Goal: Contribute content: Contribute content

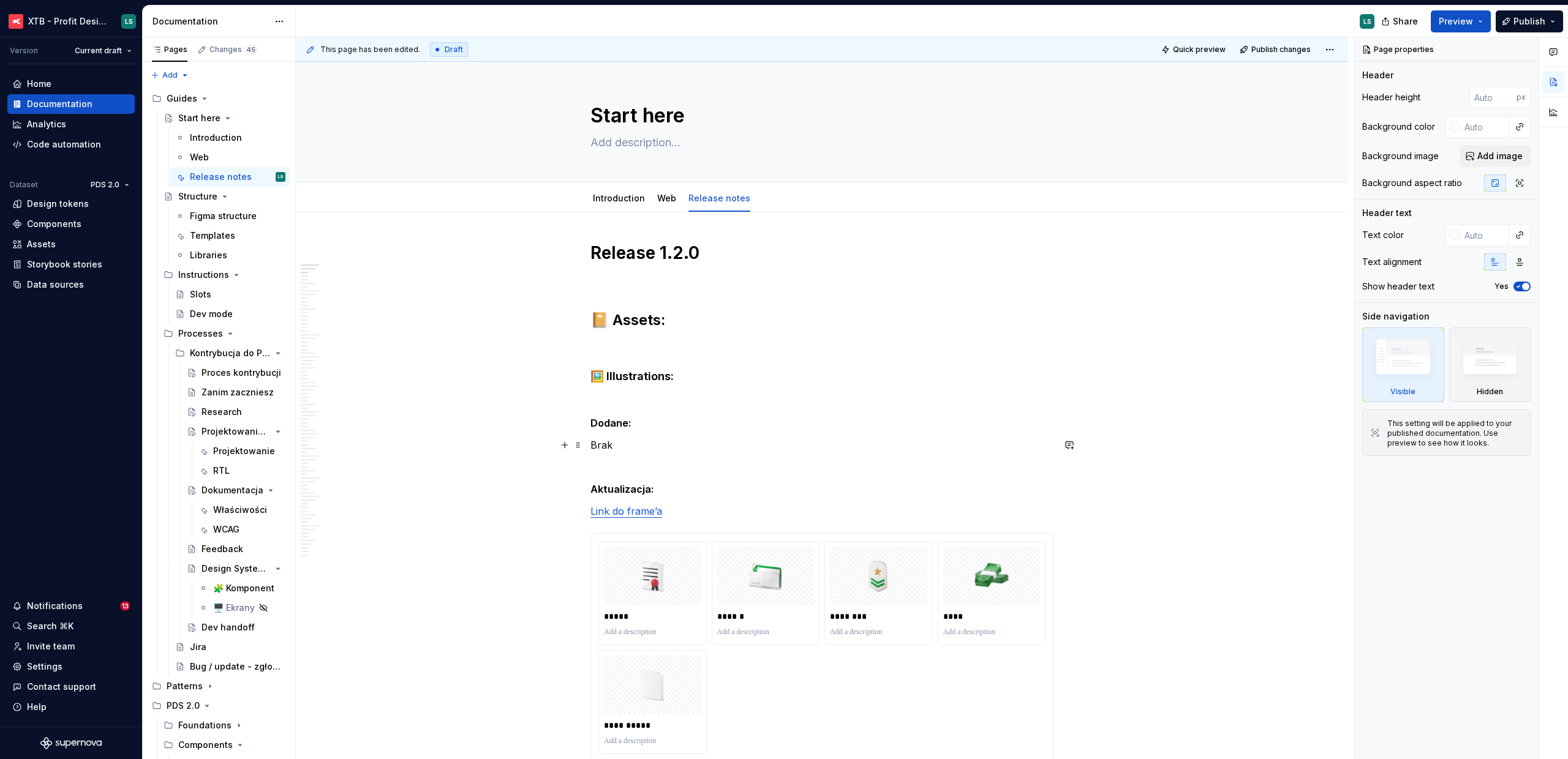
click at [681, 451] on p "Brak" at bounding box center [822, 445] width 463 height 15
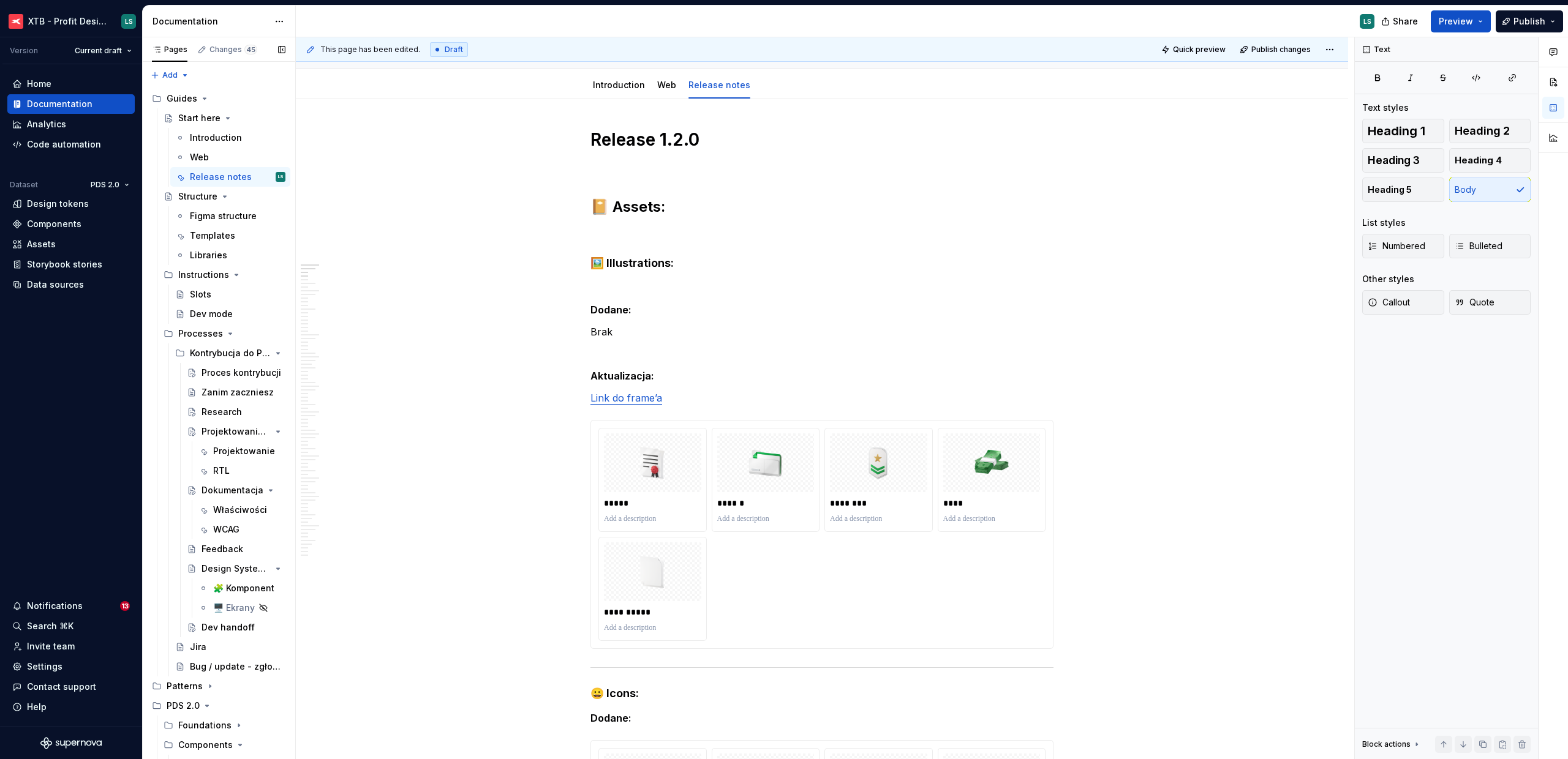
scroll to position [113, 0]
click at [622, 328] on p "Brak" at bounding box center [822, 332] width 463 height 15
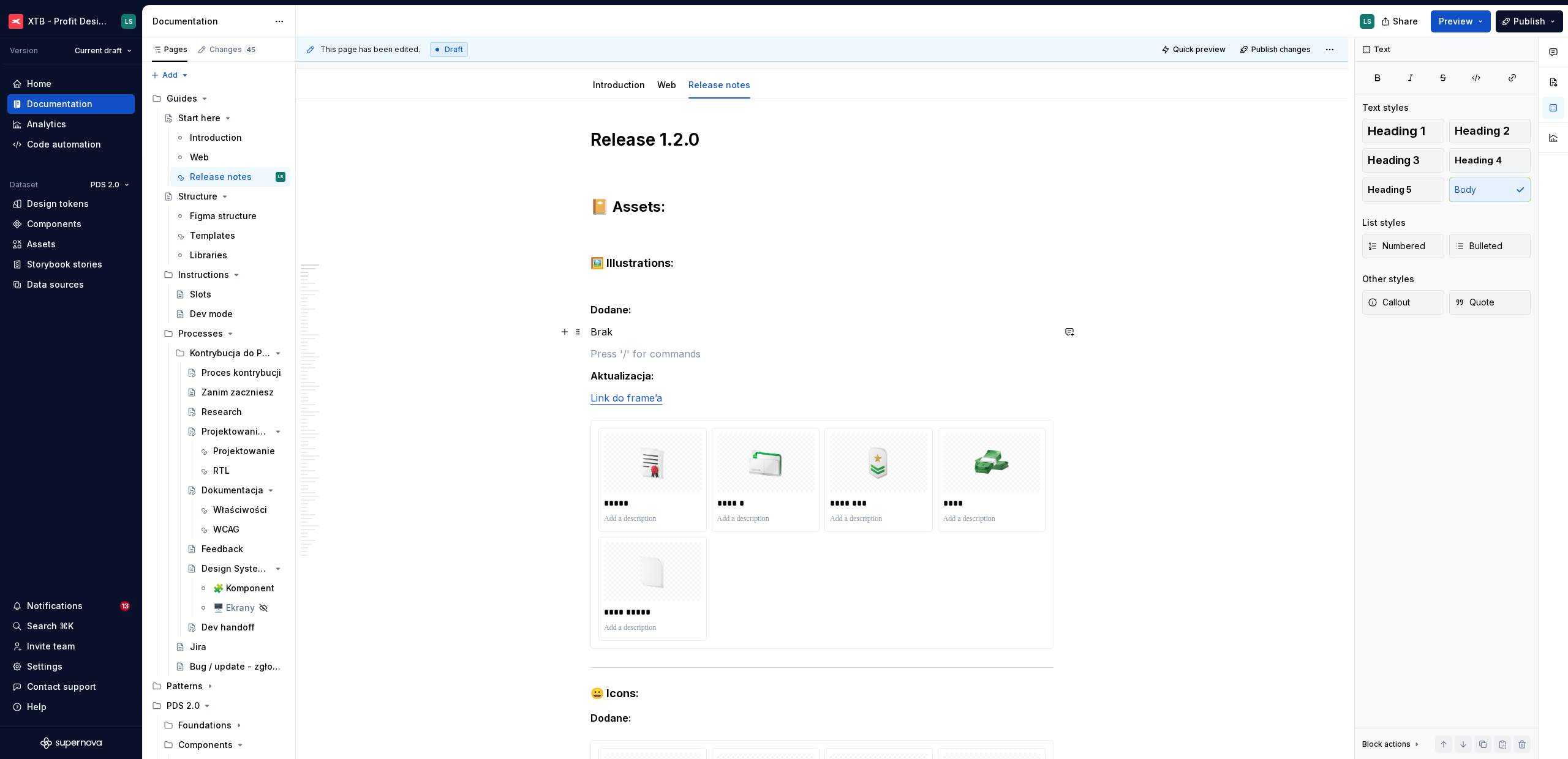
click at [625, 335] on p "Brak" at bounding box center [822, 332] width 463 height 15
type textarea "*"
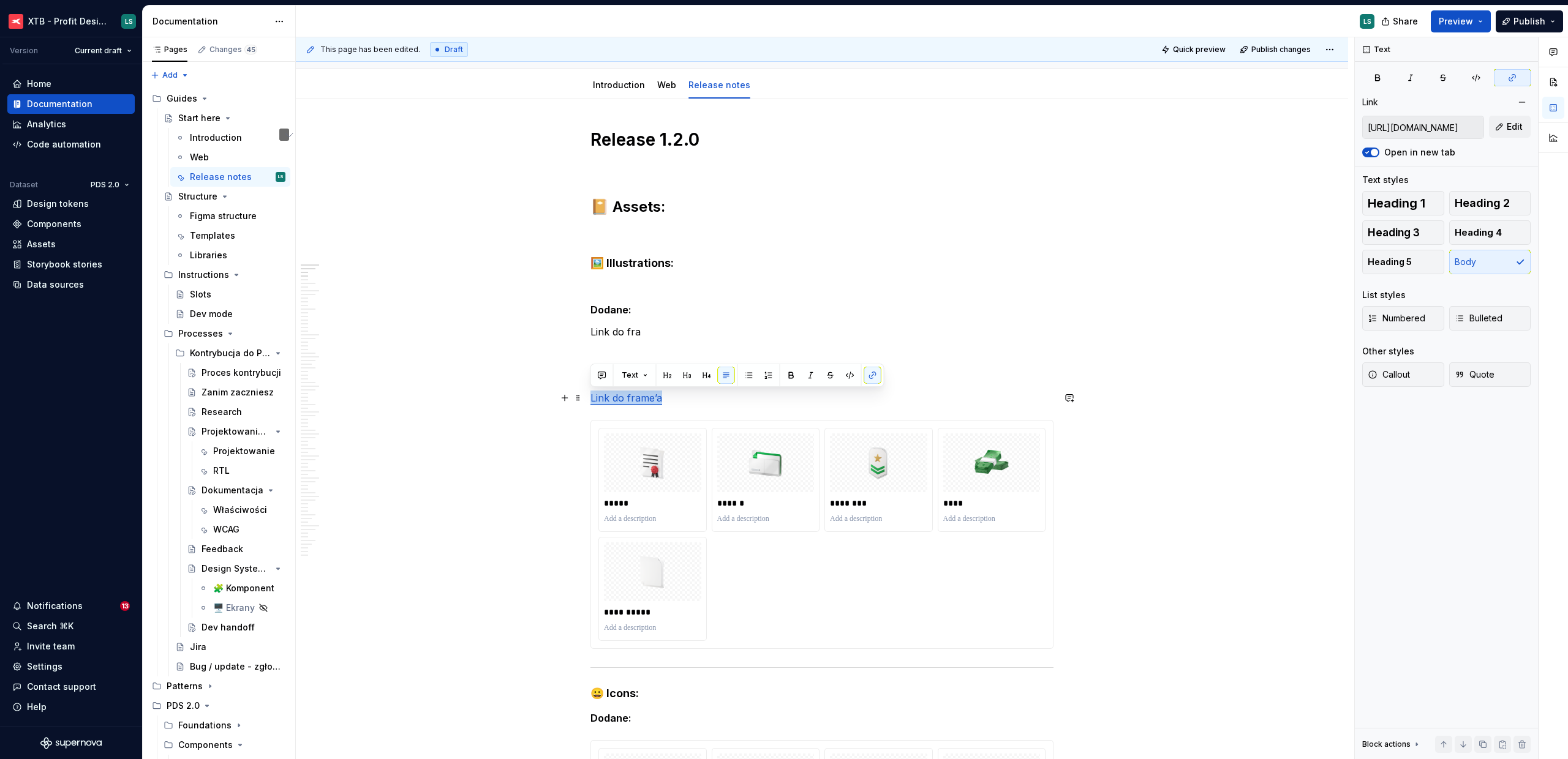
drag, startPoint x: 603, startPoint y: 395, endPoint x: 591, endPoint y: 394, distance: 12.0
click at [591, 394] on p "Link do frame’a" at bounding box center [822, 398] width 463 height 15
copy link "Link do frame’a"
click at [601, 332] on p "Link do fra" at bounding box center [822, 332] width 463 height 15
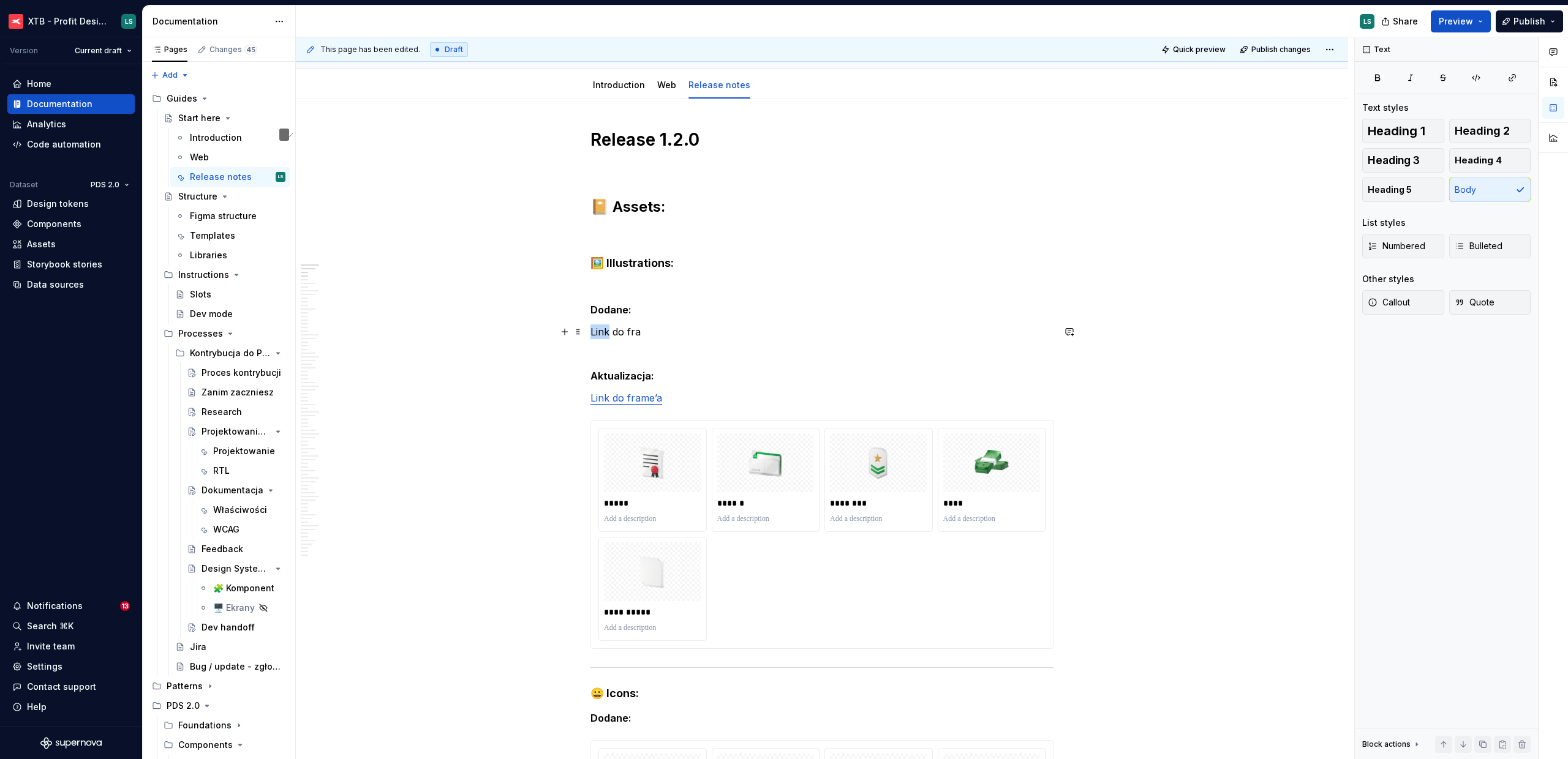
click at [601, 332] on p "Link do fra" at bounding box center [822, 332] width 463 height 15
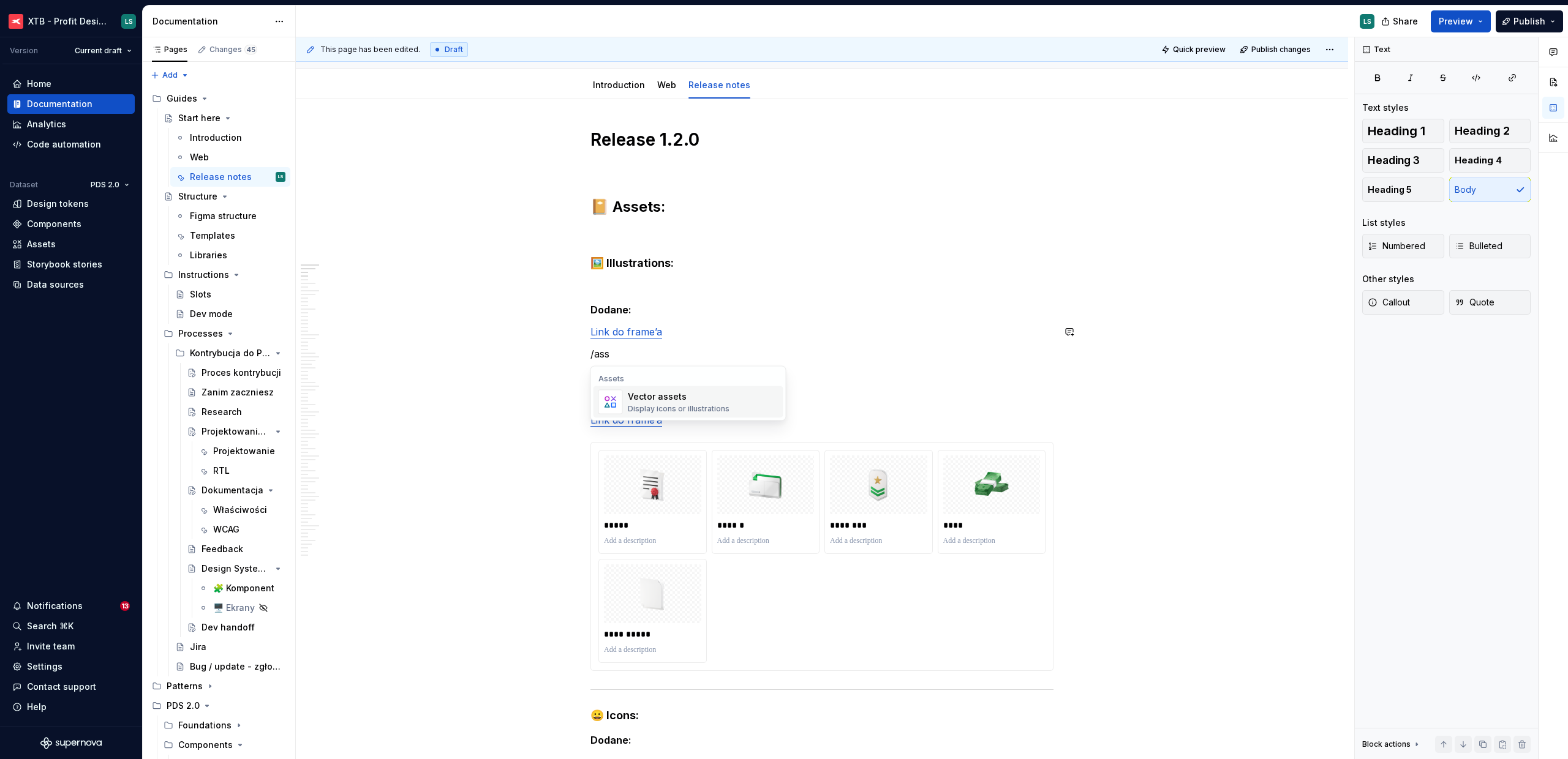
click at [641, 397] on div "Vector assets" at bounding box center [679, 397] width 101 height 12
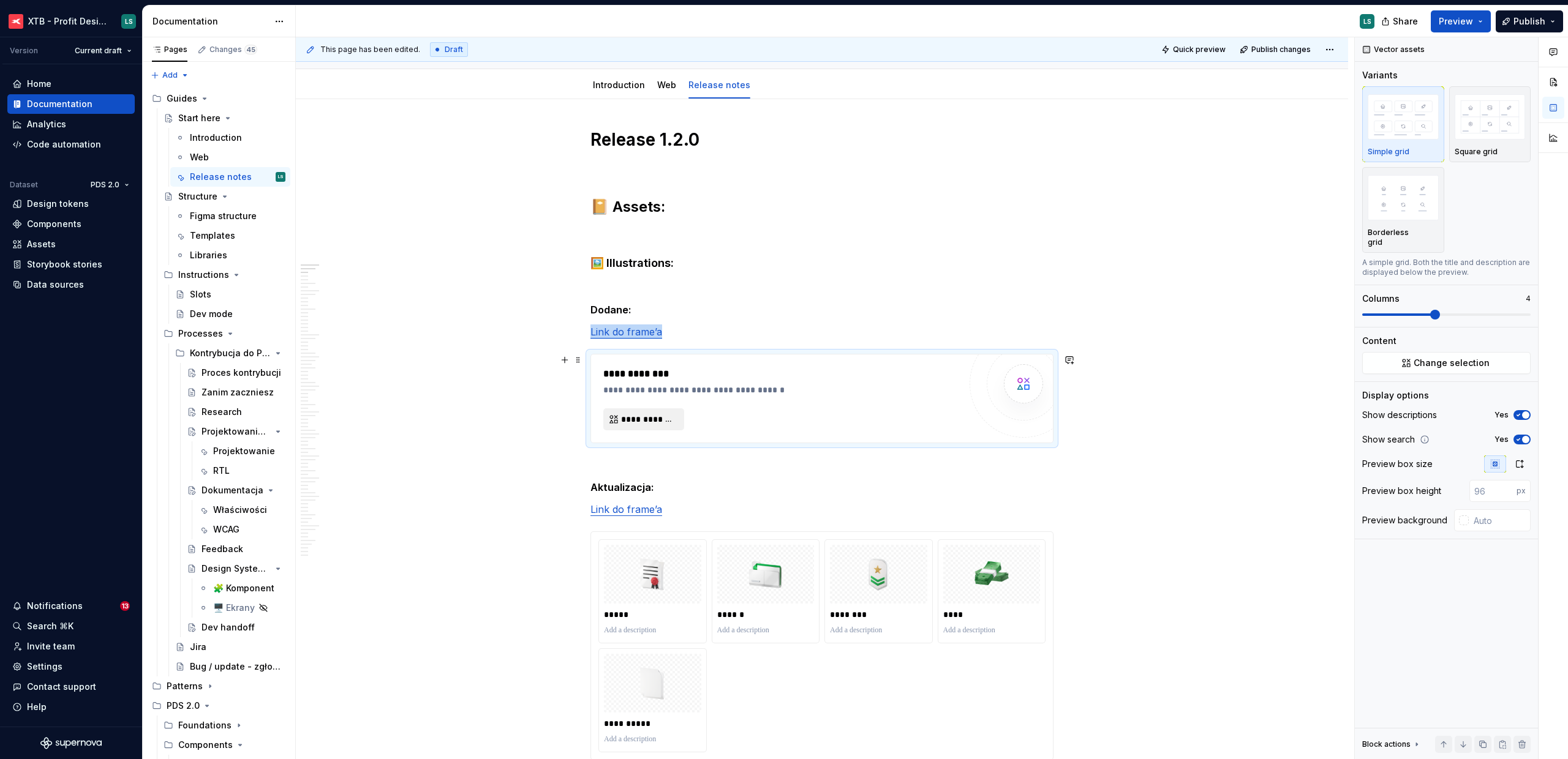
click at [630, 425] on button "**********" at bounding box center [643, 419] width 81 height 22
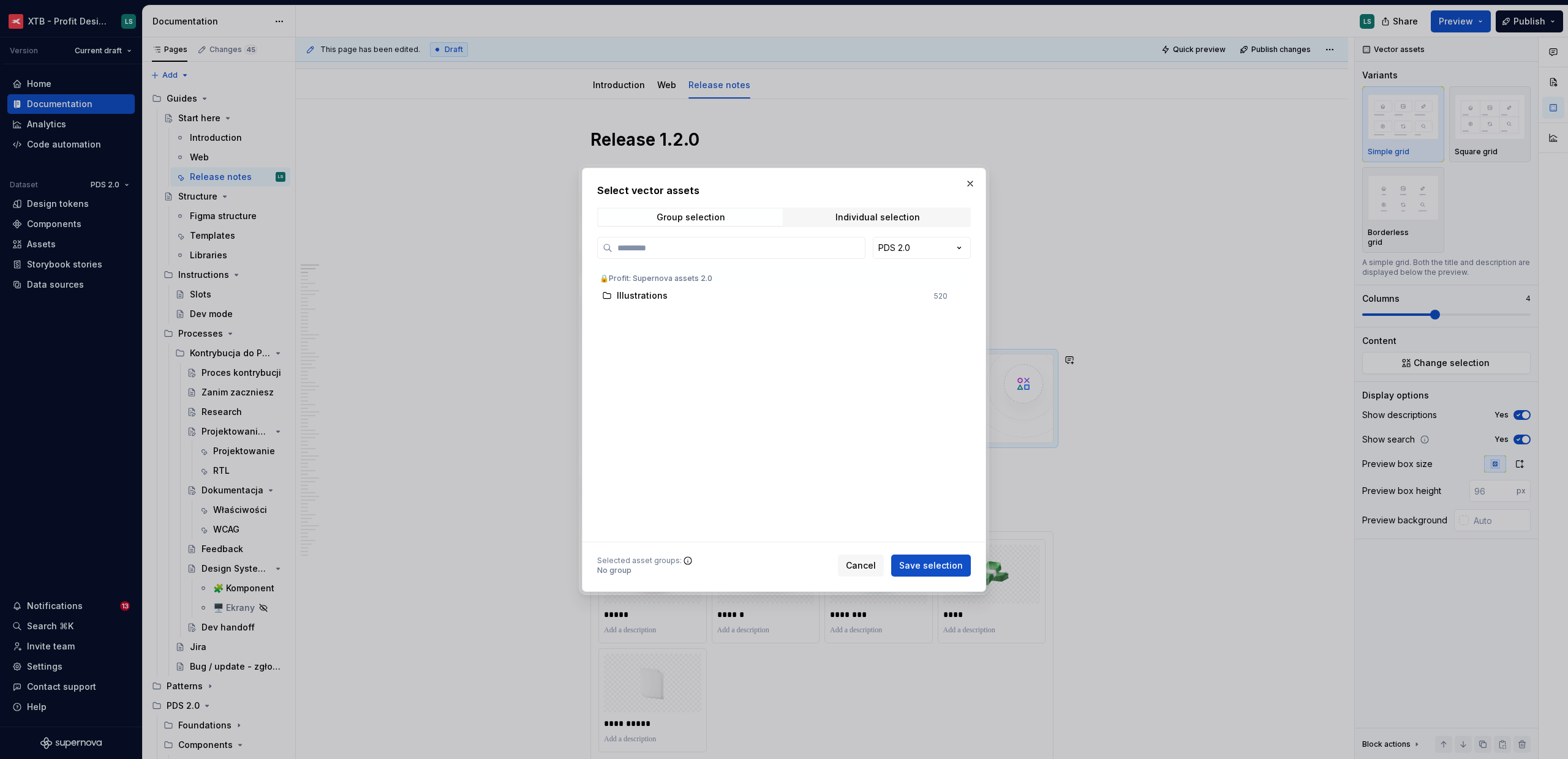
type textarea "*"
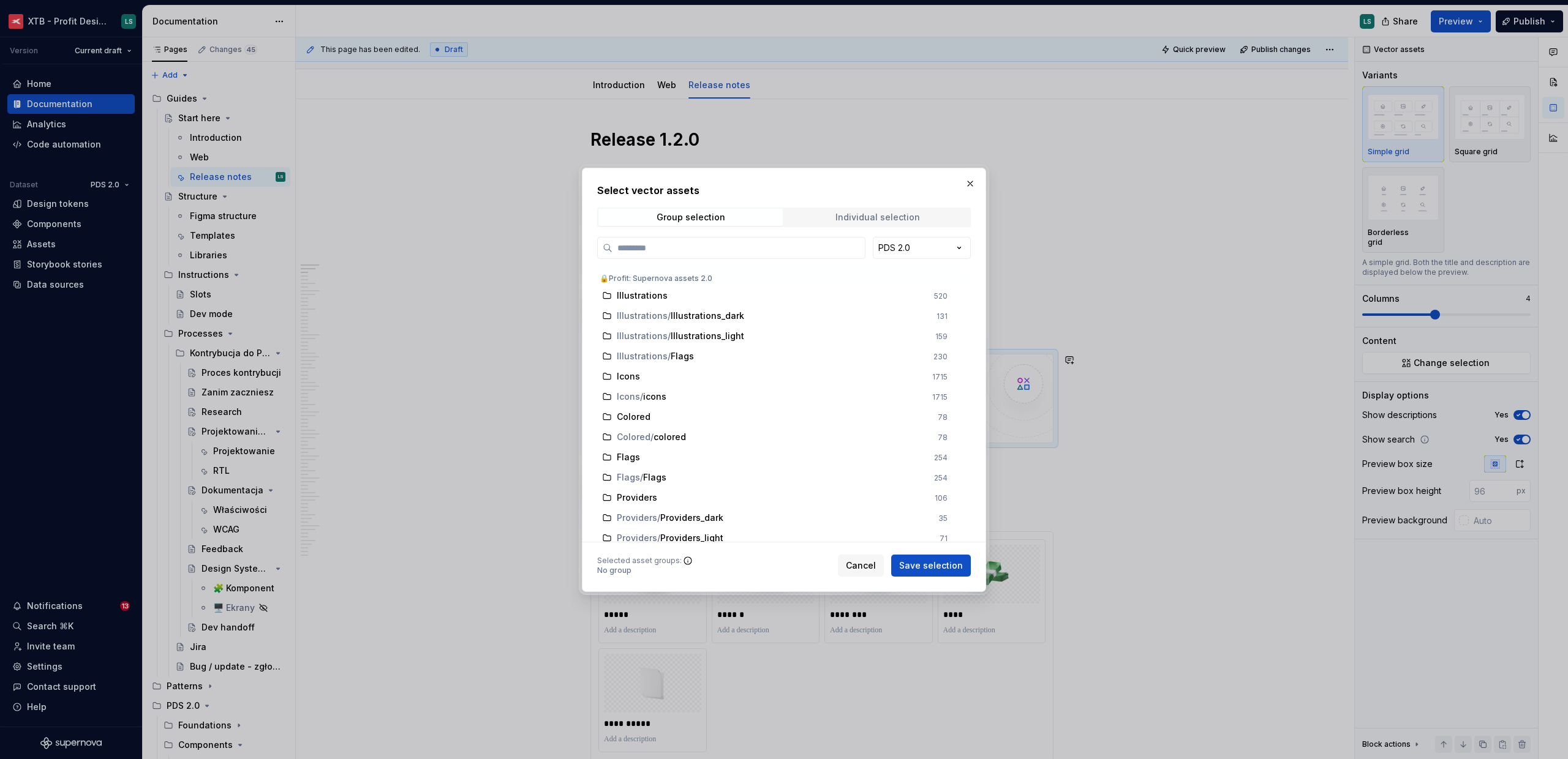
click at [861, 215] on div "Individual selection" at bounding box center [878, 217] width 85 height 10
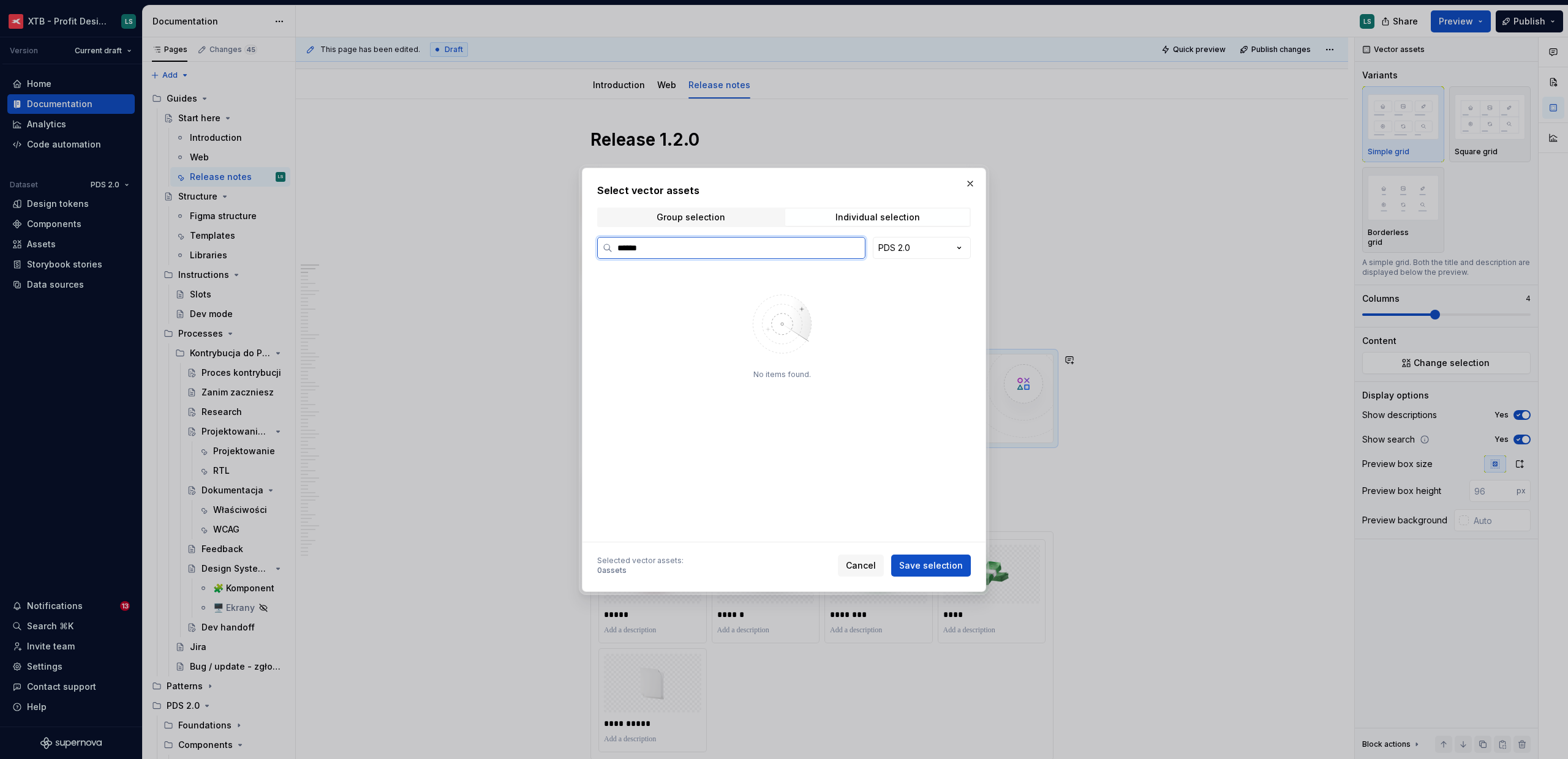
type input "******"
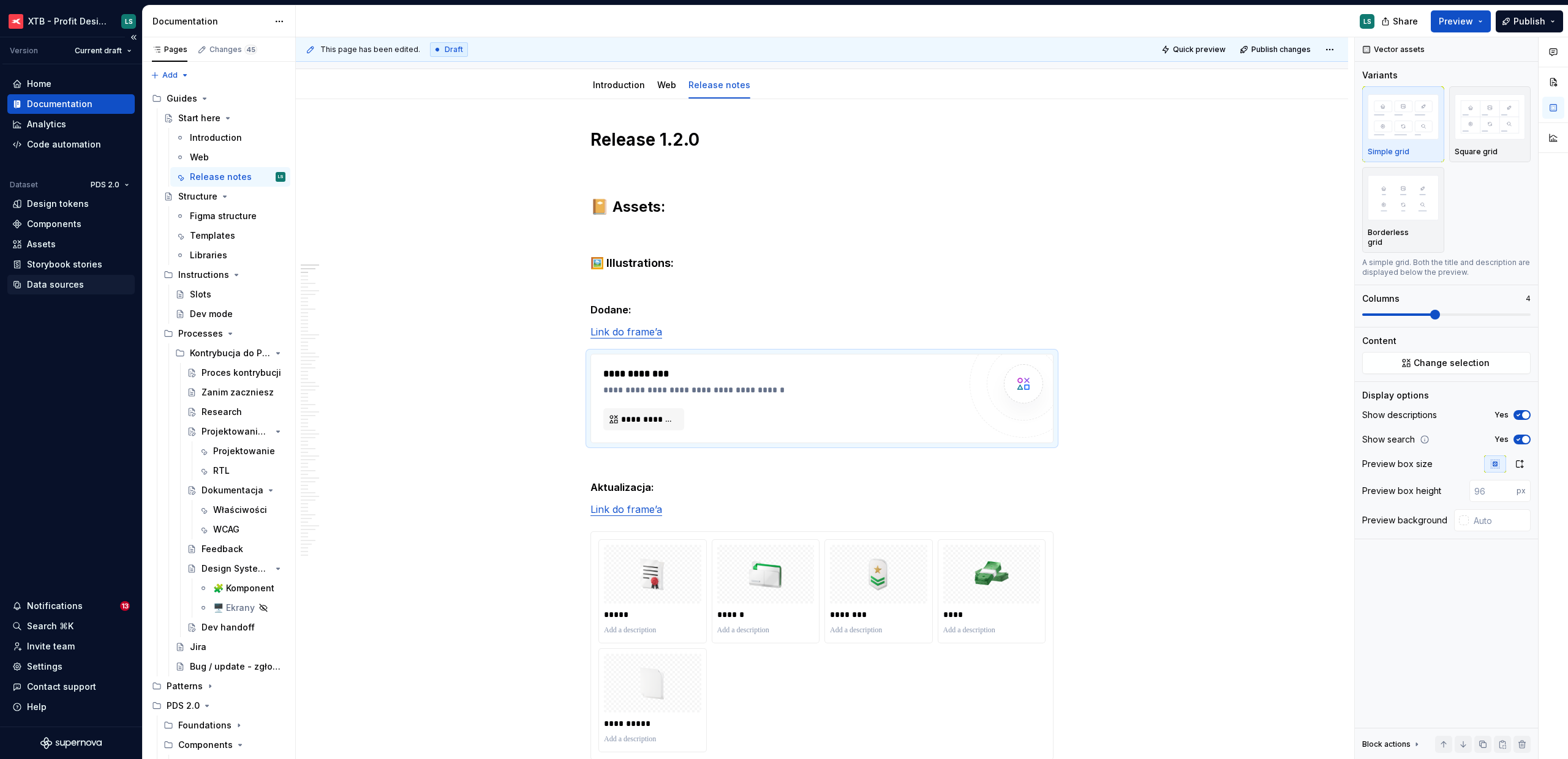
click at [42, 282] on div "Data sources" at bounding box center [55, 284] width 57 height 12
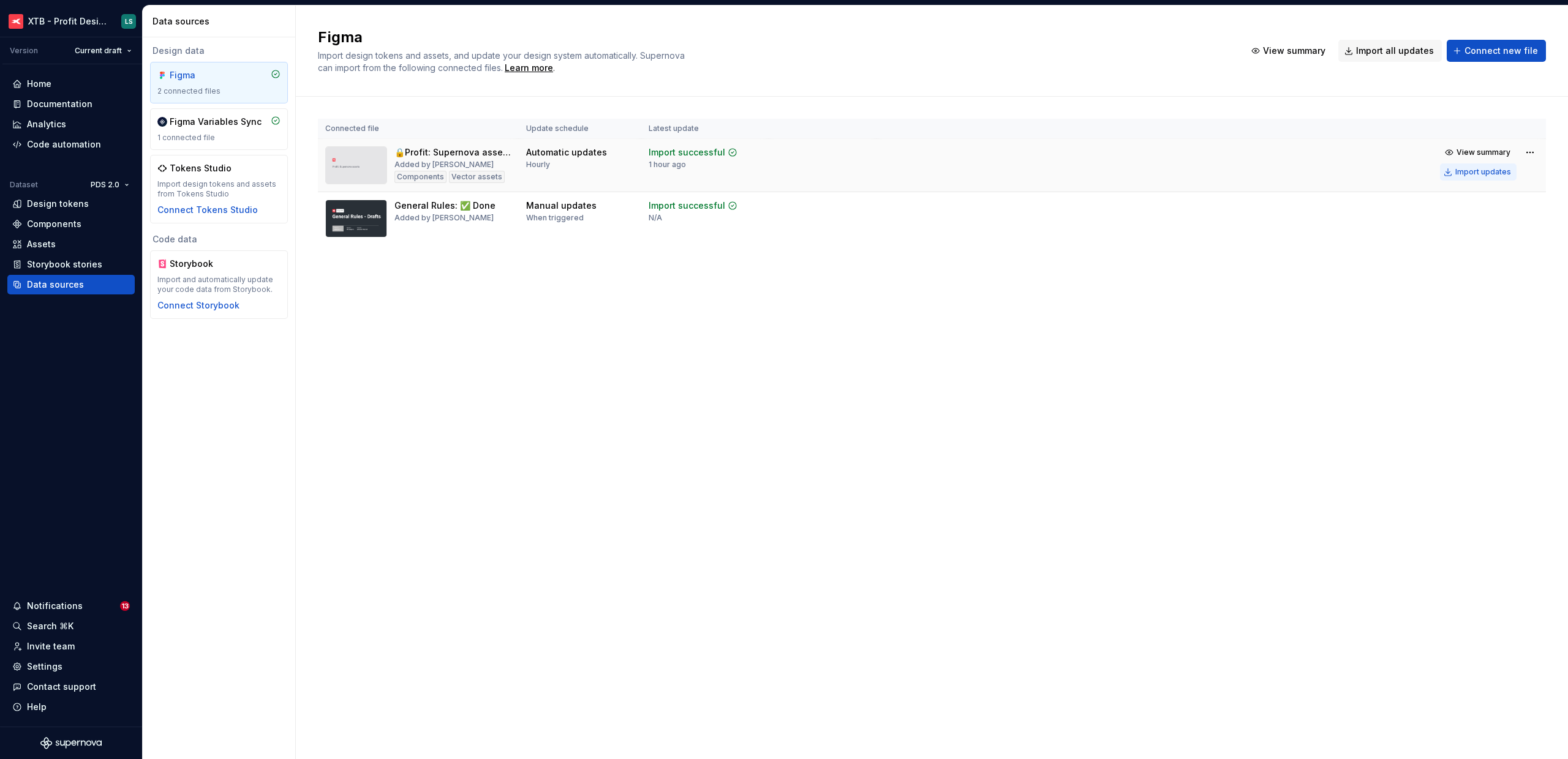
click at [1470, 178] on button "Import updates" at bounding box center [1478, 172] width 77 height 17
click at [63, 107] on div "Documentation" at bounding box center [59, 104] width 66 height 12
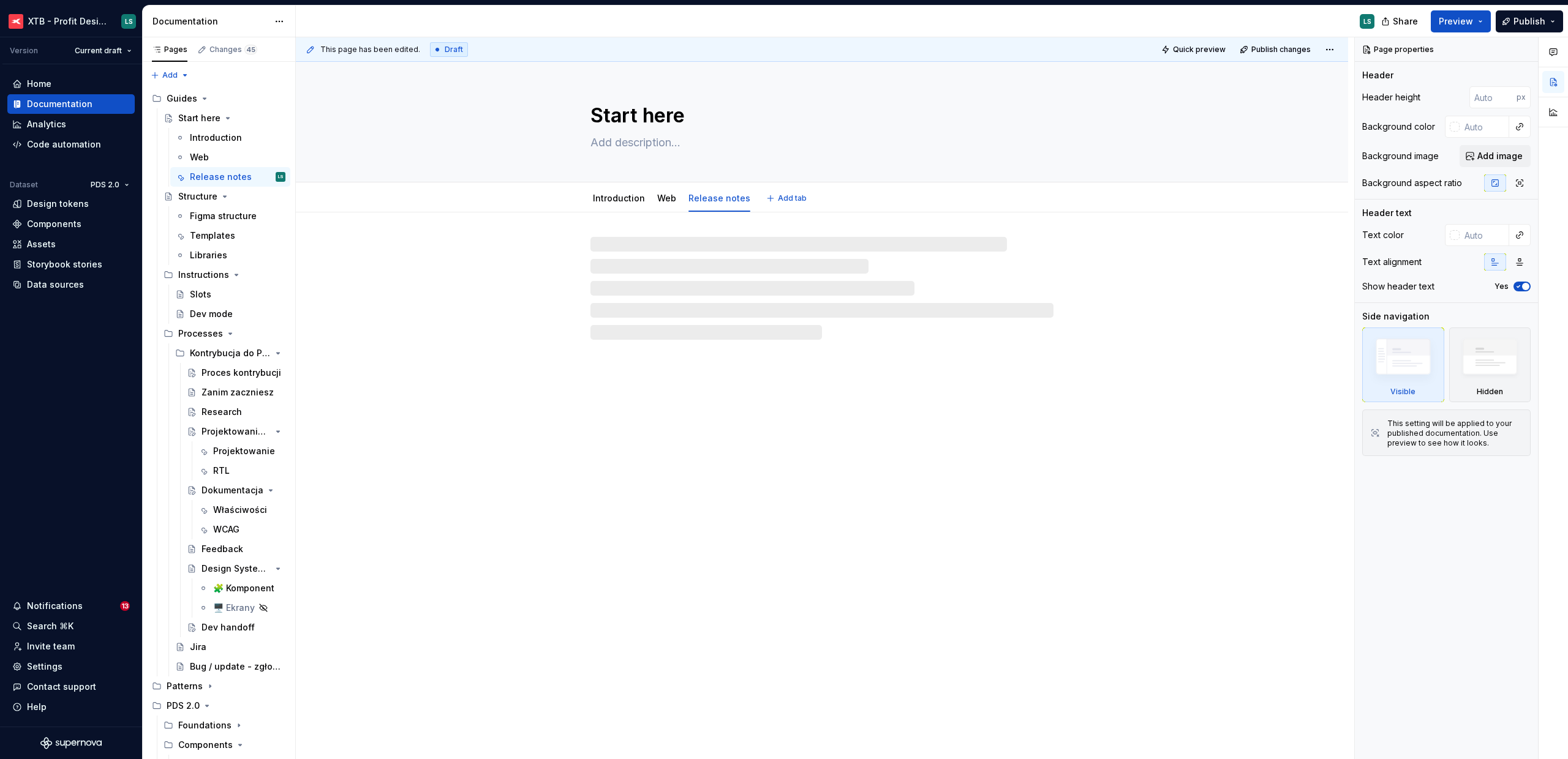
type textarea "*"
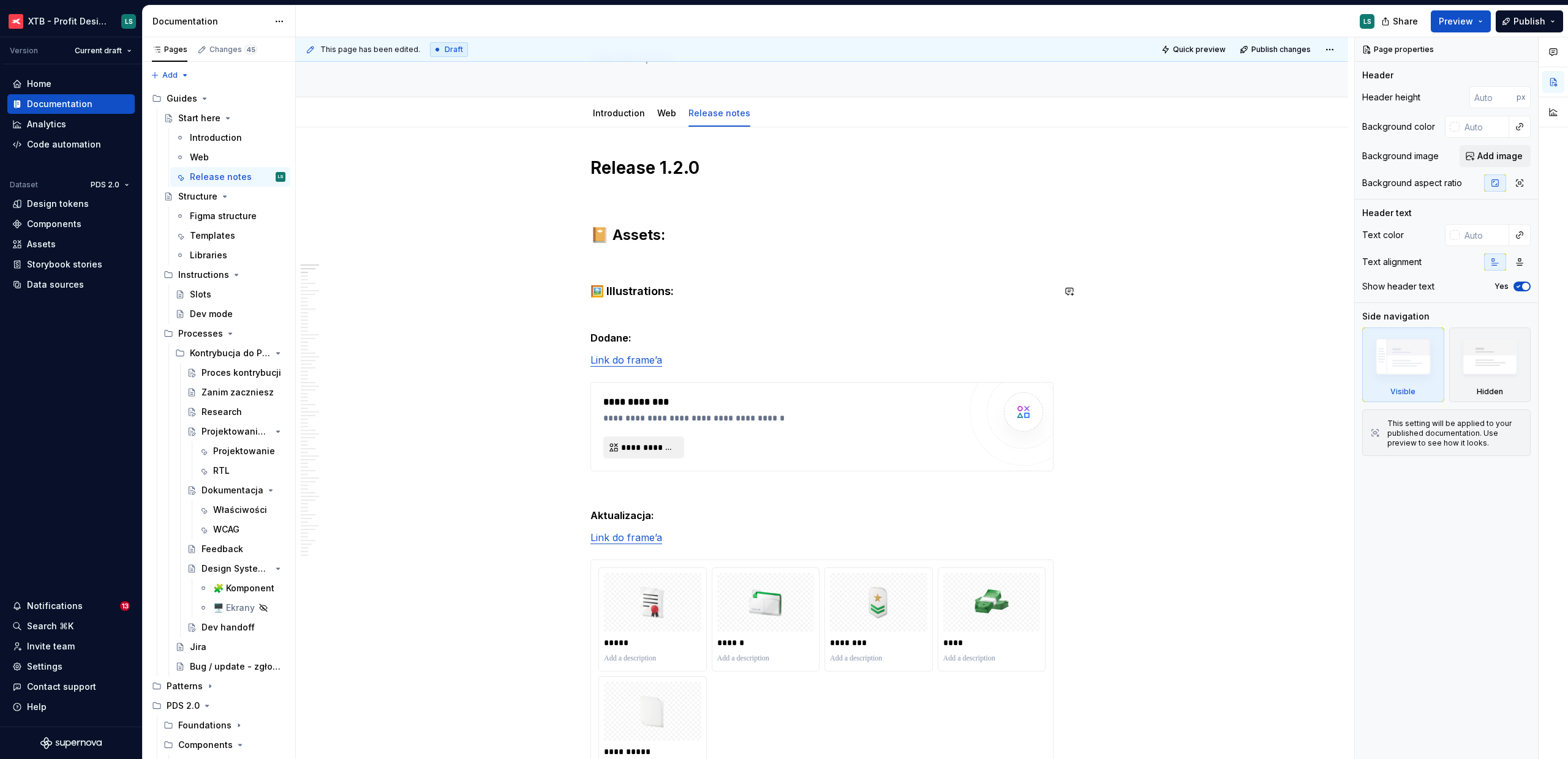
scroll to position [87, 0]
click at [632, 448] on span "**********" at bounding box center [649, 446] width 55 height 12
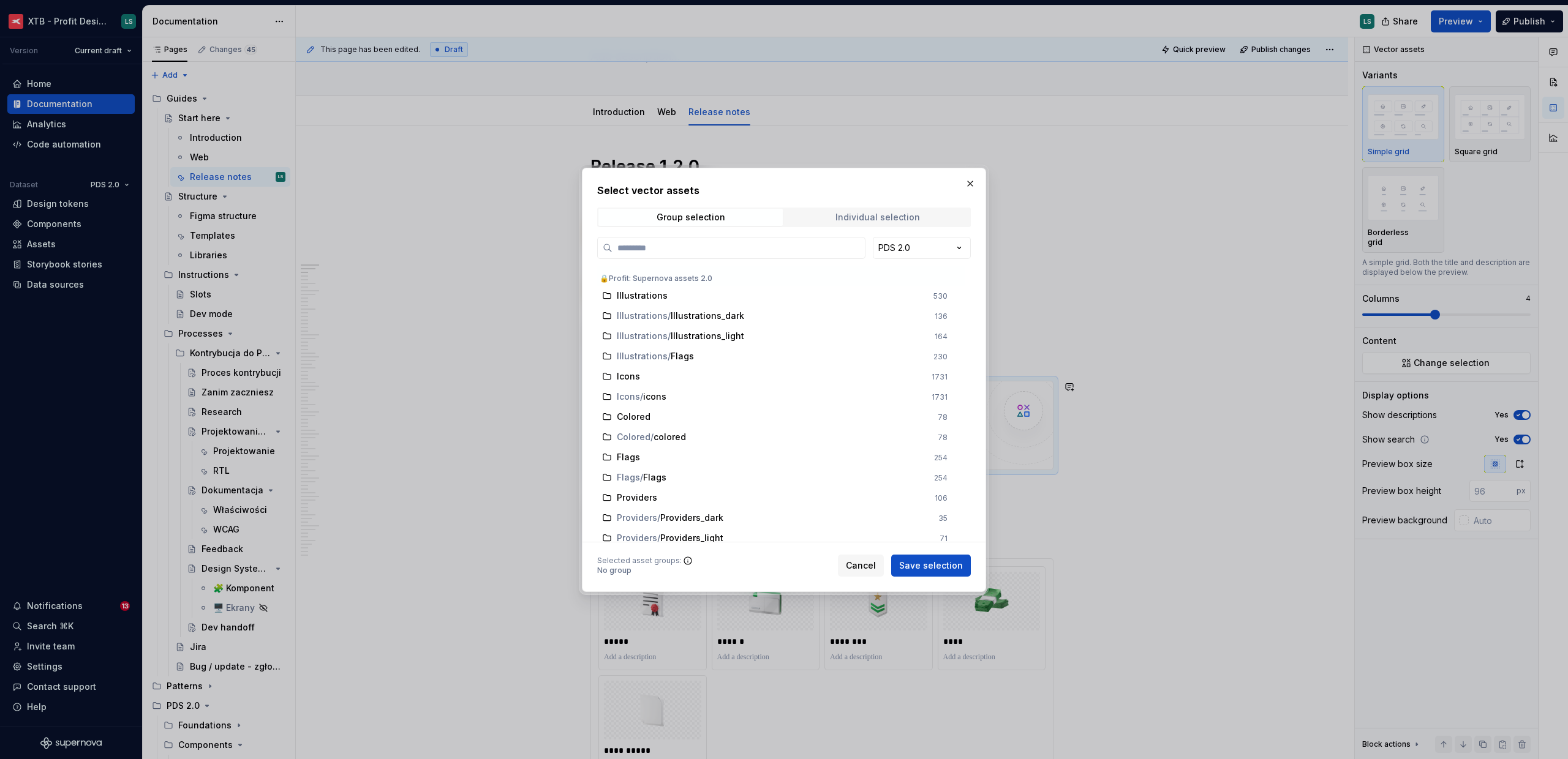
click at [860, 219] on div "Individual selection" at bounding box center [878, 217] width 85 height 10
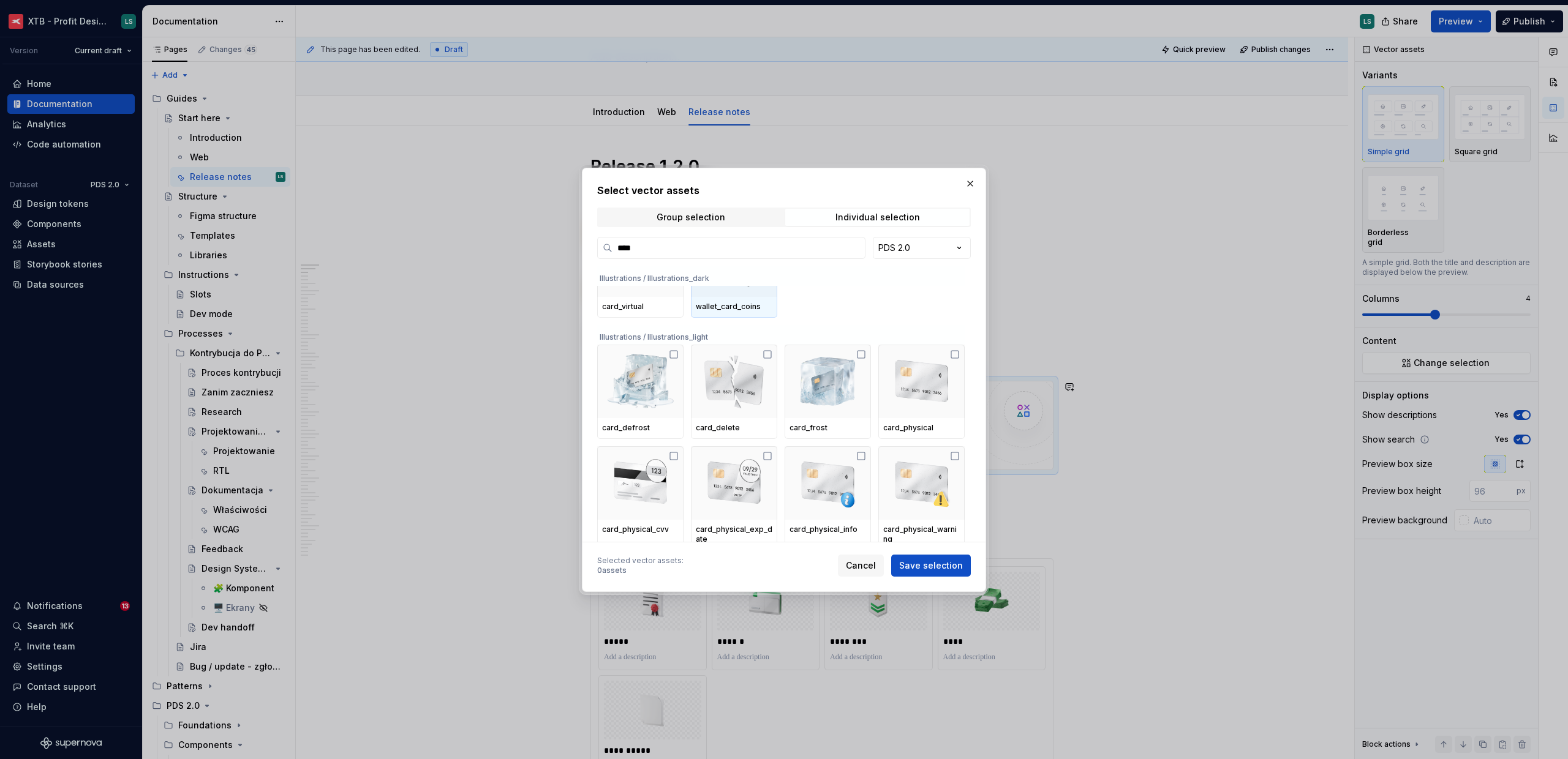
scroll to position [285, 0]
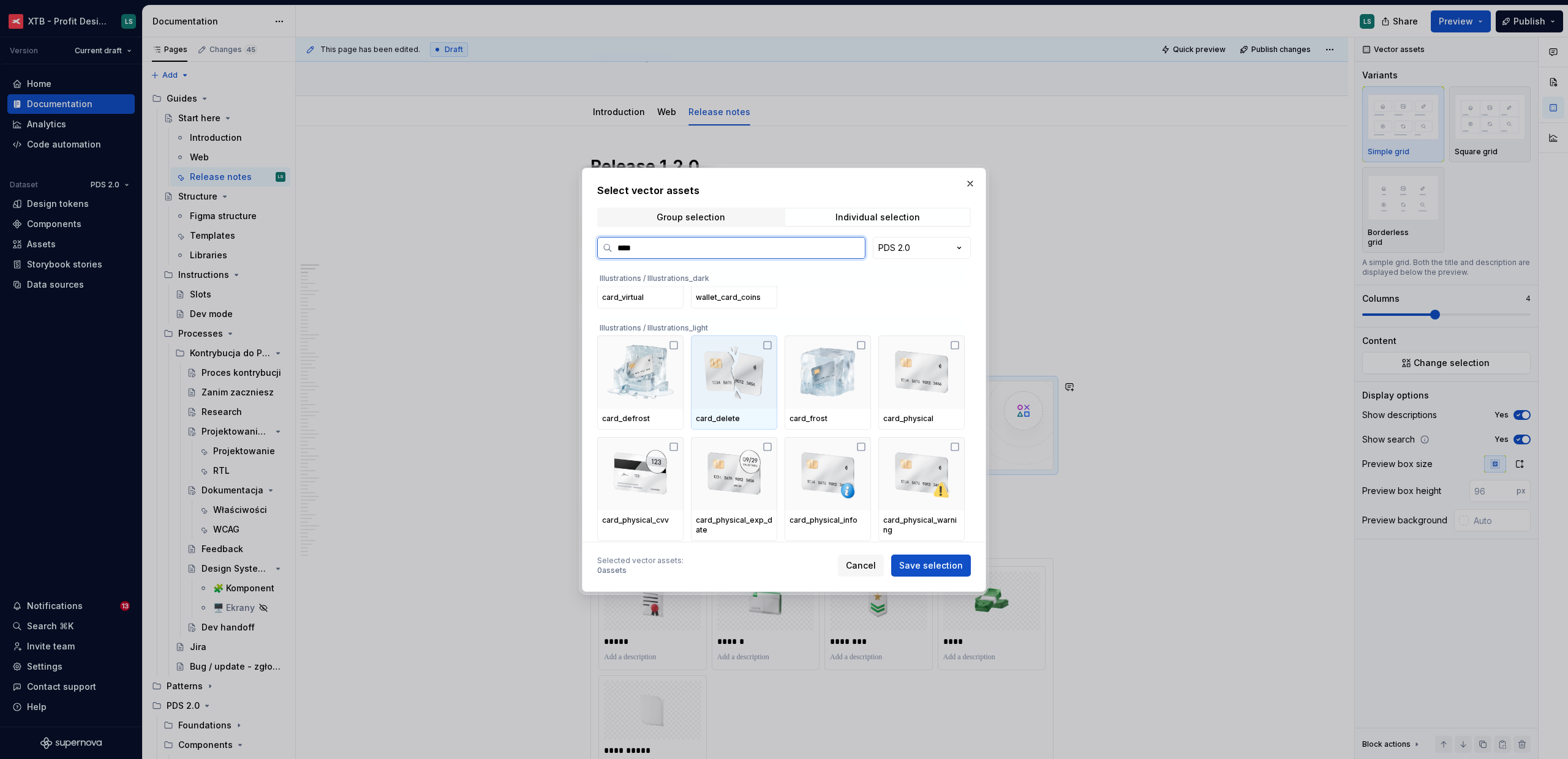
click at [726, 358] on img at bounding box center [734, 372] width 77 height 64
click at [616, 379] on img at bounding box center [640, 372] width 77 height 64
click at [816, 371] on img at bounding box center [828, 372] width 77 height 64
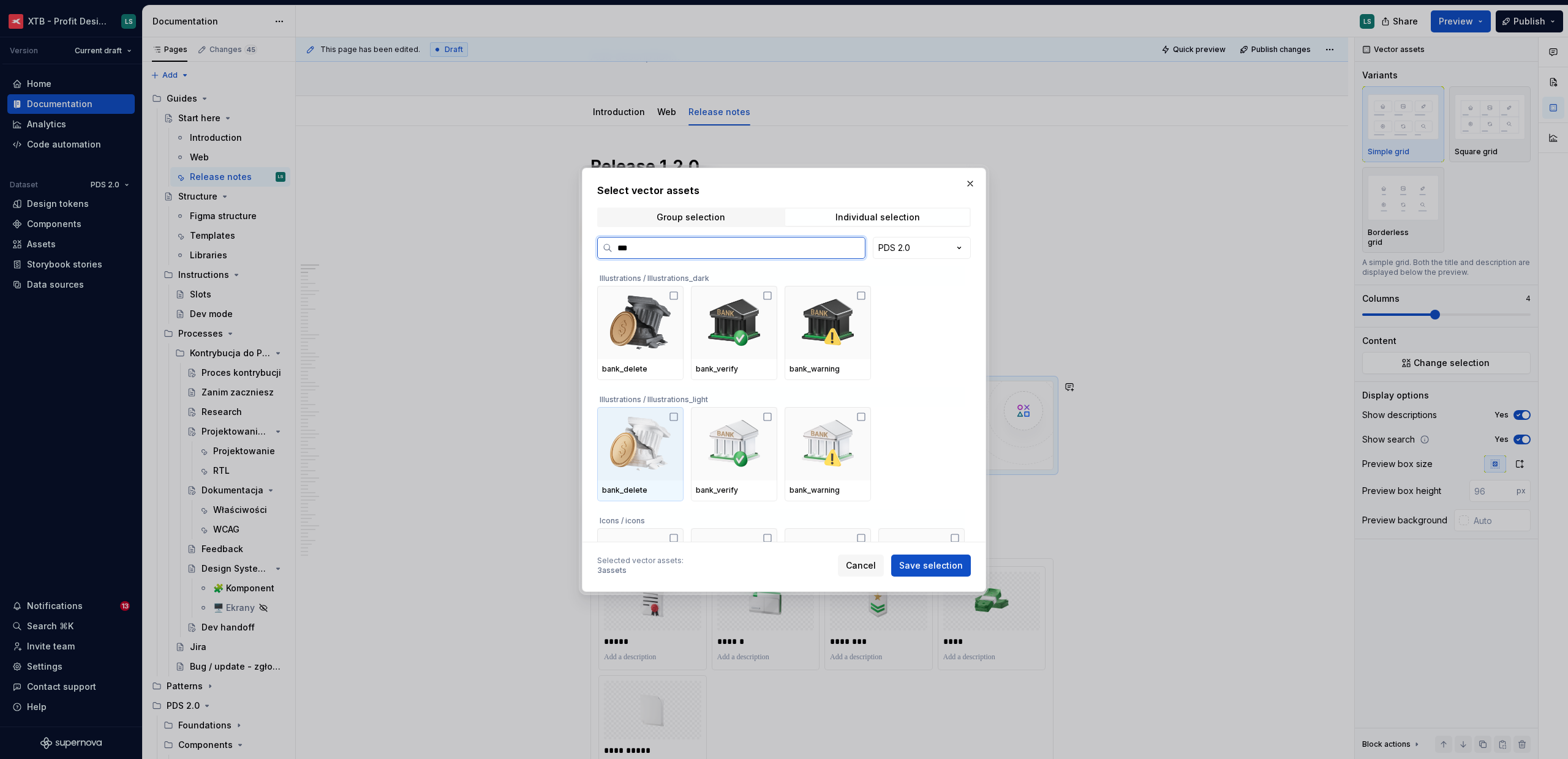
click at [653, 449] on img at bounding box center [640, 444] width 77 height 64
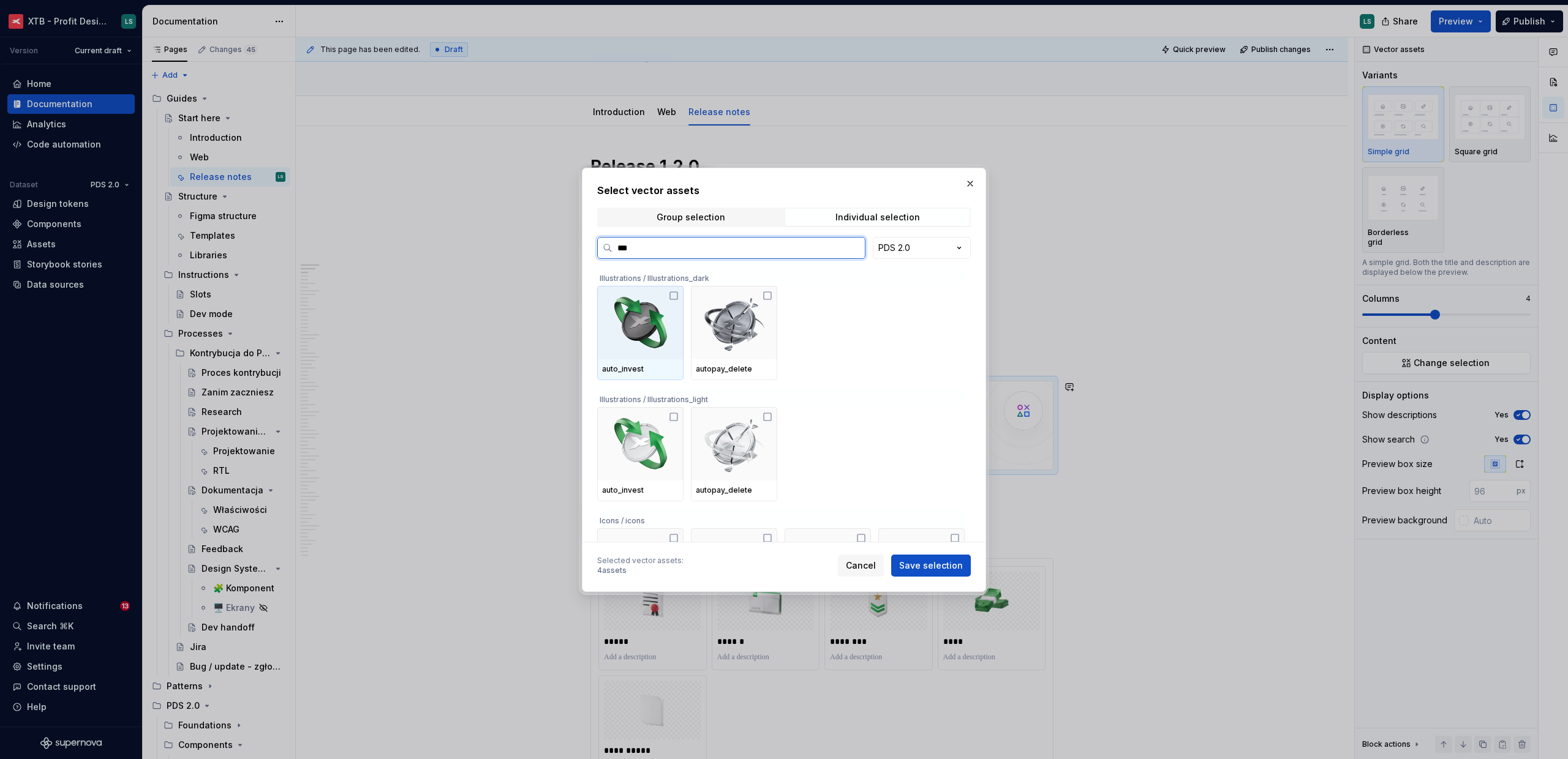
type input "****"
click at [716, 446] on img at bounding box center [734, 444] width 77 height 64
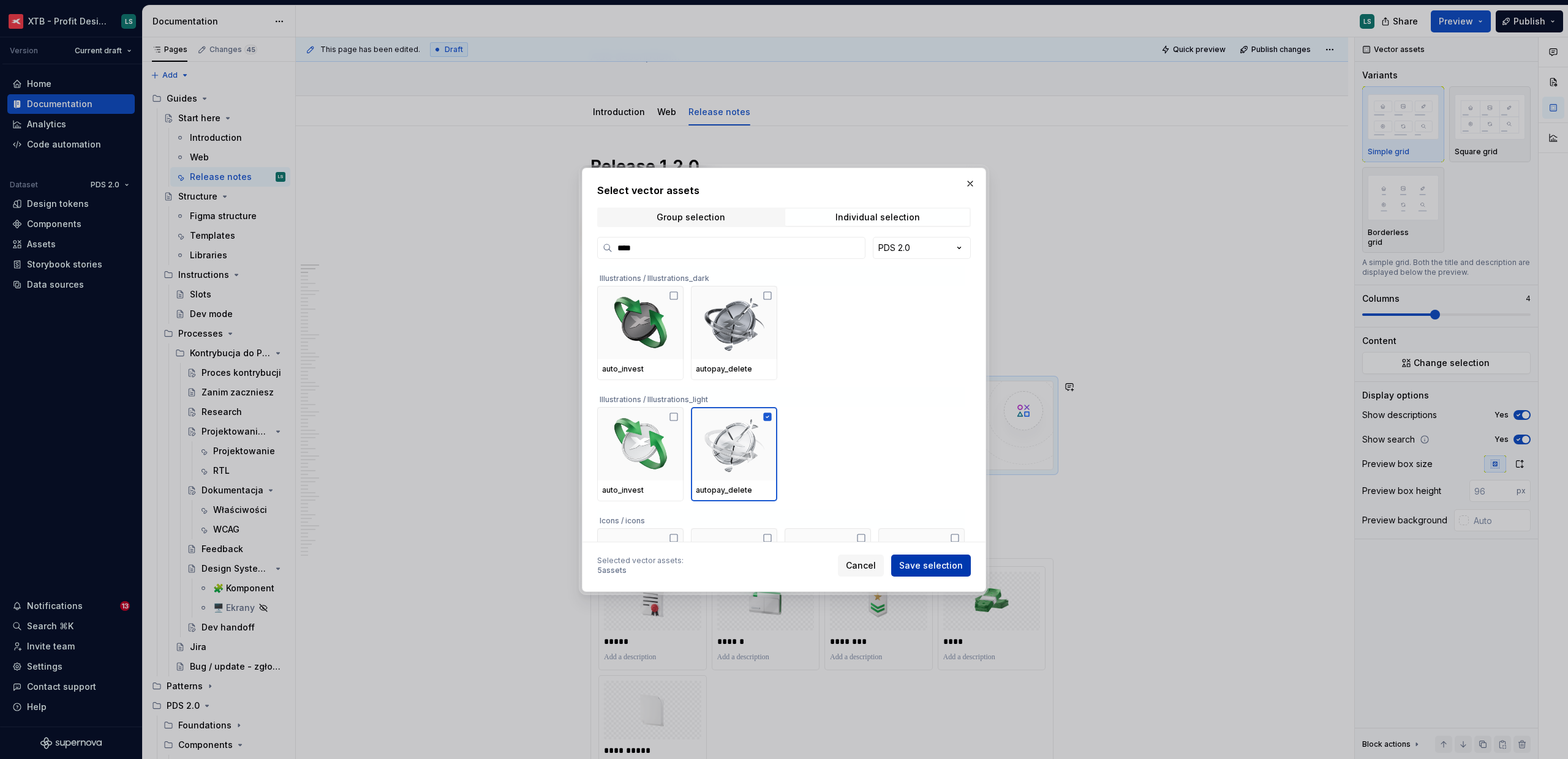
click at [939, 559] on button "Save selection" at bounding box center [931, 566] width 79 height 22
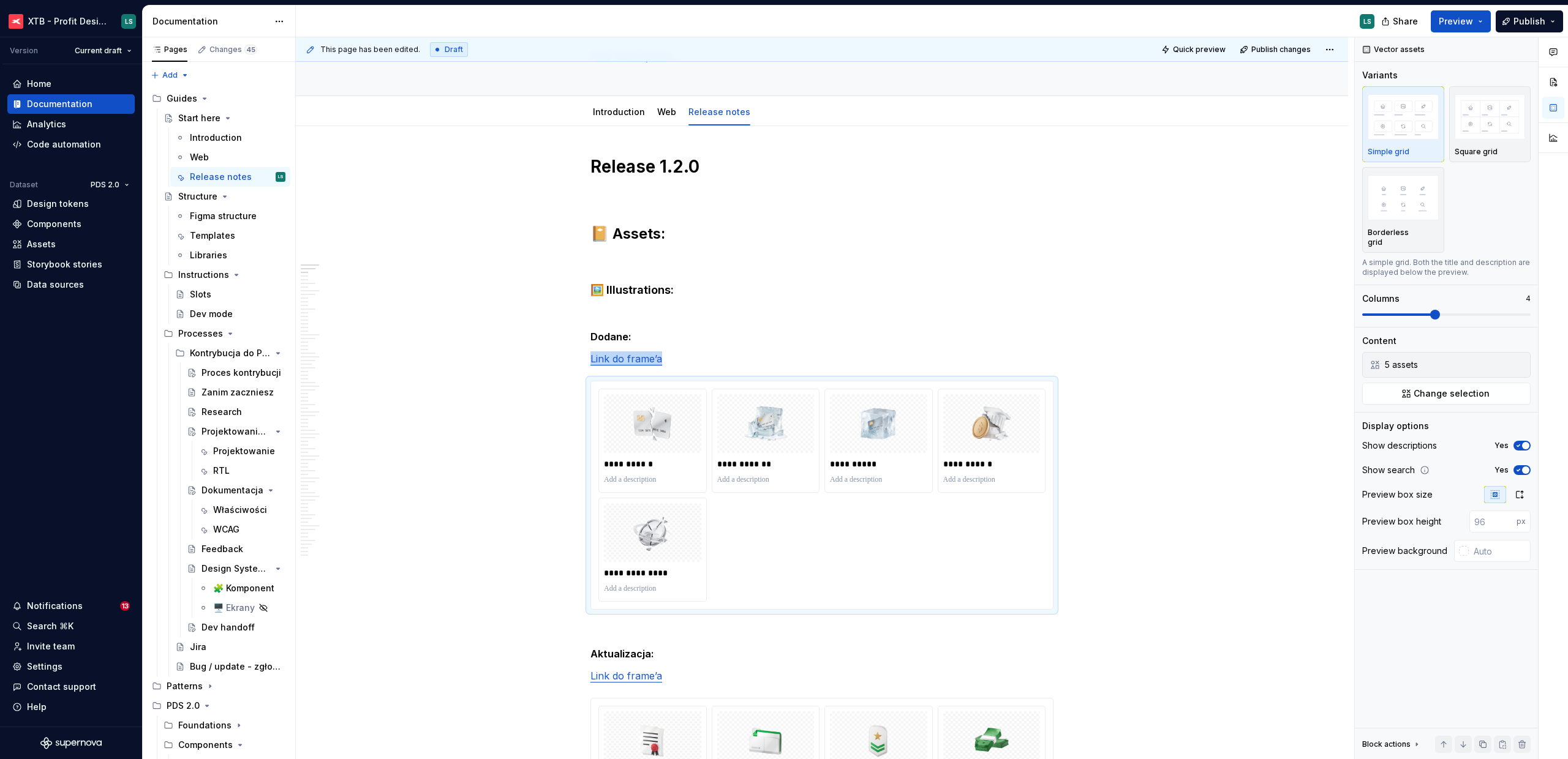
click at [859, 507] on div "**********" at bounding box center [822, 496] width 447 height 213
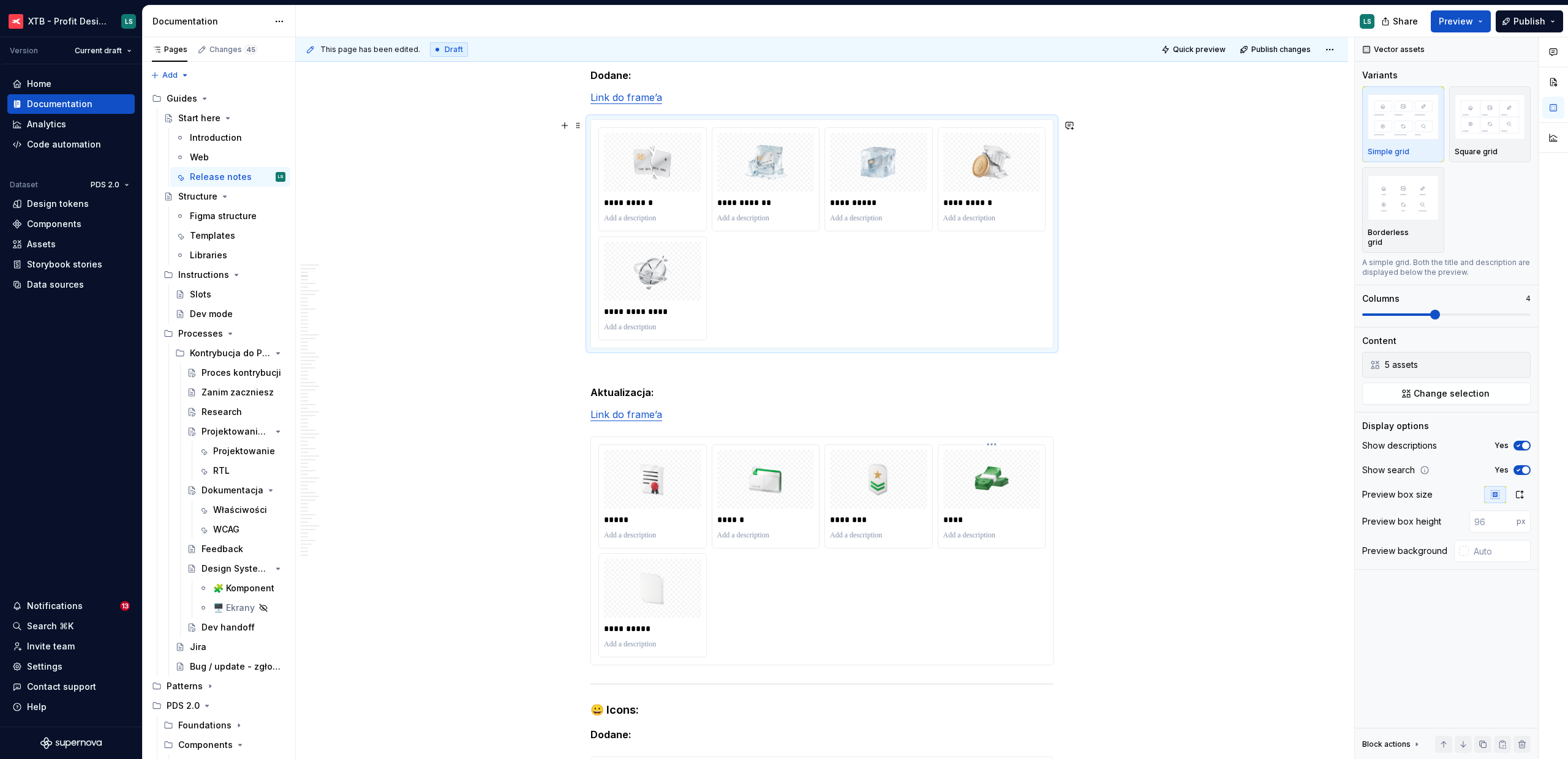
scroll to position [348, 0]
click at [892, 567] on div "**********" at bounding box center [822, 551] width 447 height 213
click at [1514, 358] on button "button" at bounding box center [1519, 365] width 17 height 17
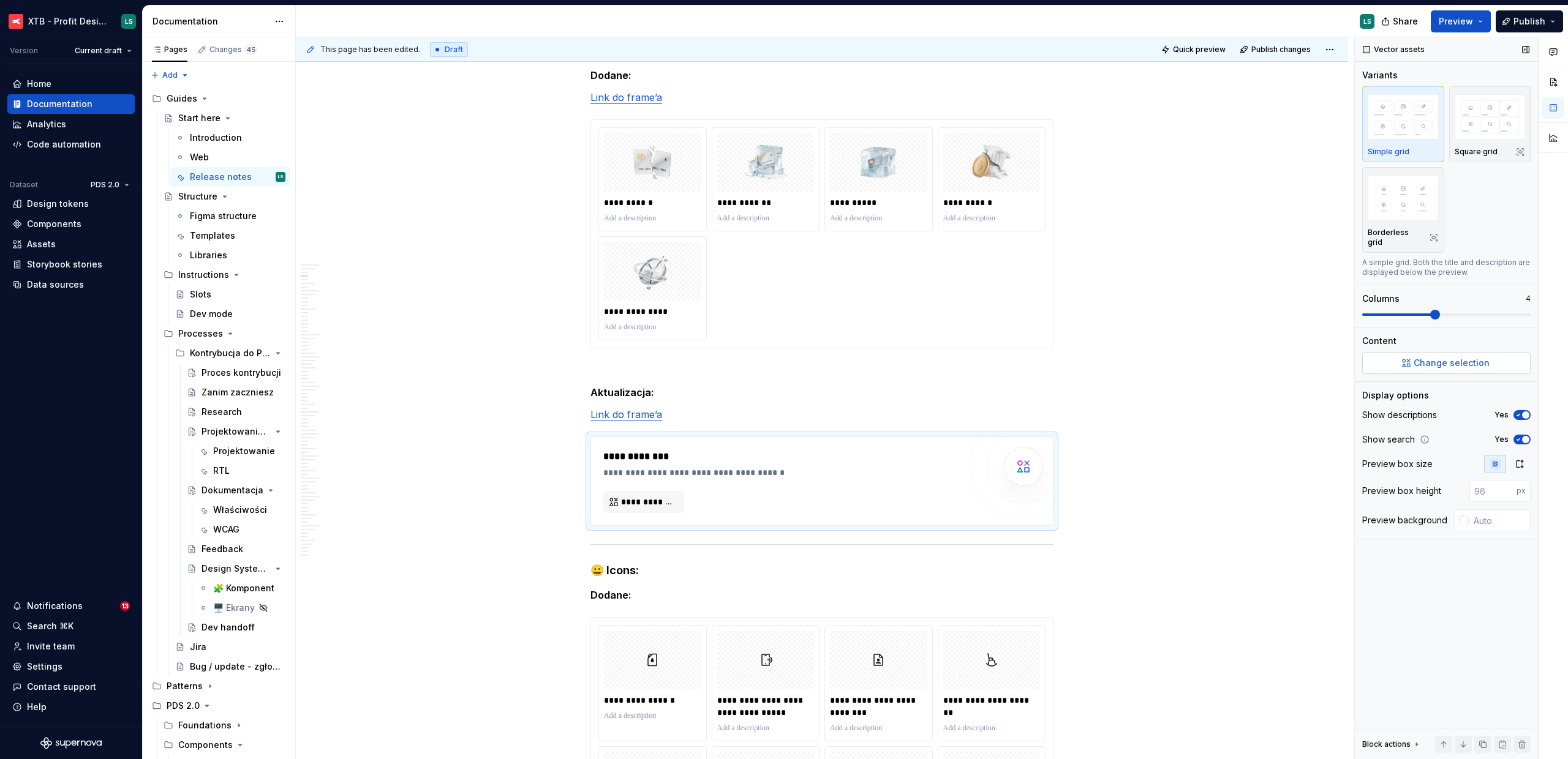
click at [1440, 357] on span "Change selection" at bounding box center [1452, 363] width 76 height 12
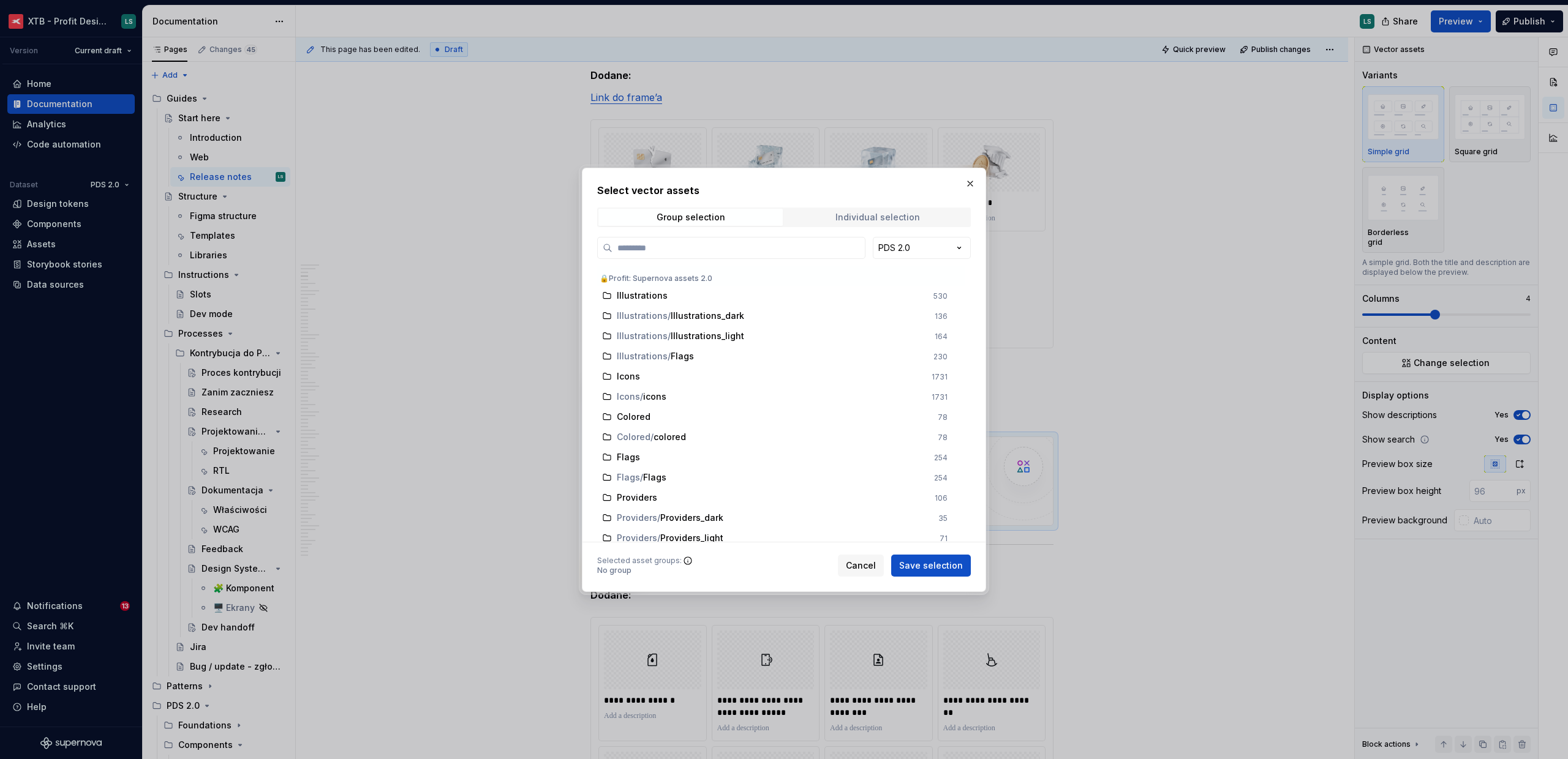
click at [885, 222] on span "Individual selection" at bounding box center [877, 217] width 184 height 17
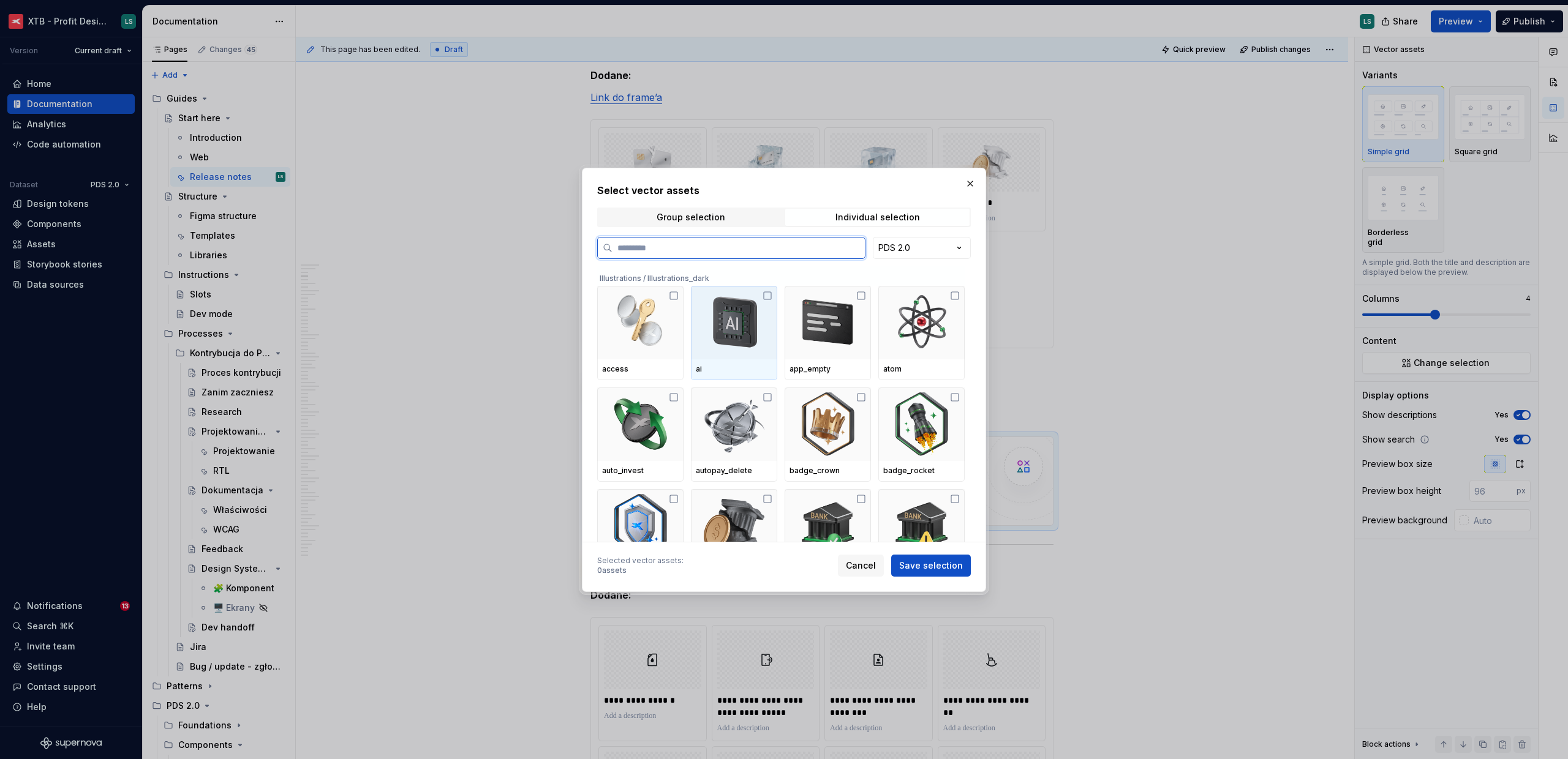
type textarea "*"
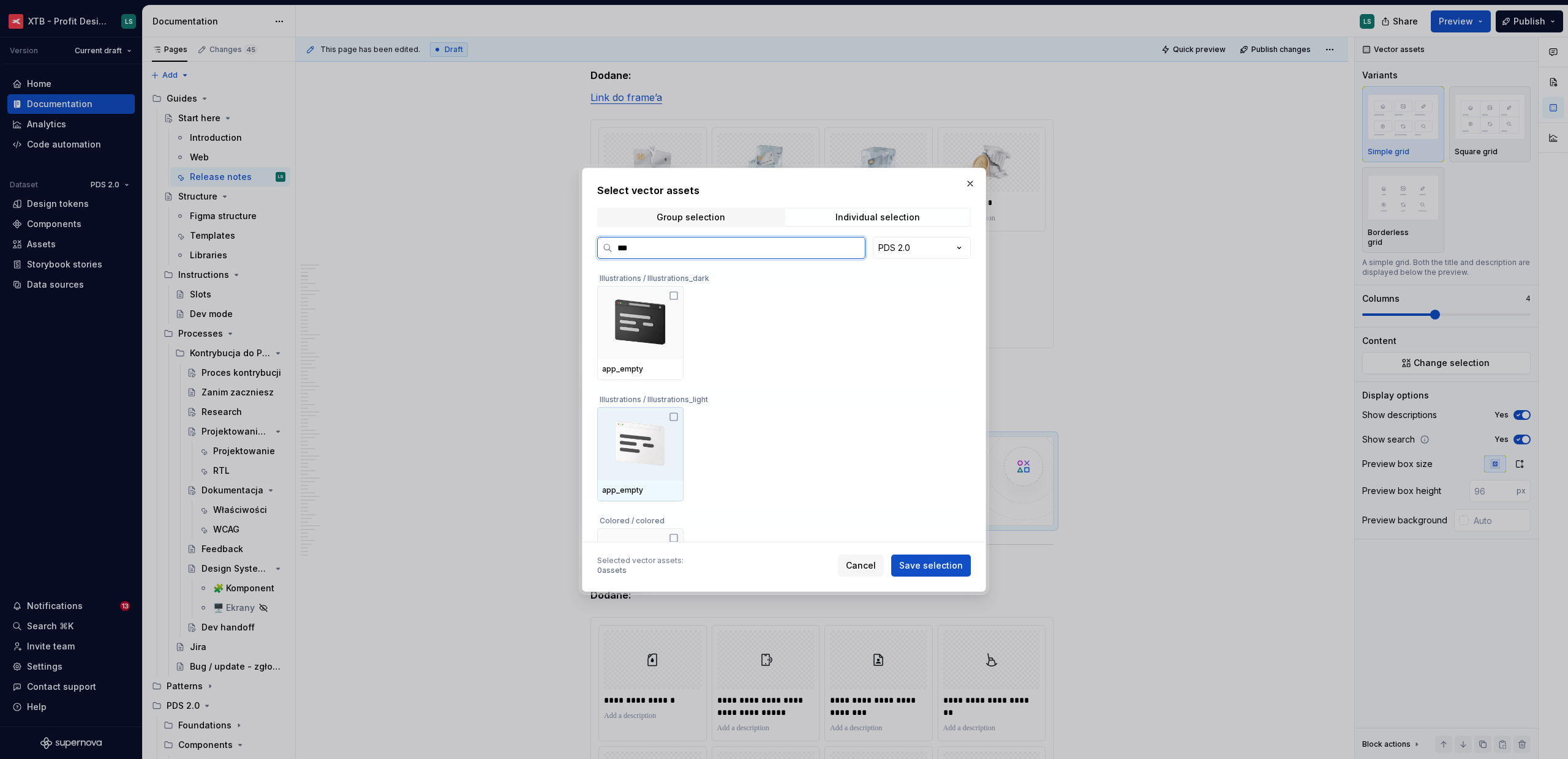
click at [646, 436] on img at bounding box center [640, 444] width 77 height 64
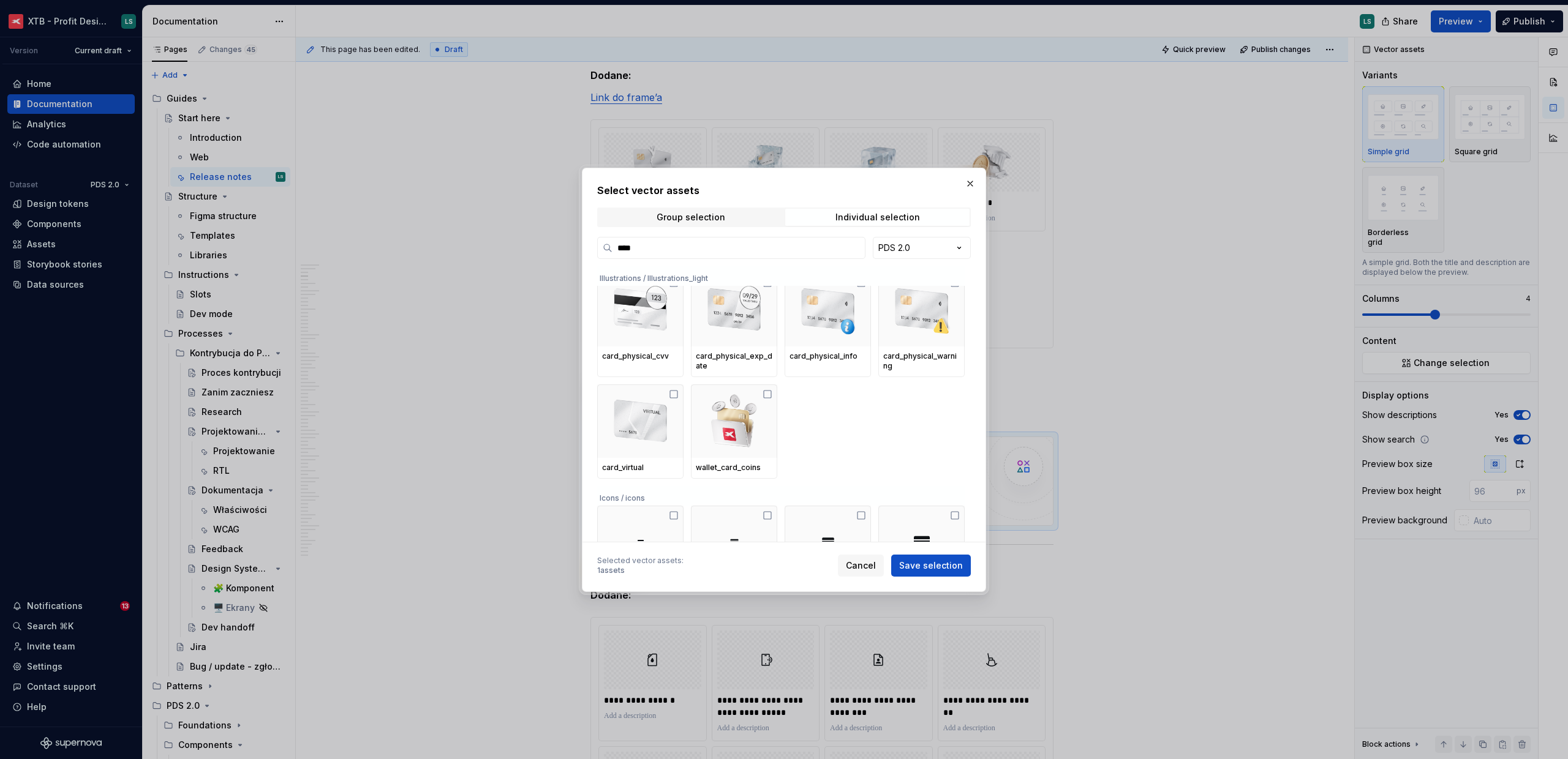
scroll to position [405, 0]
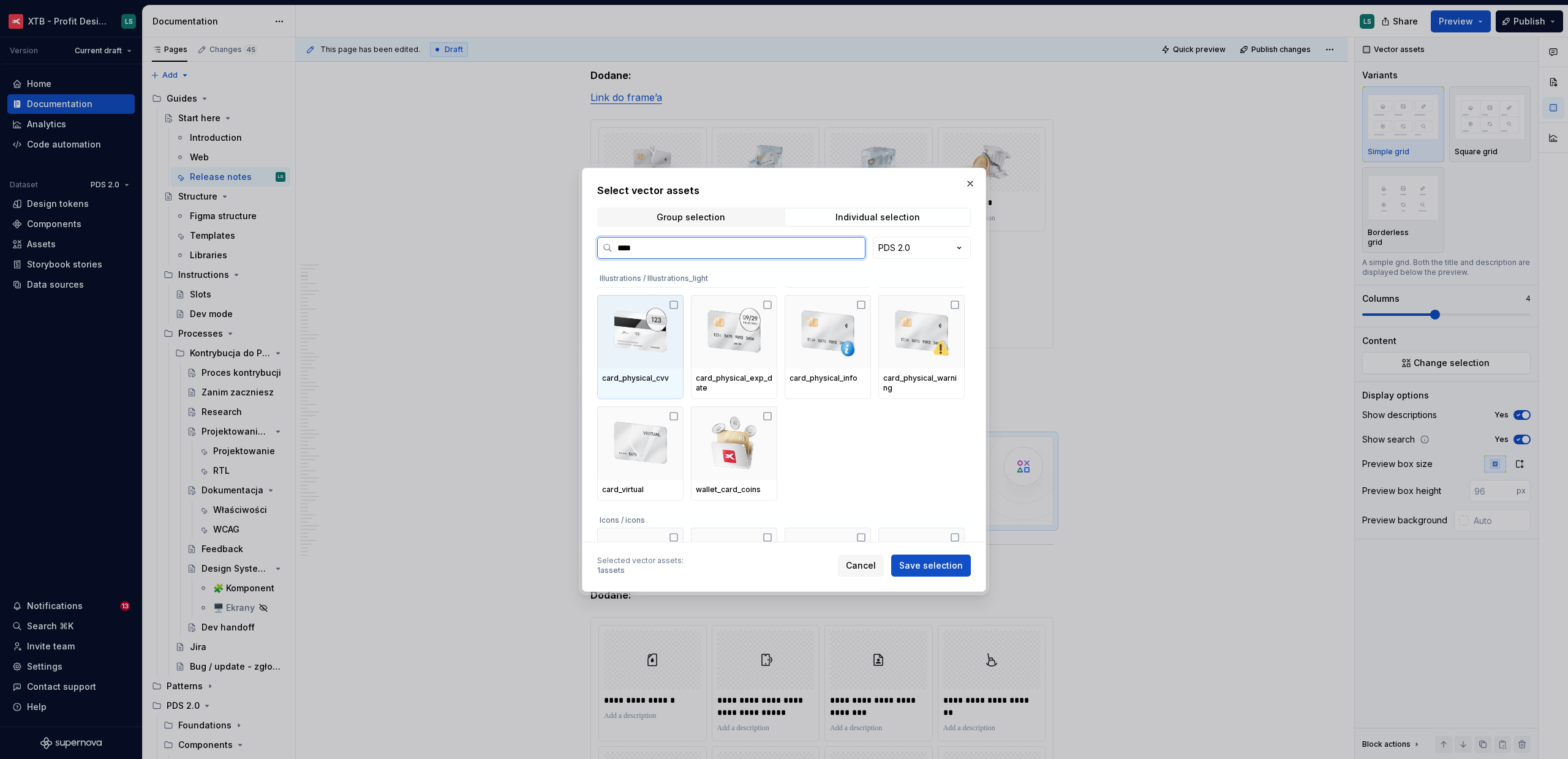
click at [656, 374] on div "card_physical_cvv" at bounding box center [640, 378] width 77 height 10
click at [714, 363] on div at bounding box center [734, 332] width 87 height 73
click at [893, 362] on img at bounding box center [921, 332] width 77 height 64
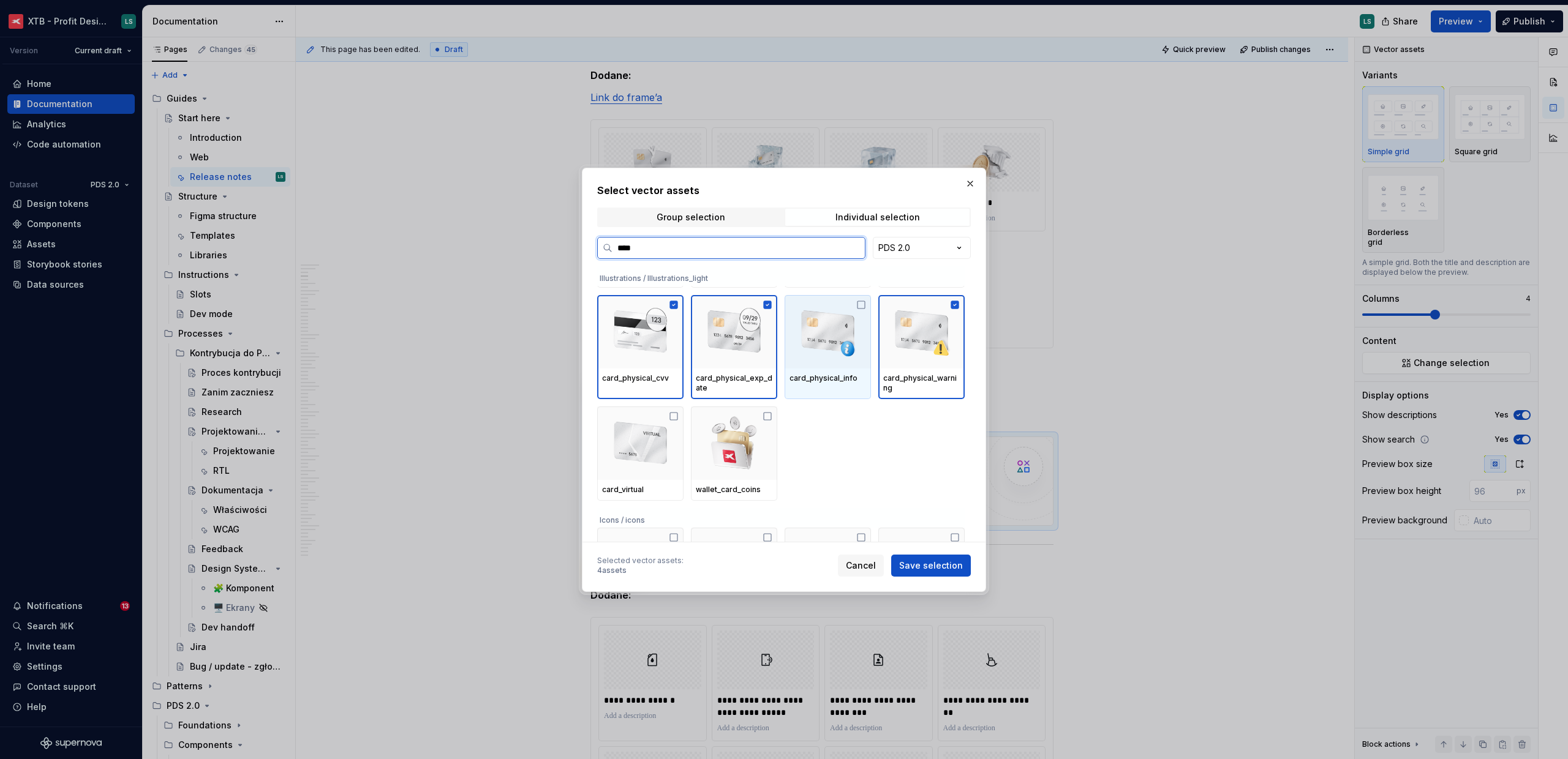
click at [820, 360] on img at bounding box center [828, 332] width 77 height 64
click at [660, 444] on img at bounding box center [640, 444] width 77 height 64
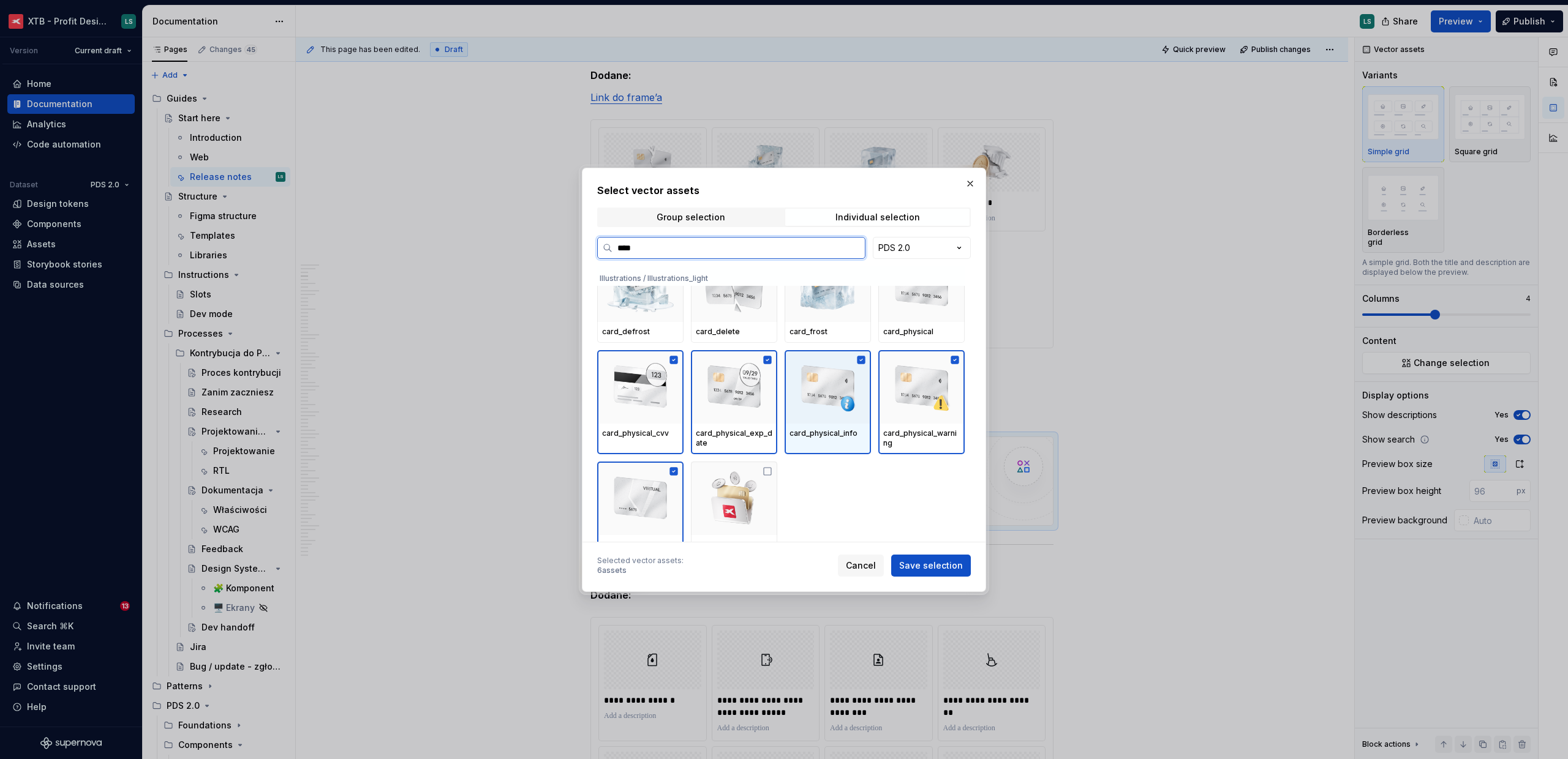
scroll to position [293, 0]
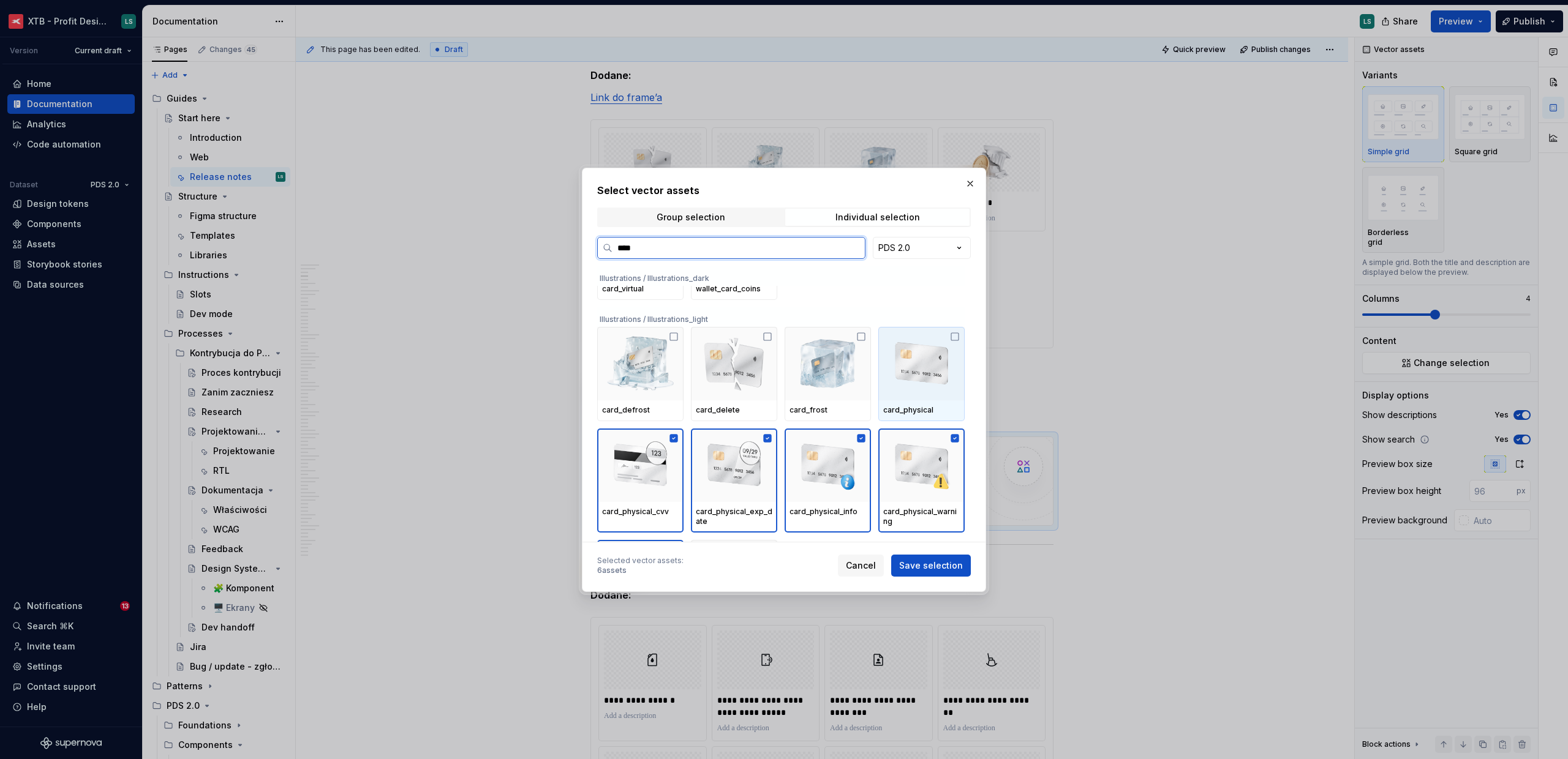
click at [912, 388] on img at bounding box center [921, 364] width 77 height 64
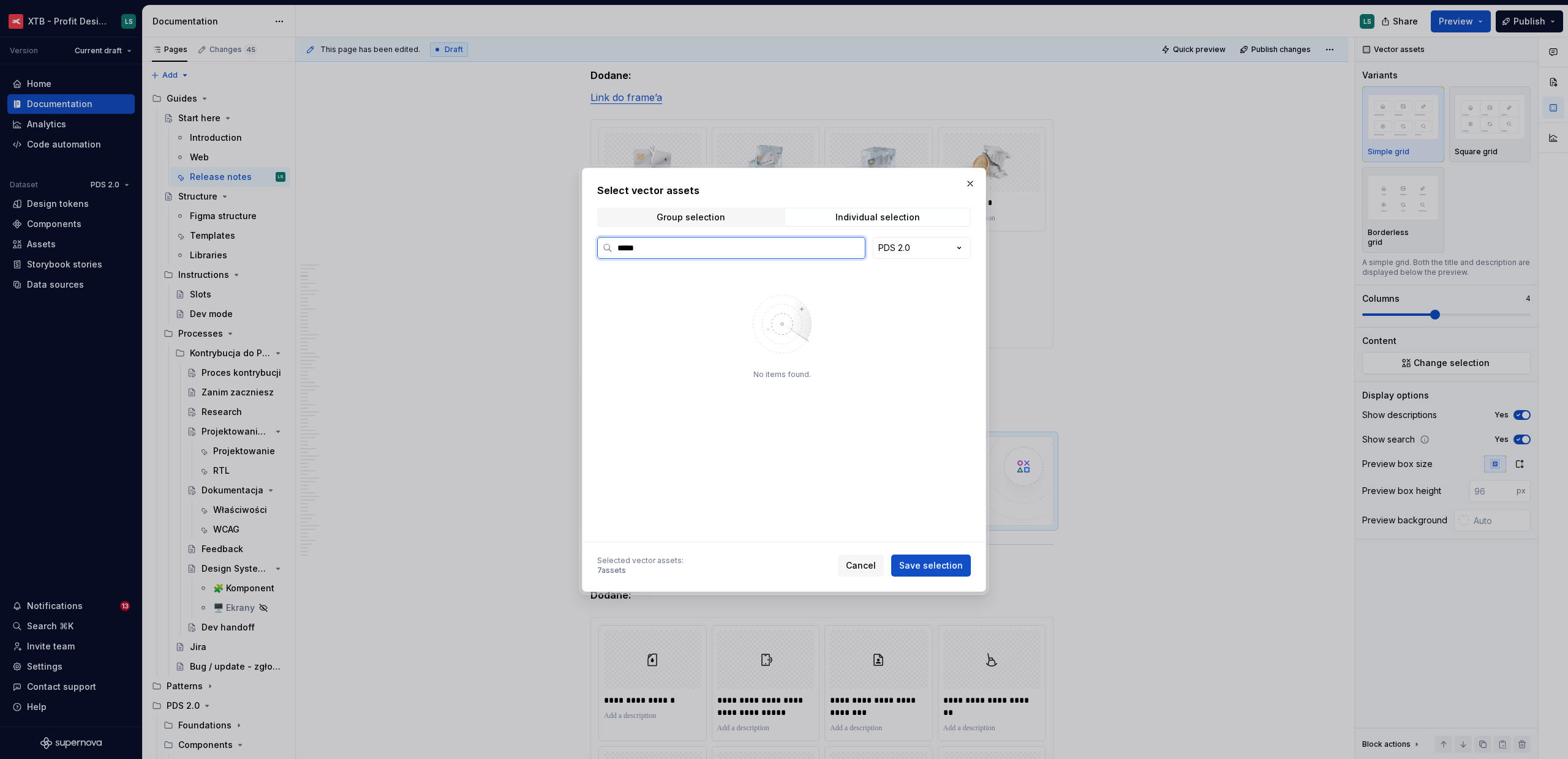
scroll to position [0, 0]
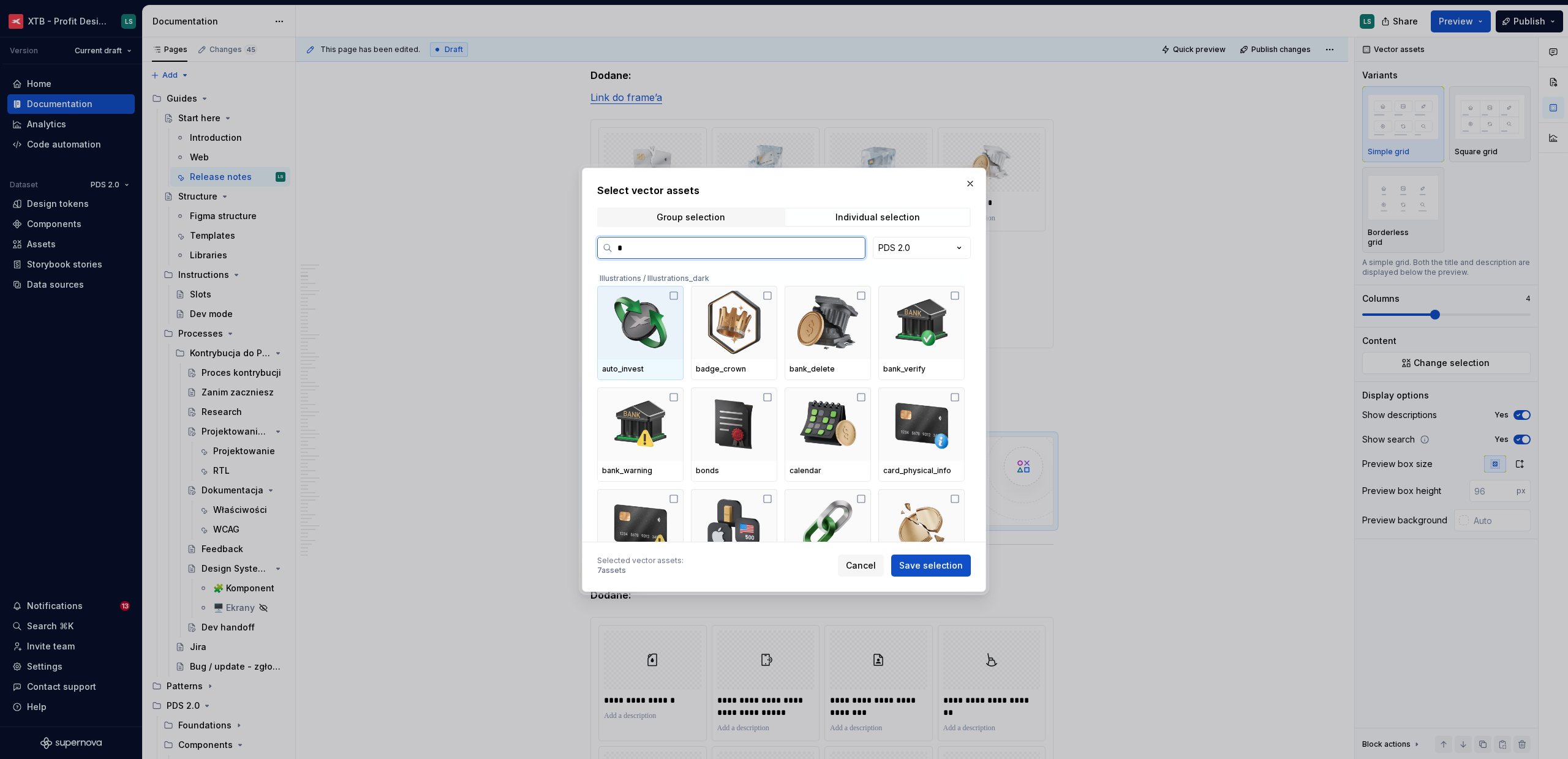
type input "**"
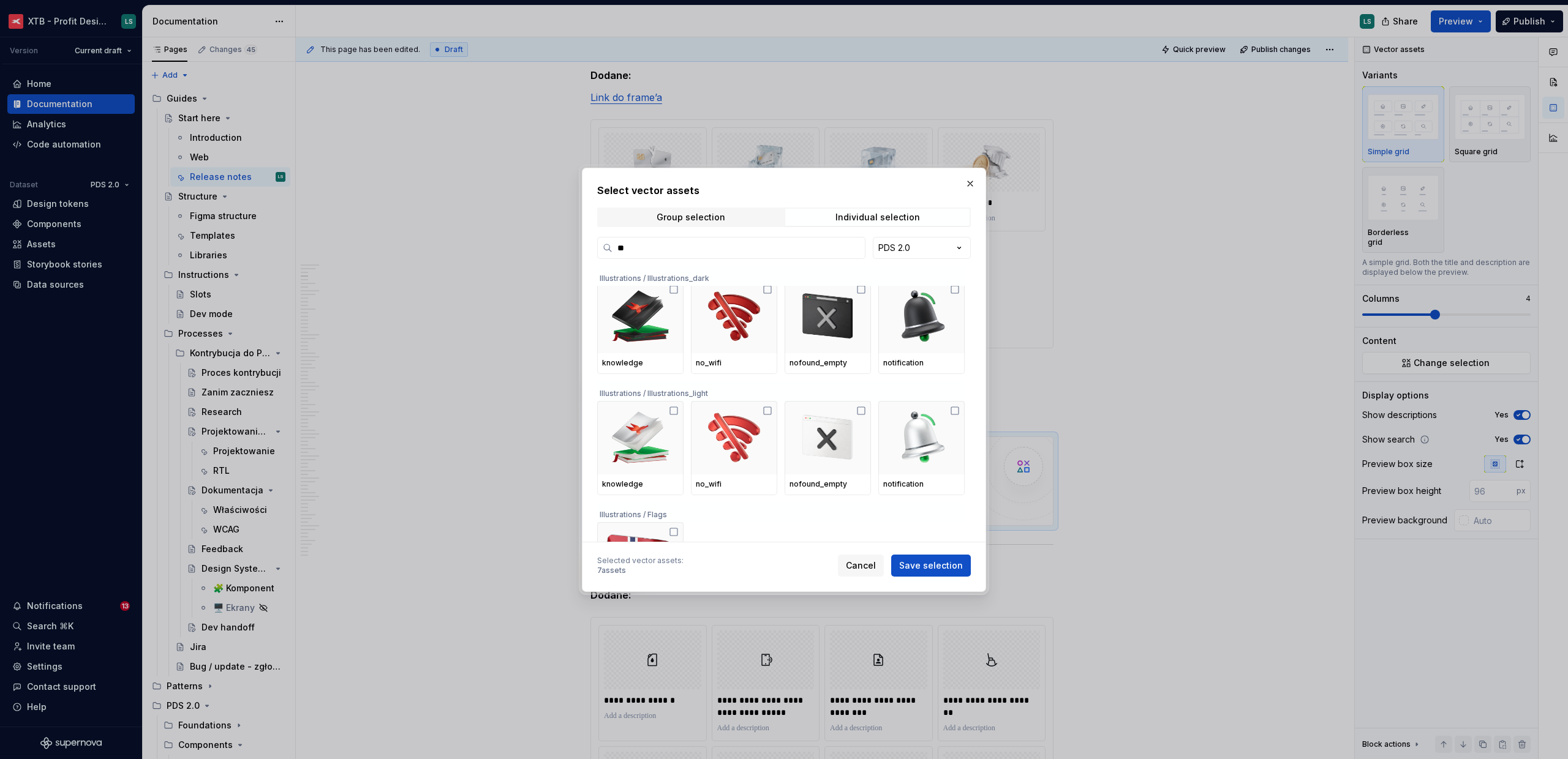
scroll to position [9, 0]
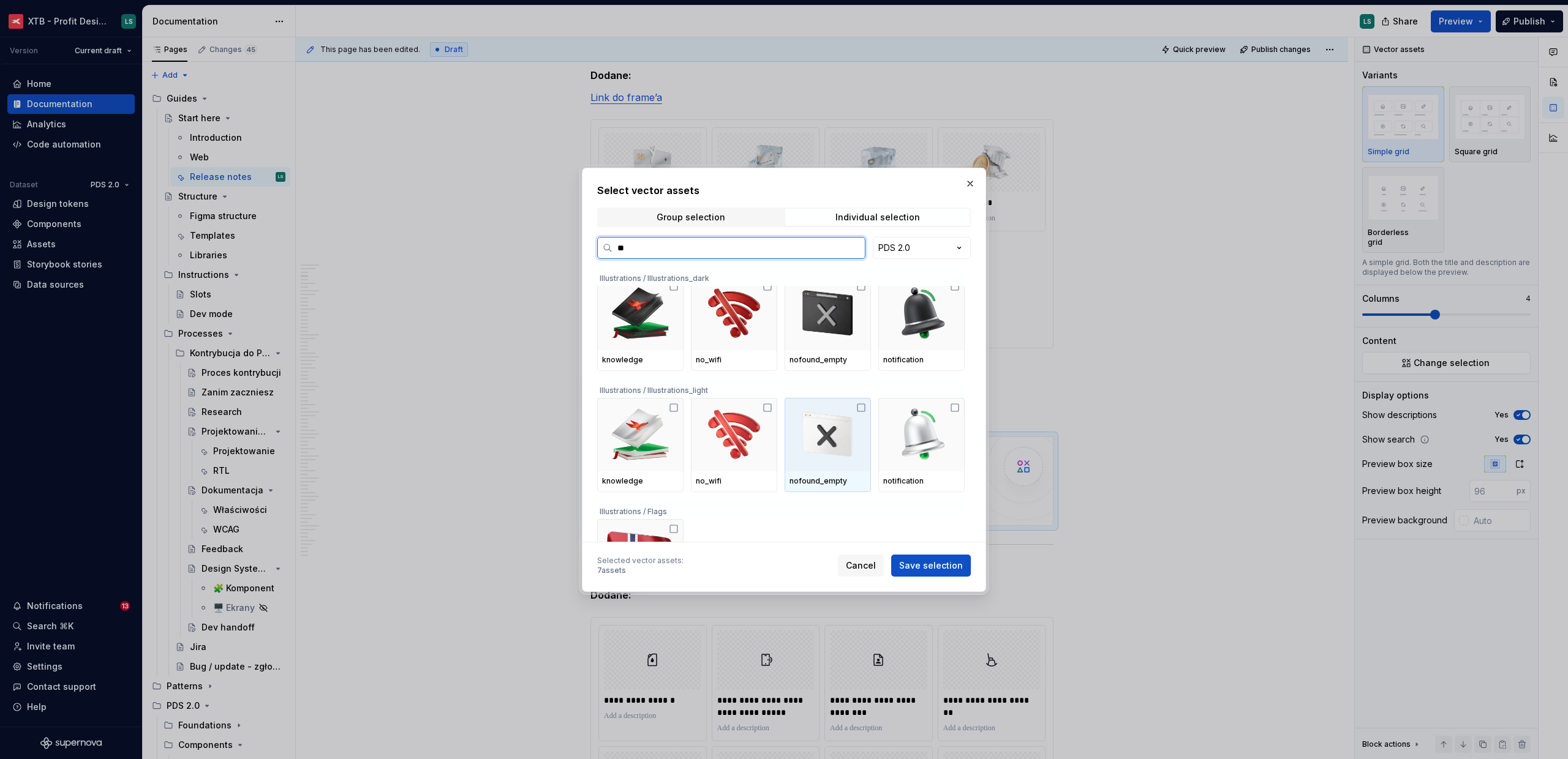
click at [832, 433] on img at bounding box center [828, 434] width 77 height 64
click at [939, 565] on span "Save selection" at bounding box center [931, 565] width 64 height 12
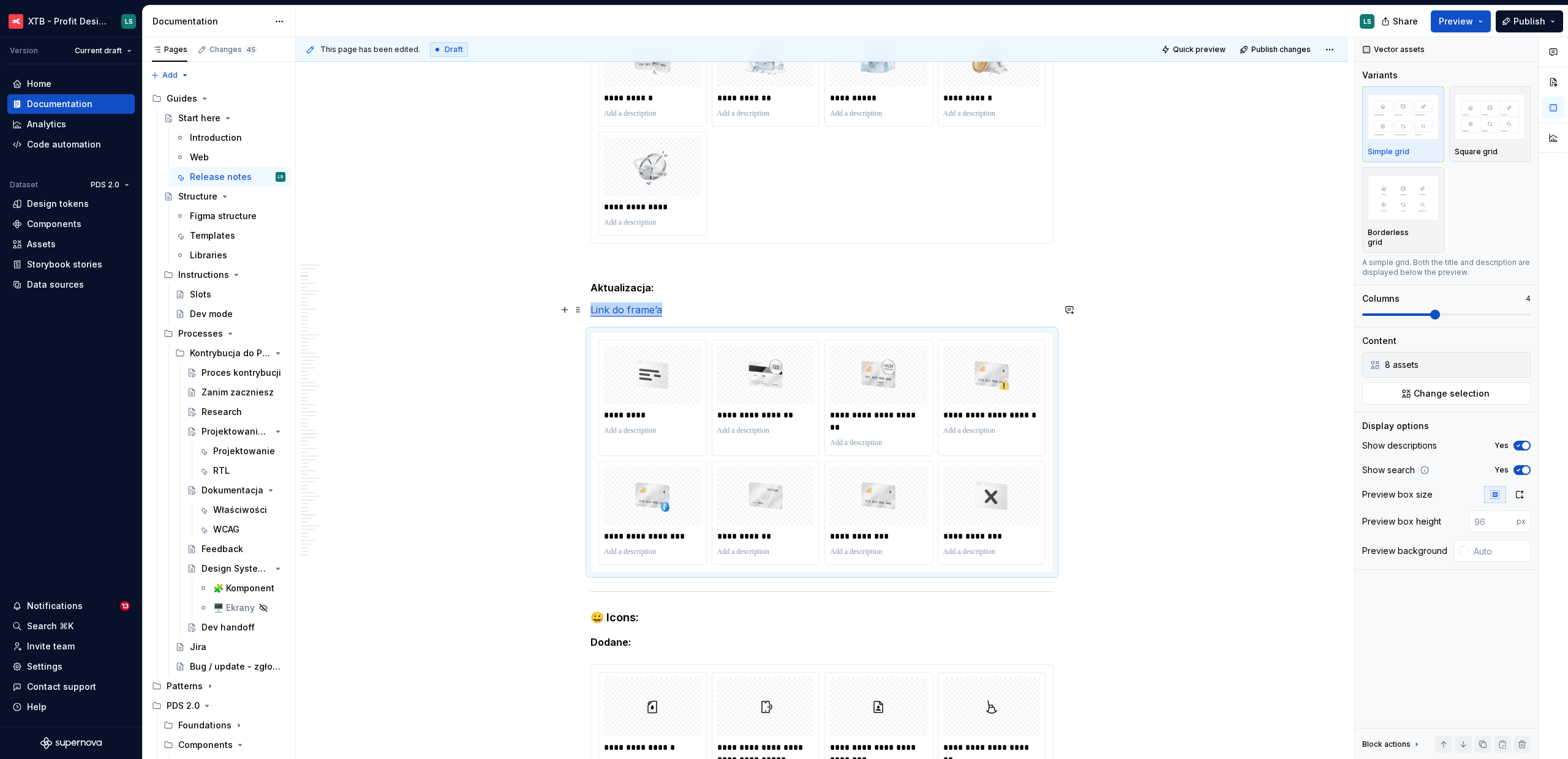
scroll to position [465, 0]
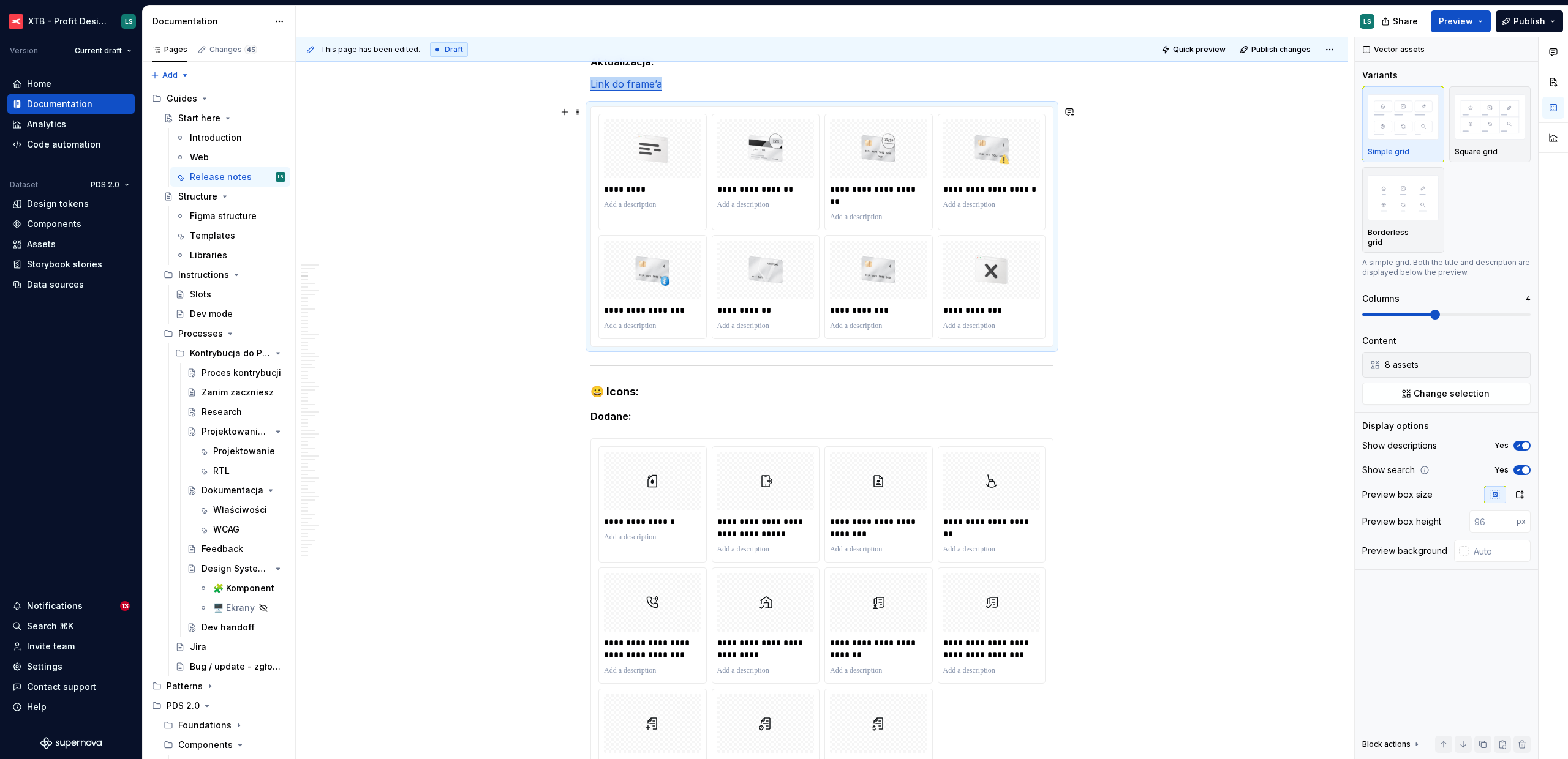
scroll to position [0, 0]
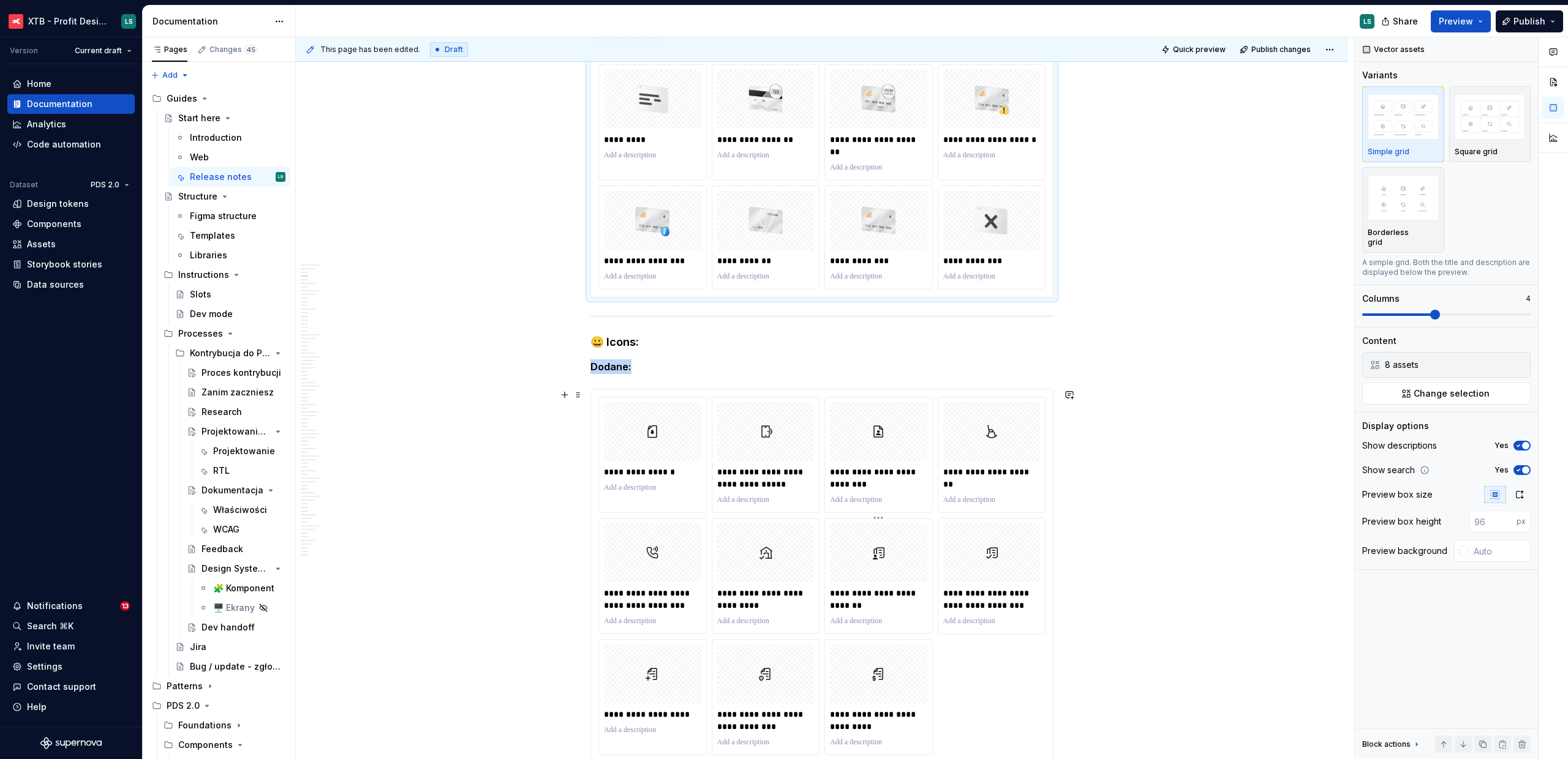
click at [866, 583] on div "**********" at bounding box center [878, 576] width 107 height 115
click at [1517, 356] on button "button" at bounding box center [1519, 365] width 17 height 17
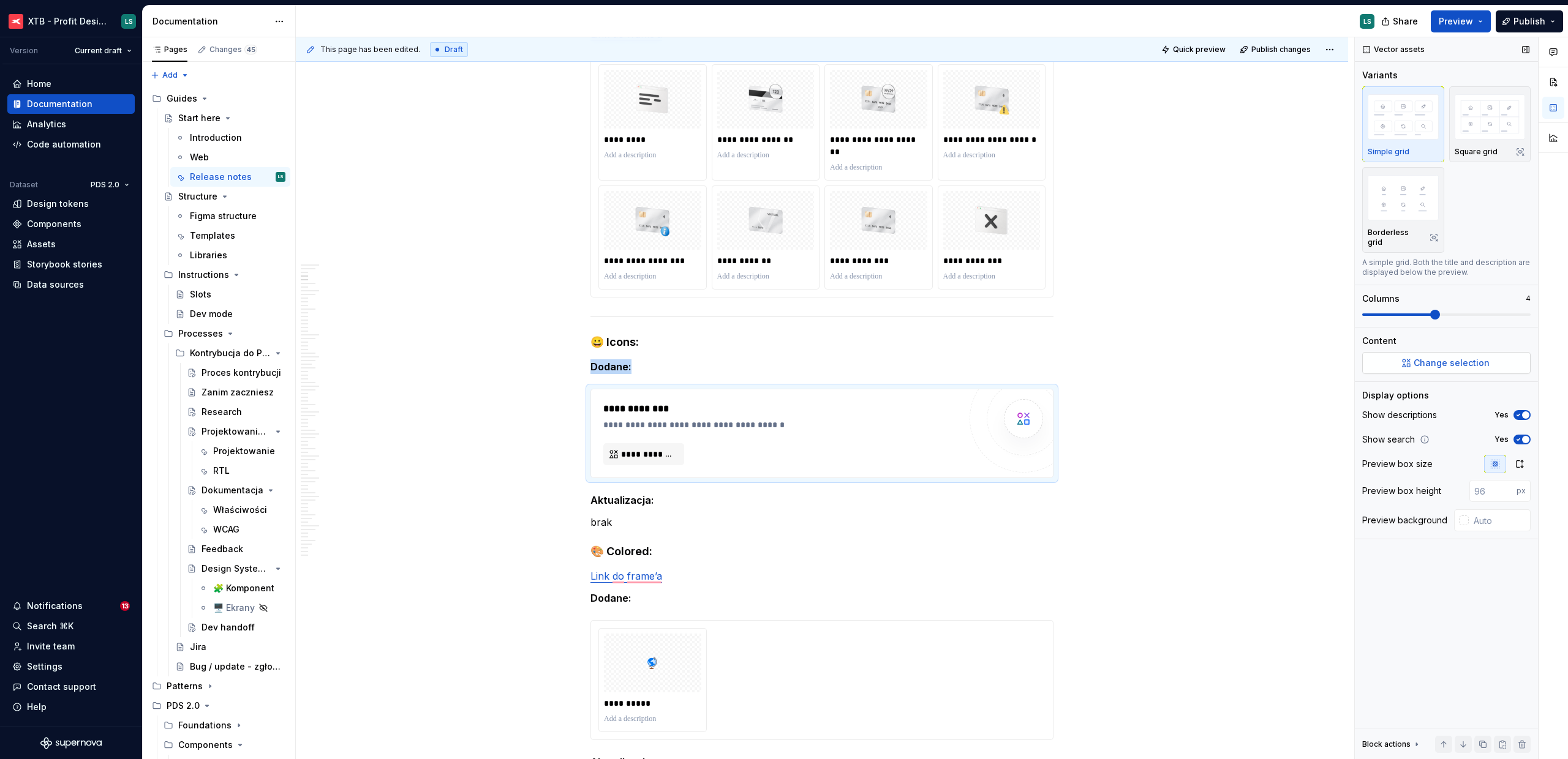
click at [1436, 360] on button "Change selection" at bounding box center [1446, 363] width 169 height 22
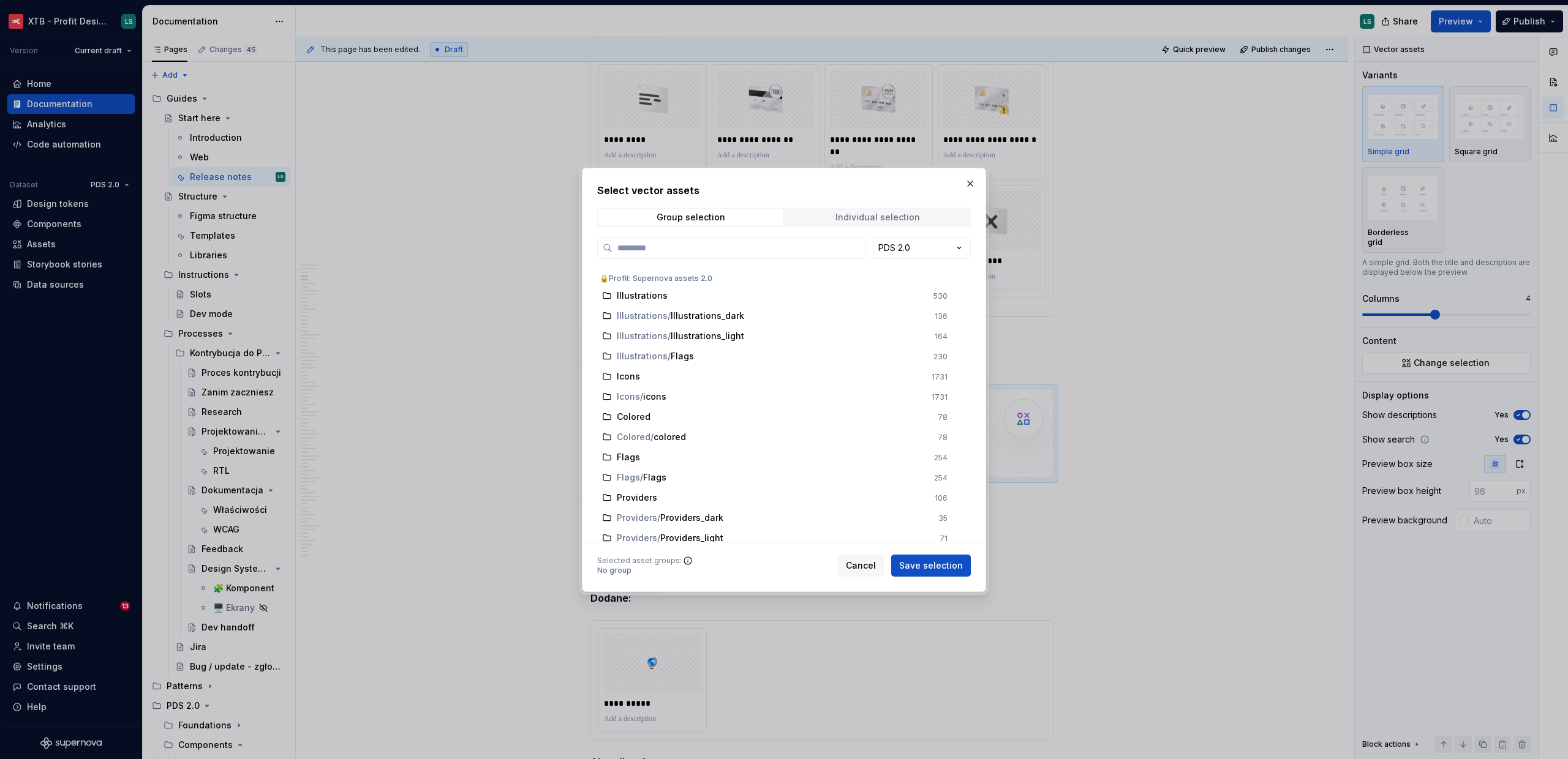
drag, startPoint x: 856, startPoint y: 212, endPoint x: 847, endPoint y: 214, distance: 9.2
click at [856, 213] on div "Individual selection" at bounding box center [878, 217] width 85 height 10
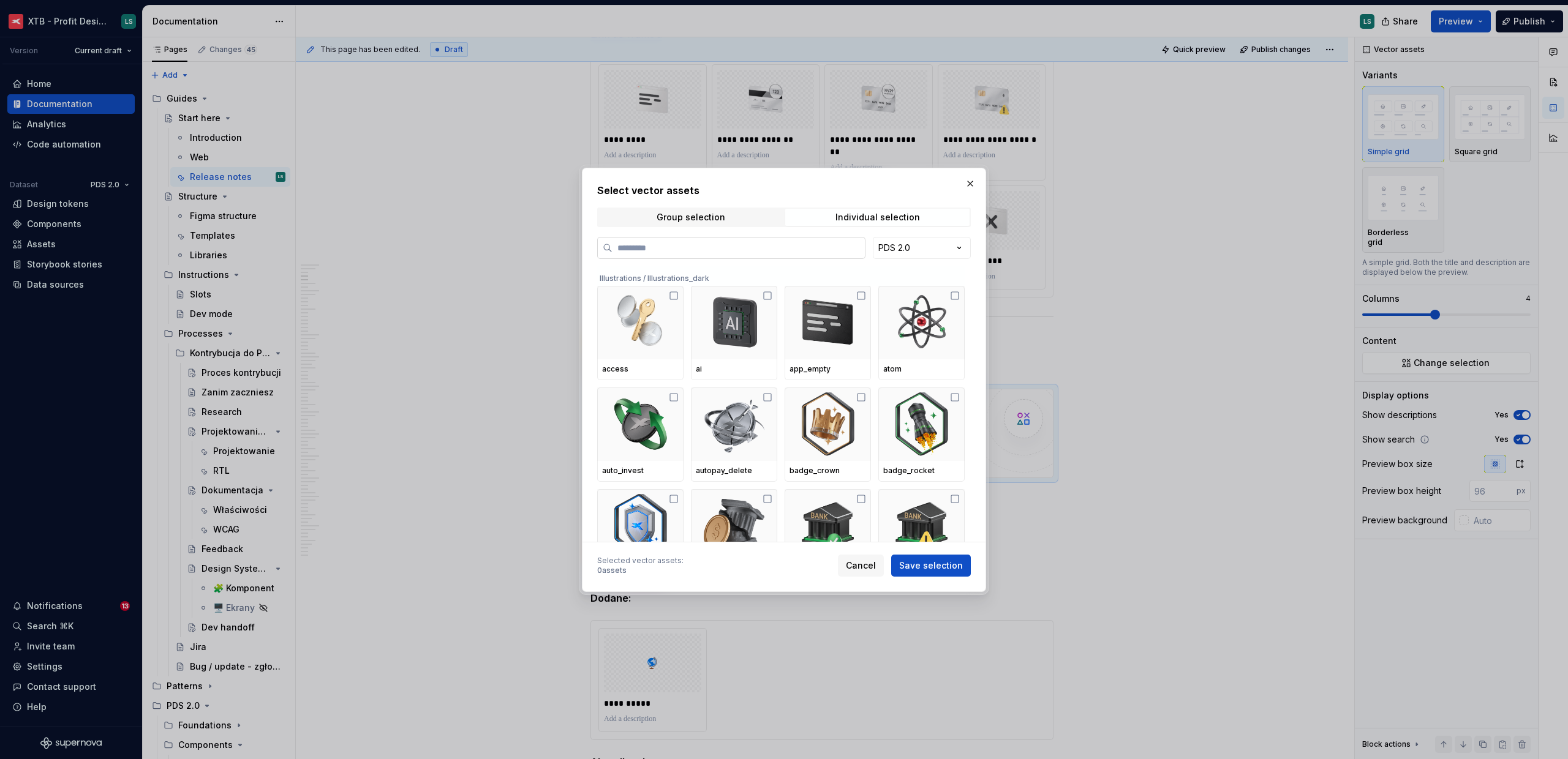
click at [757, 245] on input "search" at bounding box center [738, 248] width 252 height 12
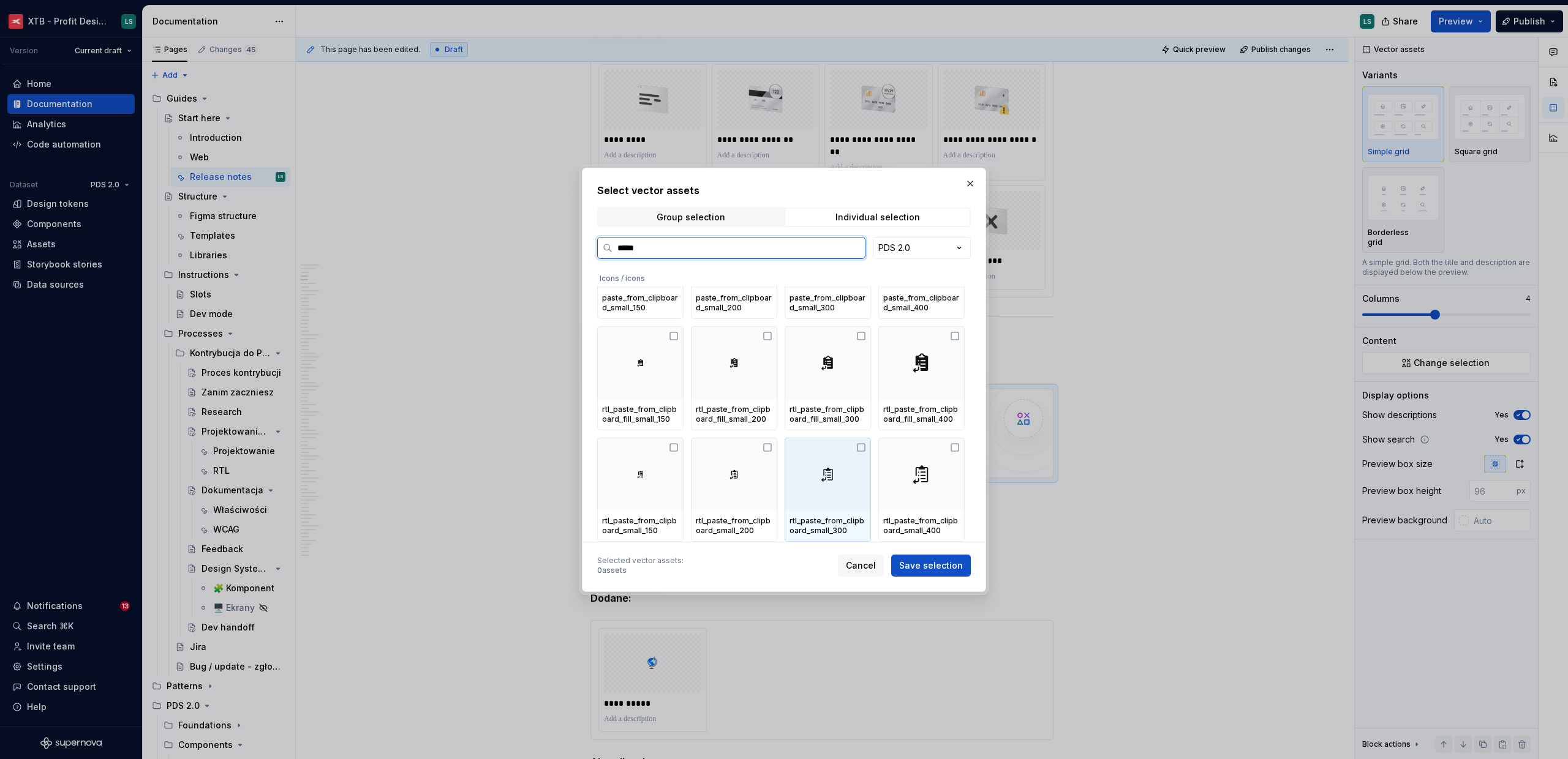
click at [800, 468] on div at bounding box center [828, 474] width 87 height 73
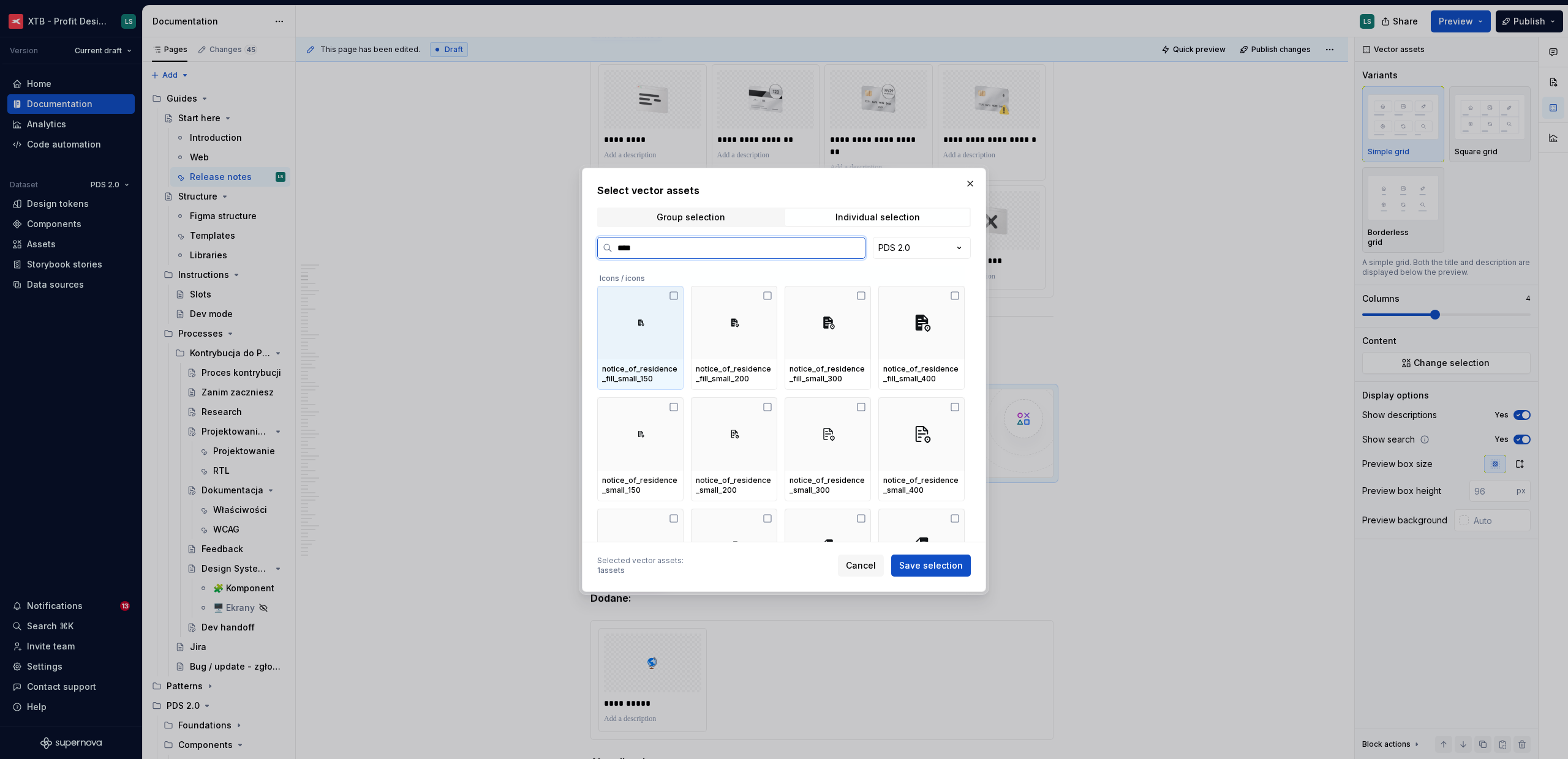
type input "*****"
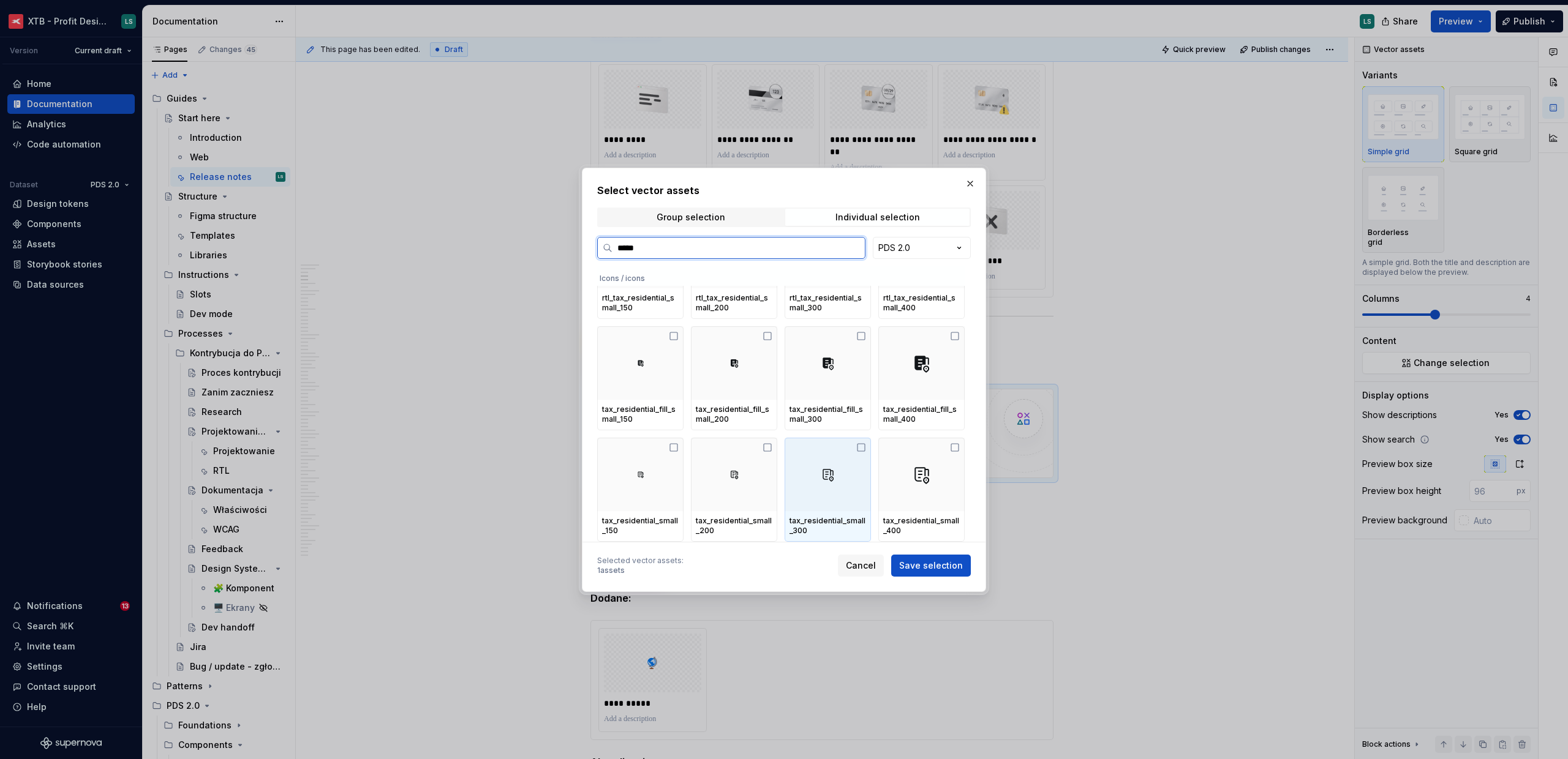
click at [828, 488] on div at bounding box center [828, 474] width 87 height 73
click at [684, 254] on label "*****" at bounding box center [731, 248] width 268 height 22
click at [684, 254] on input "*****" at bounding box center [738, 248] width 252 height 12
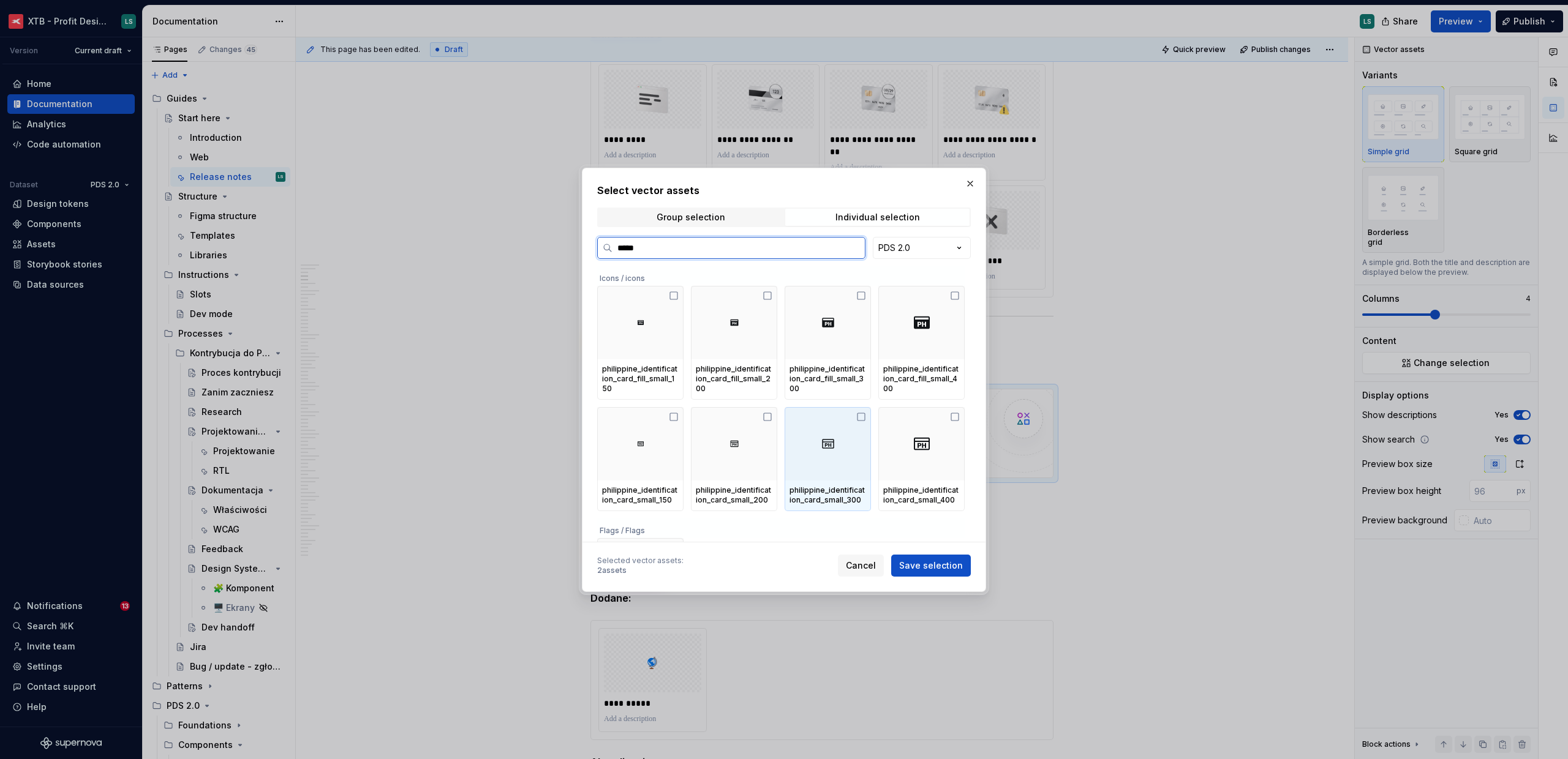
click at [838, 438] on div at bounding box center [828, 444] width 87 height 73
click at [694, 245] on input "*****" at bounding box center [738, 248] width 252 height 12
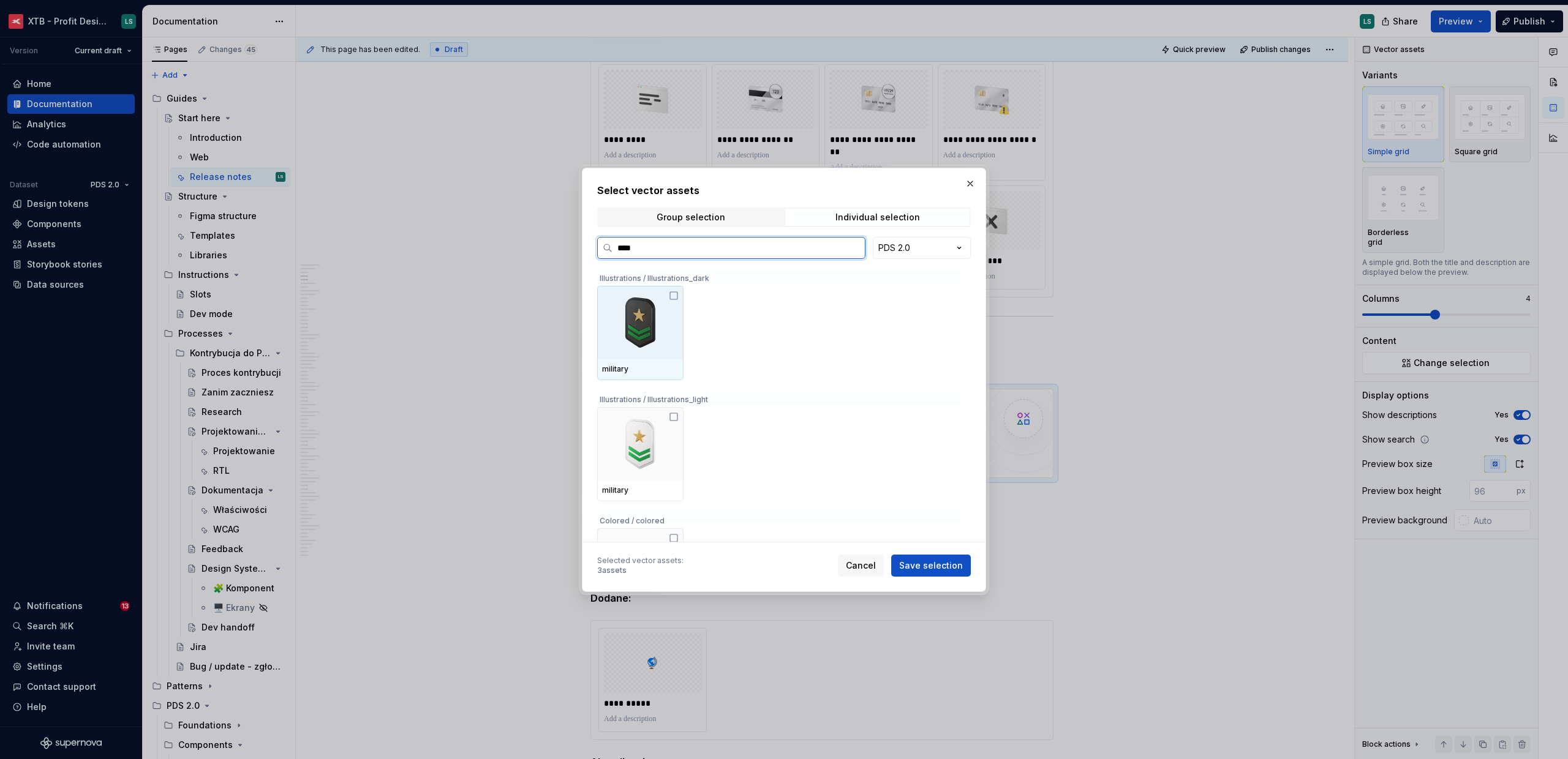
type input "*****"
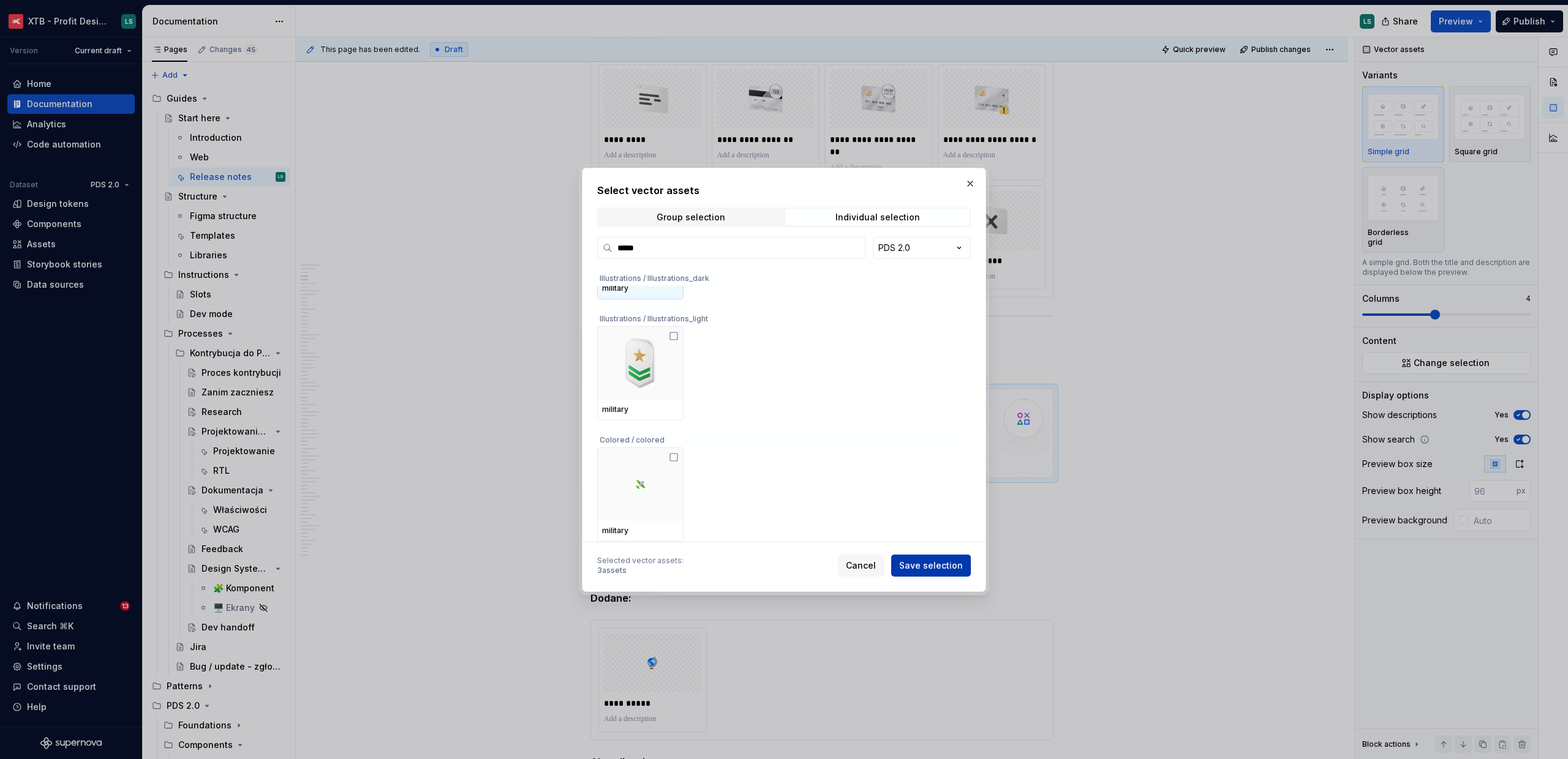
click at [924, 565] on span "Save selection" at bounding box center [931, 565] width 64 height 12
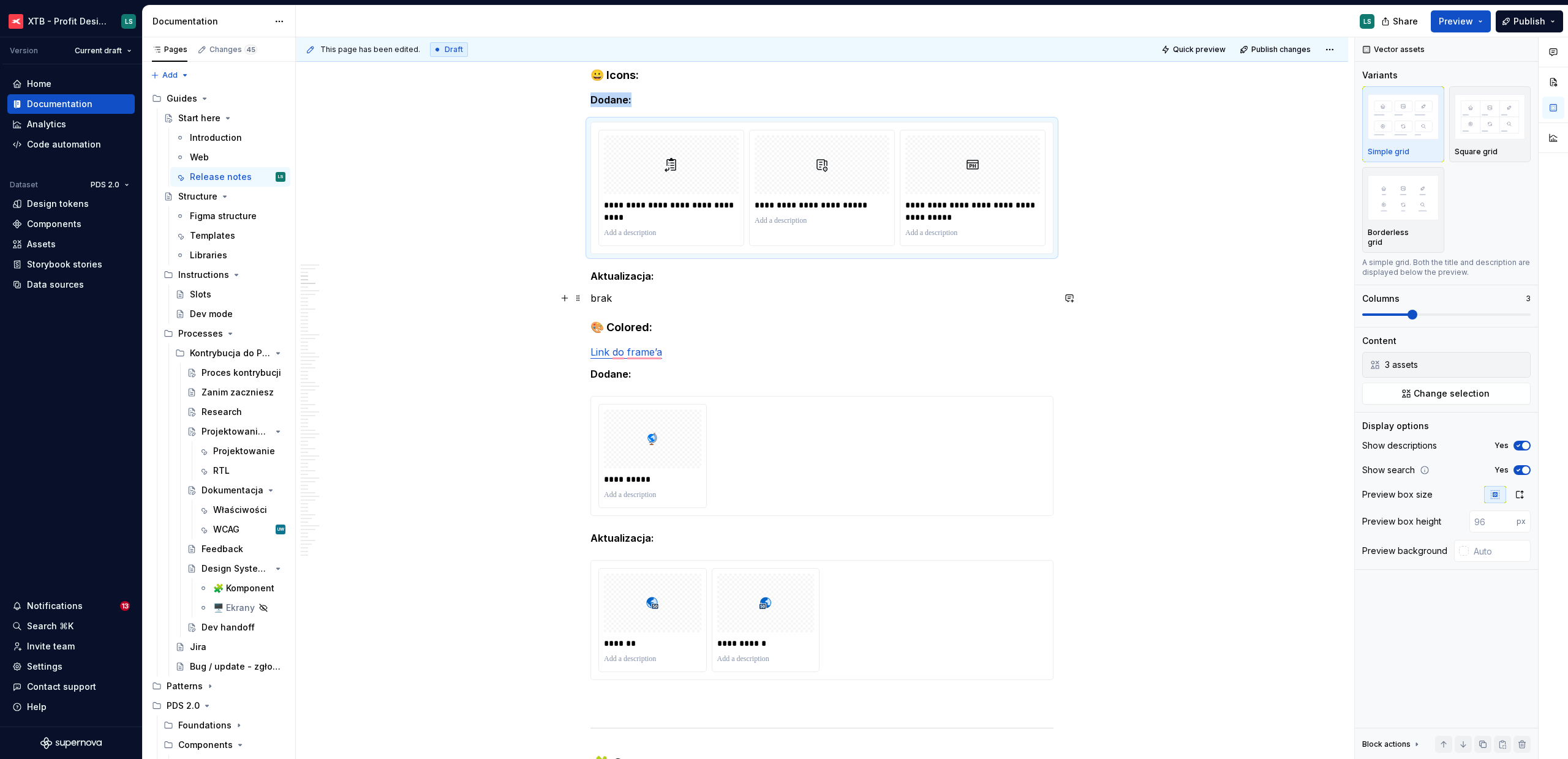
click at [688, 304] on p "brak" at bounding box center [822, 298] width 463 height 15
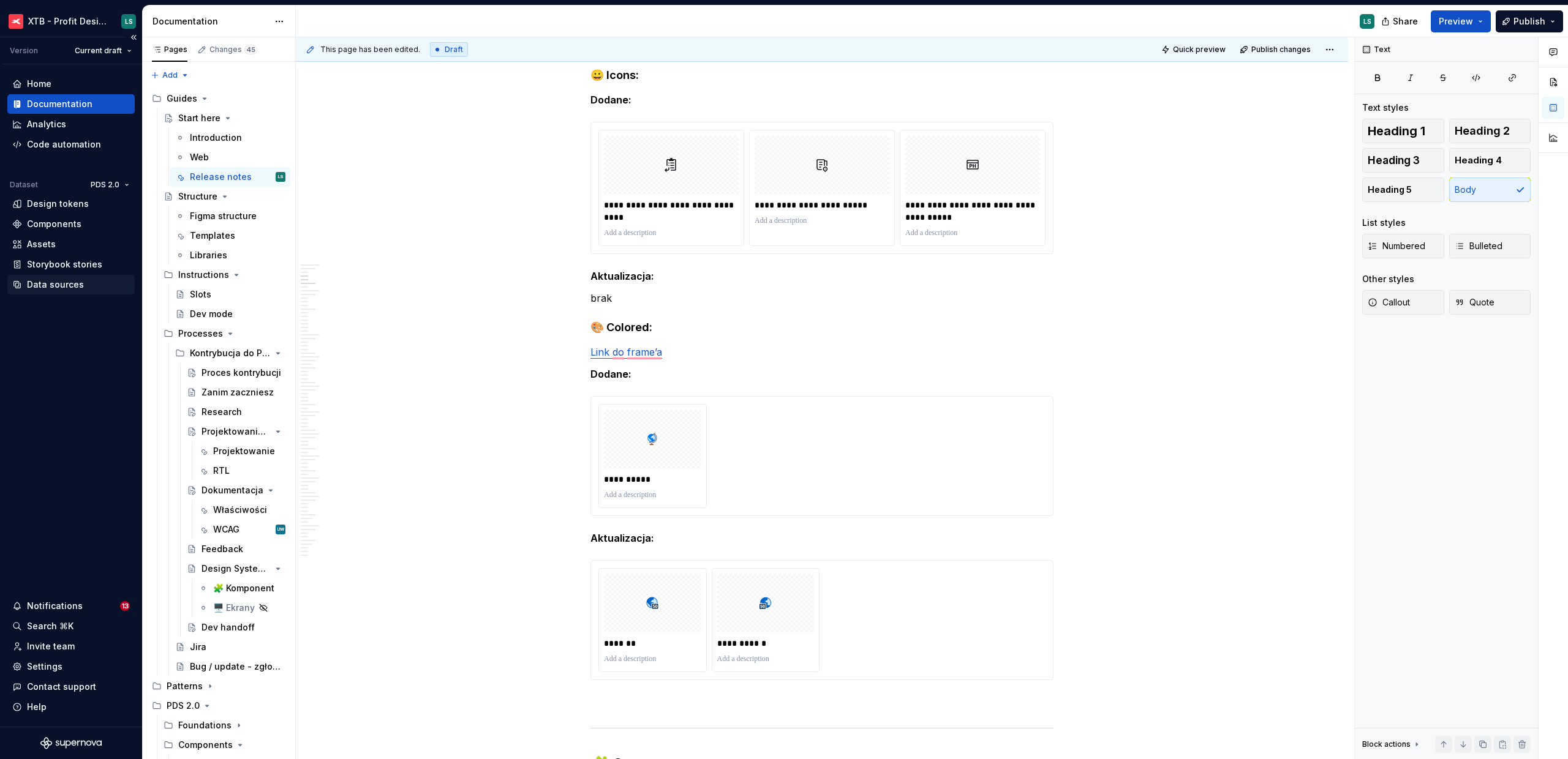
click at [62, 284] on div "Data sources" at bounding box center [55, 284] width 57 height 12
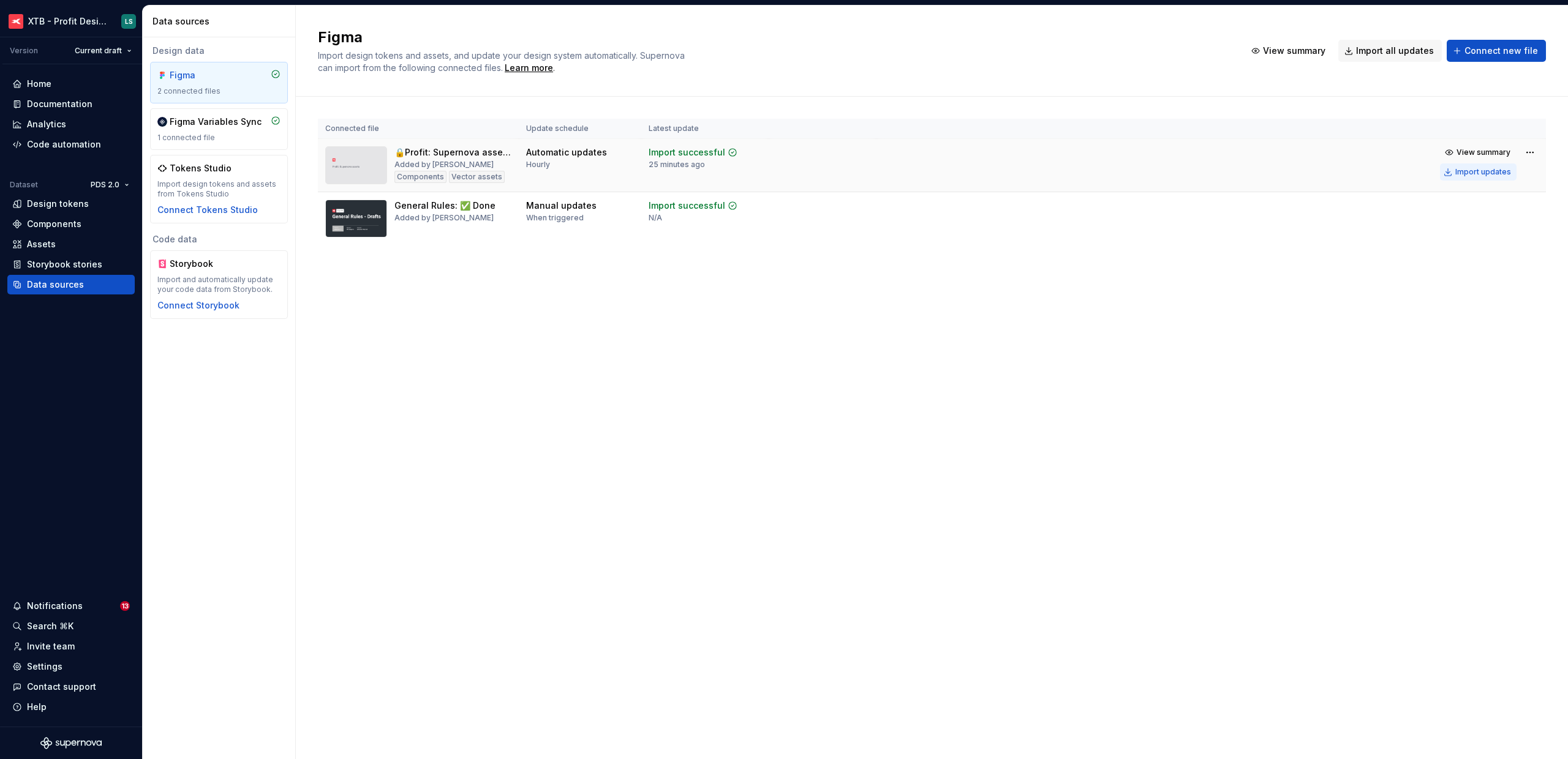
click at [1481, 170] on div "Import updates" at bounding box center [1483, 172] width 56 height 10
click at [63, 103] on div "Documentation" at bounding box center [59, 104] width 66 height 12
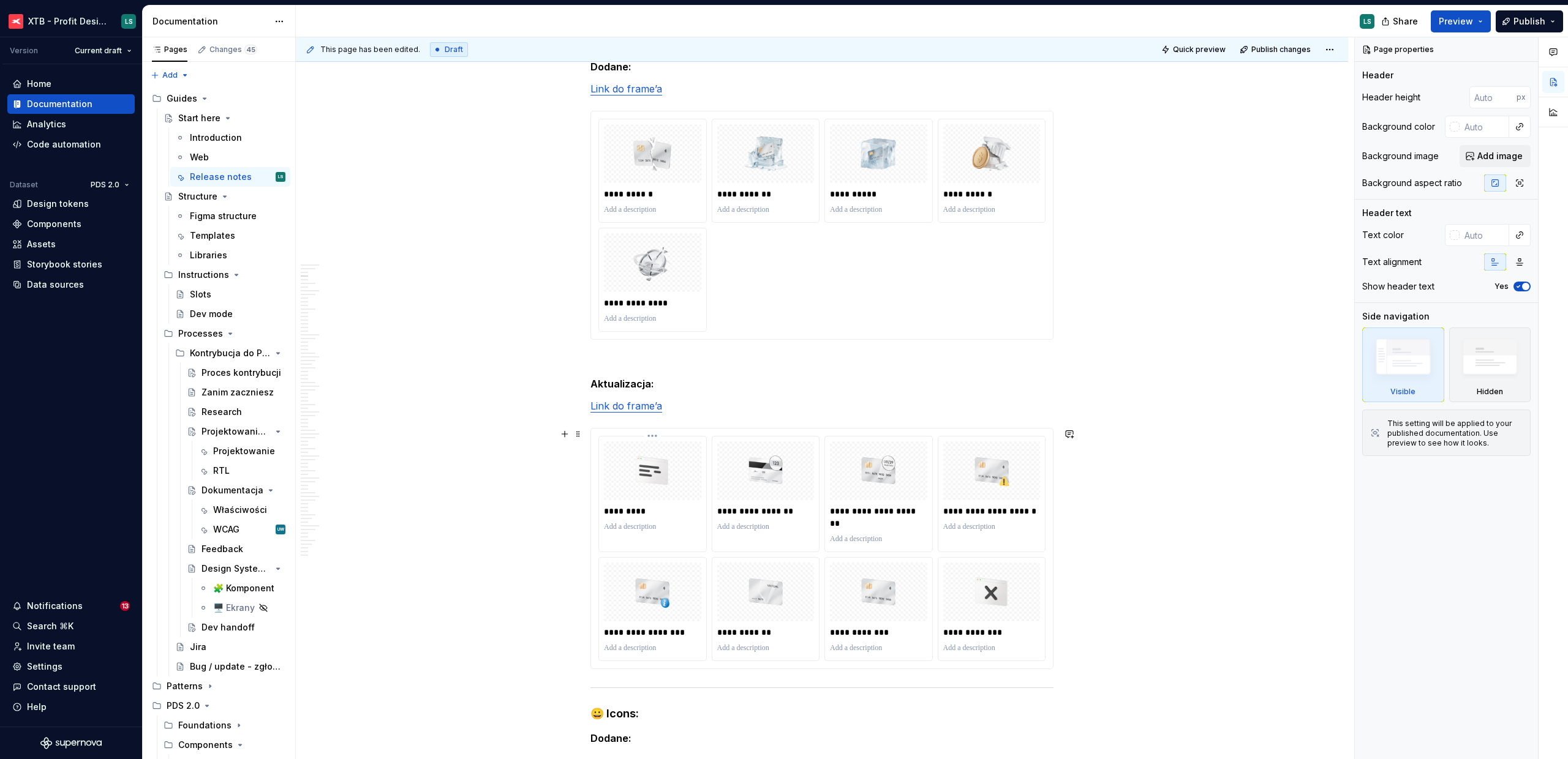
scroll to position [734, 0]
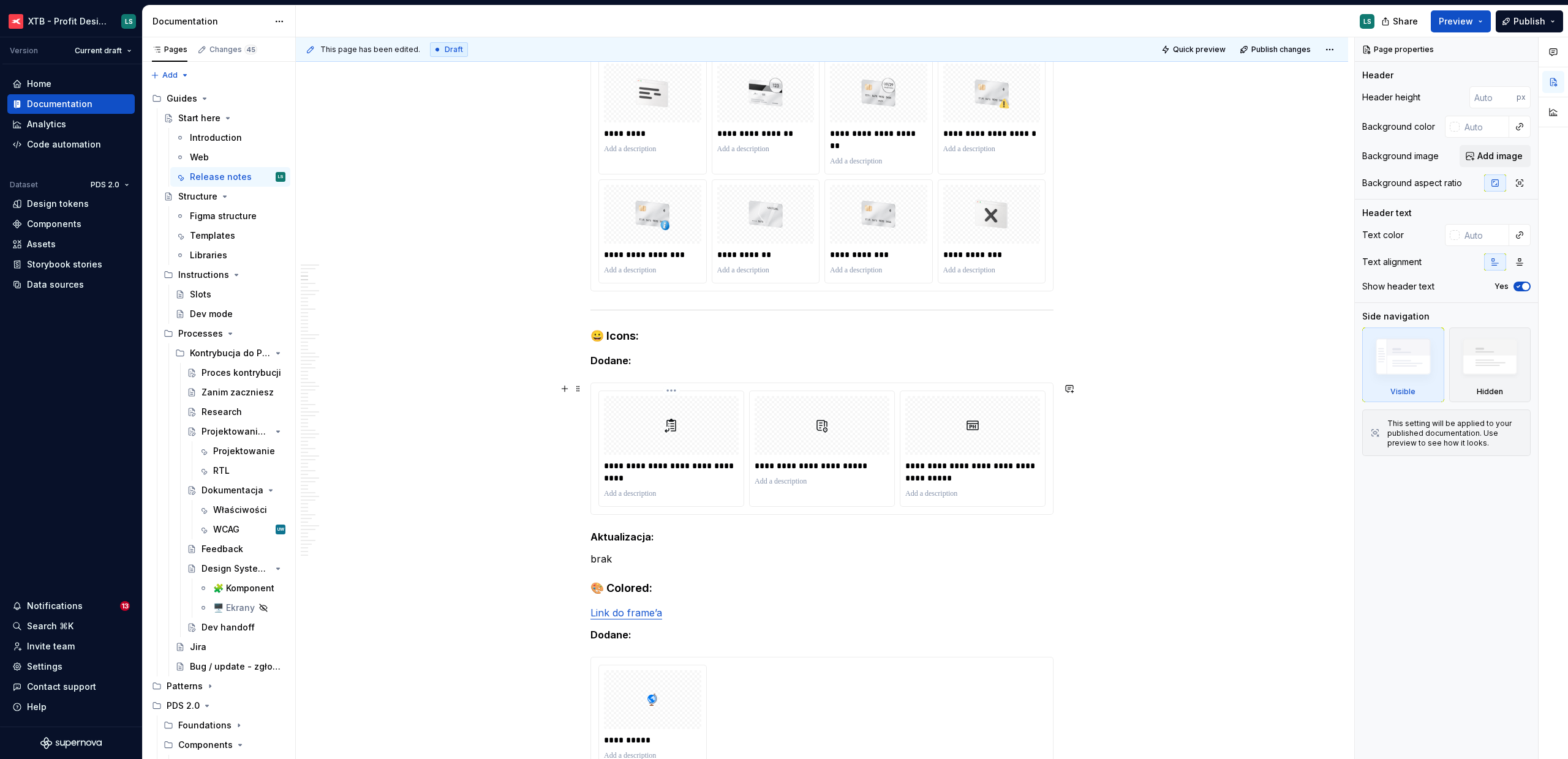
click at [636, 393] on div "**********" at bounding box center [671, 449] width 144 height 115
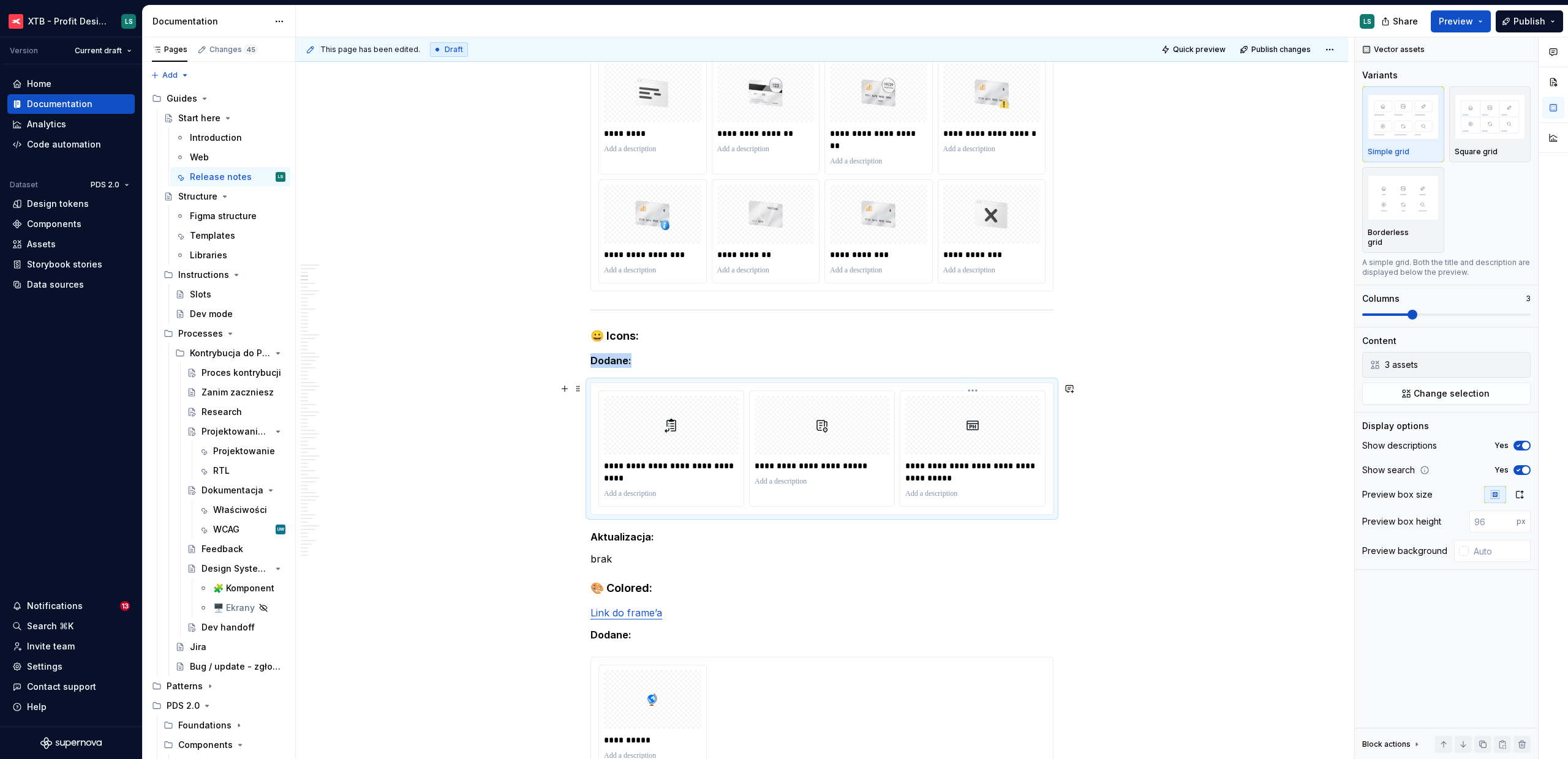
type textarea "*"
click at [1446, 388] on span "Change selection" at bounding box center [1452, 393] width 76 height 12
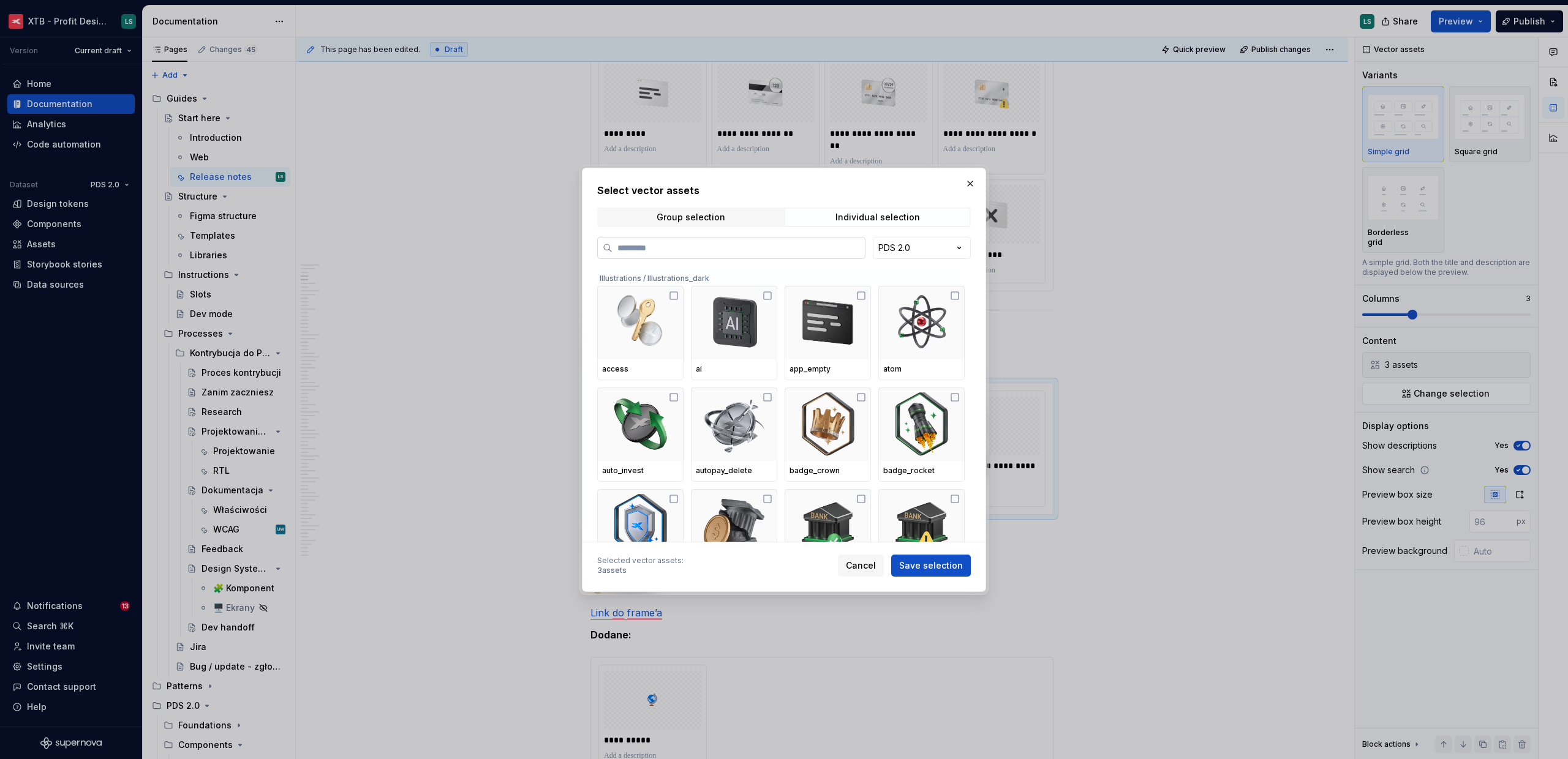
click at [811, 249] on input "search" at bounding box center [738, 248] width 252 height 12
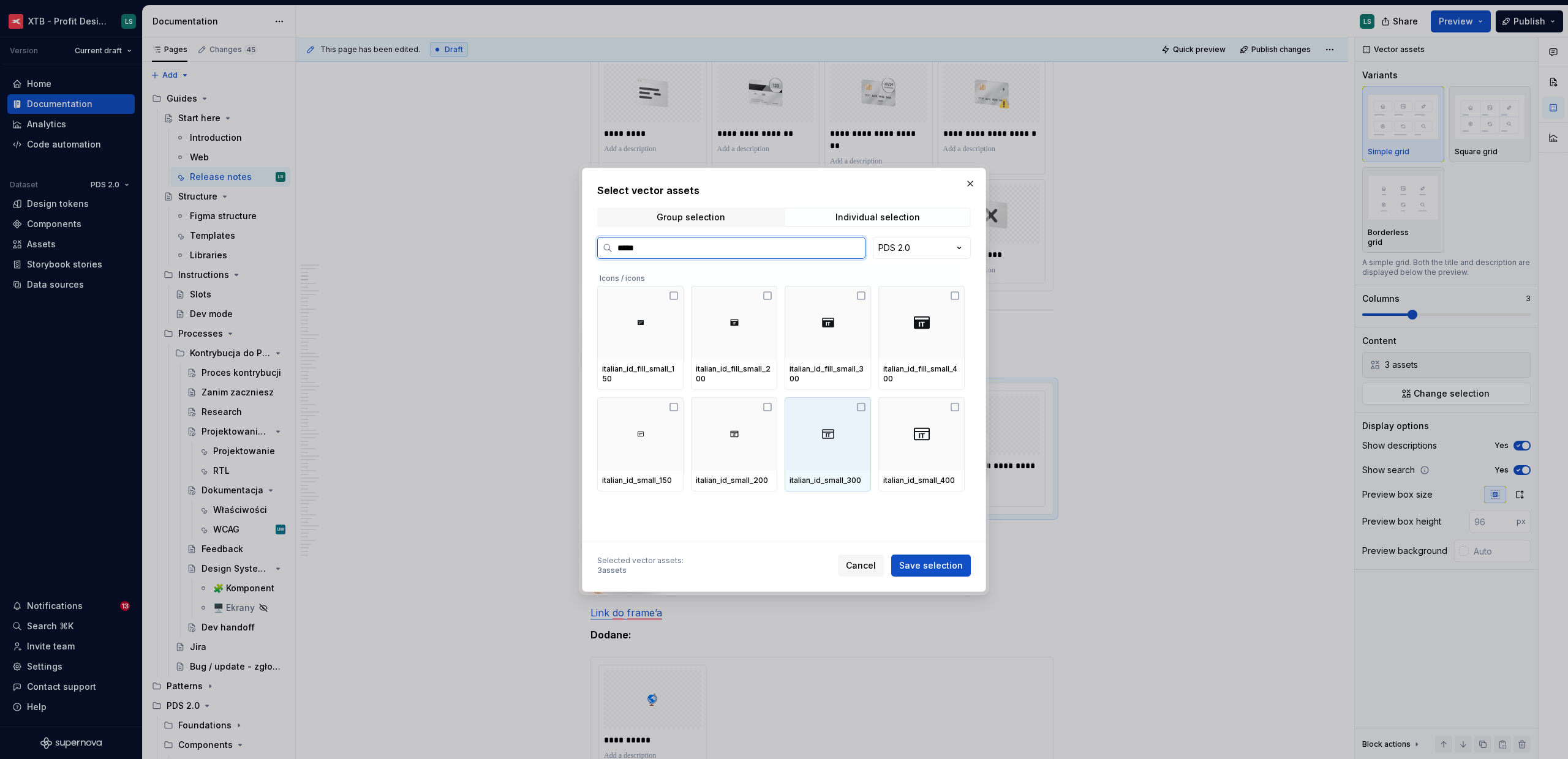
click at [824, 433] on img at bounding box center [828, 434] width 15 height 15
click at [820, 432] on img at bounding box center [828, 434] width 15 height 15
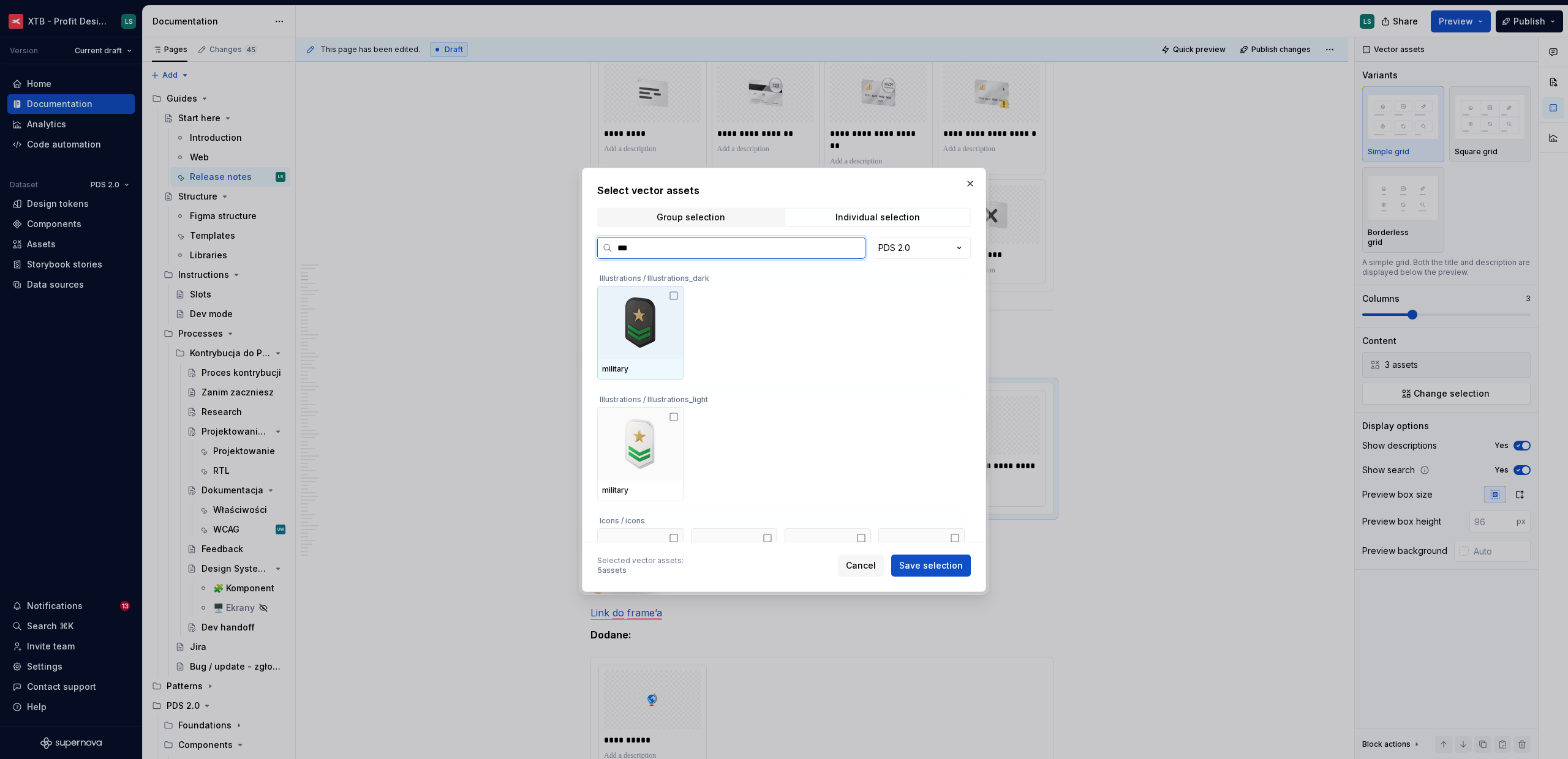
type input "****"
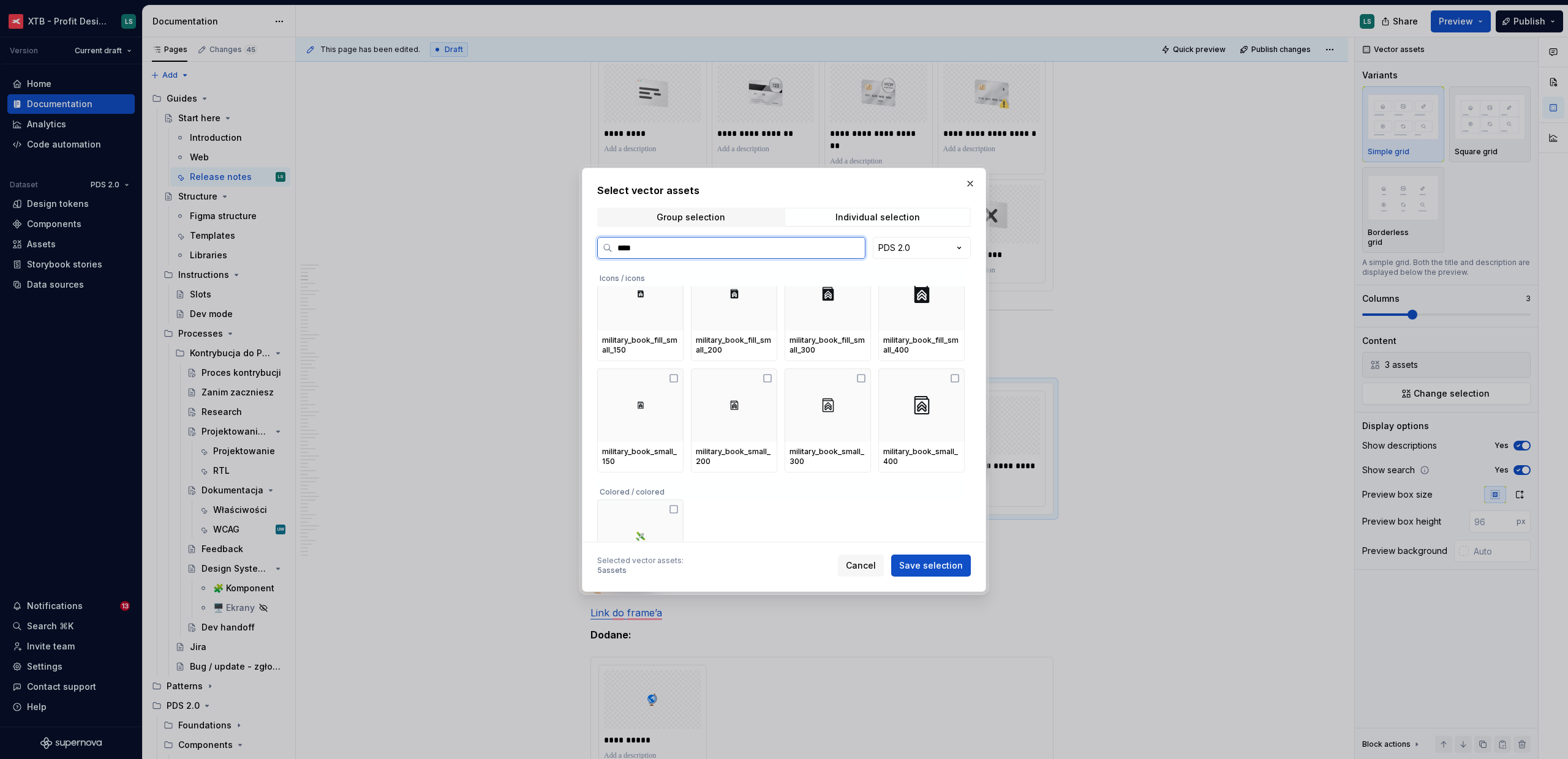
scroll to position [258, 0]
click at [827, 404] on img at bounding box center [828, 404] width 15 height 15
click at [934, 566] on span "Save selection" at bounding box center [931, 565] width 64 height 12
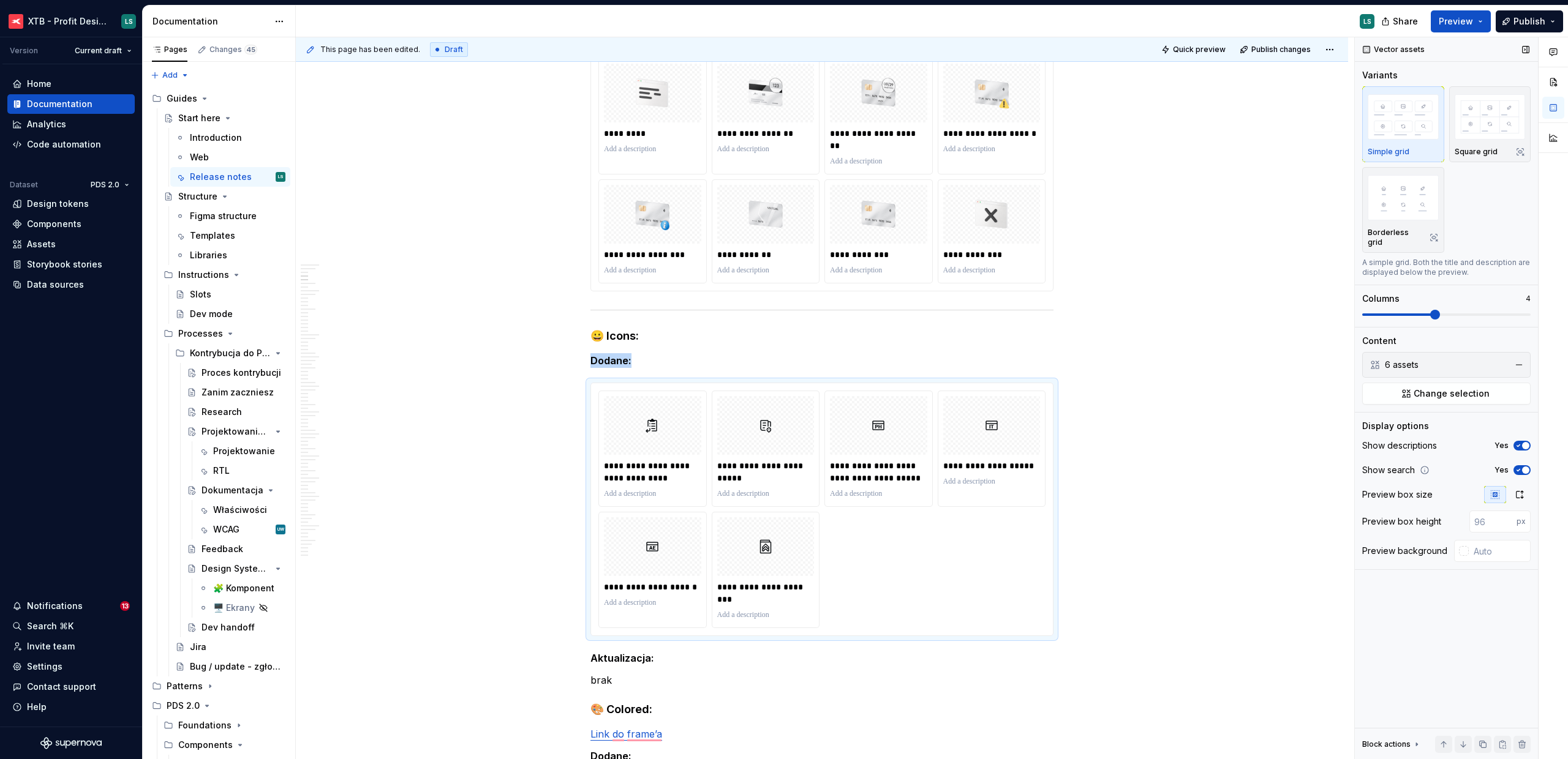
click at [1430, 310] on span at bounding box center [1435, 314] width 10 height 10
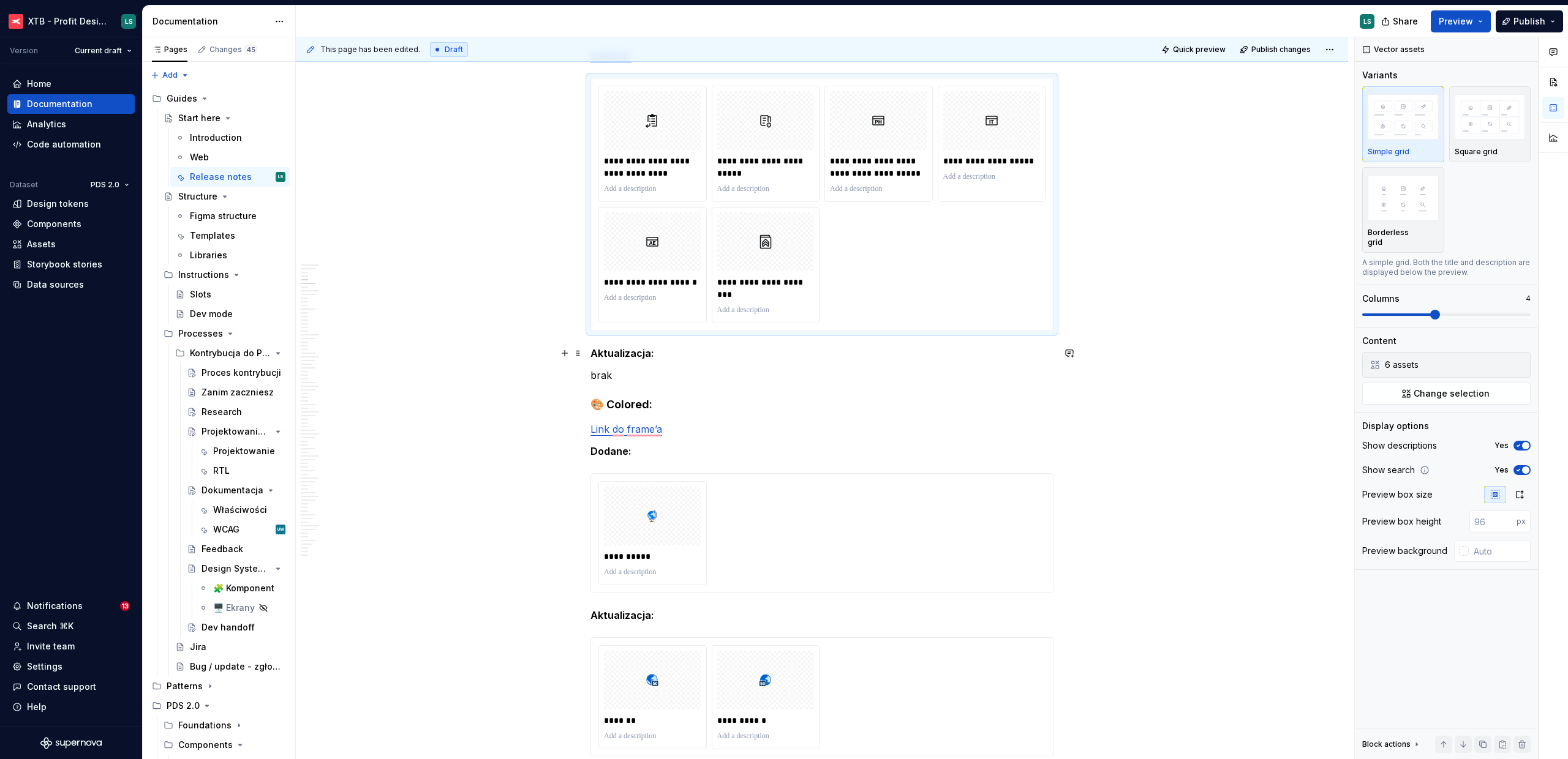
scroll to position [1165, 0]
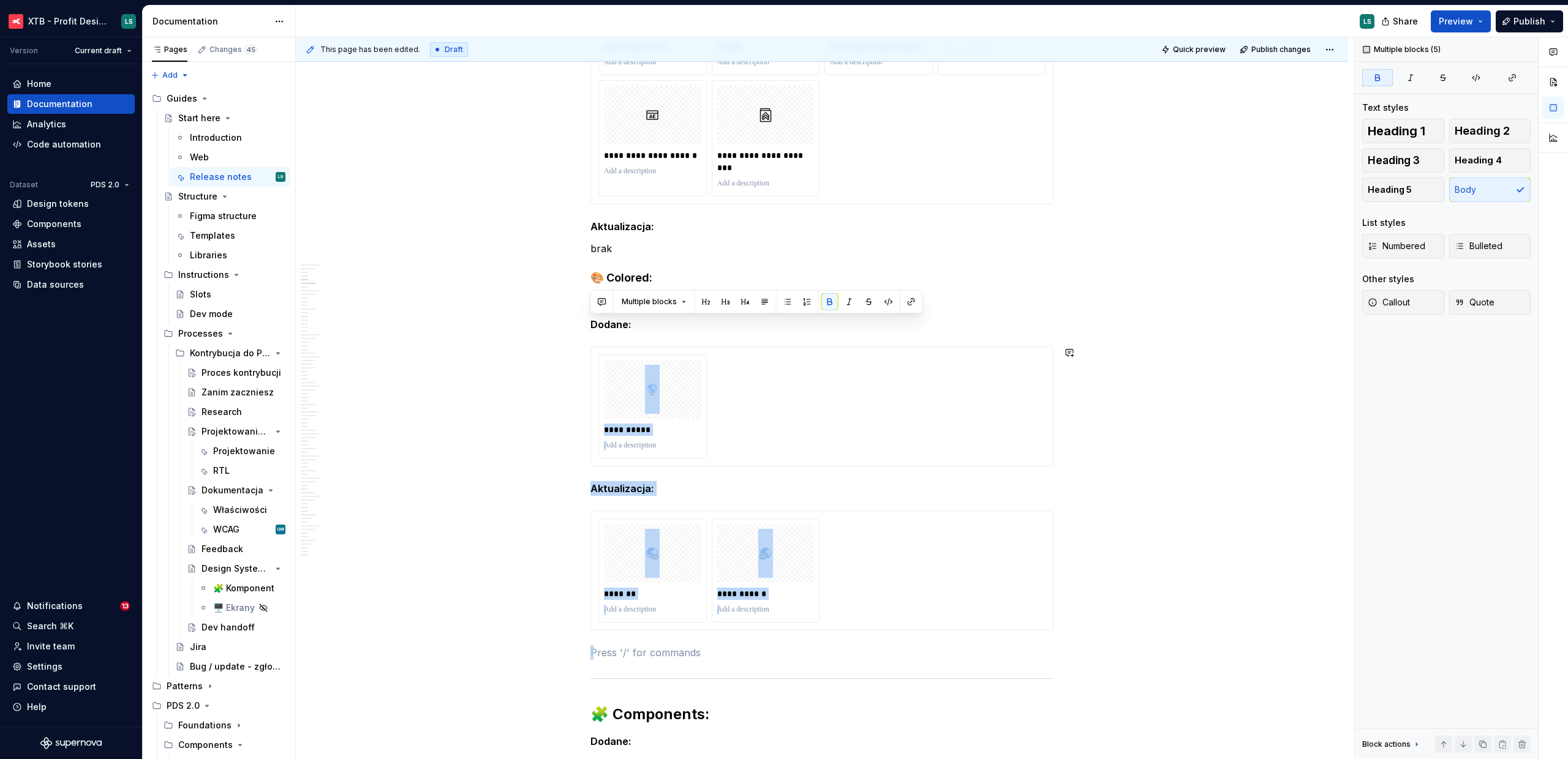
drag, startPoint x: 653, startPoint y: 635, endPoint x: 583, endPoint y: 341, distance: 302.2
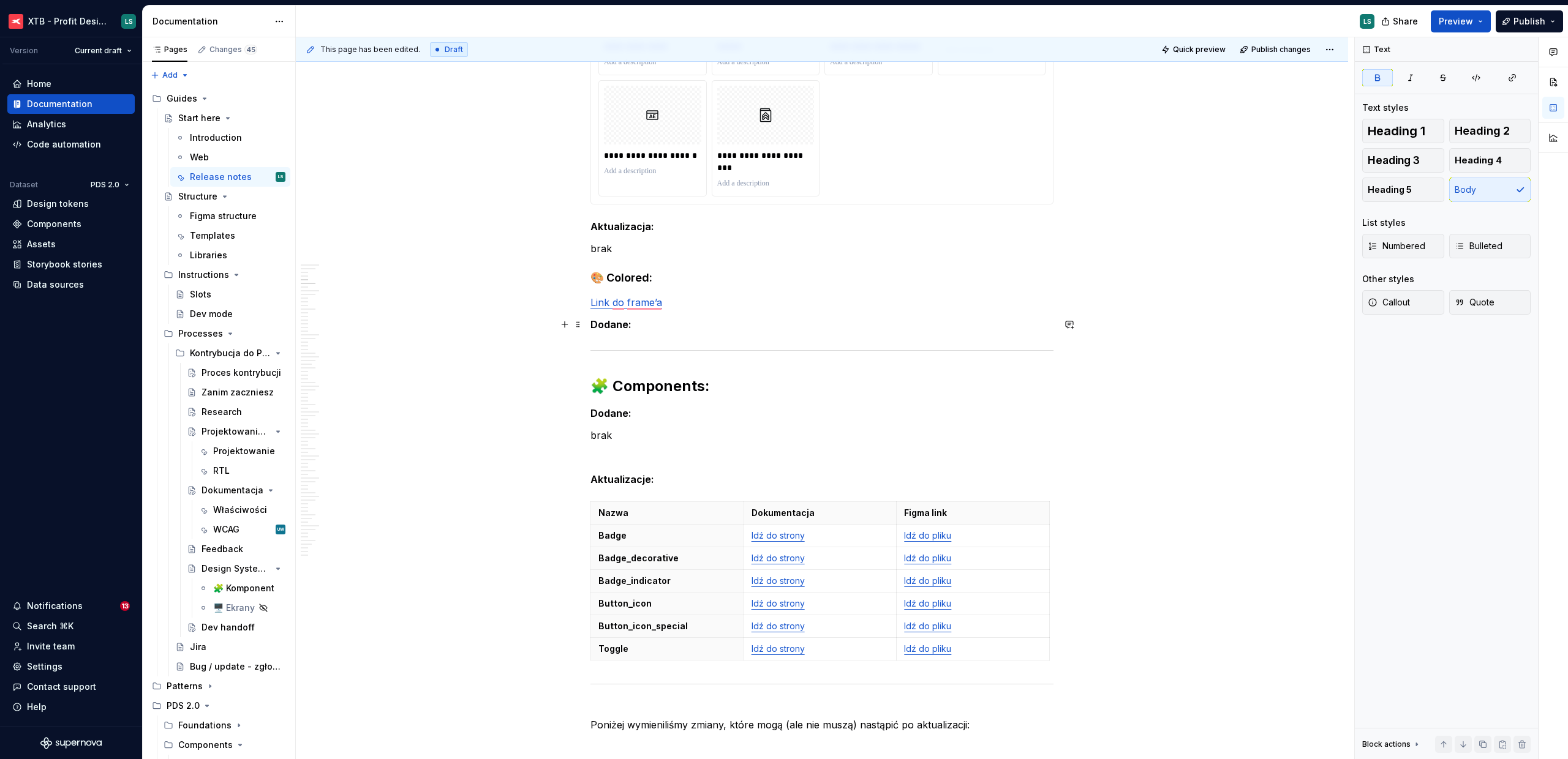
type textarea "*"
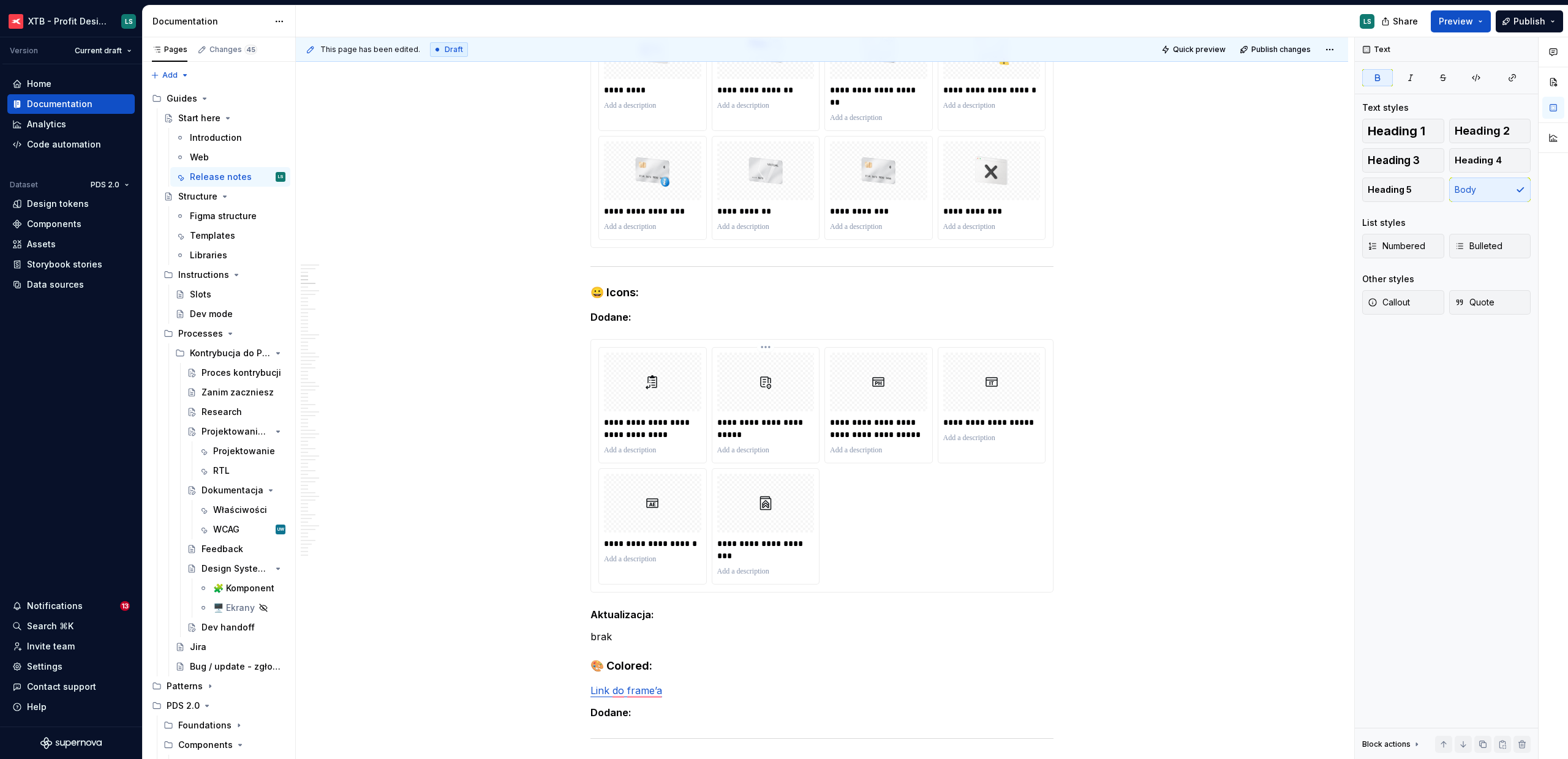
scroll to position [886, 0]
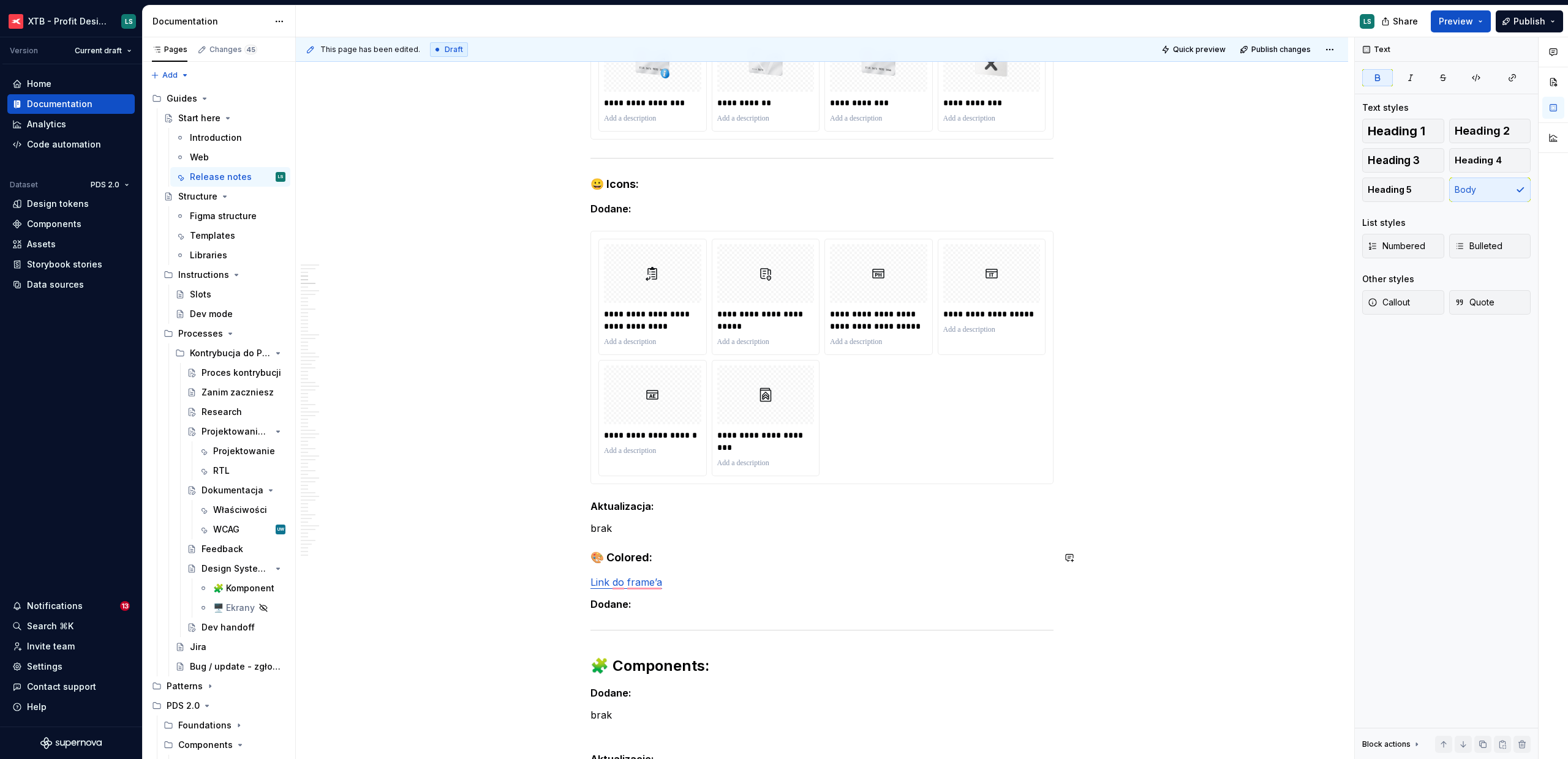
click at [645, 531] on p "brak" at bounding box center [822, 528] width 463 height 15
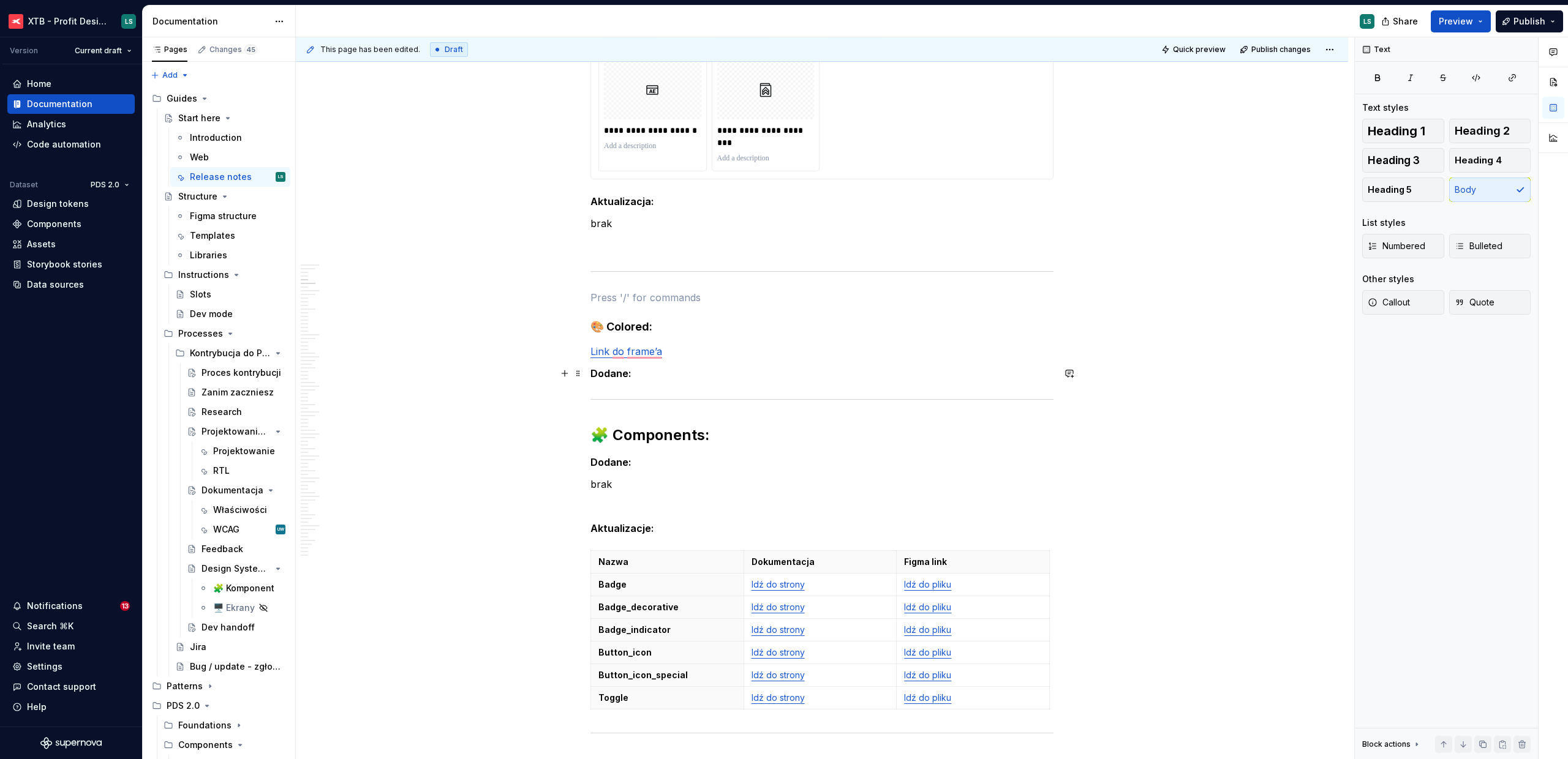
click at [694, 375] on p "Dodane:" at bounding box center [822, 373] width 463 height 15
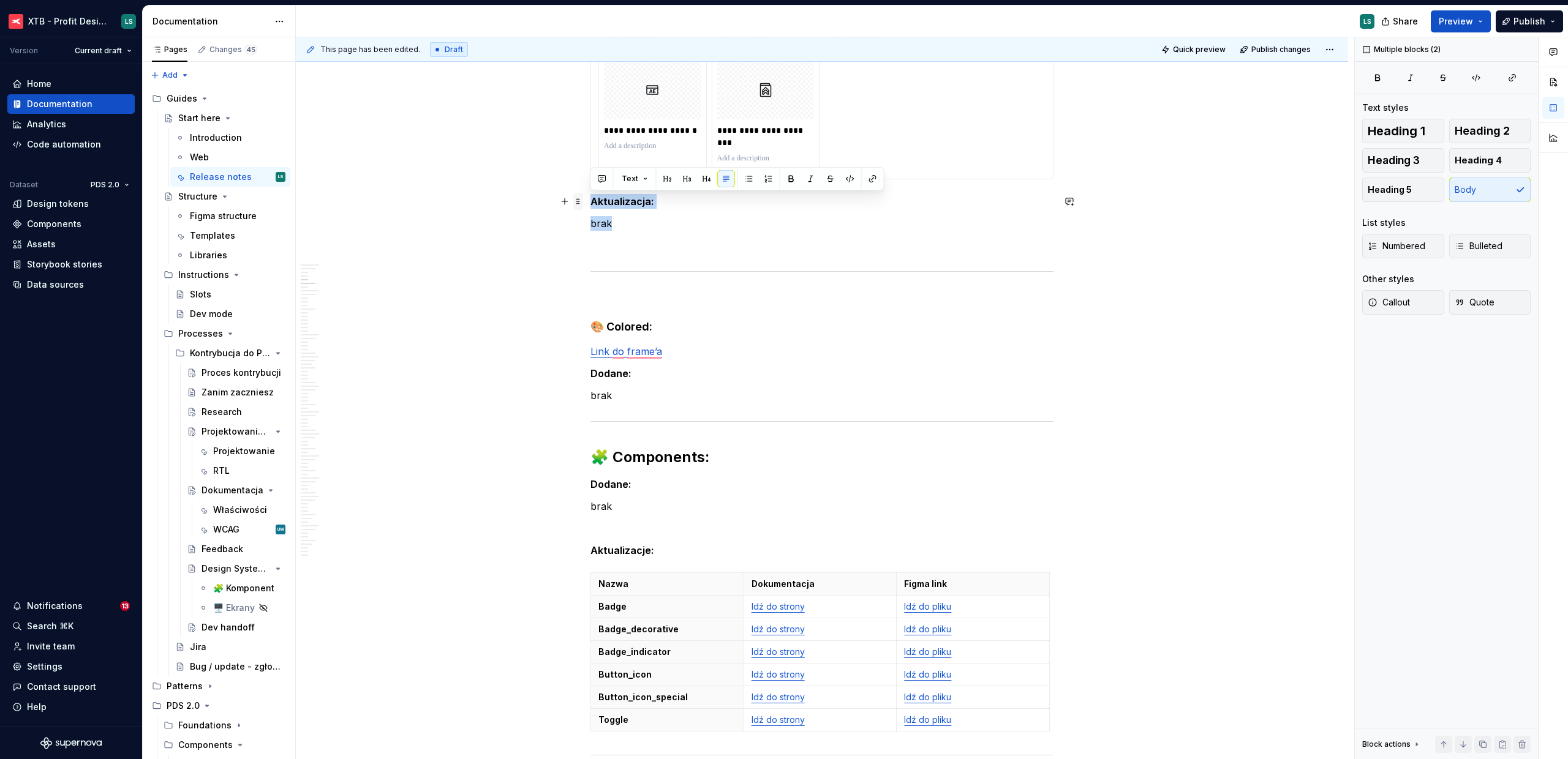
drag, startPoint x: 629, startPoint y: 224, endPoint x: 582, endPoint y: 205, distance: 50.7
copy div "ualizacja: brak"
drag, startPoint x: 629, startPoint y: 224, endPoint x: 586, endPoint y: 200, distance: 49.2
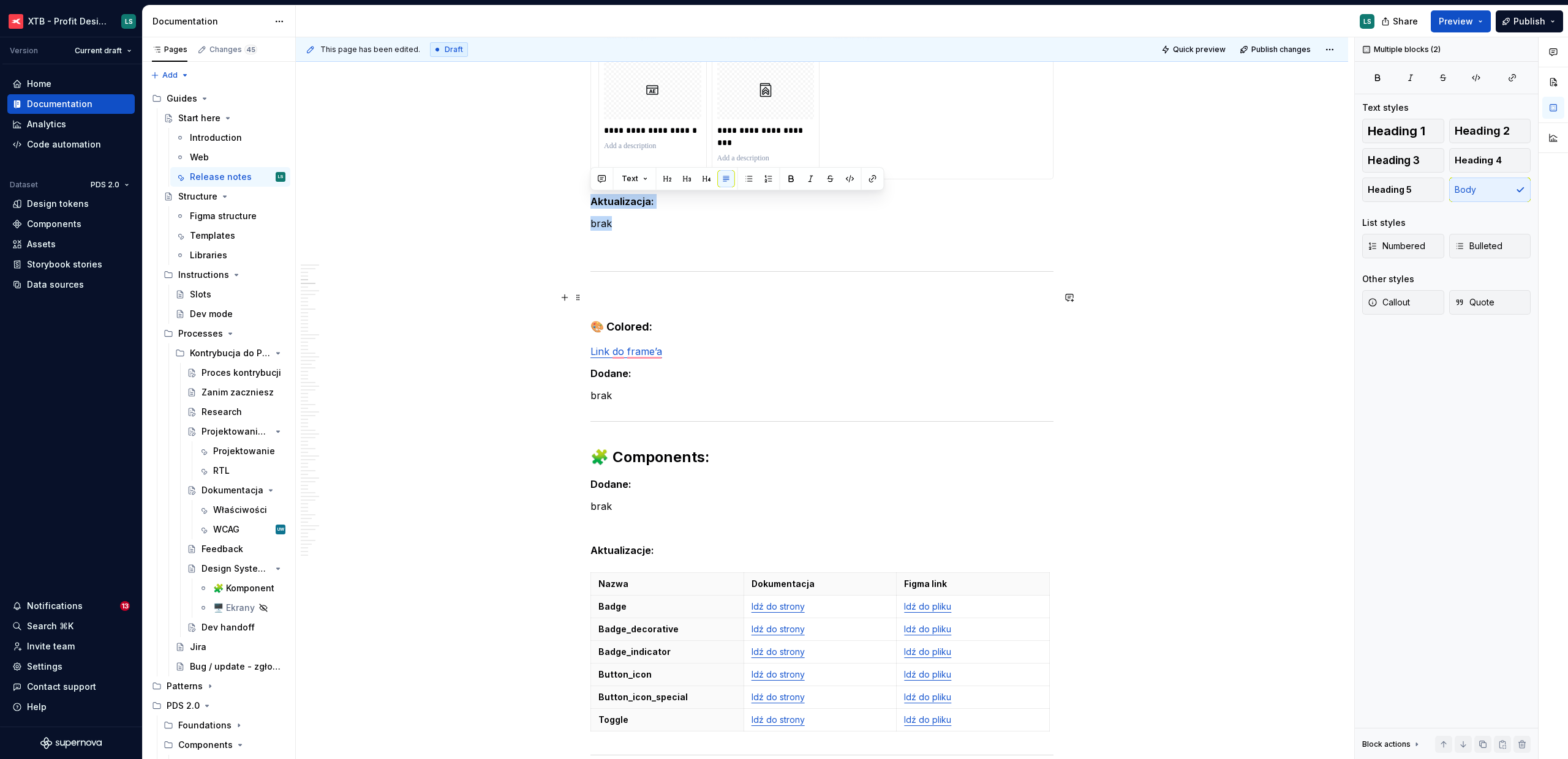
copy div "Aktualizacja: brak"
click at [630, 392] on p "brak" at bounding box center [822, 395] width 463 height 15
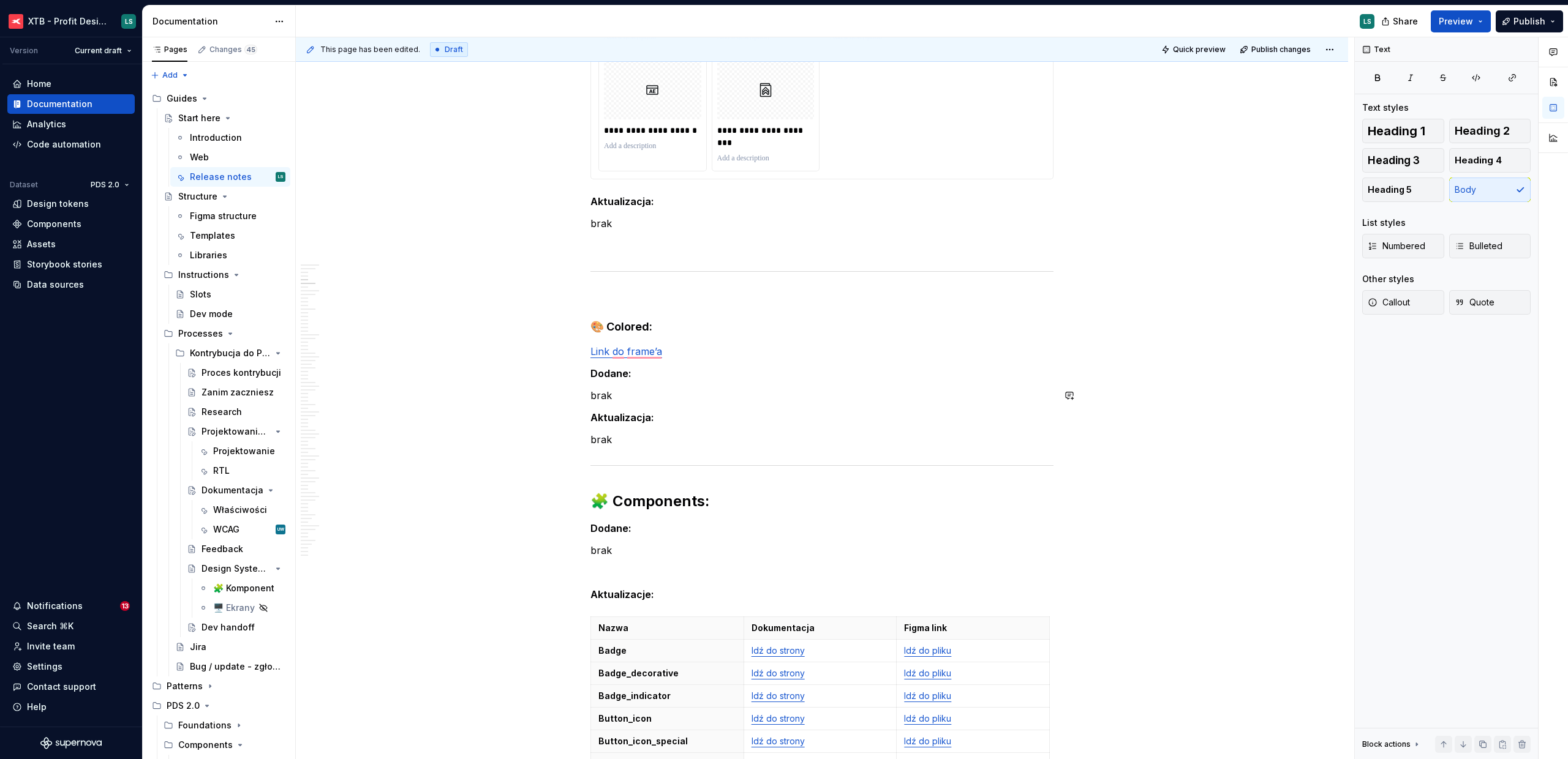
click at [627, 397] on p "brak" at bounding box center [822, 395] width 463 height 15
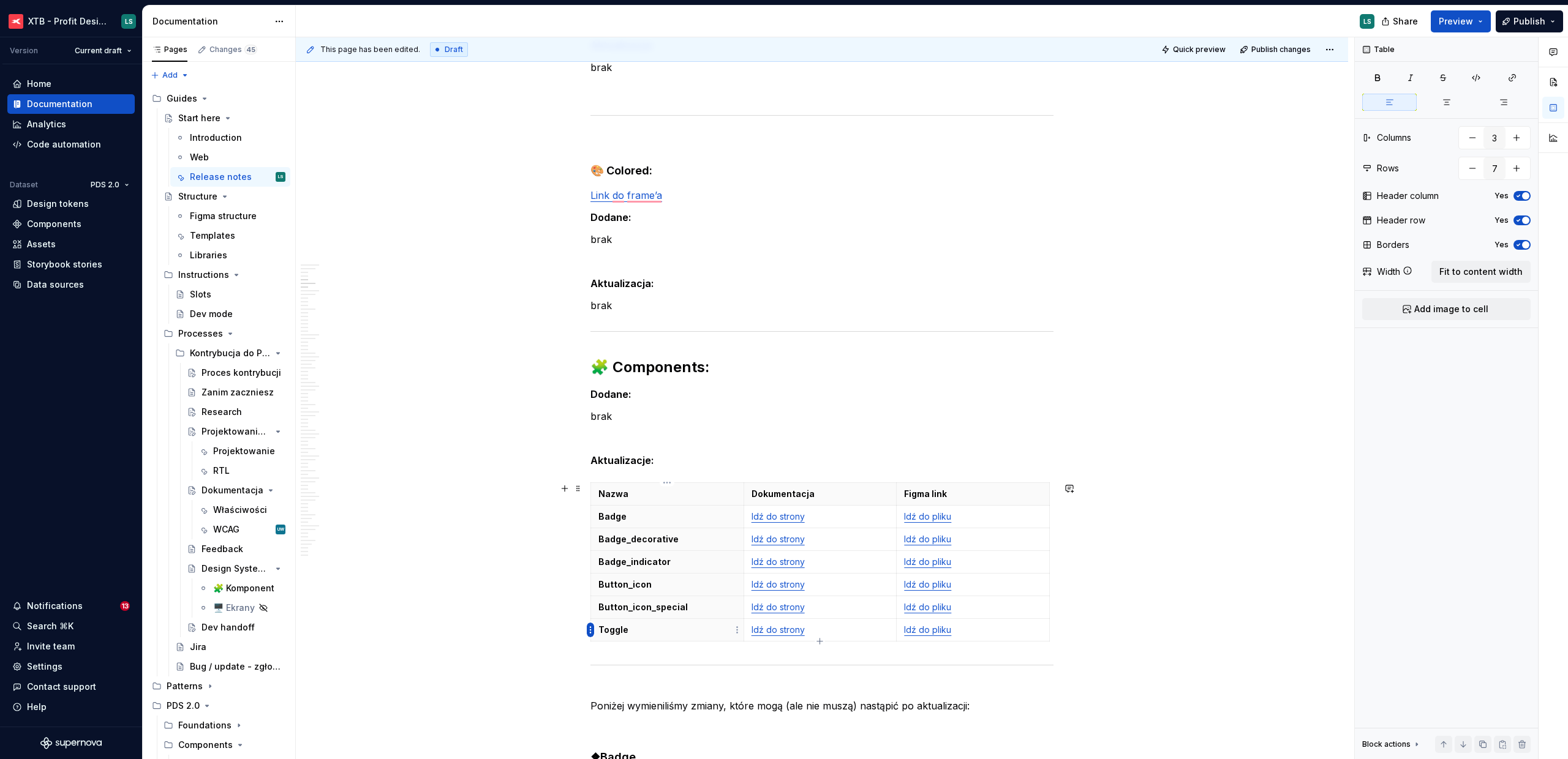
click at [591, 631] on html "XTB - Profit Design System LS Version Current draft Home Documentation Analytic…" at bounding box center [784, 379] width 1568 height 759
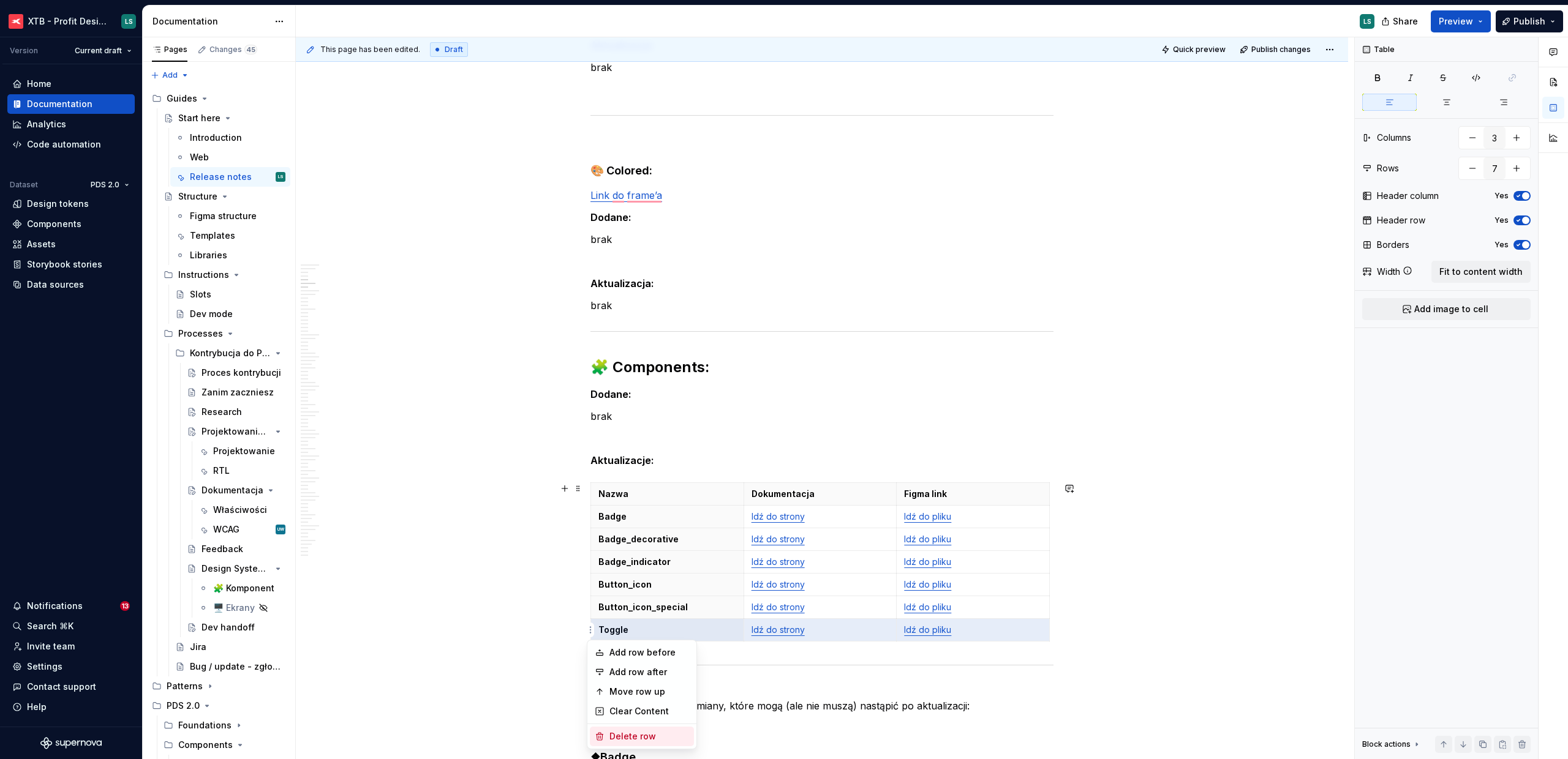
click at [643, 734] on div "Delete row" at bounding box center [649, 736] width 79 height 12
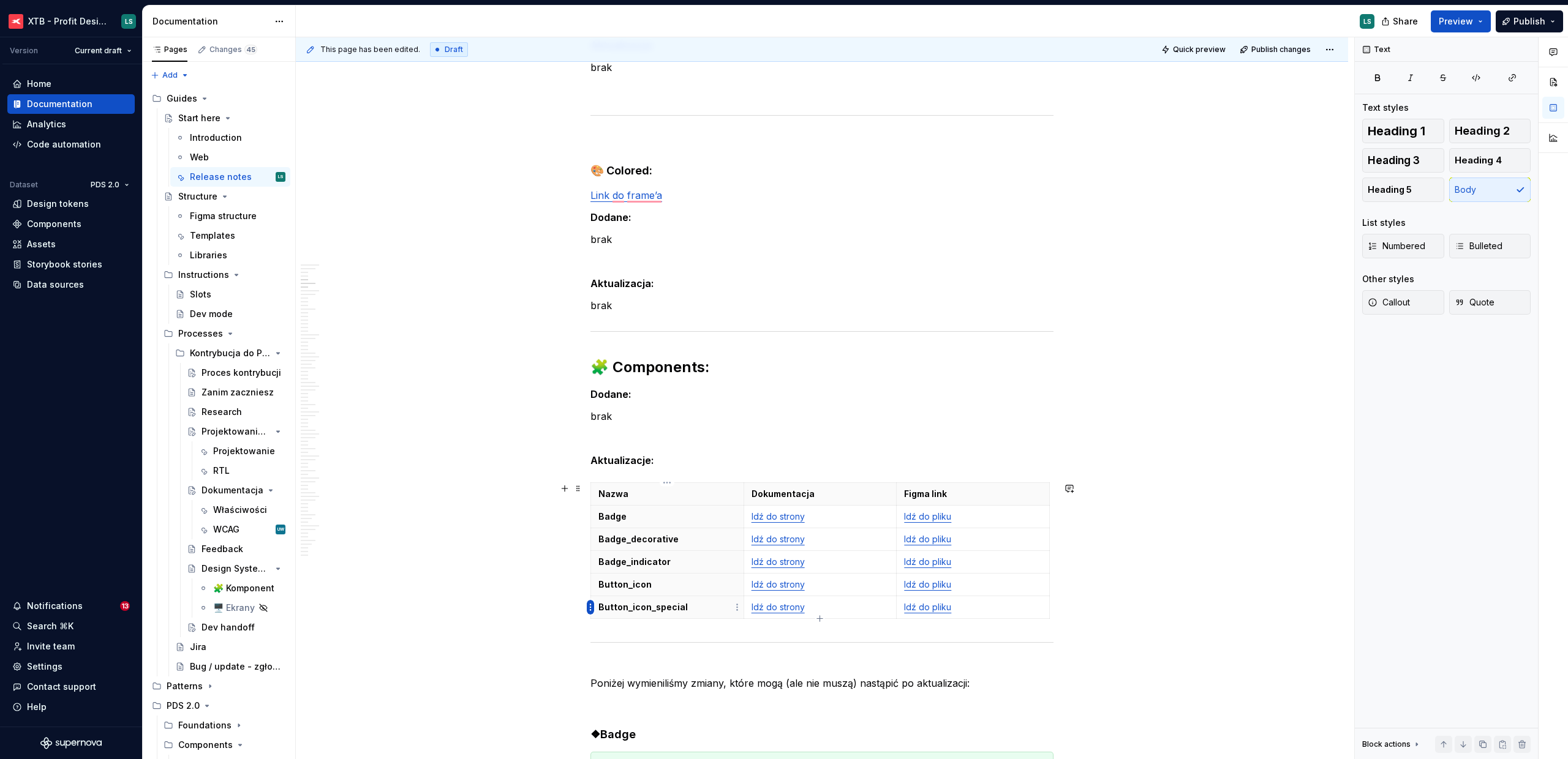
click at [591, 608] on html "XTB - Profit Design System LS Version Current draft Home Documentation Analytic…" at bounding box center [784, 379] width 1568 height 759
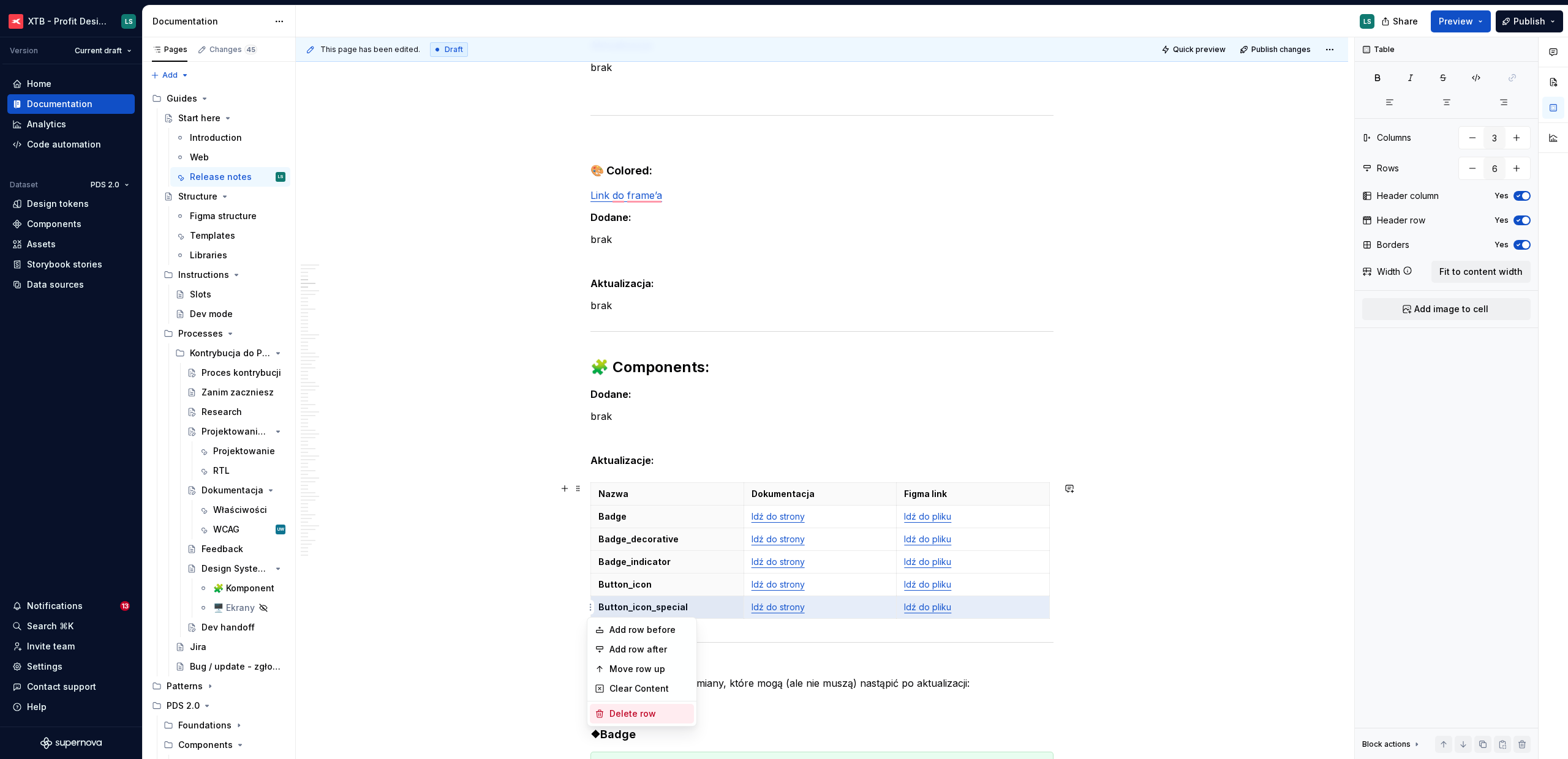
click at [620, 719] on div "Delete row" at bounding box center [649, 713] width 79 height 12
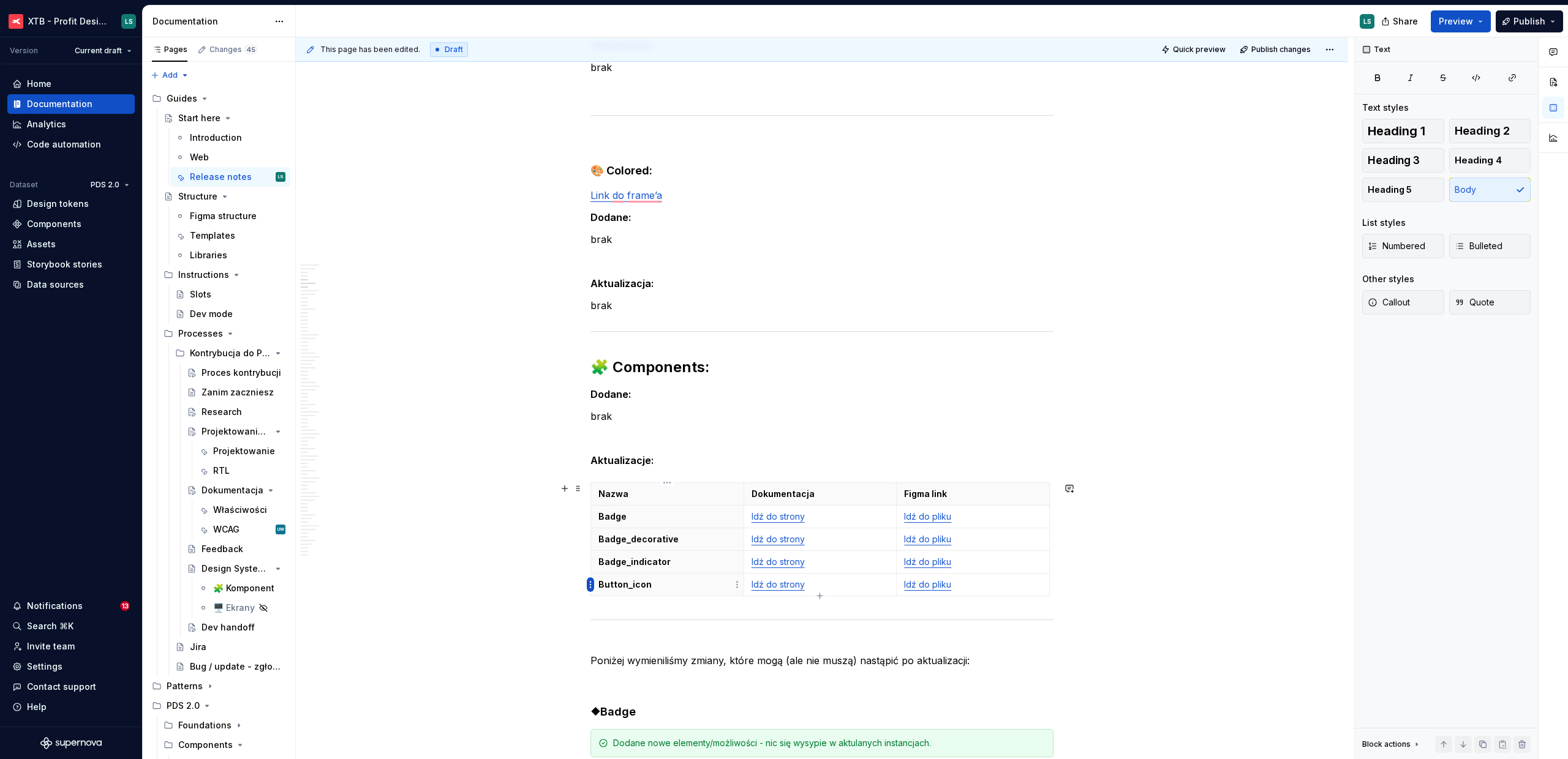
click at [591, 587] on html "XTB - Profit Design System LS Version Current draft Home Documentation Analytic…" at bounding box center [784, 379] width 1568 height 759
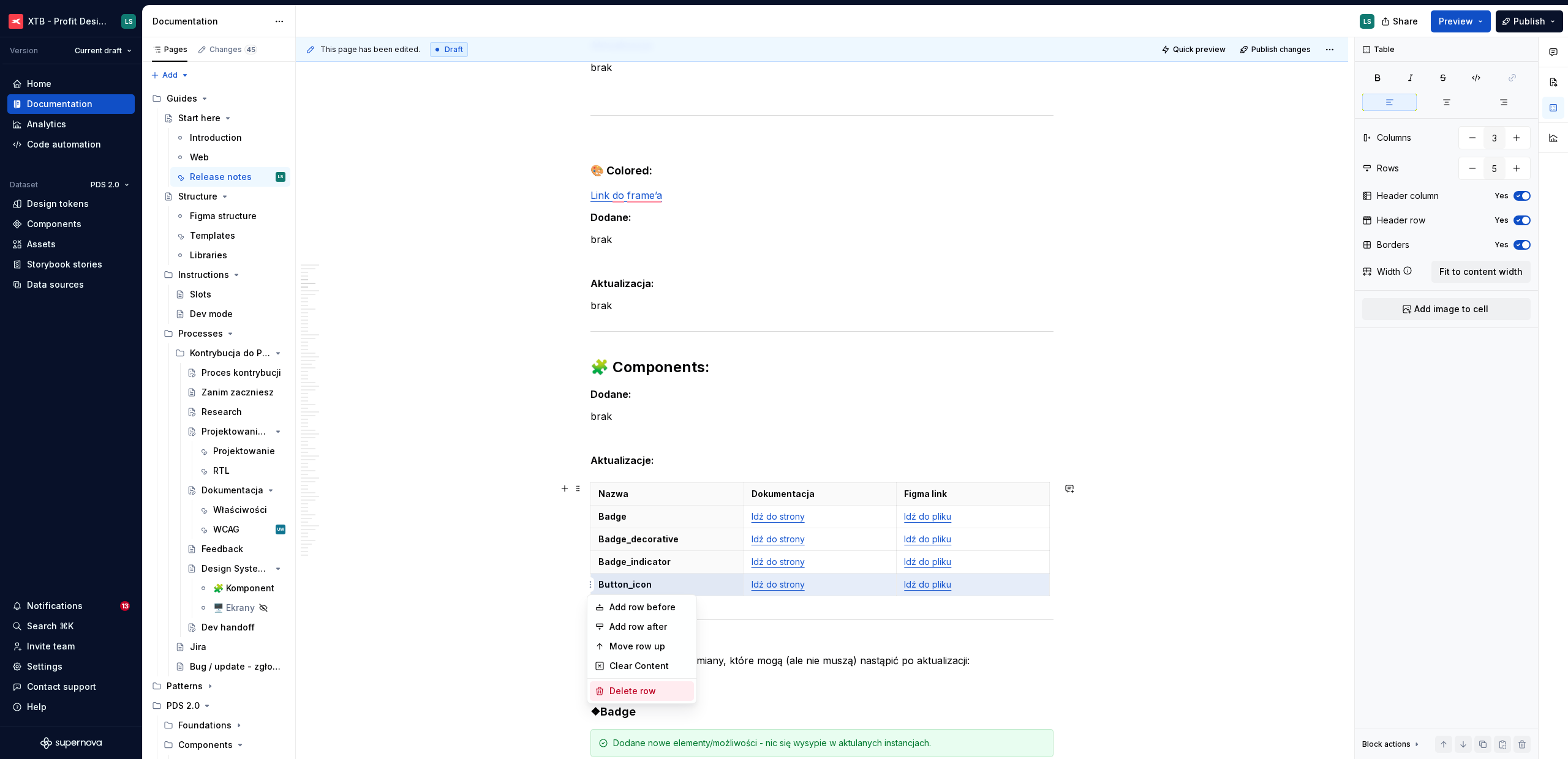
drag, startPoint x: 627, startPoint y: 695, endPoint x: 593, endPoint y: 547, distance: 151.9
click at [627, 695] on div "Delete row" at bounding box center [649, 691] width 79 height 12
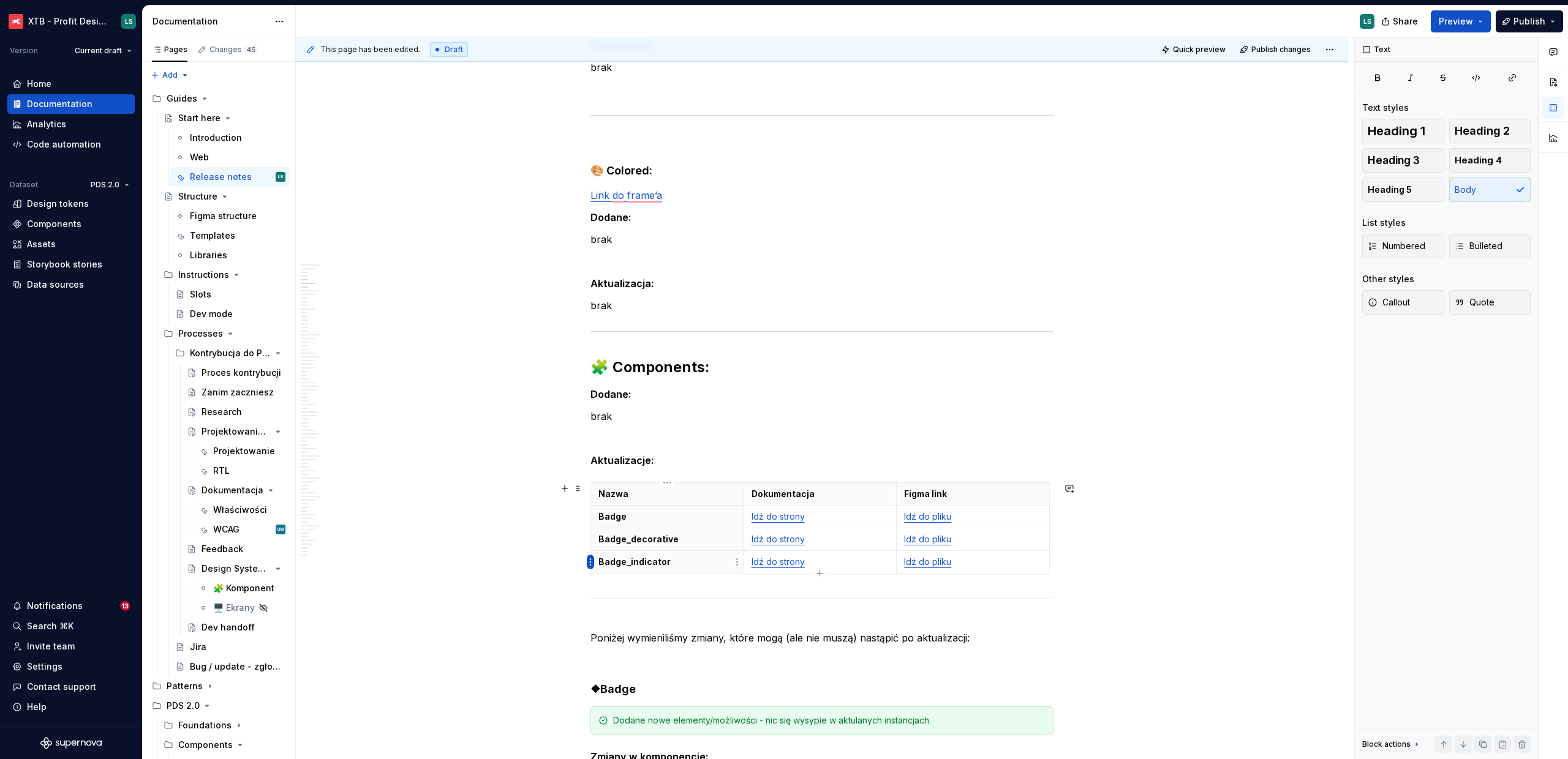
click at [591, 565] on html "XTB - Profit Design System LS Version Current draft Home Documentation Analytic…" at bounding box center [784, 379] width 1568 height 759
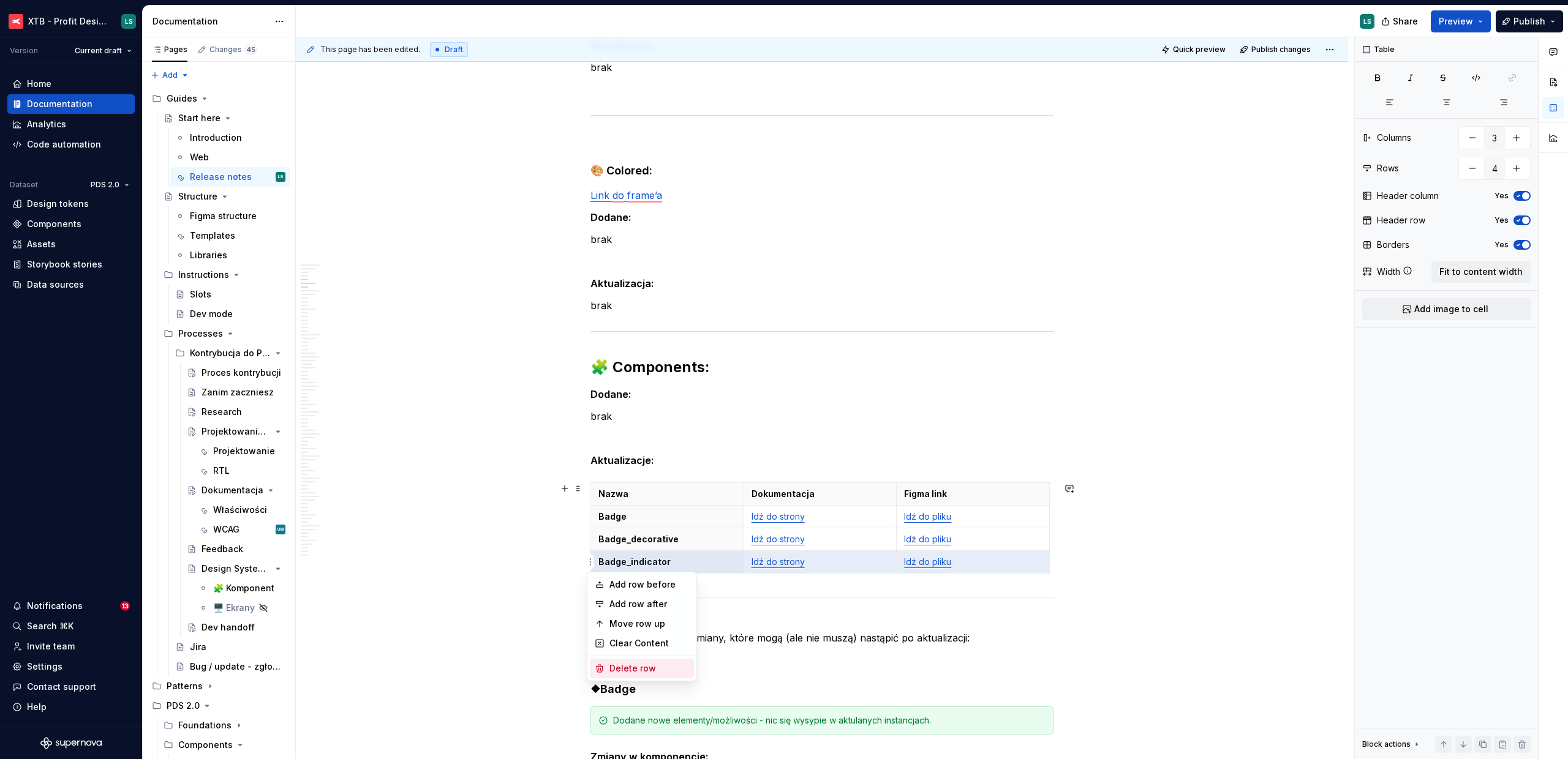
click at [640, 664] on div "Delete row" at bounding box center [649, 669] width 79 height 12
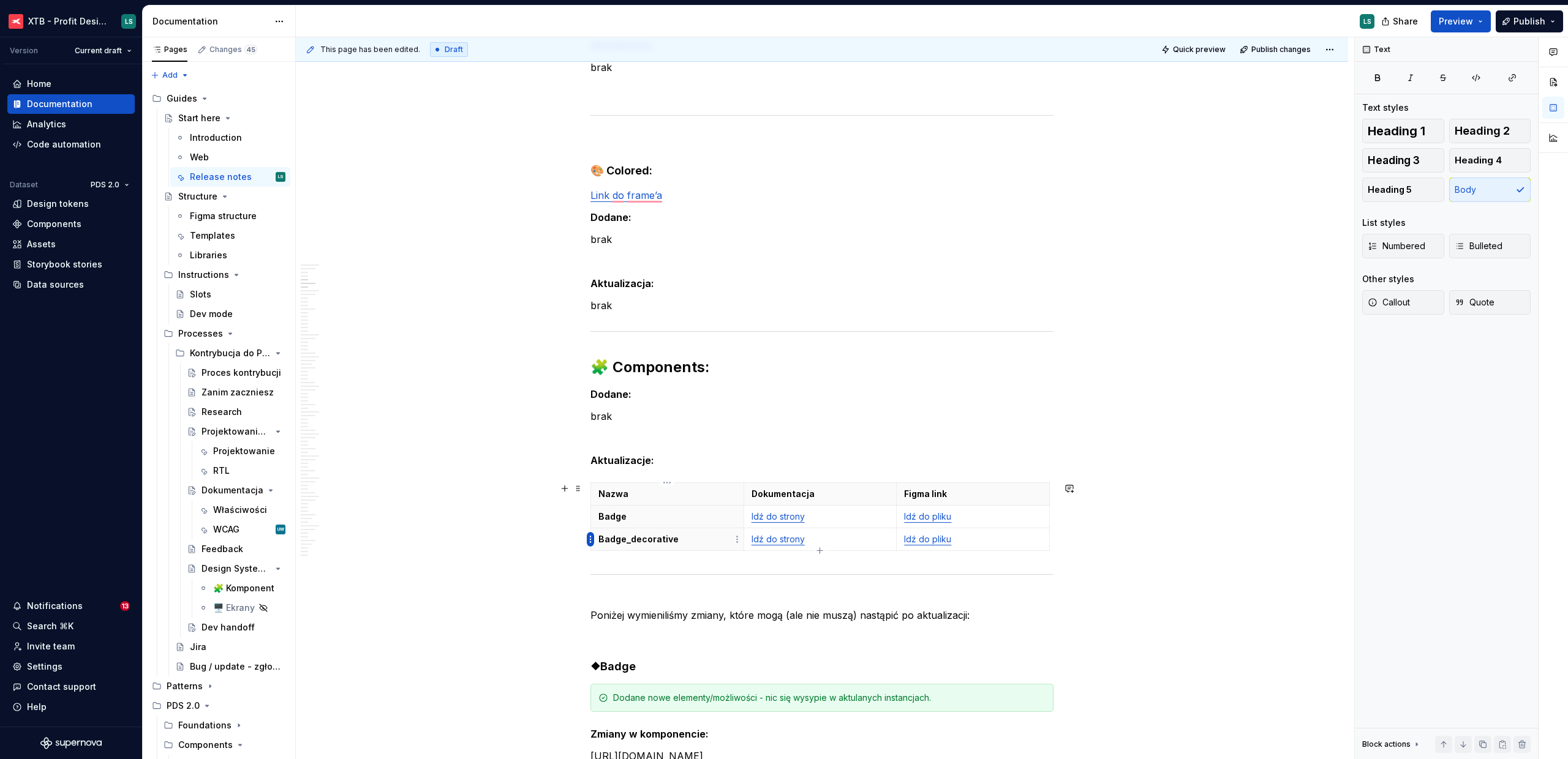
click at [593, 537] on html "XTB - Profit Design System LS Version Current draft Home Documentation Analytic…" at bounding box center [784, 379] width 1568 height 759
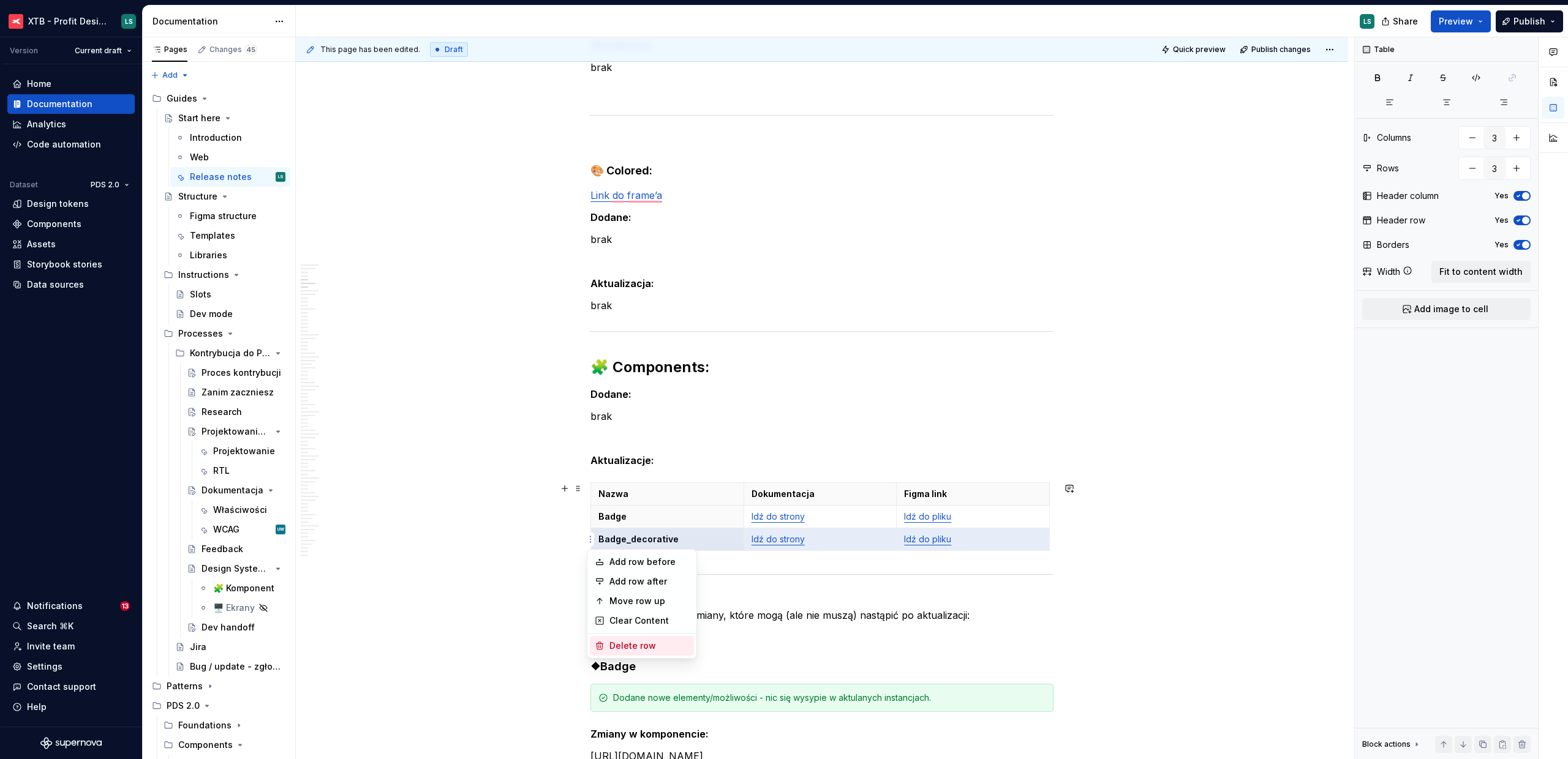
click at [619, 645] on div "Delete row" at bounding box center [649, 646] width 79 height 12
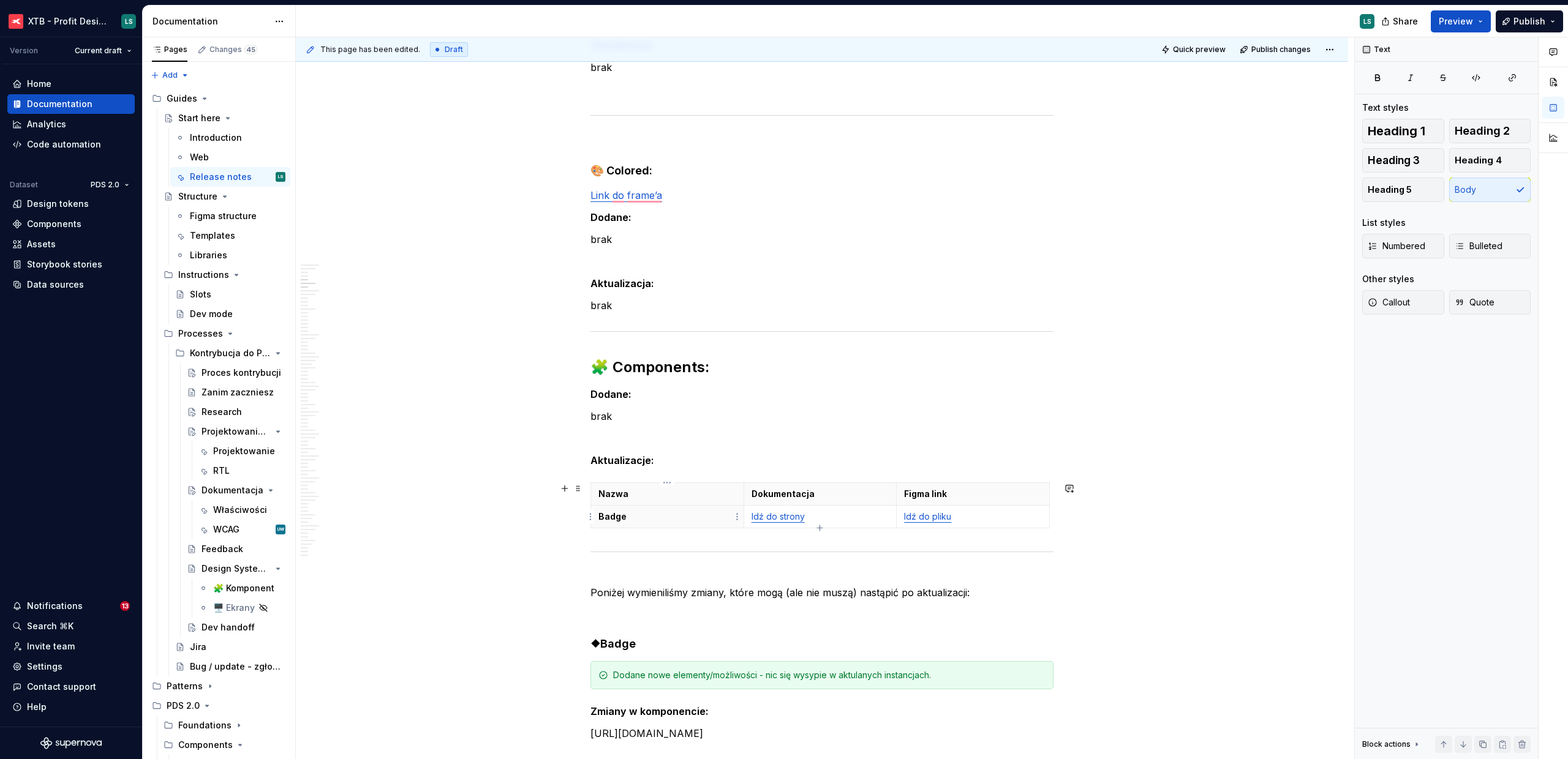
click at [606, 514] on p "Badge" at bounding box center [668, 516] width 138 height 12
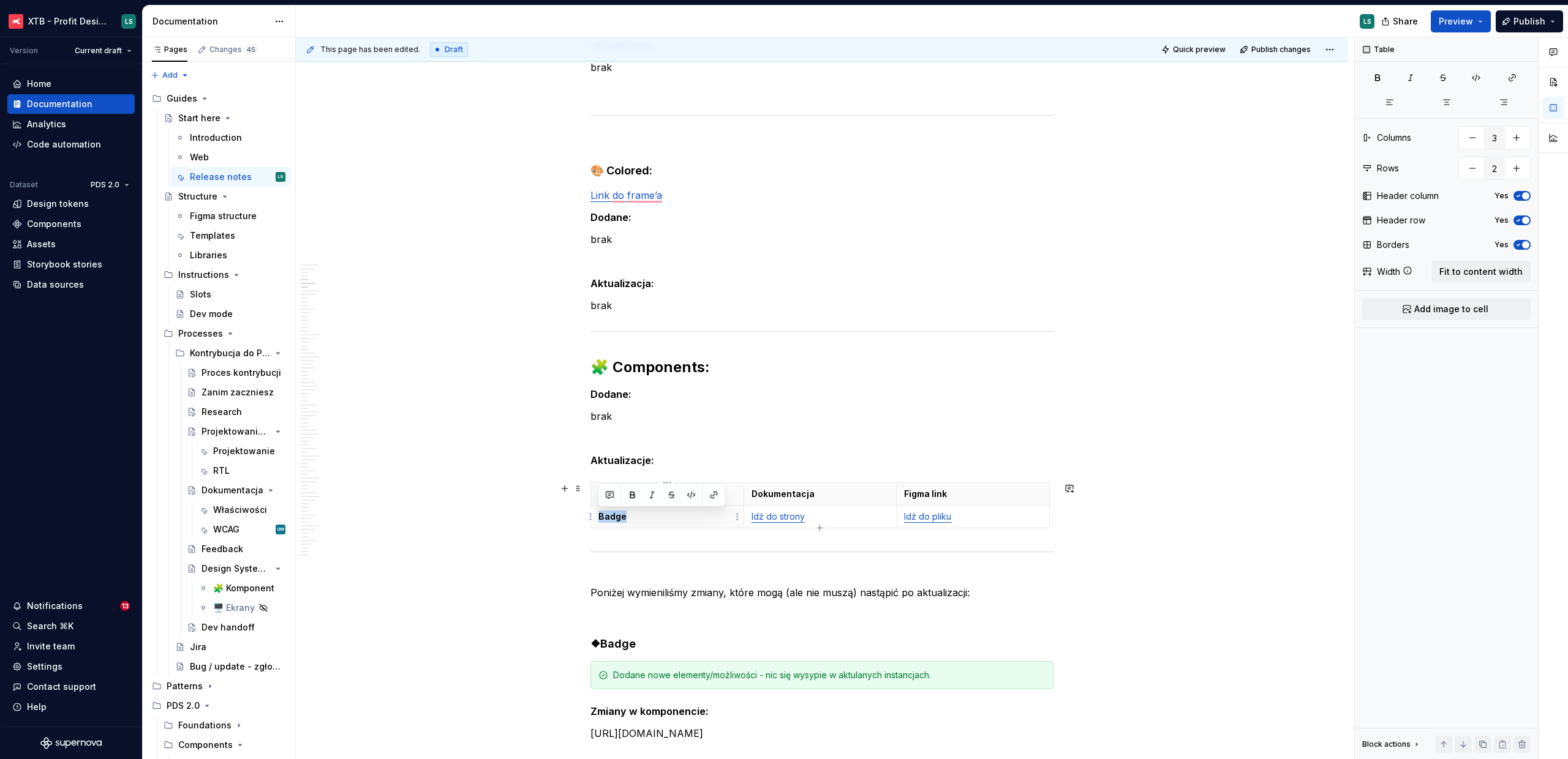
click at [606, 514] on p "Badge" at bounding box center [668, 516] width 138 height 12
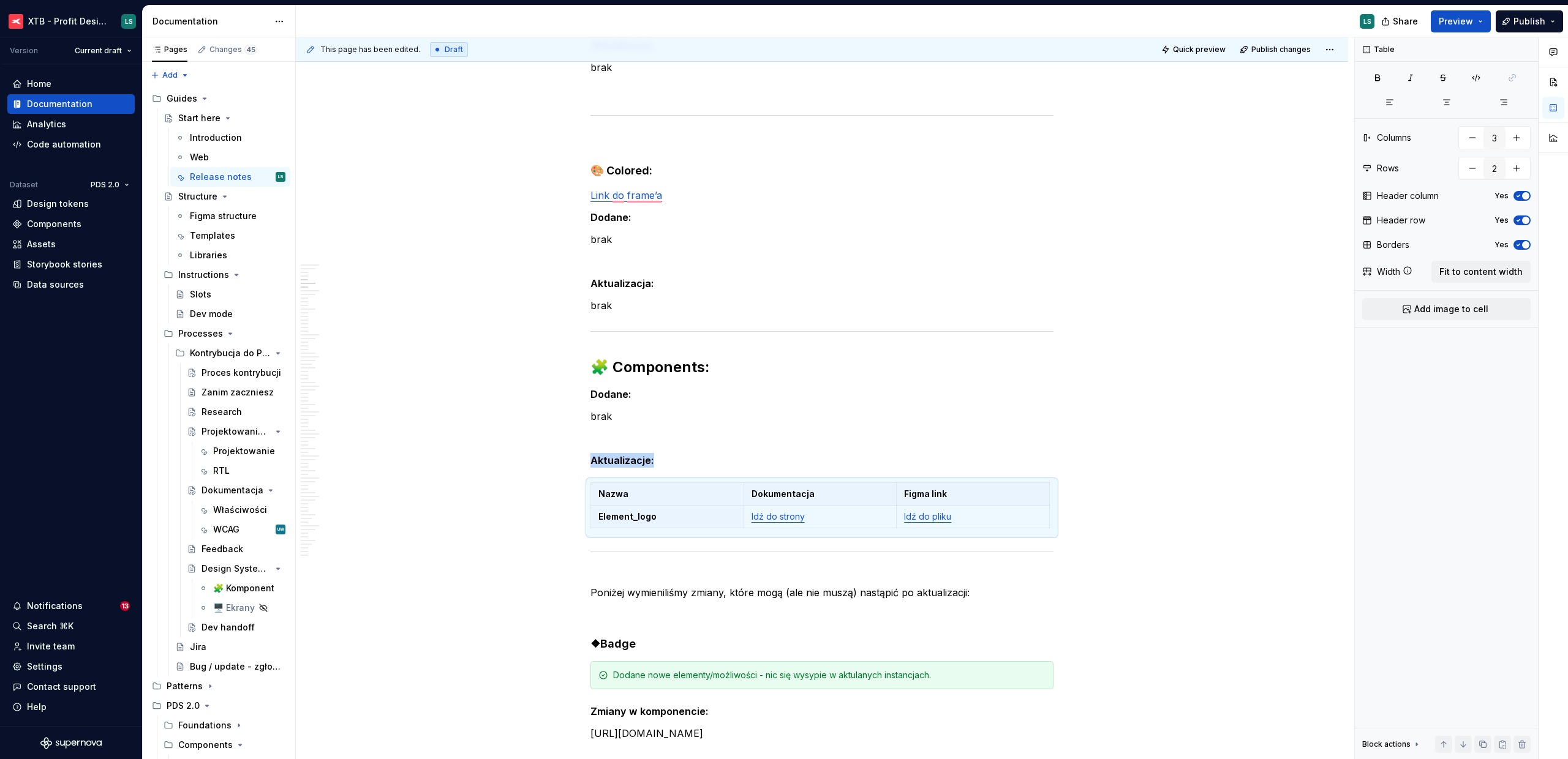
type textarea "*"
click at [820, 516] on p "Idź do strony" at bounding box center [820, 516] width 138 height 12
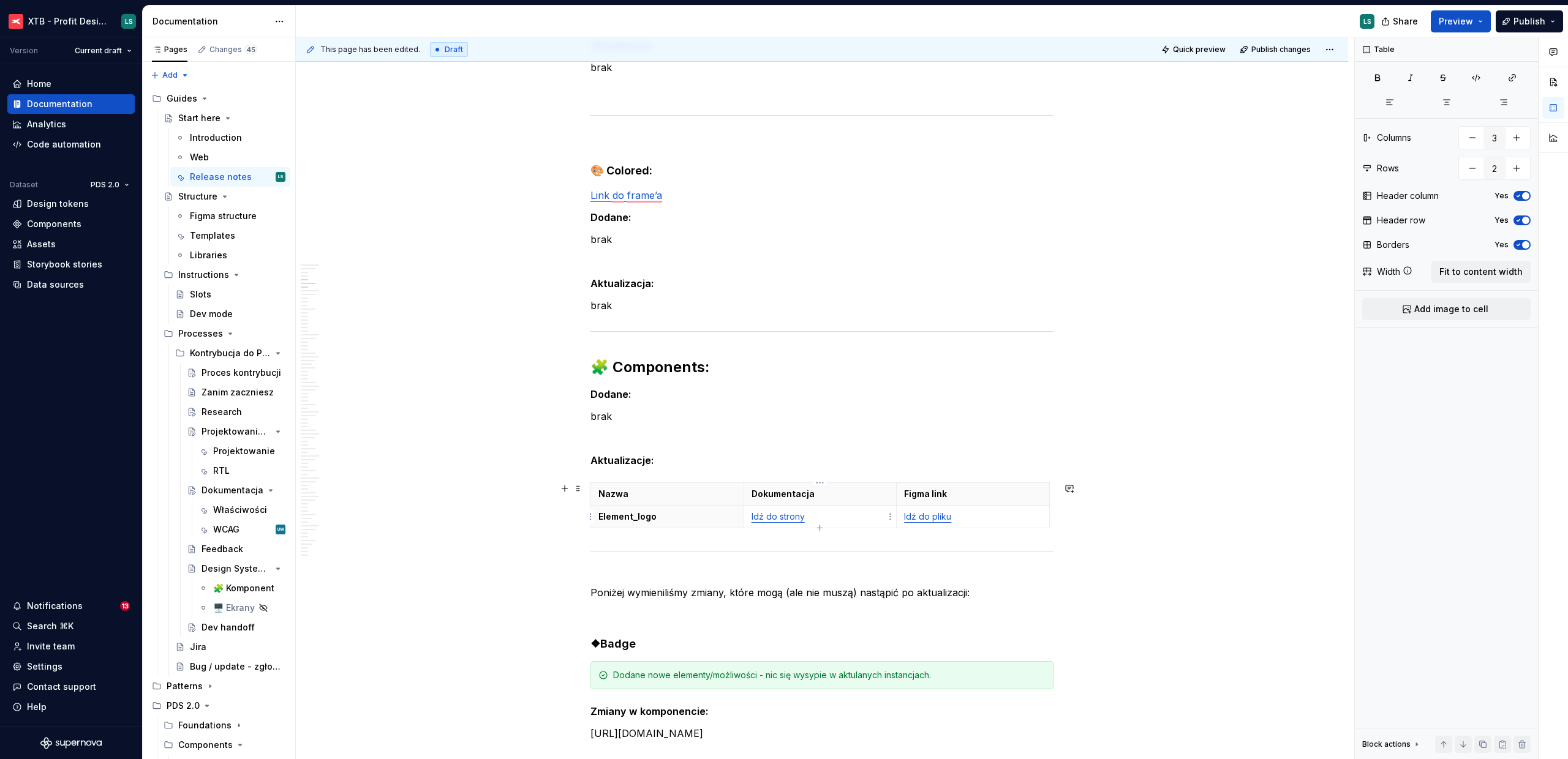
click at [791, 516] on link "Idź do strony" at bounding box center [778, 516] width 53 height 10
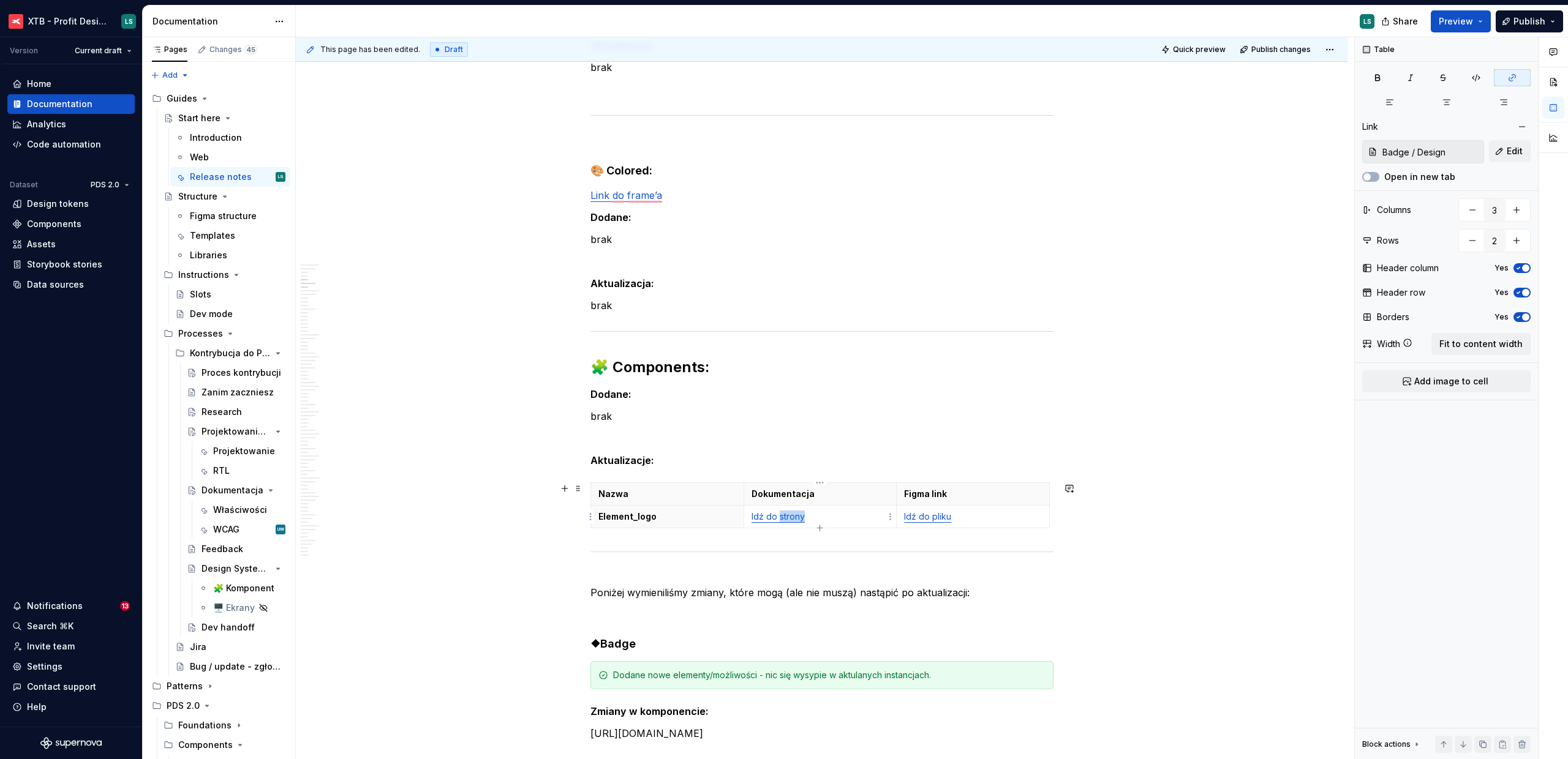
click at [791, 516] on link "Idź do strony" at bounding box center [778, 516] width 53 height 10
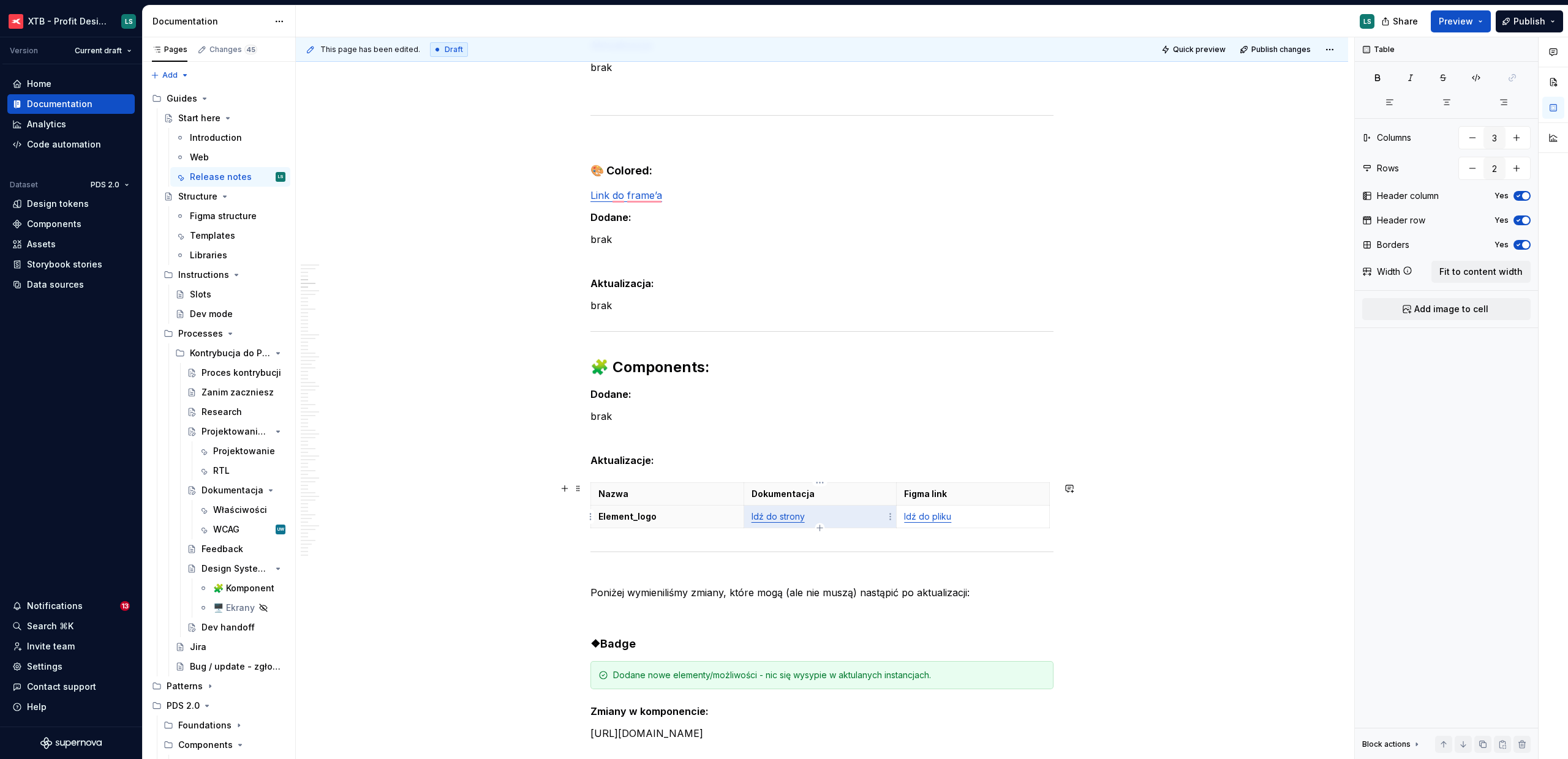
click at [791, 516] on link "Idź do strony" at bounding box center [778, 516] width 53 height 10
click at [807, 518] on p "Idź do strony" at bounding box center [820, 516] width 138 height 12
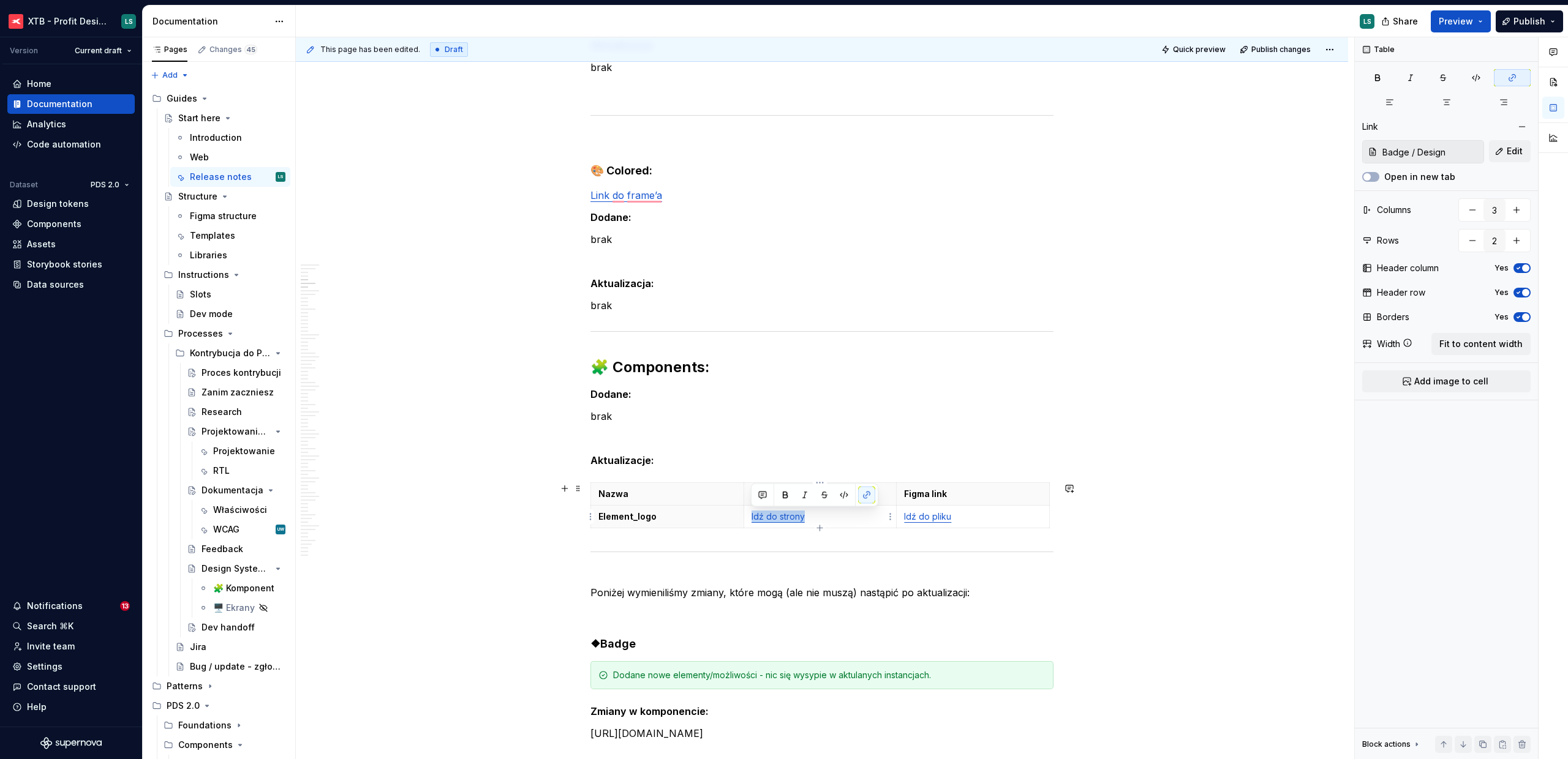
drag, startPoint x: 807, startPoint y: 518, endPoint x: 748, endPoint y: 518, distance: 59.0
click at [748, 518] on td "Idź do strony" at bounding box center [820, 517] width 153 height 23
click at [1508, 155] on span "Edit" at bounding box center [1515, 151] width 16 height 12
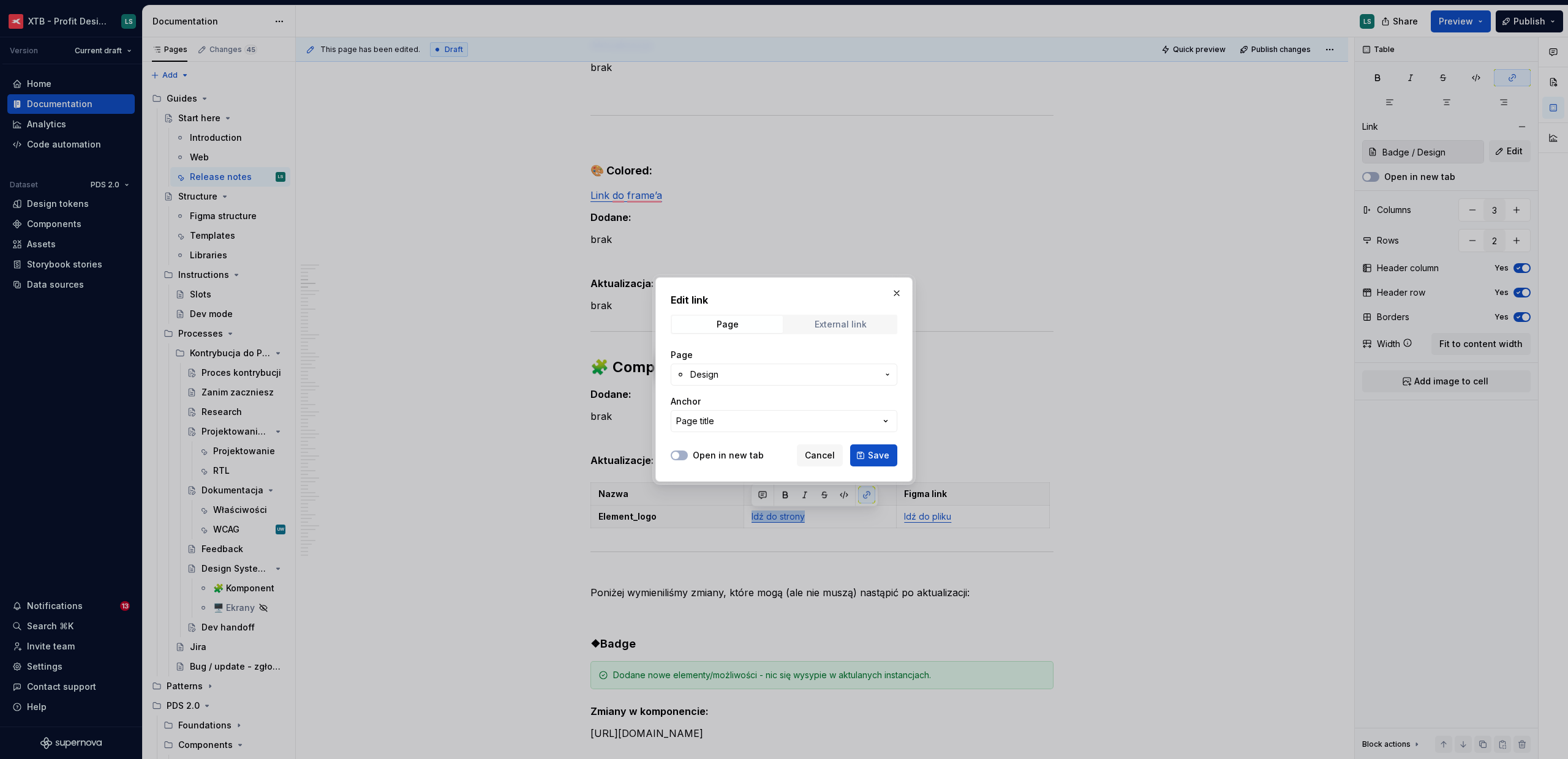
click at [835, 317] on span "External link" at bounding box center [841, 325] width 111 height 17
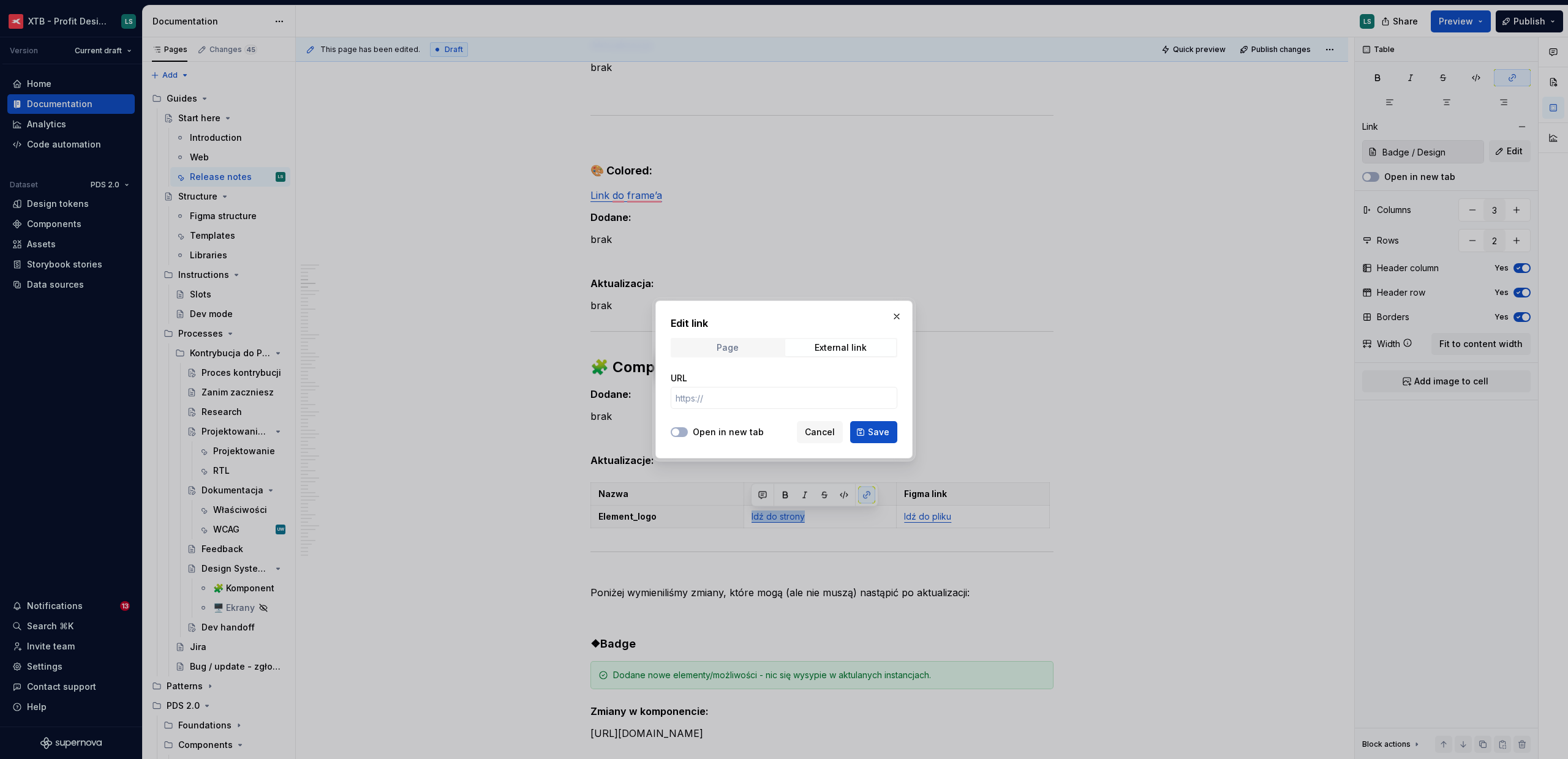
click at [738, 340] on span "Page" at bounding box center [727, 348] width 111 height 17
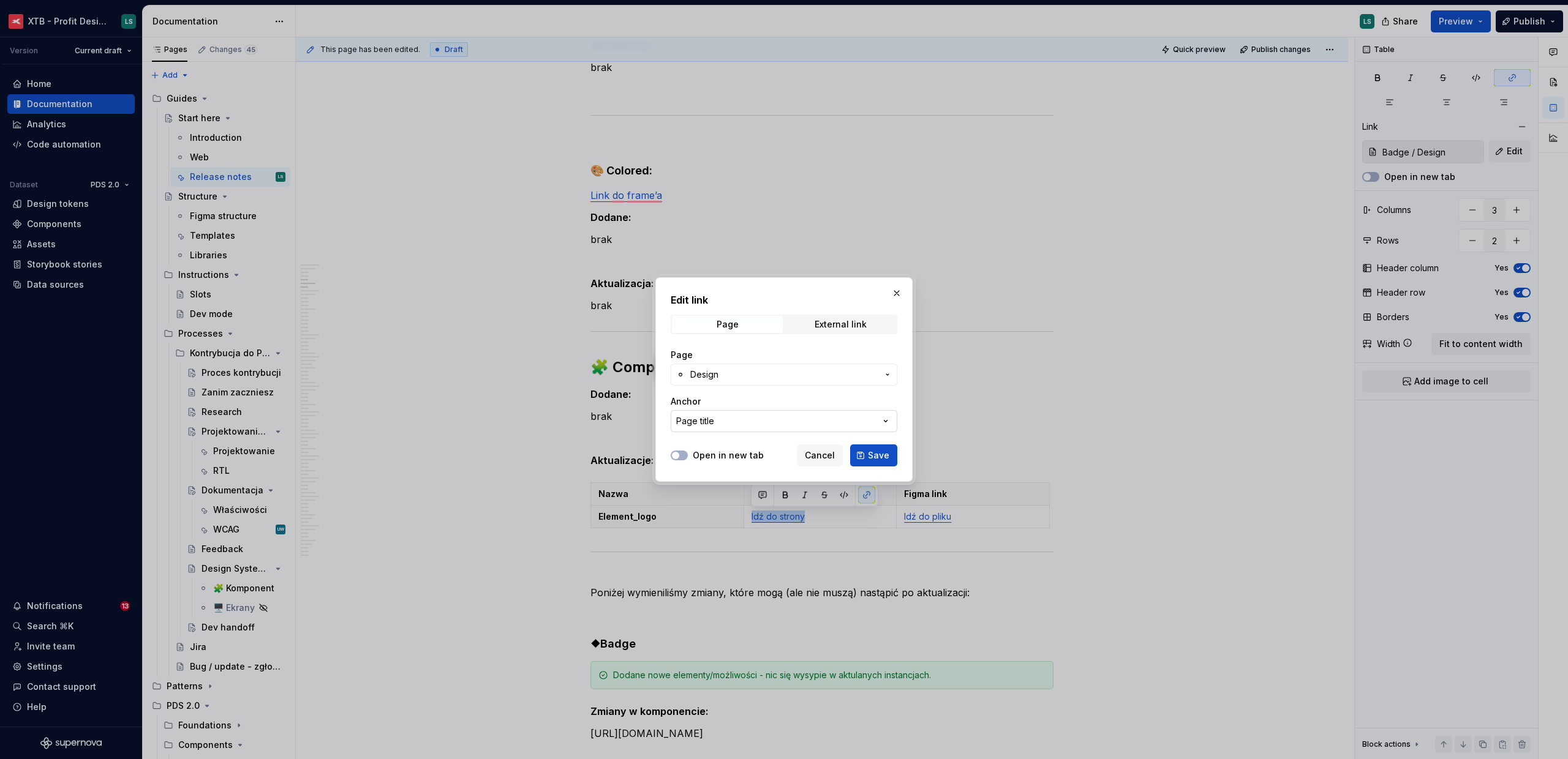
click at [733, 419] on button "Page title" at bounding box center [784, 421] width 226 height 22
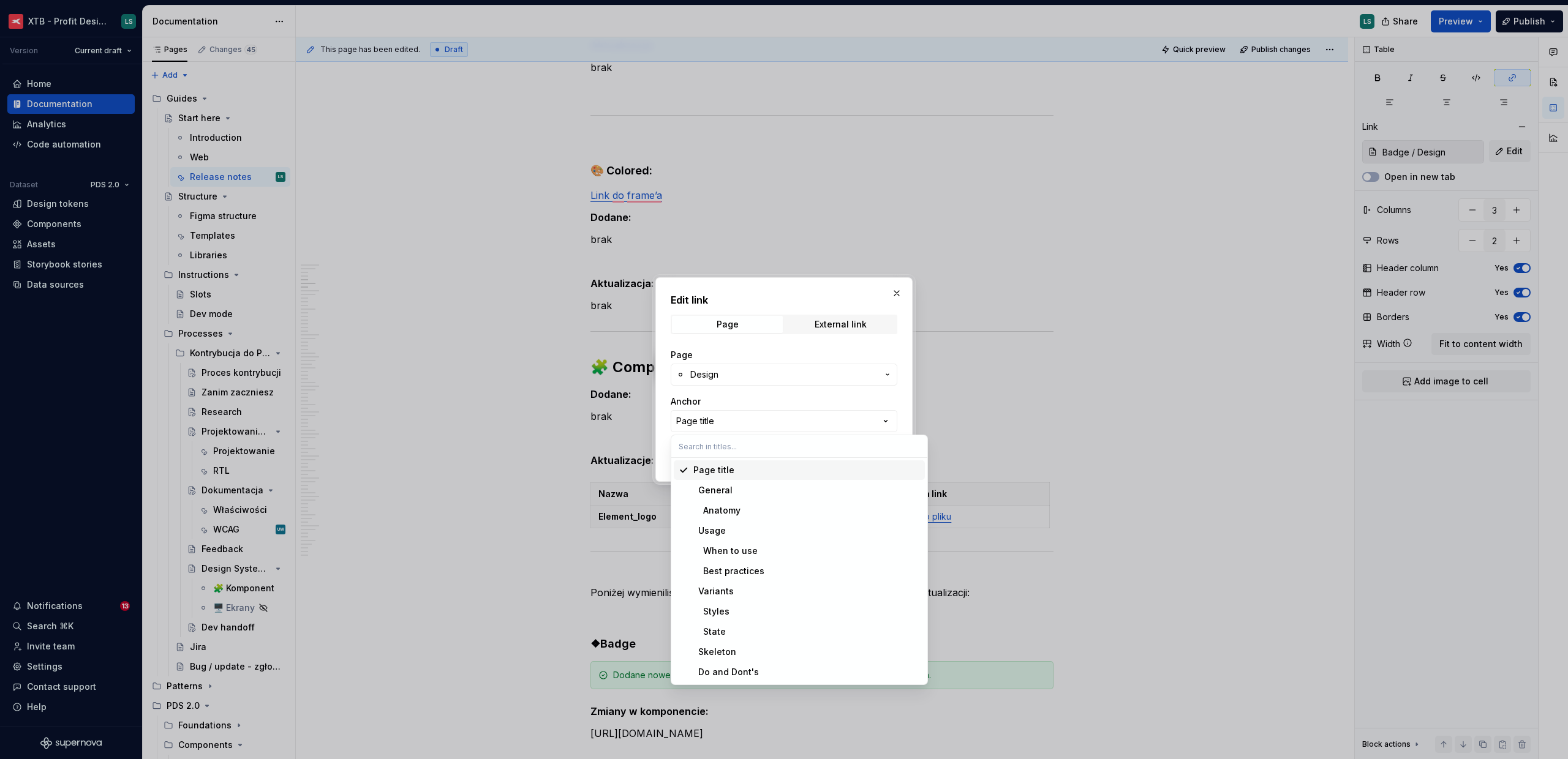
click at [742, 381] on div "Edit link Page External link Page Design Anchor Page title Open in new tab Canc…" at bounding box center [784, 379] width 1568 height 759
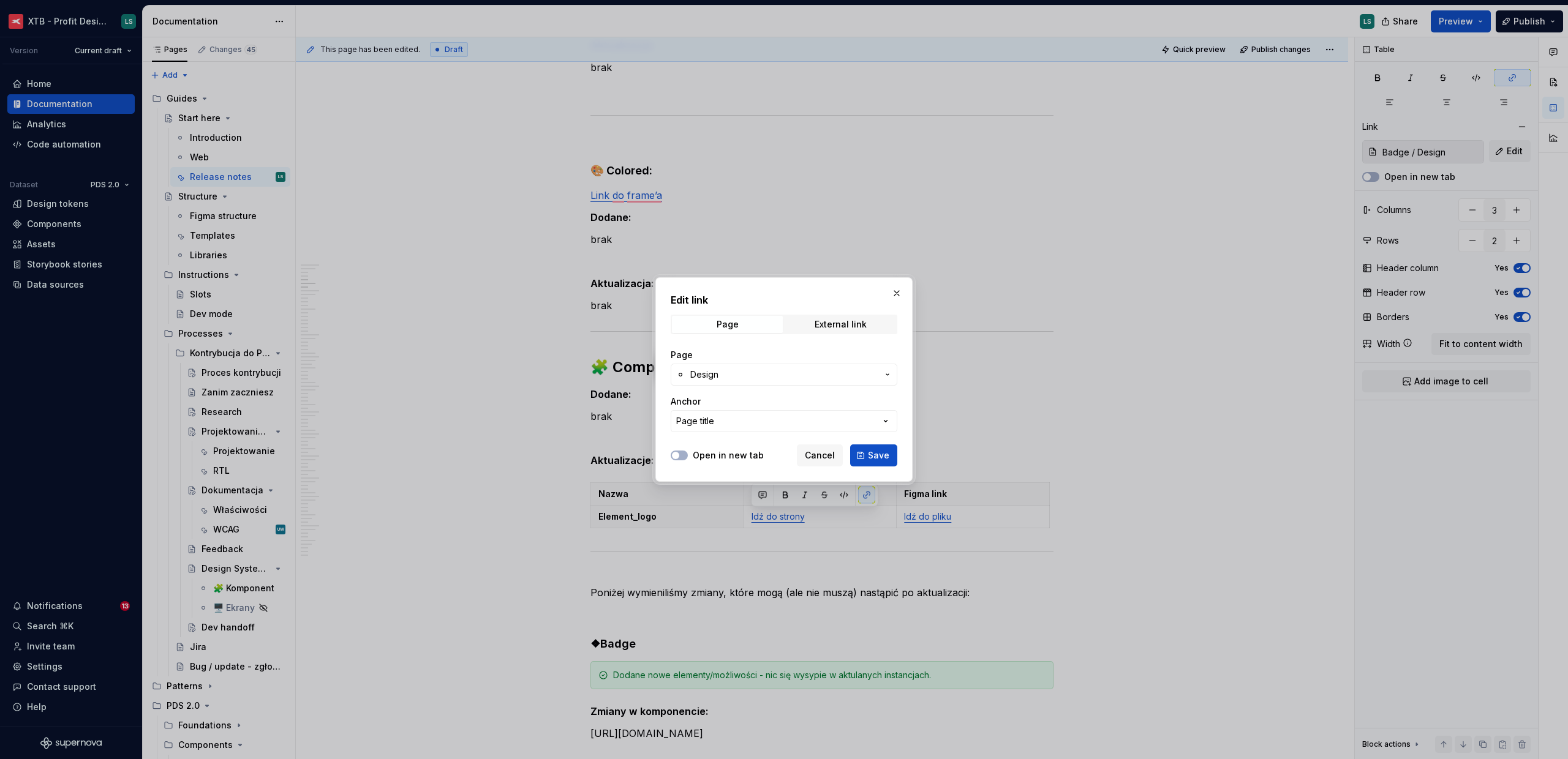
click at [742, 377] on span "Design" at bounding box center [784, 375] width 187 height 12
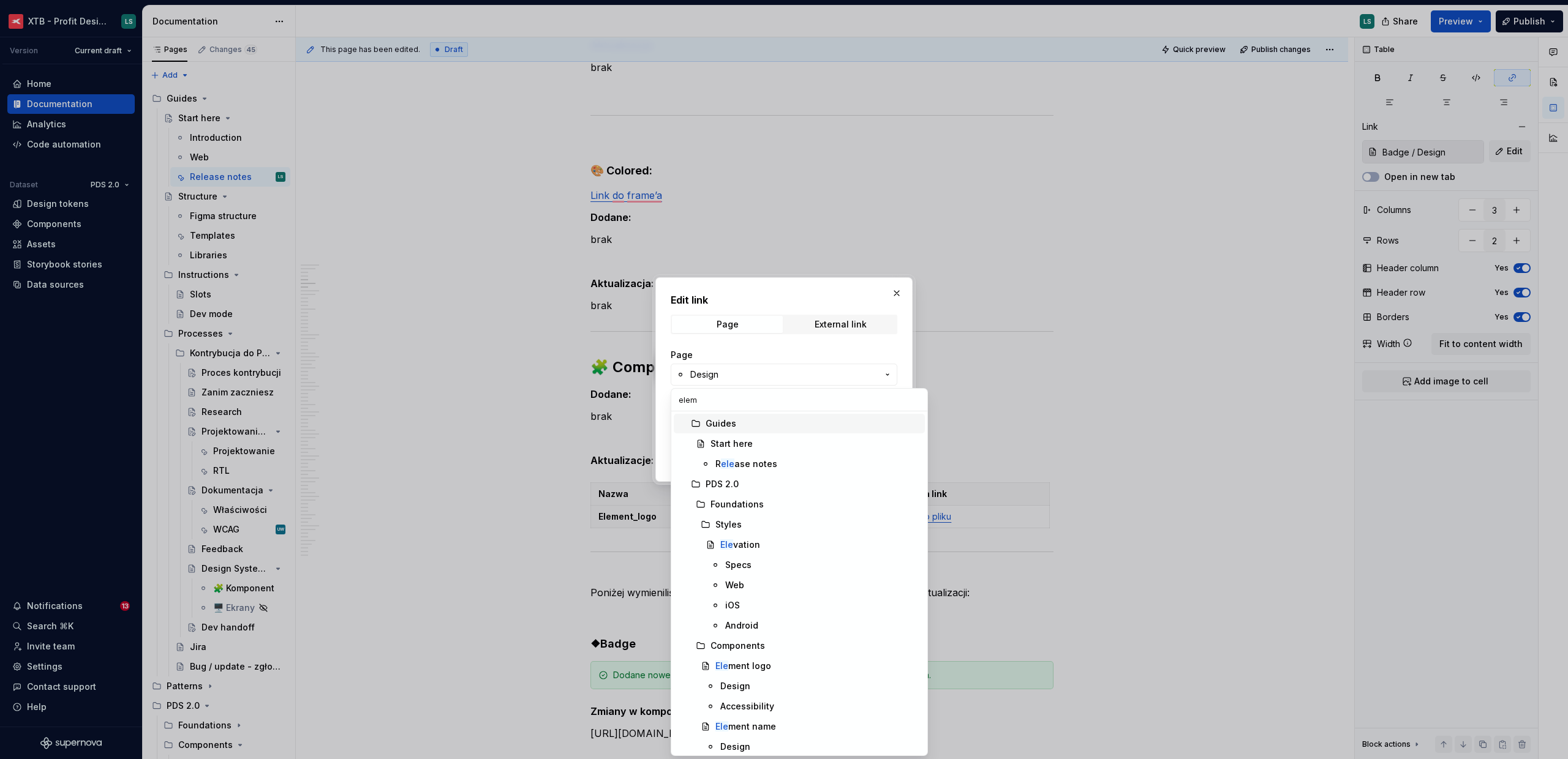
type input "eleme"
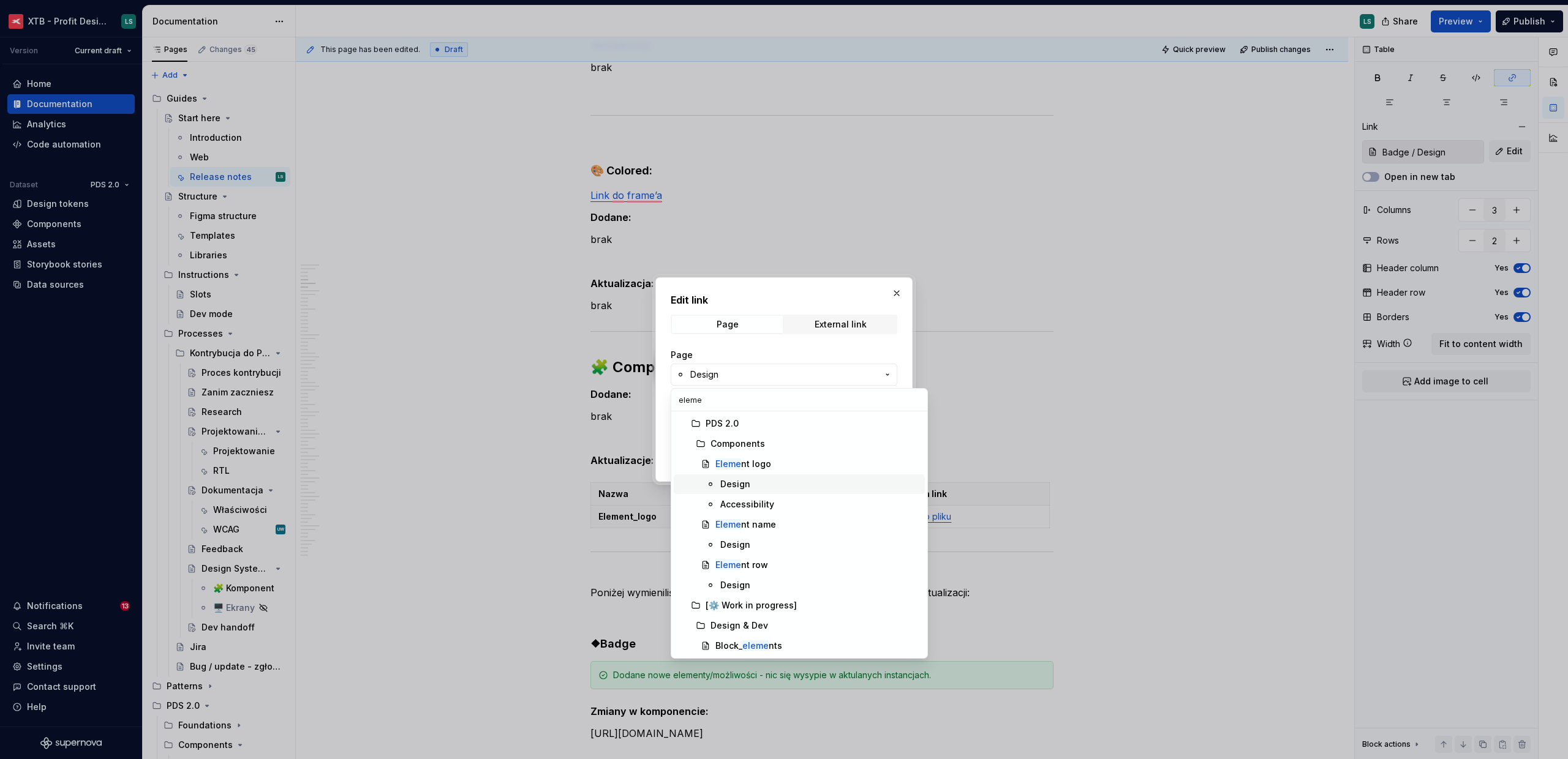
click at [777, 486] on div "Design" at bounding box center [820, 484] width 200 height 12
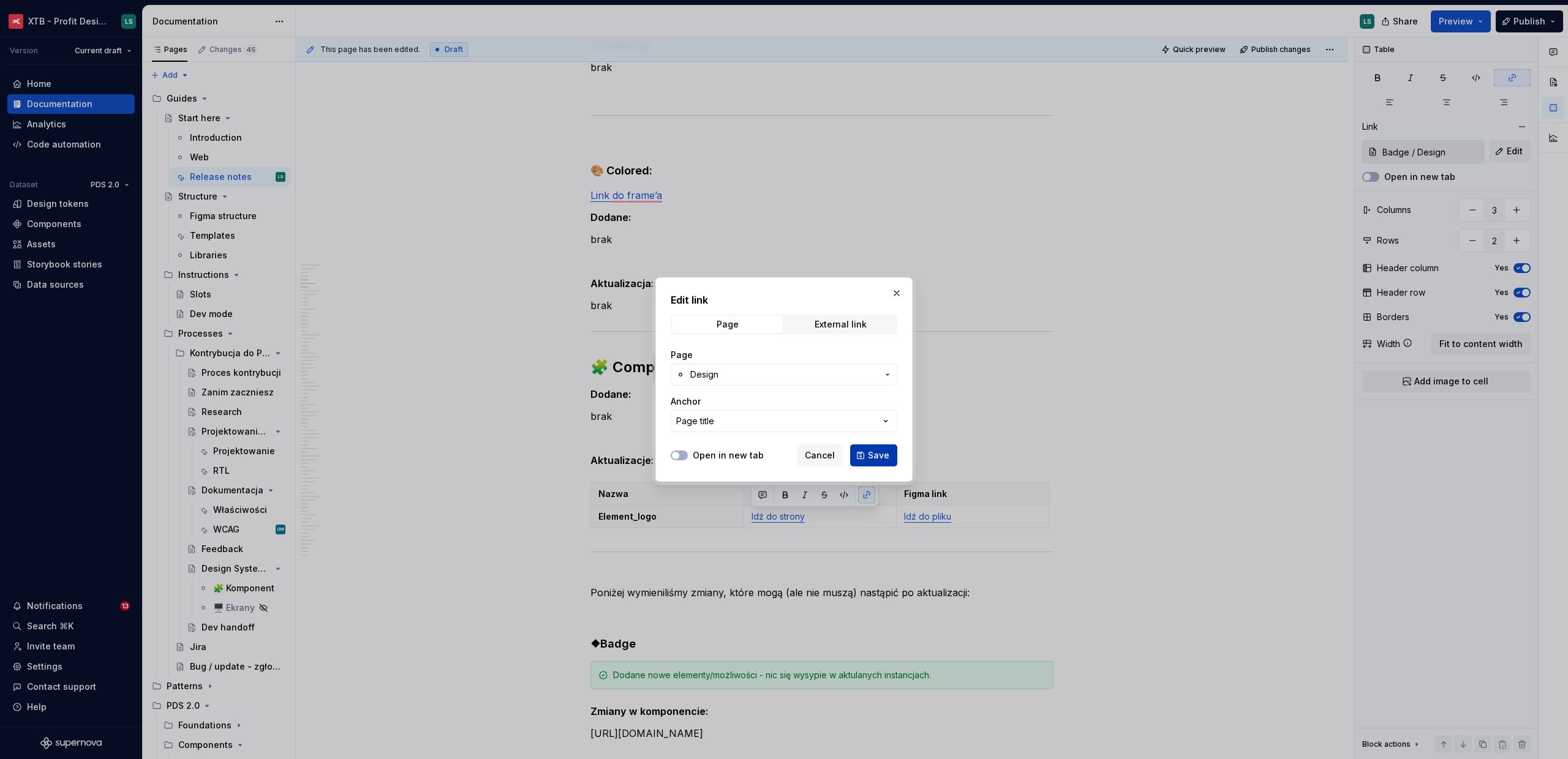
click at [865, 455] on button "Save" at bounding box center [874, 455] width 47 height 22
type input "Element logo / Design"
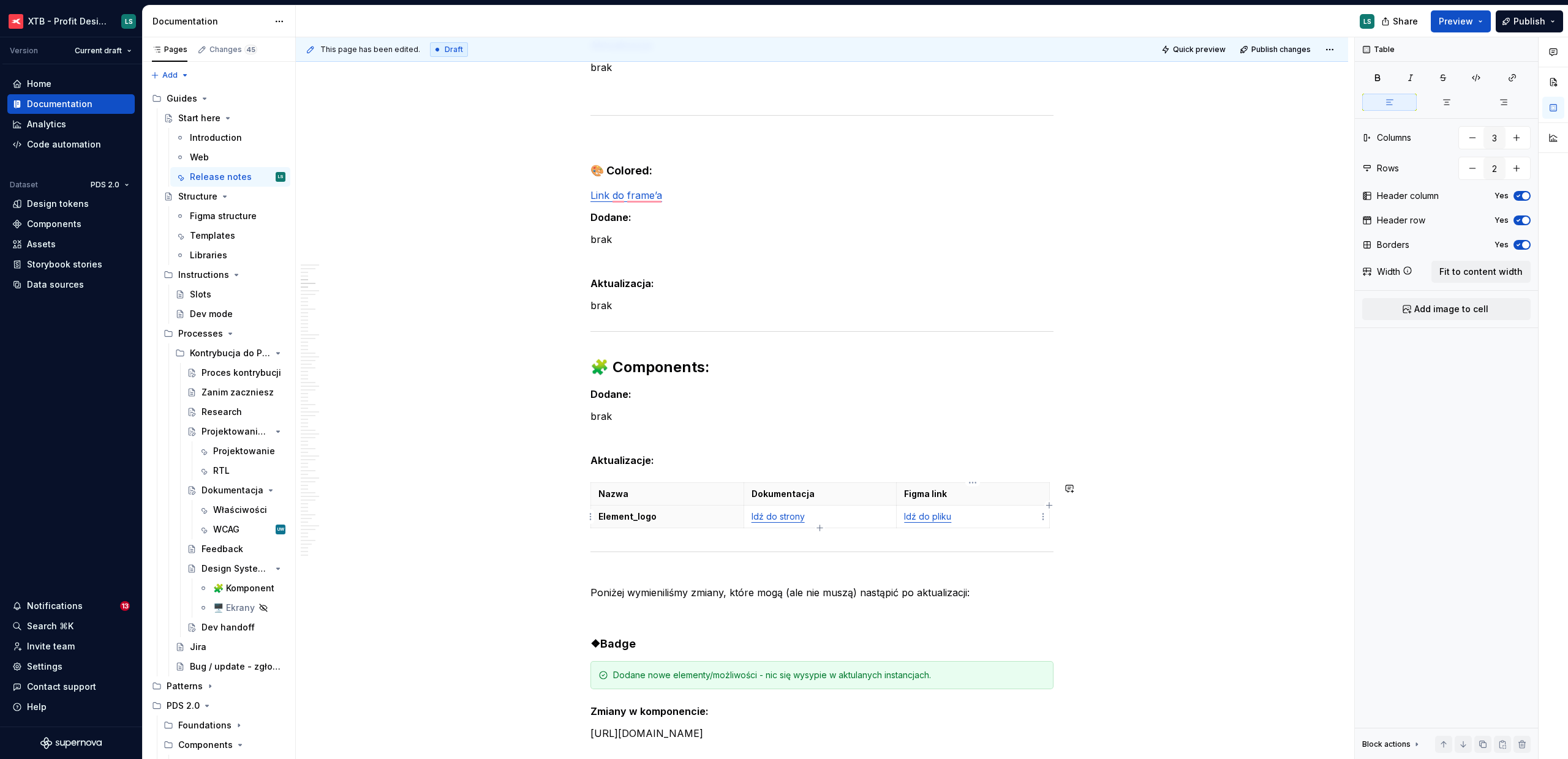
click at [928, 520] on link "Idź do pliku" at bounding box center [927, 516] width 47 height 10
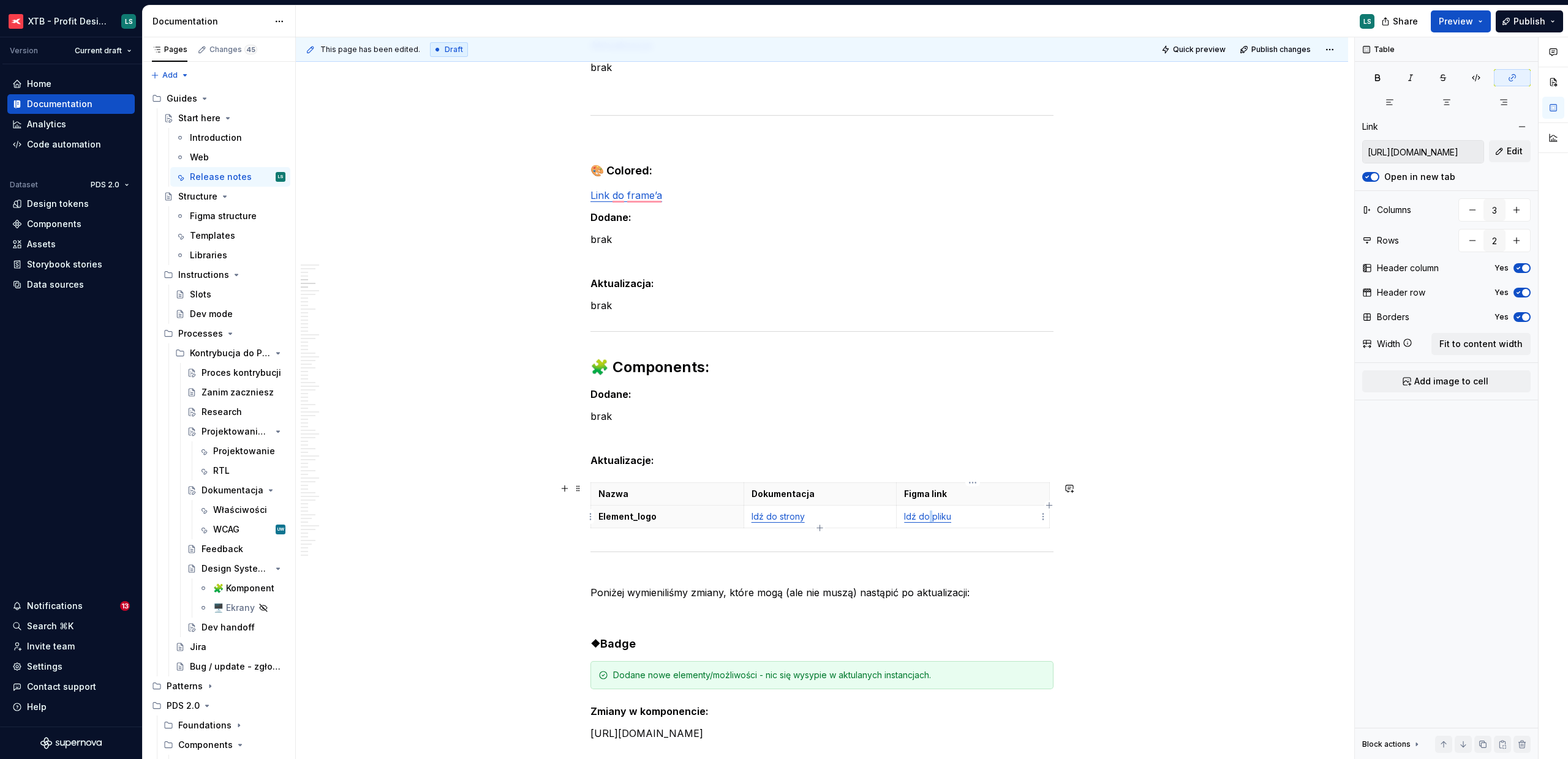
click at [928, 520] on link "Idź do pliku" at bounding box center [927, 516] width 47 height 10
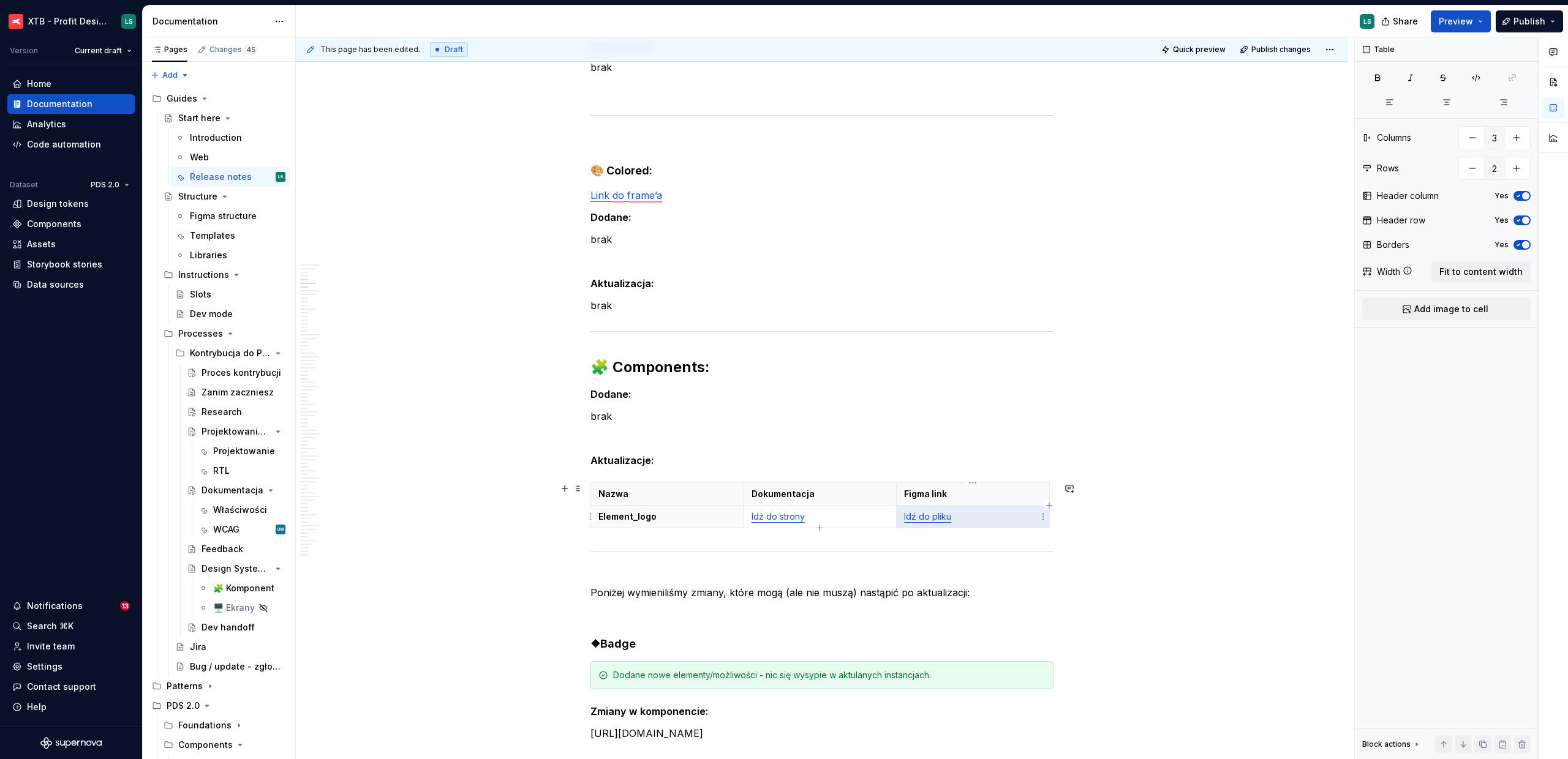
click at [953, 514] on p "Idź do pliku" at bounding box center [973, 516] width 138 height 12
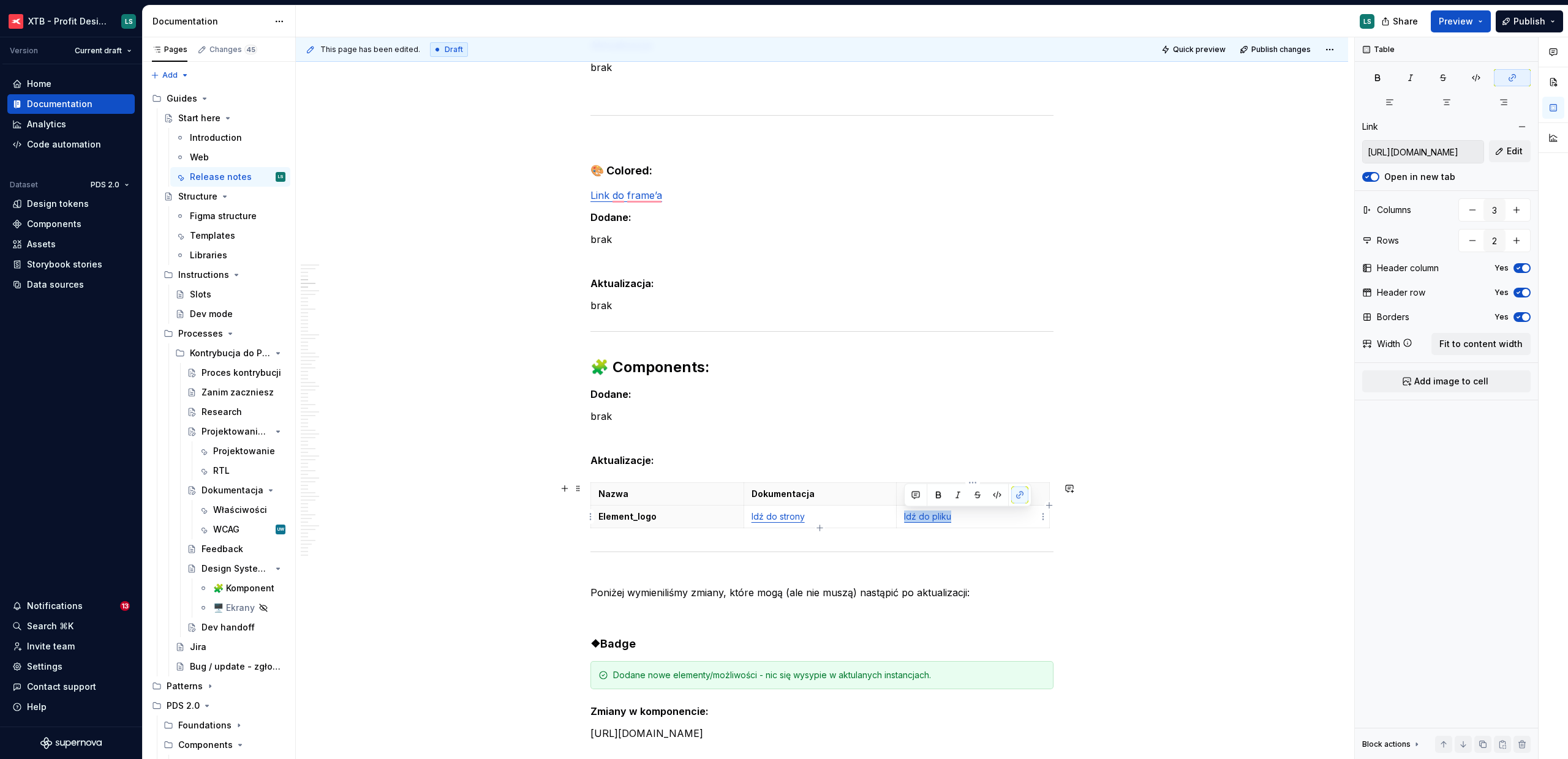
drag, startPoint x: 955, startPoint y: 516, endPoint x: 902, endPoint y: 513, distance: 53.1
click at [902, 513] on td "Idź do pliku" at bounding box center [973, 517] width 153 height 23
click at [1519, 146] on span "Edit" at bounding box center [1515, 151] width 16 height 12
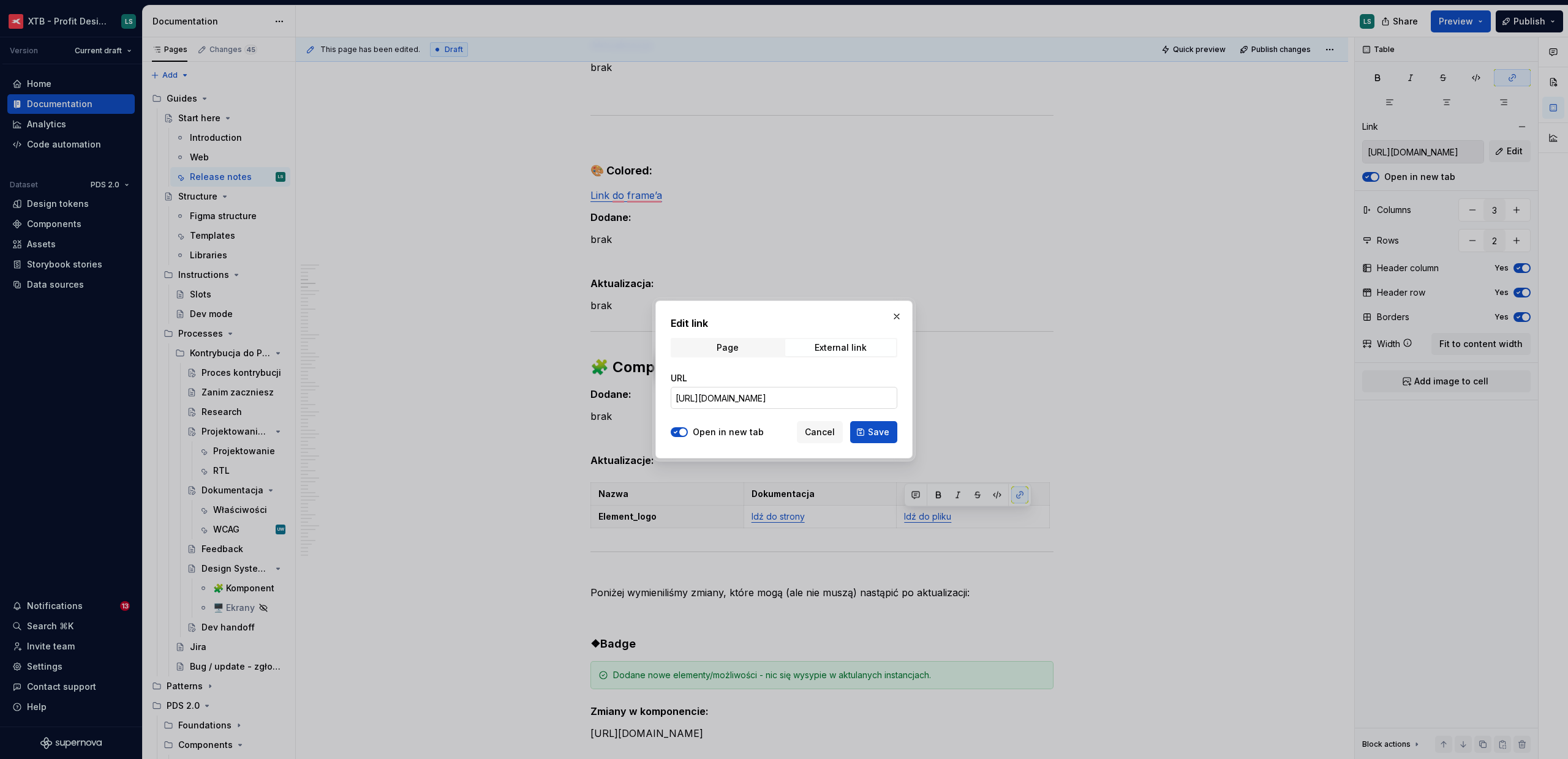
click at [791, 396] on input "[URL][DOMAIN_NAME]" at bounding box center [784, 398] width 226 height 22
paste input "6070-1437&t=gWMWgLm5tGvVSAoA"
type input "[URL][DOMAIN_NAME]"
click at [884, 428] on span "Save" at bounding box center [878, 432] width 21 height 12
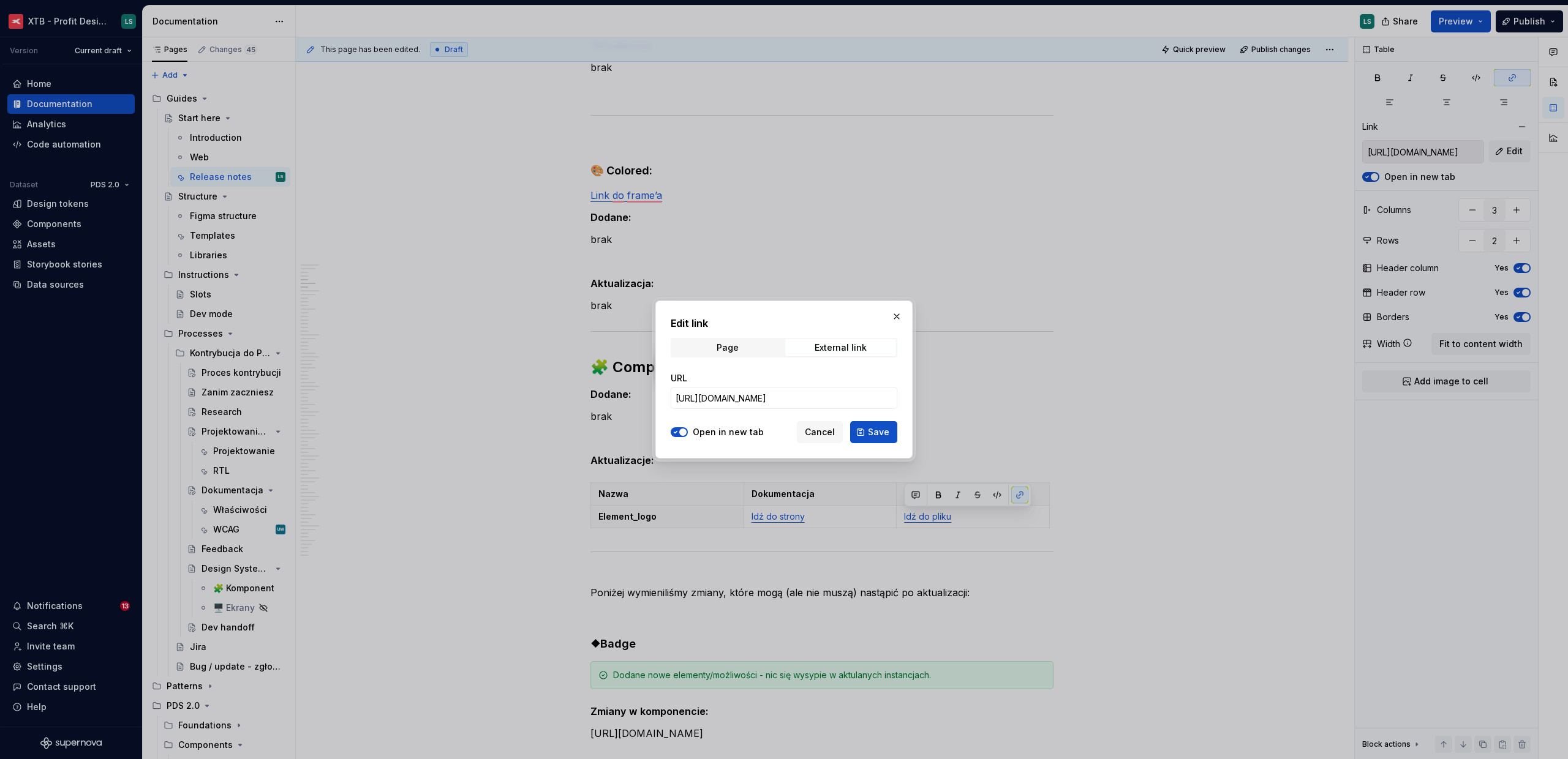
type input "[URL][DOMAIN_NAME]"
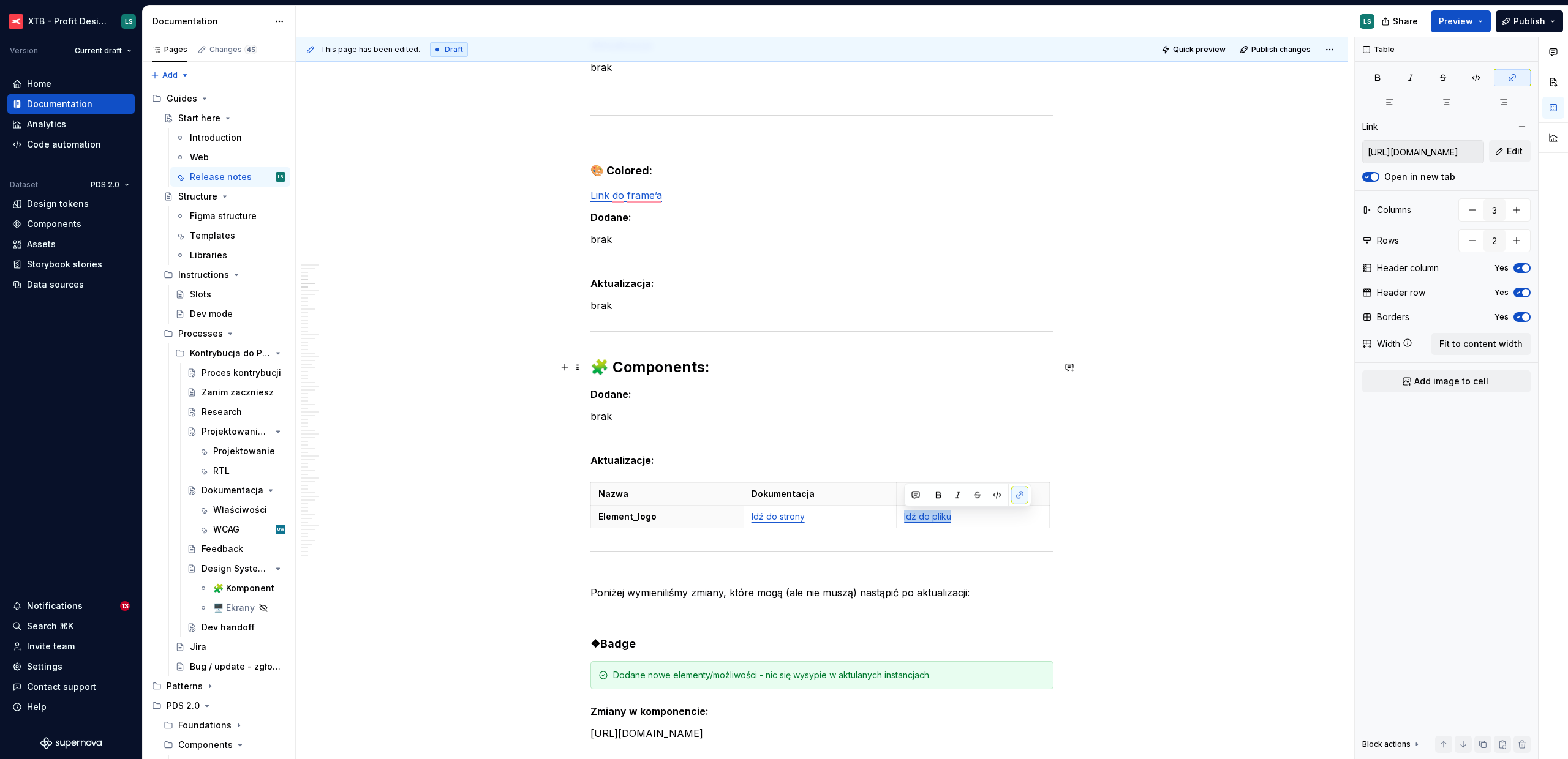
click at [1155, 373] on div "This page has been edited. Draft Quick preview Publish changes Start here Edit …" at bounding box center [825, 398] width 1059 height 723
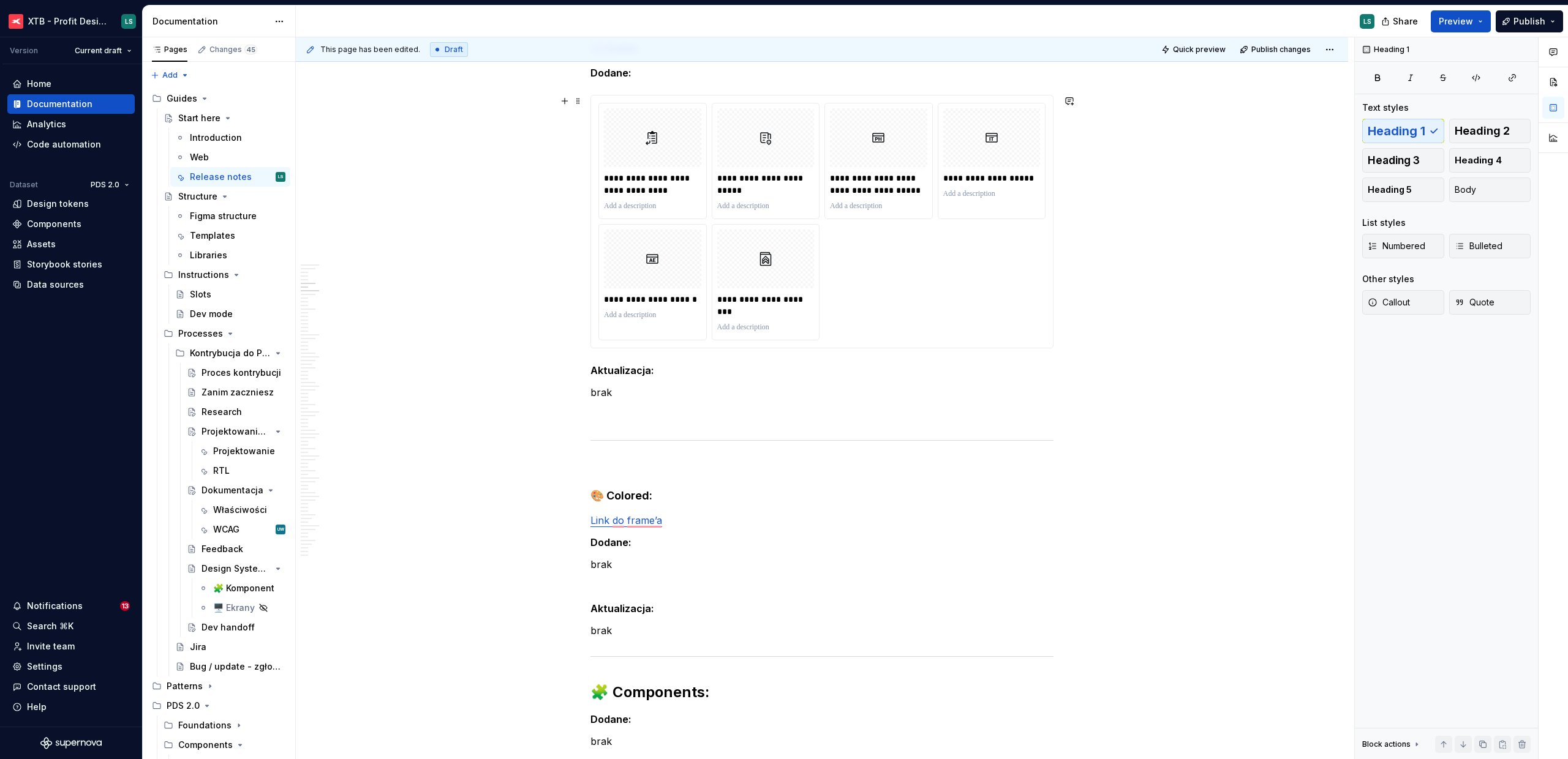
scroll to position [1495, 0]
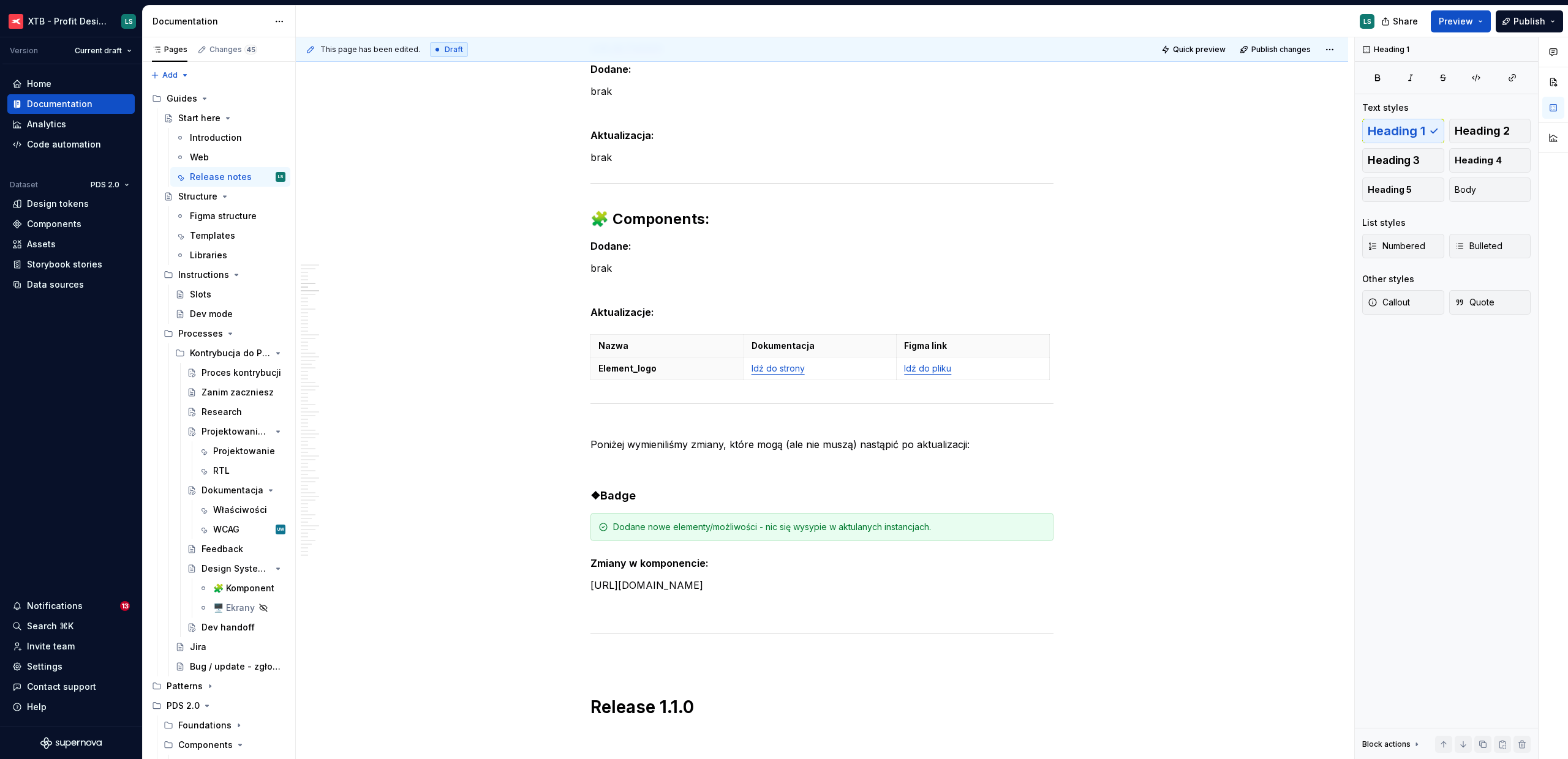
click at [741, 382] on div "Nazwa Dokumentacja Figma link Element_logo Idź do strony Idź do pliku" at bounding box center [822, 360] width 463 height 51
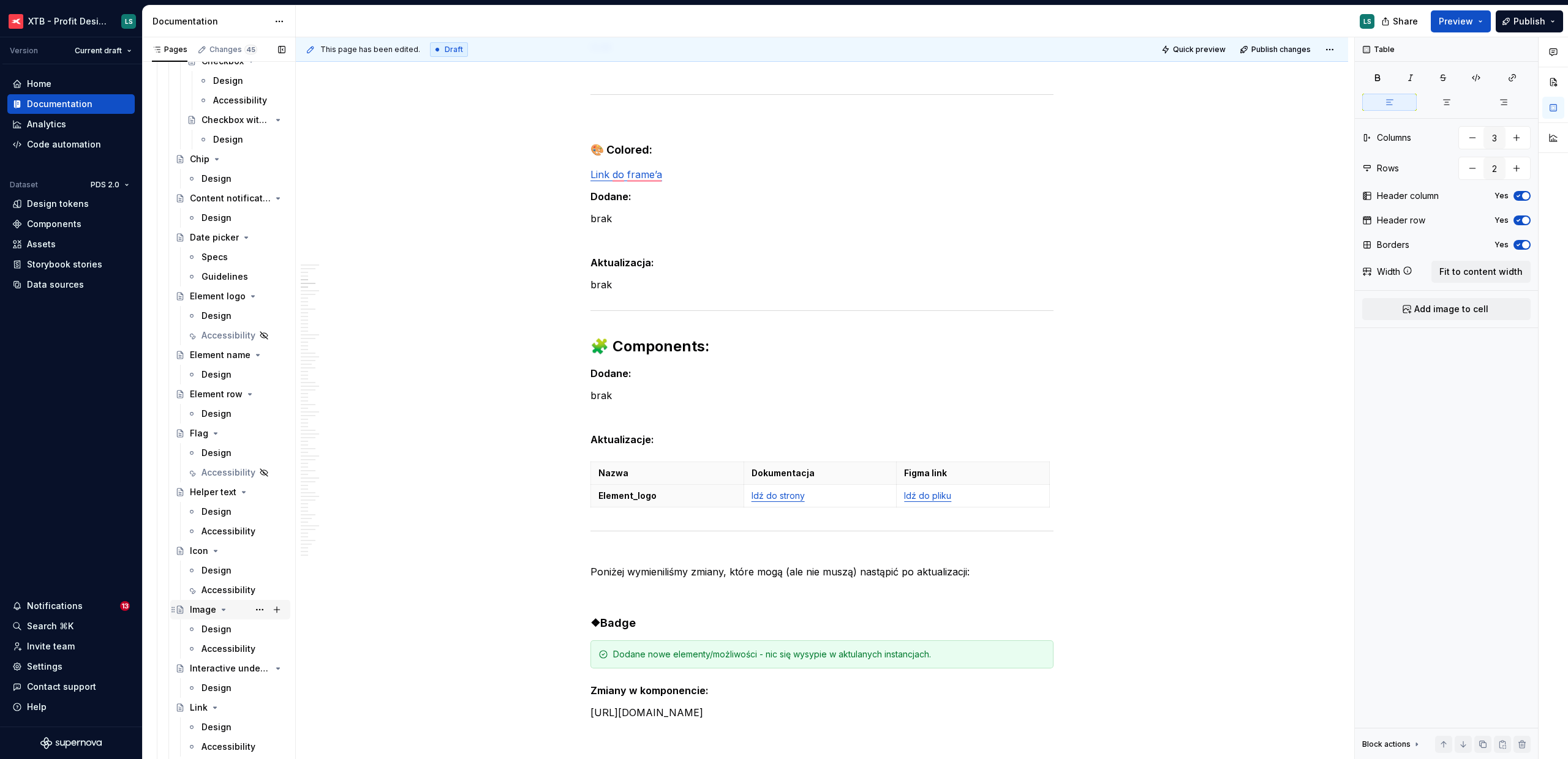
scroll to position [1573, 0]
click at [216, 322] on div "Design" at bounding box center [217, 327] width 30 height 12
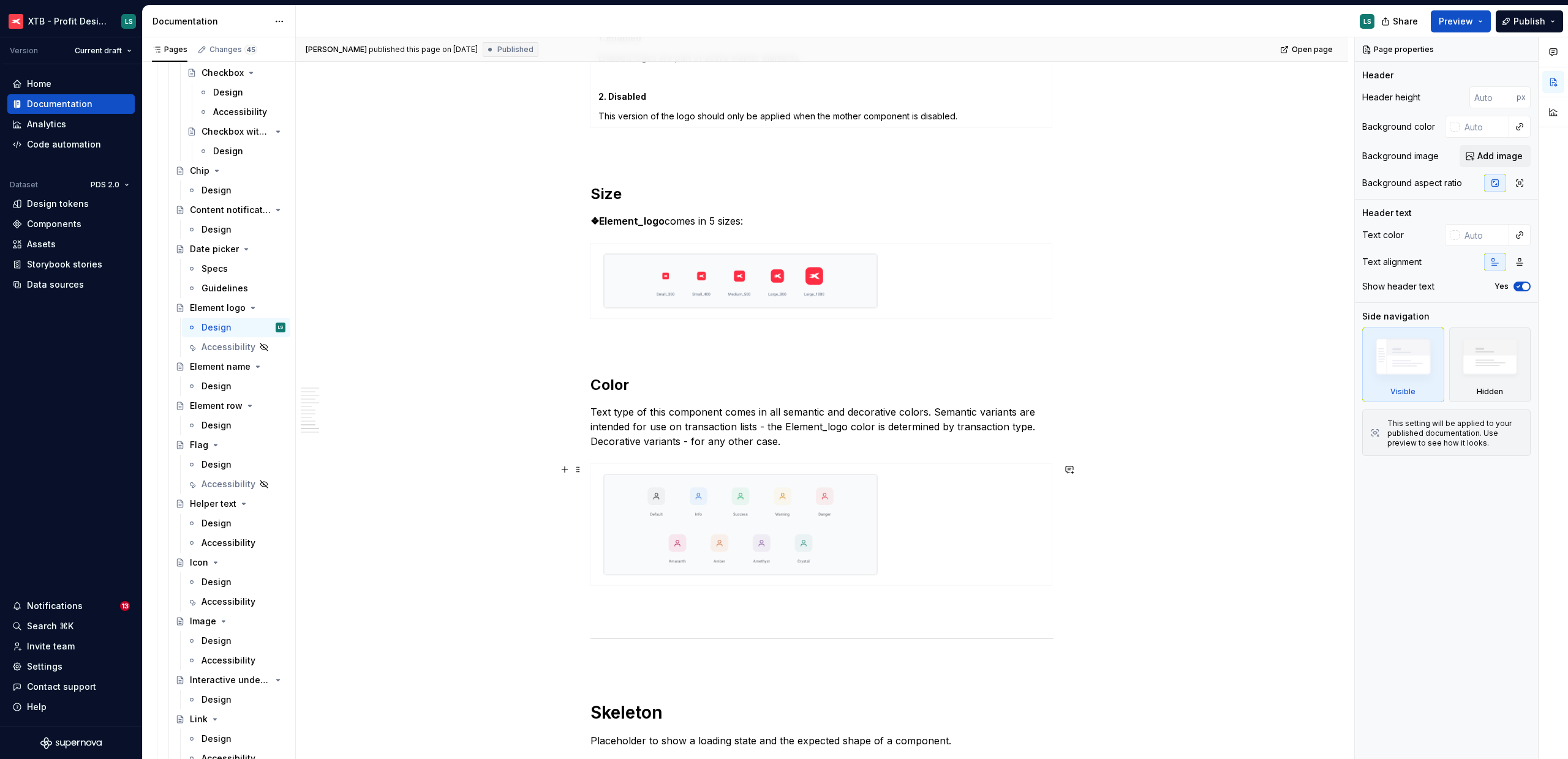
scroll to position [1484, 0]
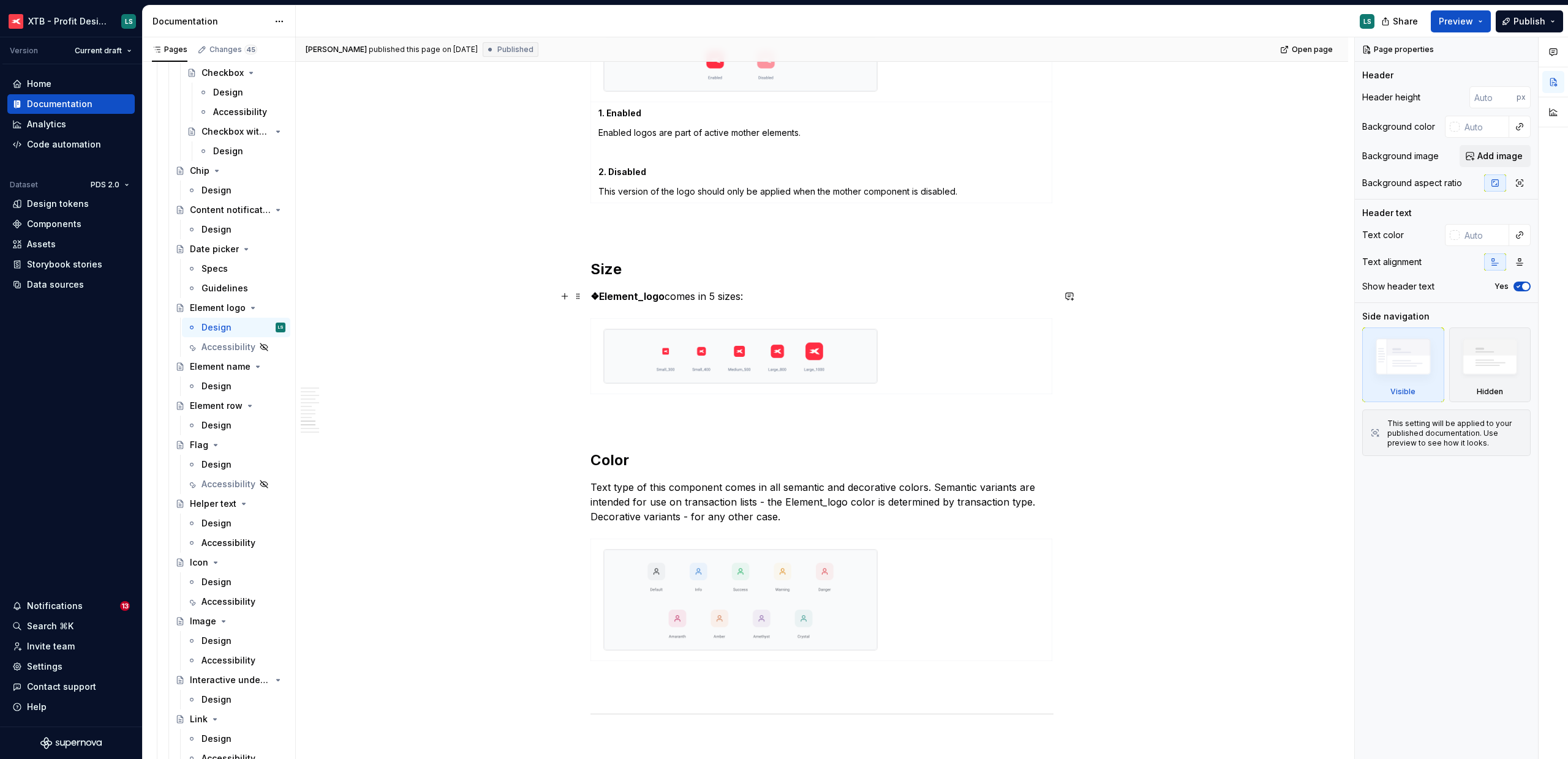
click at [717, 295] on p "❖Element_logo comes in 5 sizes:" at bounding box center [822, 296] width 463 height 15
click at [715, 297] on p "❖Element_logo comes in 5 sizes:" at bounding box center [822, 296] width 463 height 15
click at [713, 293] on p "❖Element_logo comes in 5 sizes:" at bounding box center [822, 296] width 463 height 15
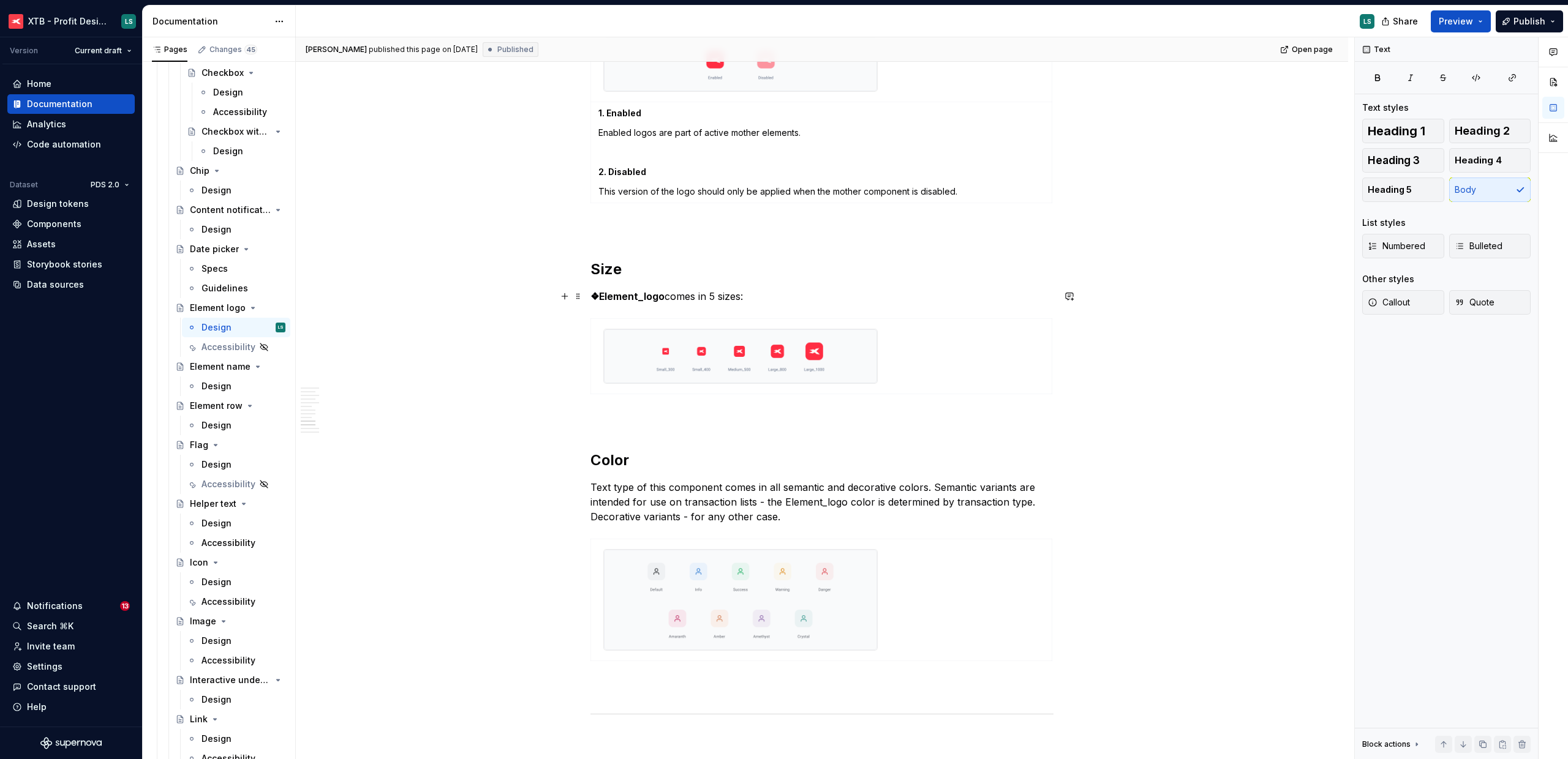
type textarea "*"
click at [710, 295] on p "❖Element_logo comes in 5 sizes:" at bounding box center [822, 296] width 463 height 15
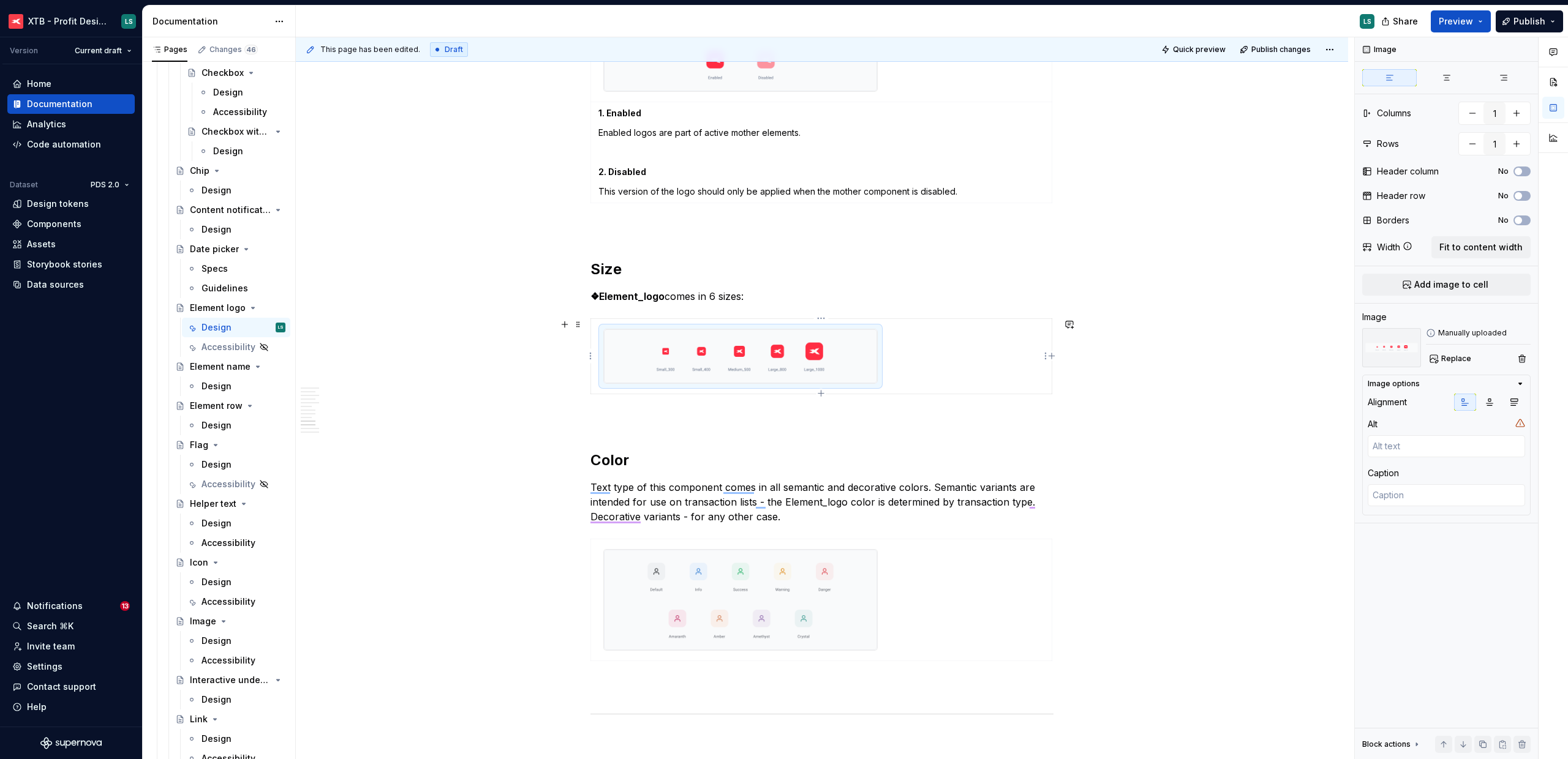
click at [759, 351] on img "To enrich screen reader interactions, please activate Accessibility in Grammarl…" at bounding box center [740, 356] width 273 height 53
click at [1449, 355] on span "Replace" at bounding box center [1456, 358] width 30 height 10
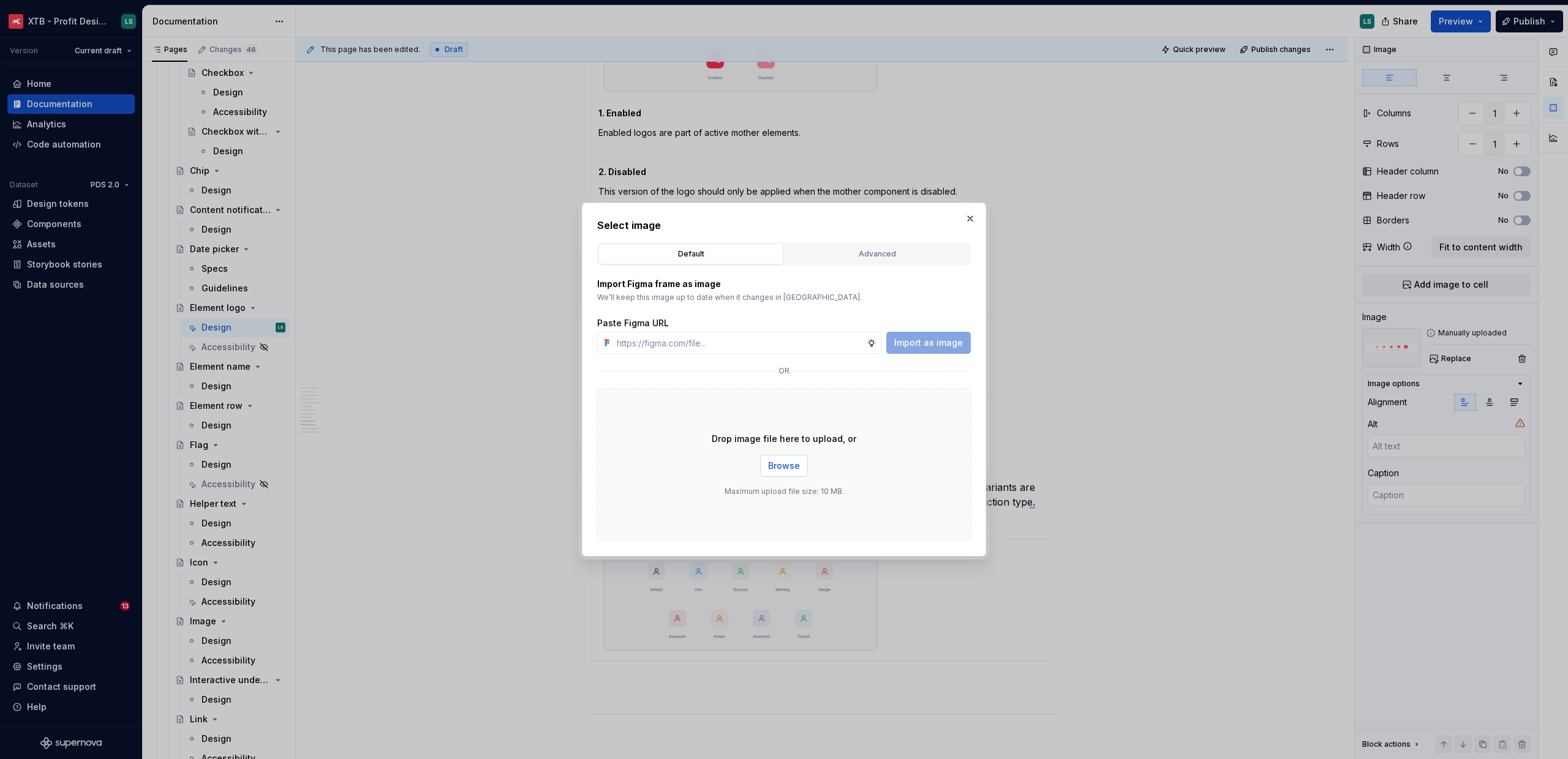
click at [796, 473] on button "Browse" at bounding box center [783, 466] width 47 height 22
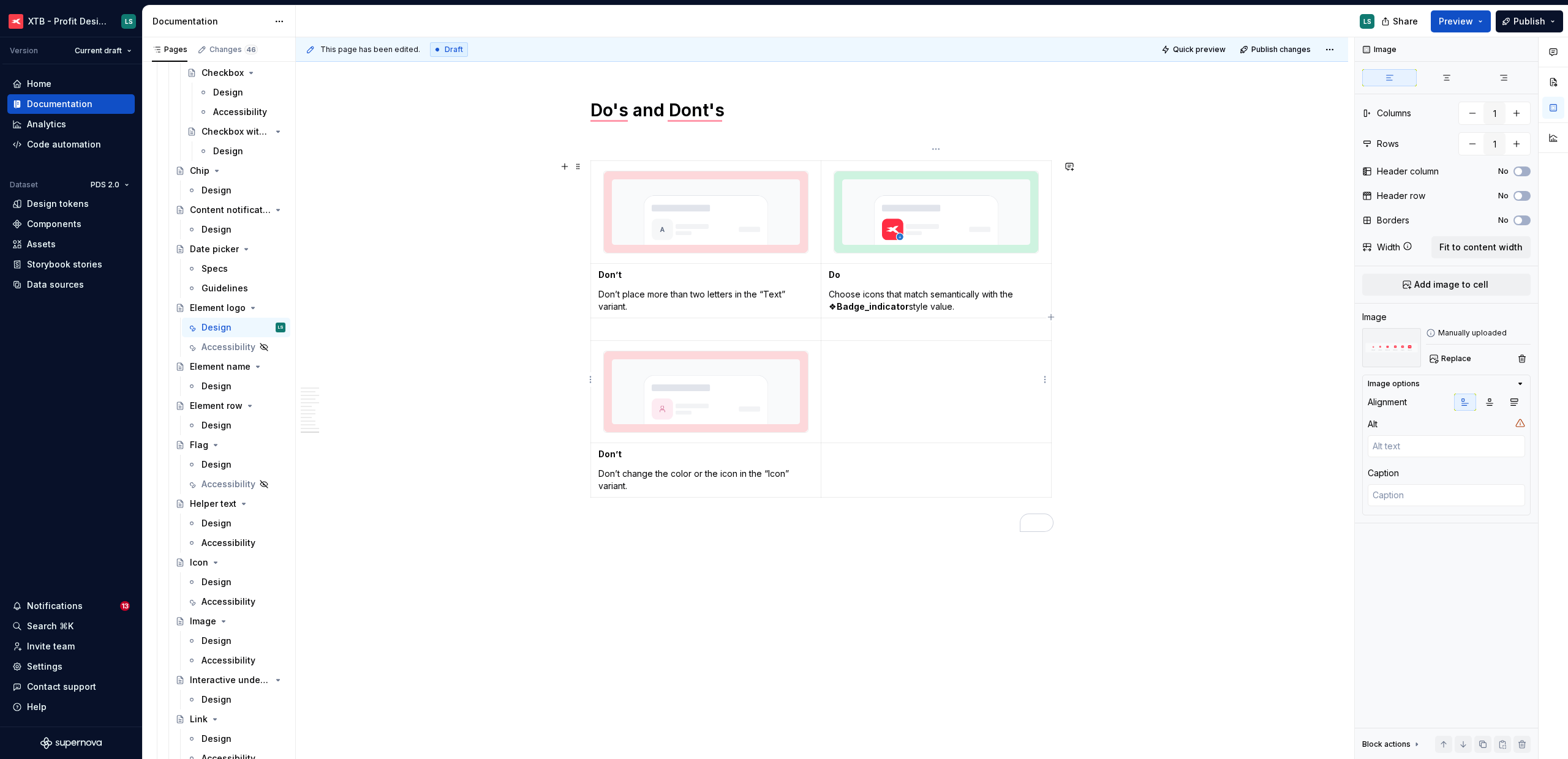
scroll to position [2394, 0]
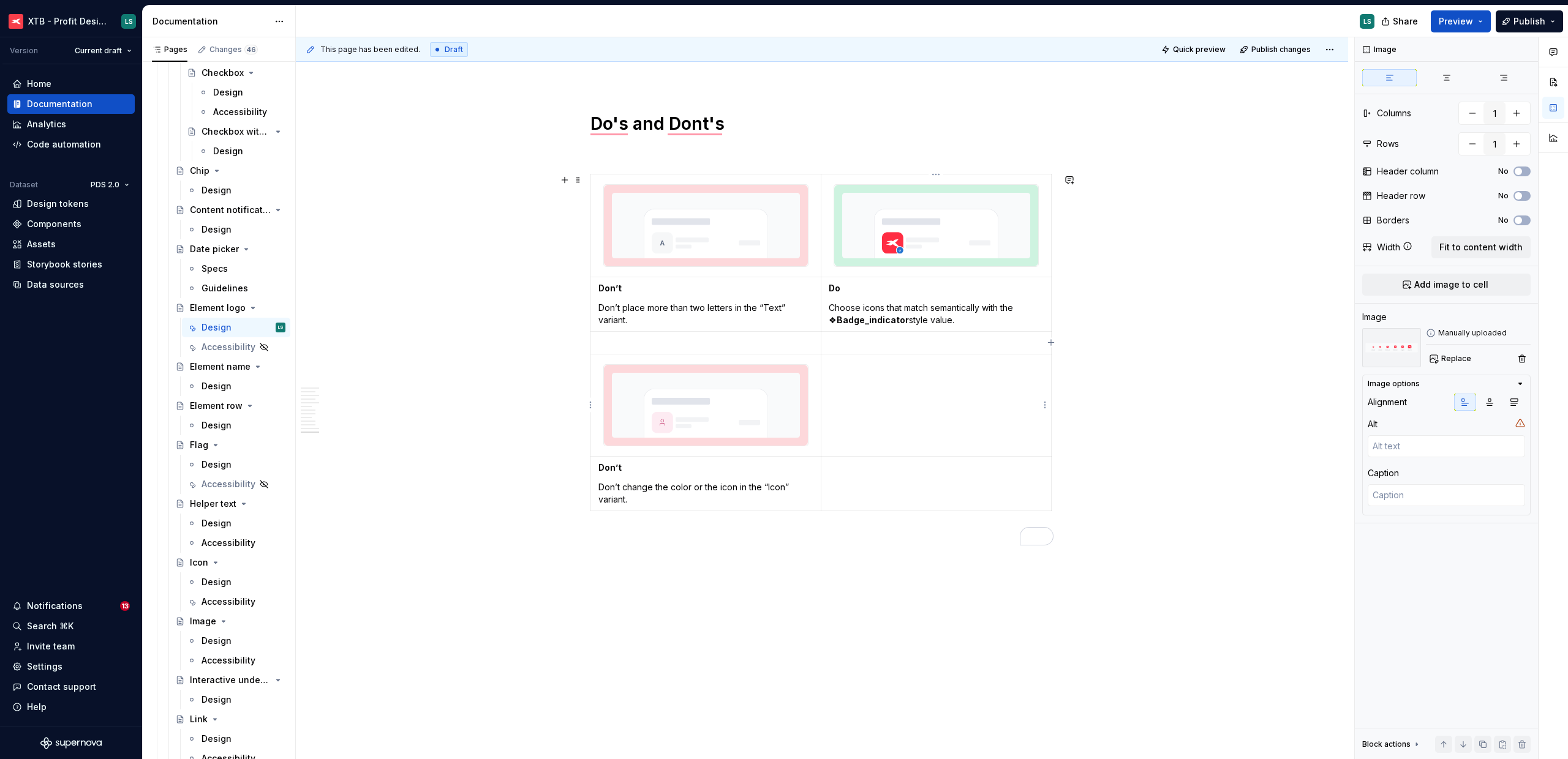
click at [906, 416] on td "To enrich screen reader interactions, please activate Accessibility in Grammarl…" at bounding box center [936, 405] width 230 height 102
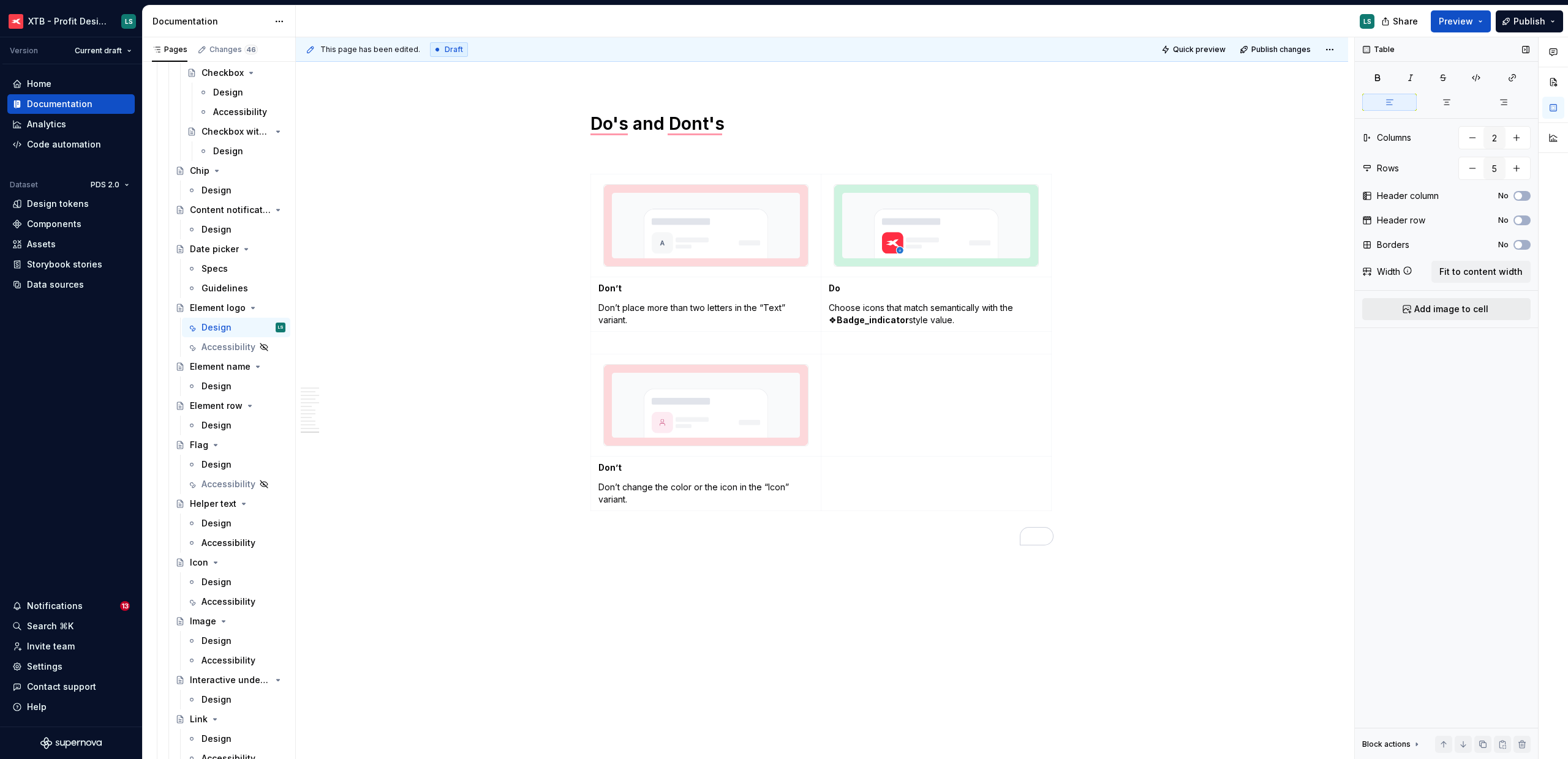
click at [1443, 302] on button "Add image to cell" at bounding box center [1446, 309] width 169 height 22
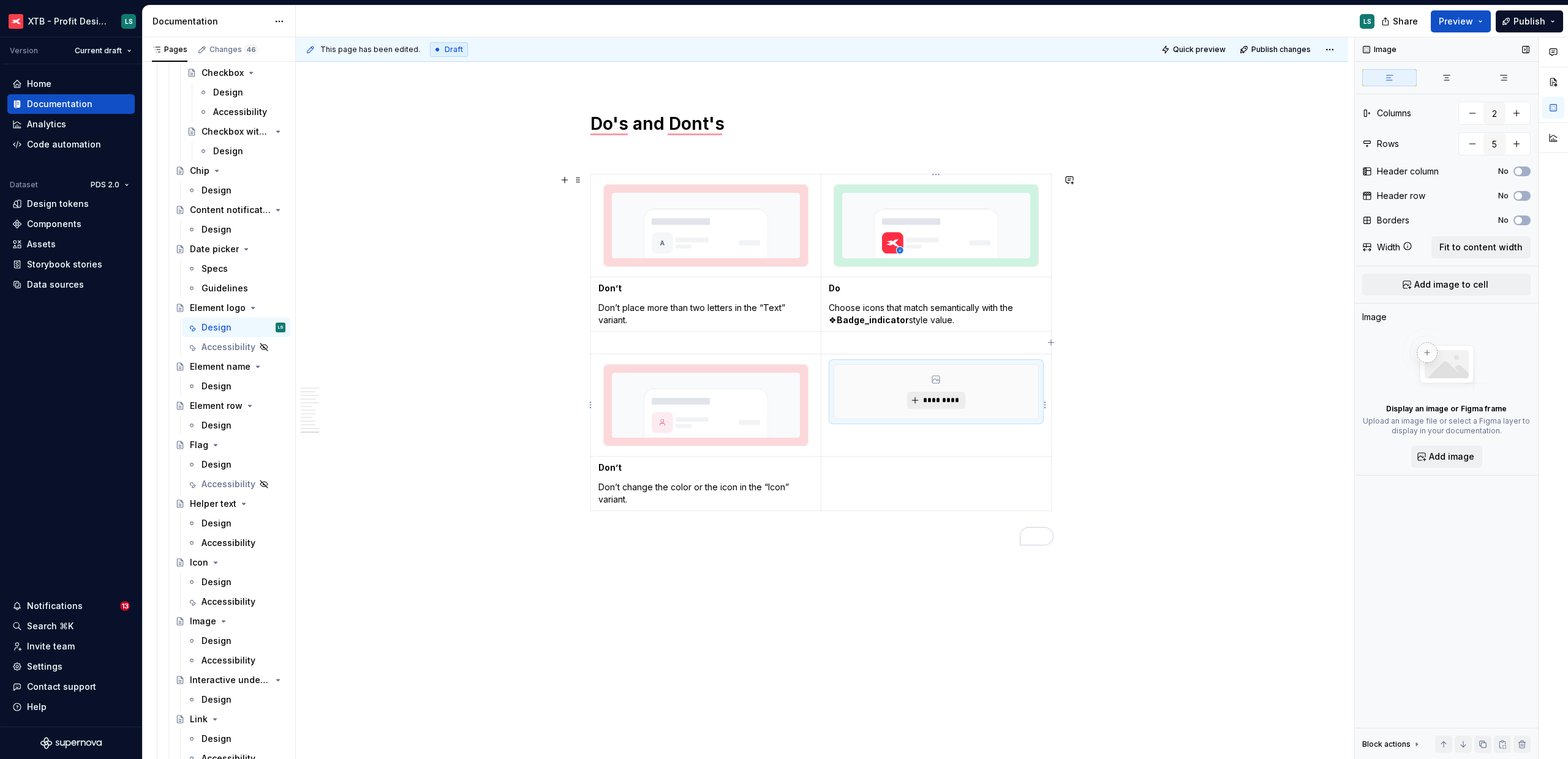
click at [926, 403] on span "*********" at bounding box center [941, 400] width 37 height 10
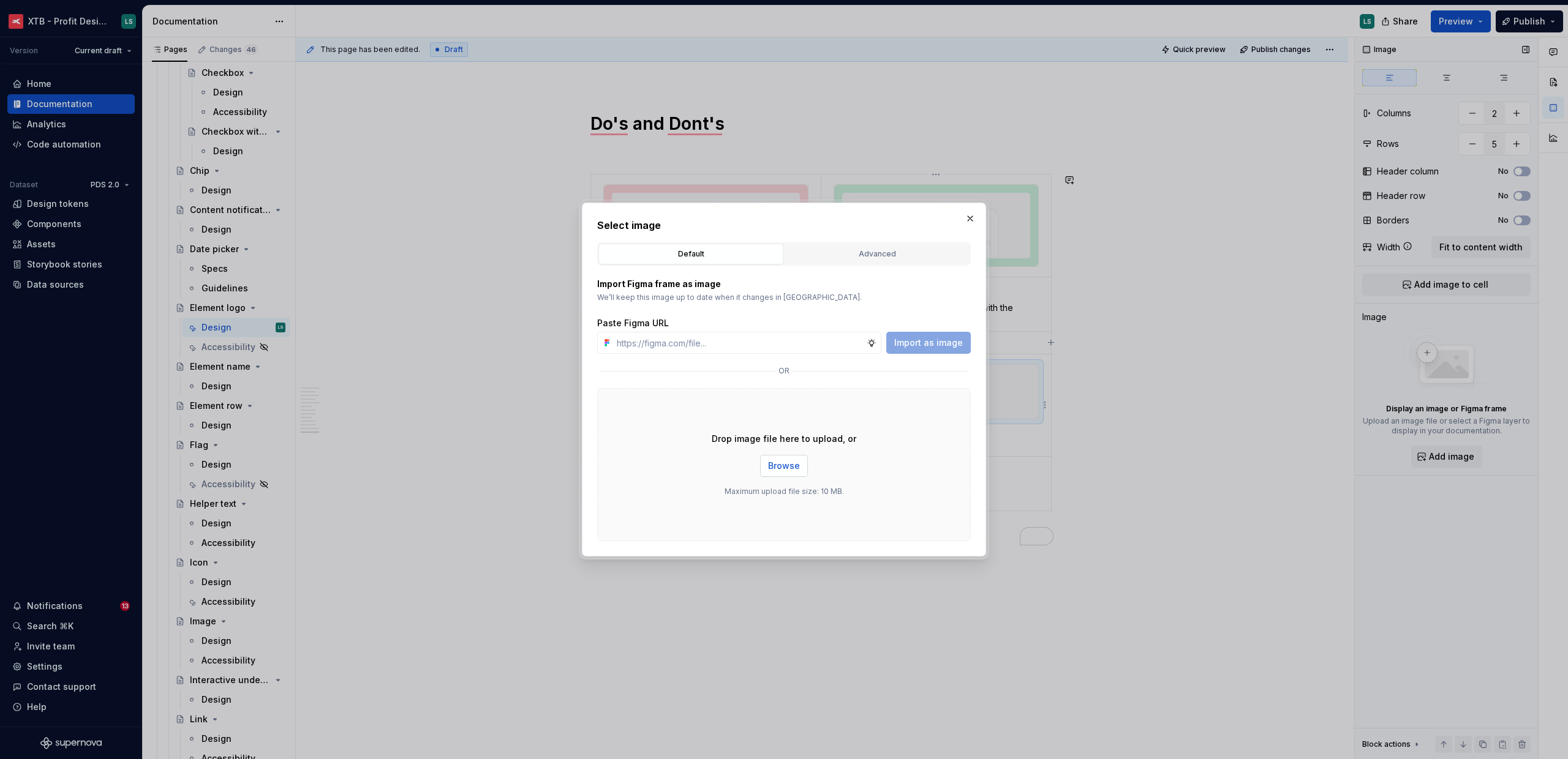
click at [779, 455] on button "Browse" at bounding box center [783, 466] width 47 height 22
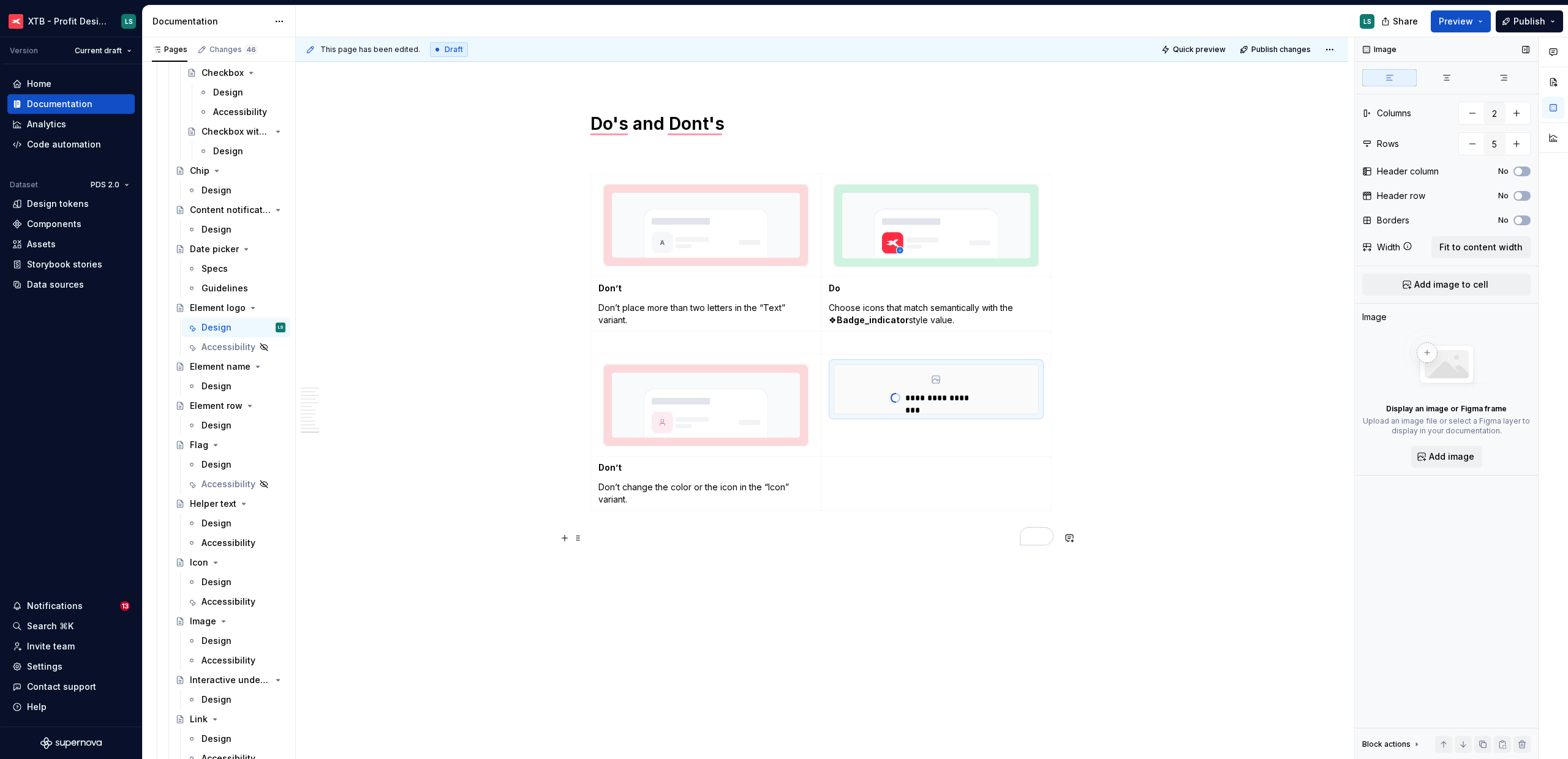
type textarea "*"
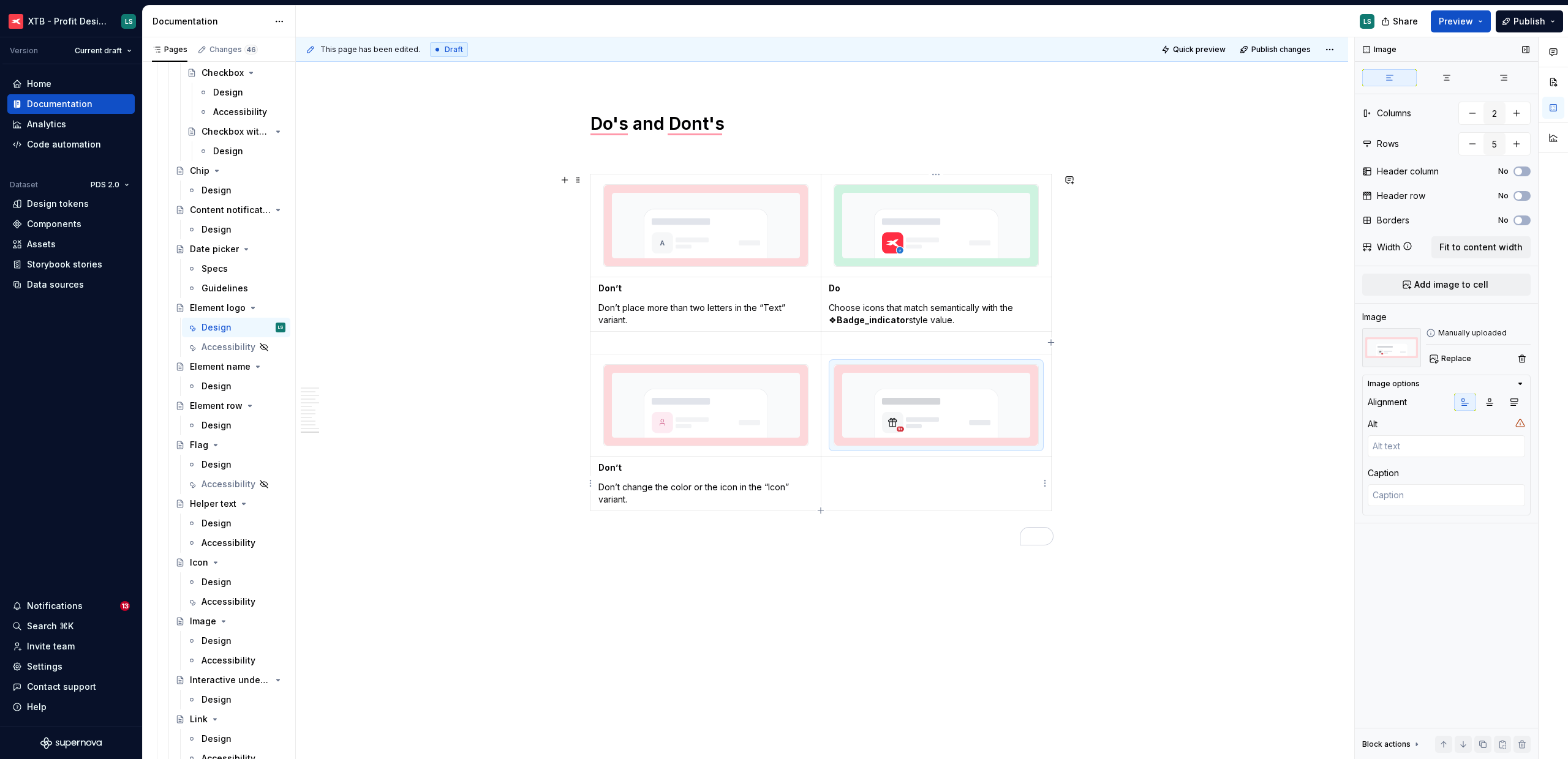
click at [865, 479] on td "To enrich screen reader interactions, please activate Accessibility in Grammarl…" at bounding box center [936, 483] width 230 height 55
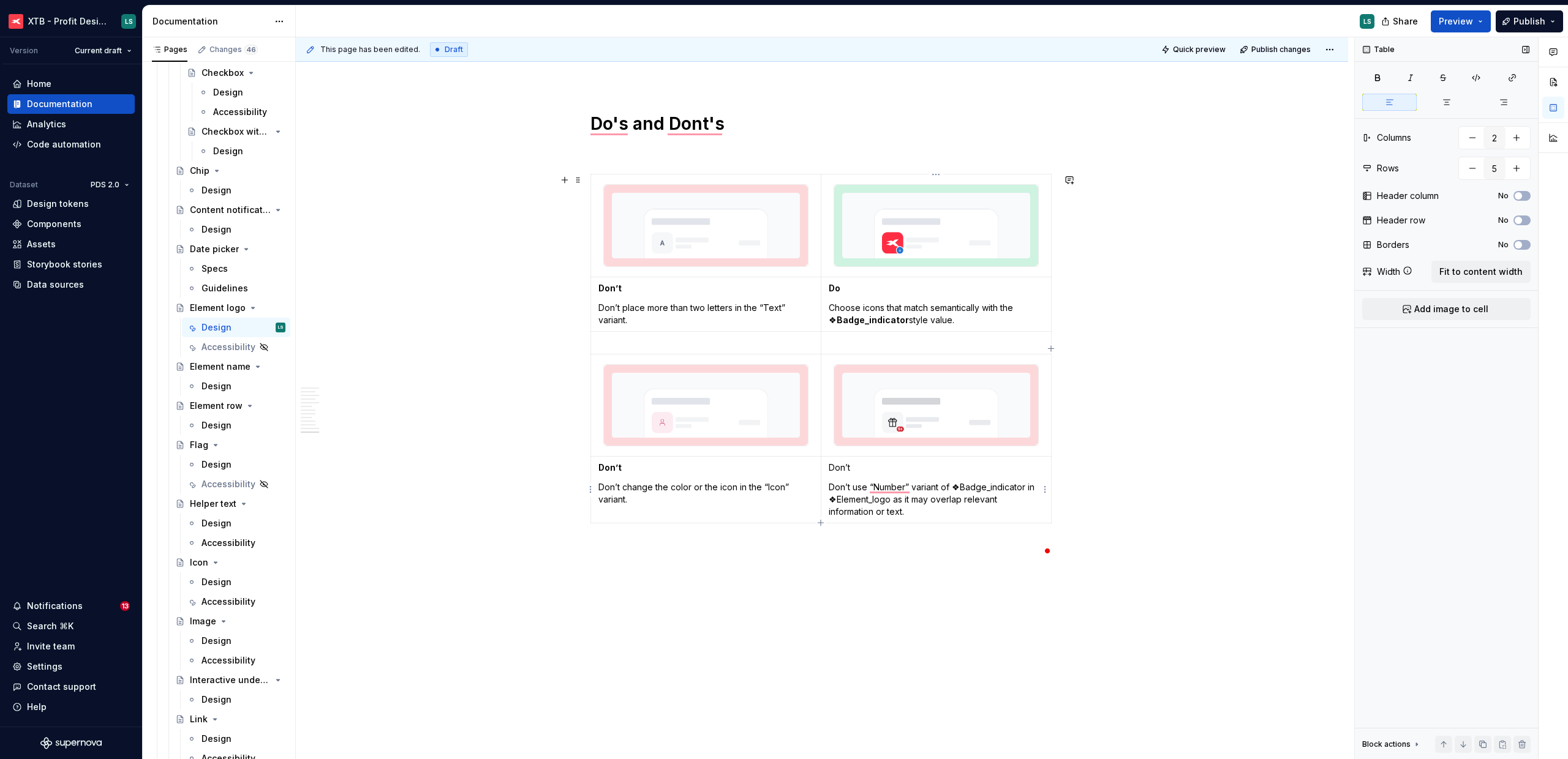
click at [841, 469] on p "Don’t" at bounding box center [936, 468] width 215 height 12
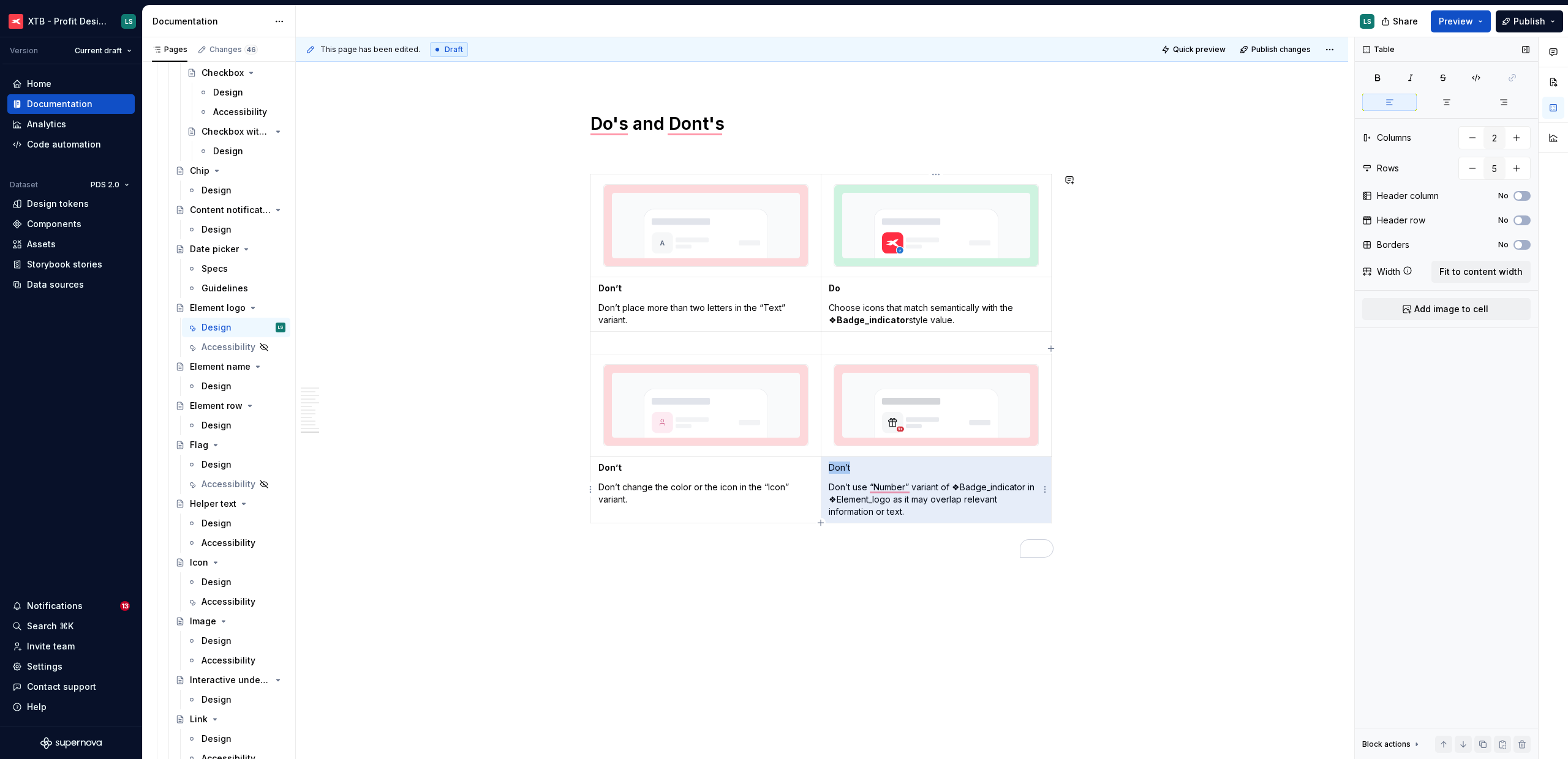
click at [841, 469] on p "Don’t" at bounding box center [936, 468] width 215 height 12
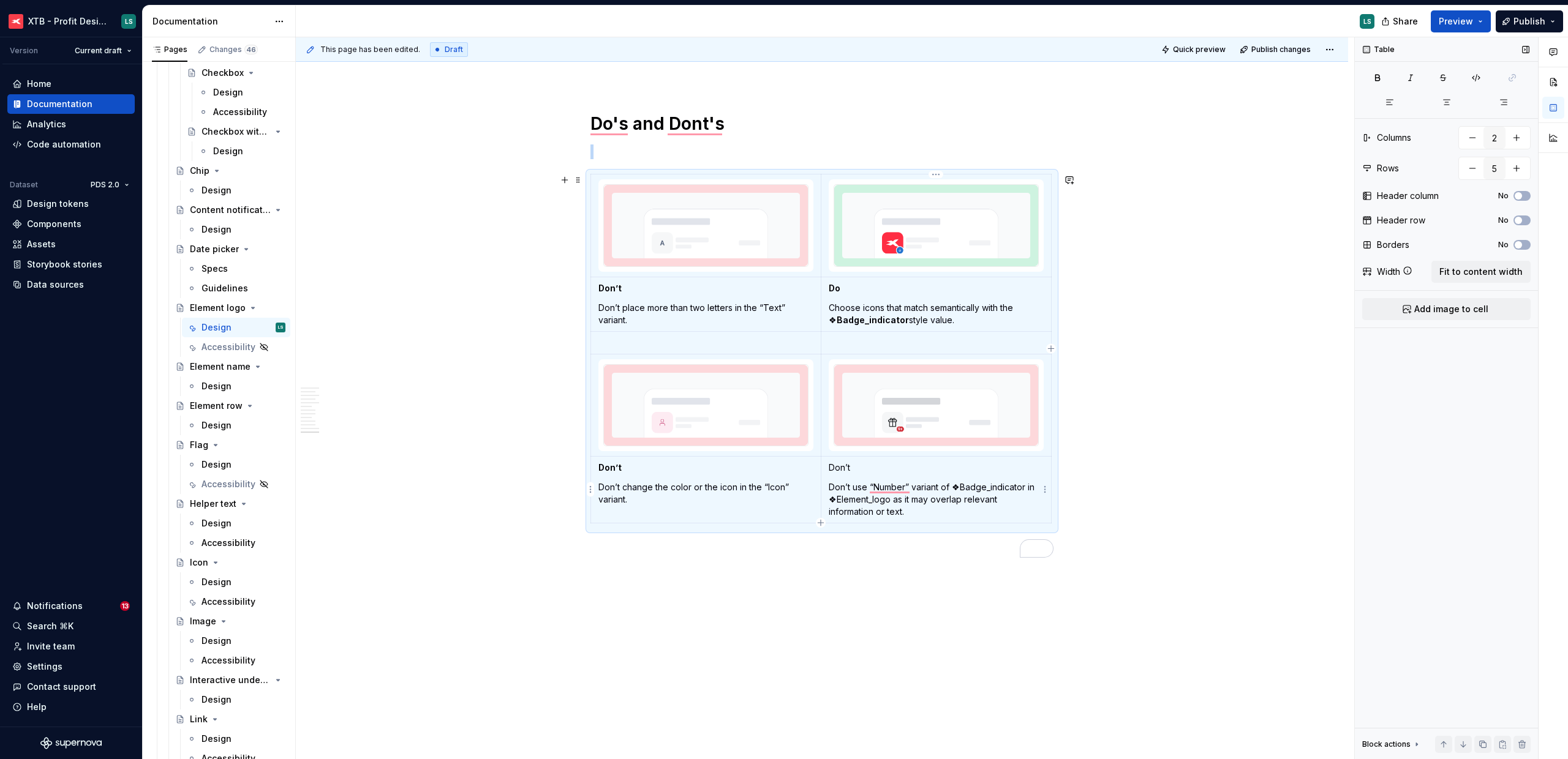
click at [852, 466] on p "Don’t" at bounding box center [936, 468] width 215 height 12
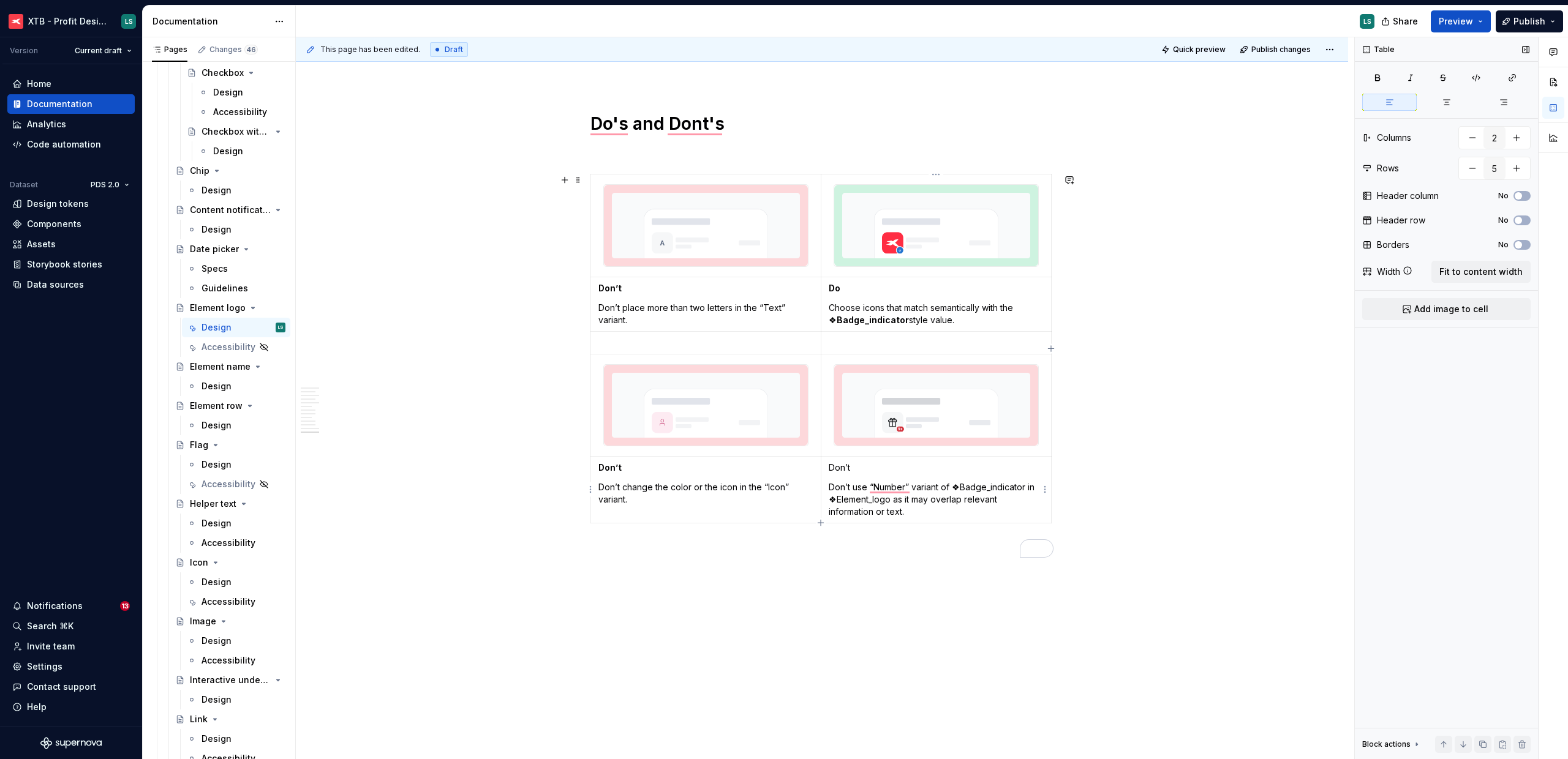
click at [852, 466] on p "Don’t" at bounding box center [936, 468] width 215 height 12
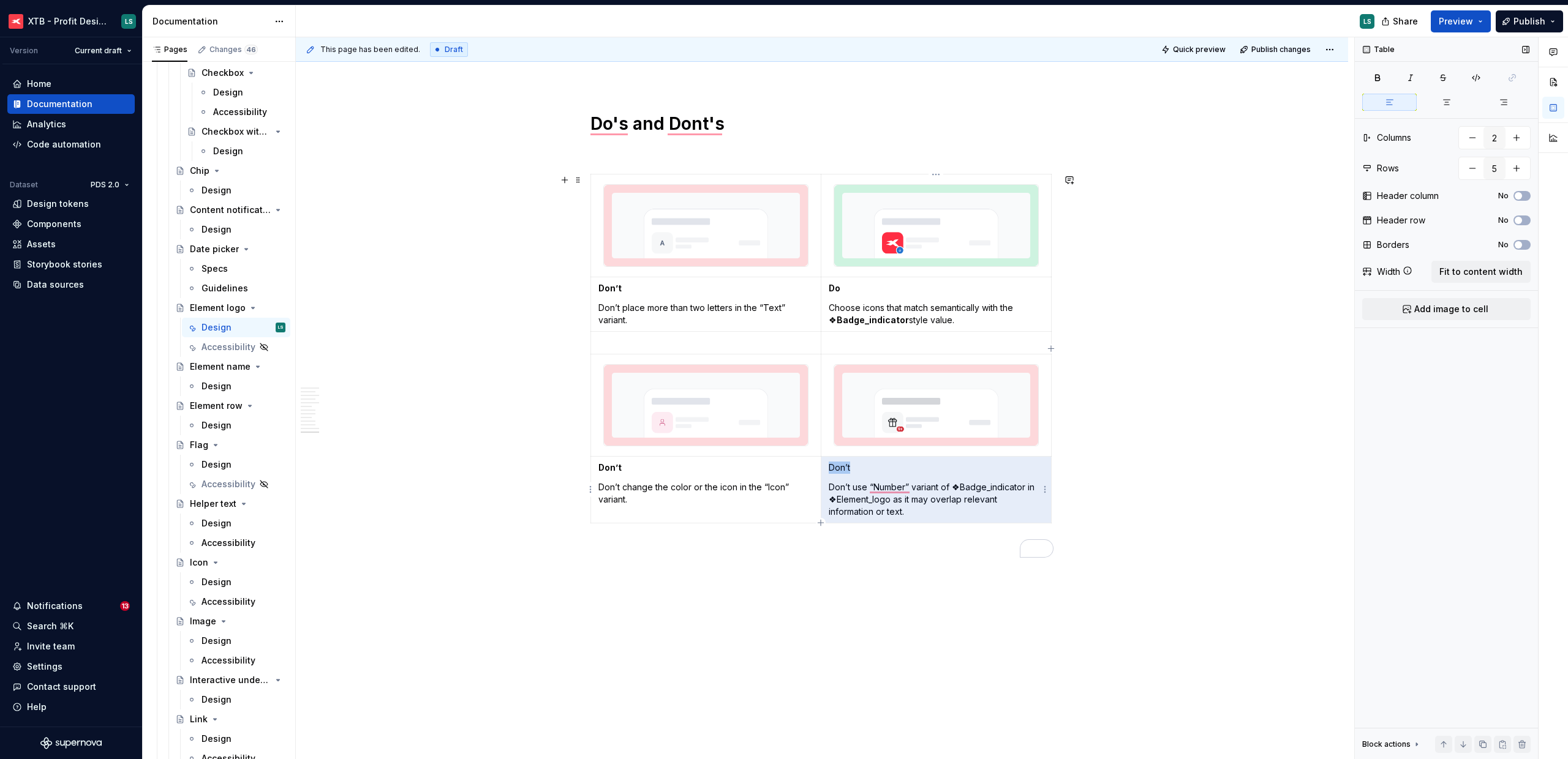
click at [852, 466] on p "Don’t" at bounding box center [936, 468] width 215 height 12
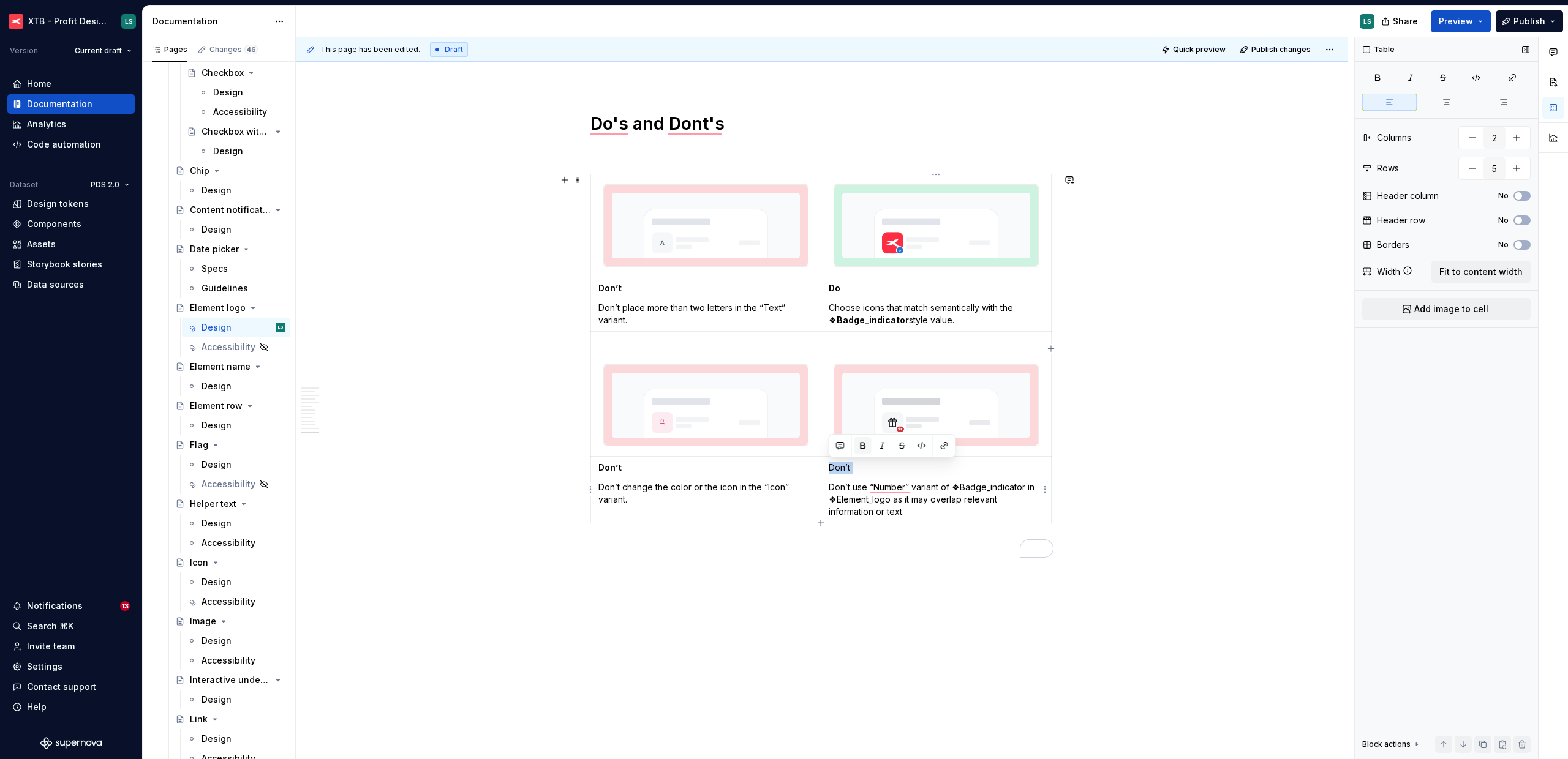
click at [861, 443] on button "button" at bounding box center [863, 446] width 17 height 17
click at [928, 508] on p "Don’t use “Number” variant of ❖Badge_indicator in ❖Element_logo as it may overl…" at bounding box center [936, 499] width 215 height 36
drag, startPoint x: 1026, startPoint y: 486, endPoint x: 951, endPoint y: 486, distance: 75.0
click at [951, 486] on p "Don’t use “Number” variant of ❖Badge_indicator in ❖Element_logo as it may overl…" at bounding box center [936, 499] width 215 height 36
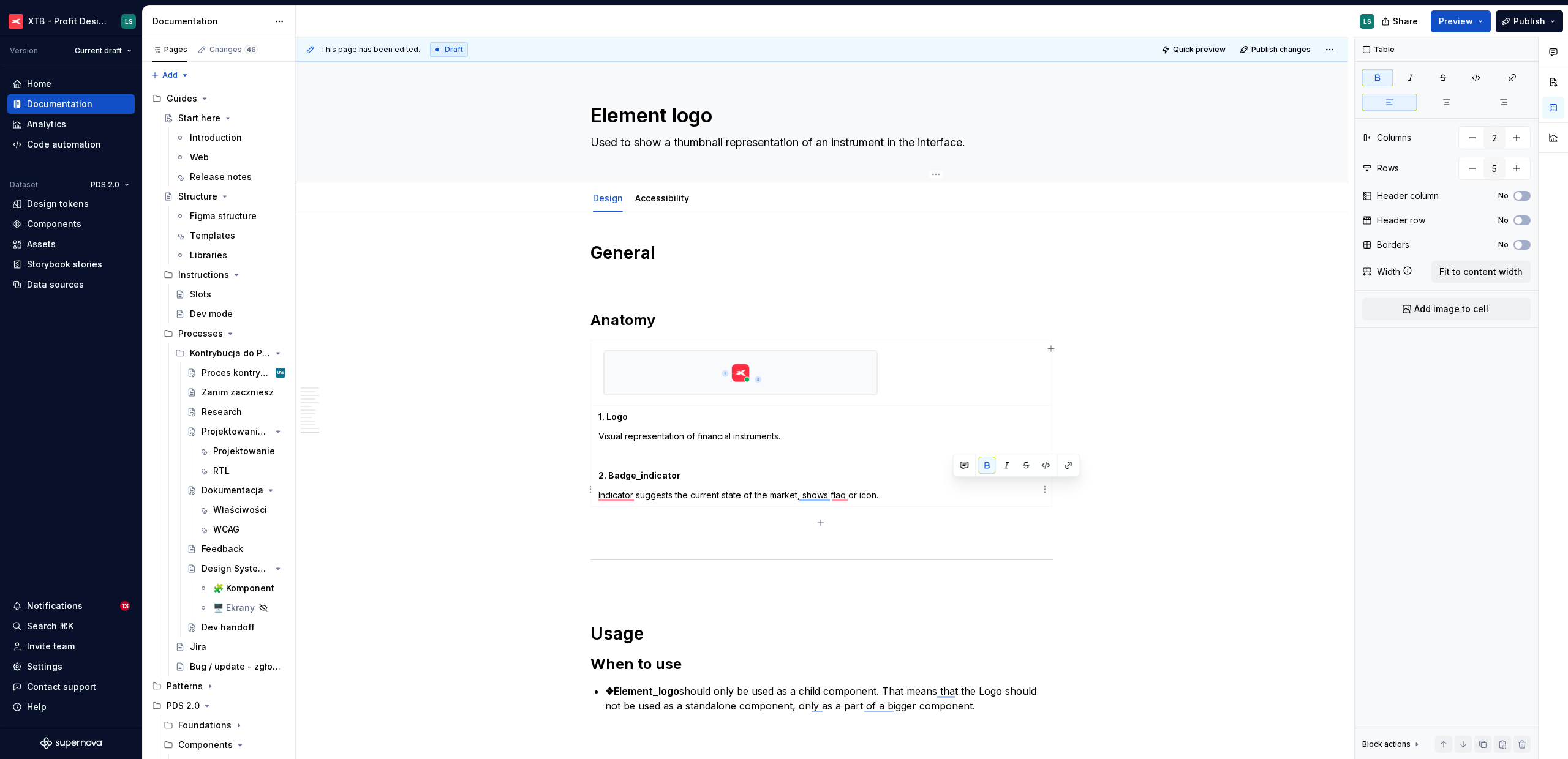
scroll to position [2394, 0]
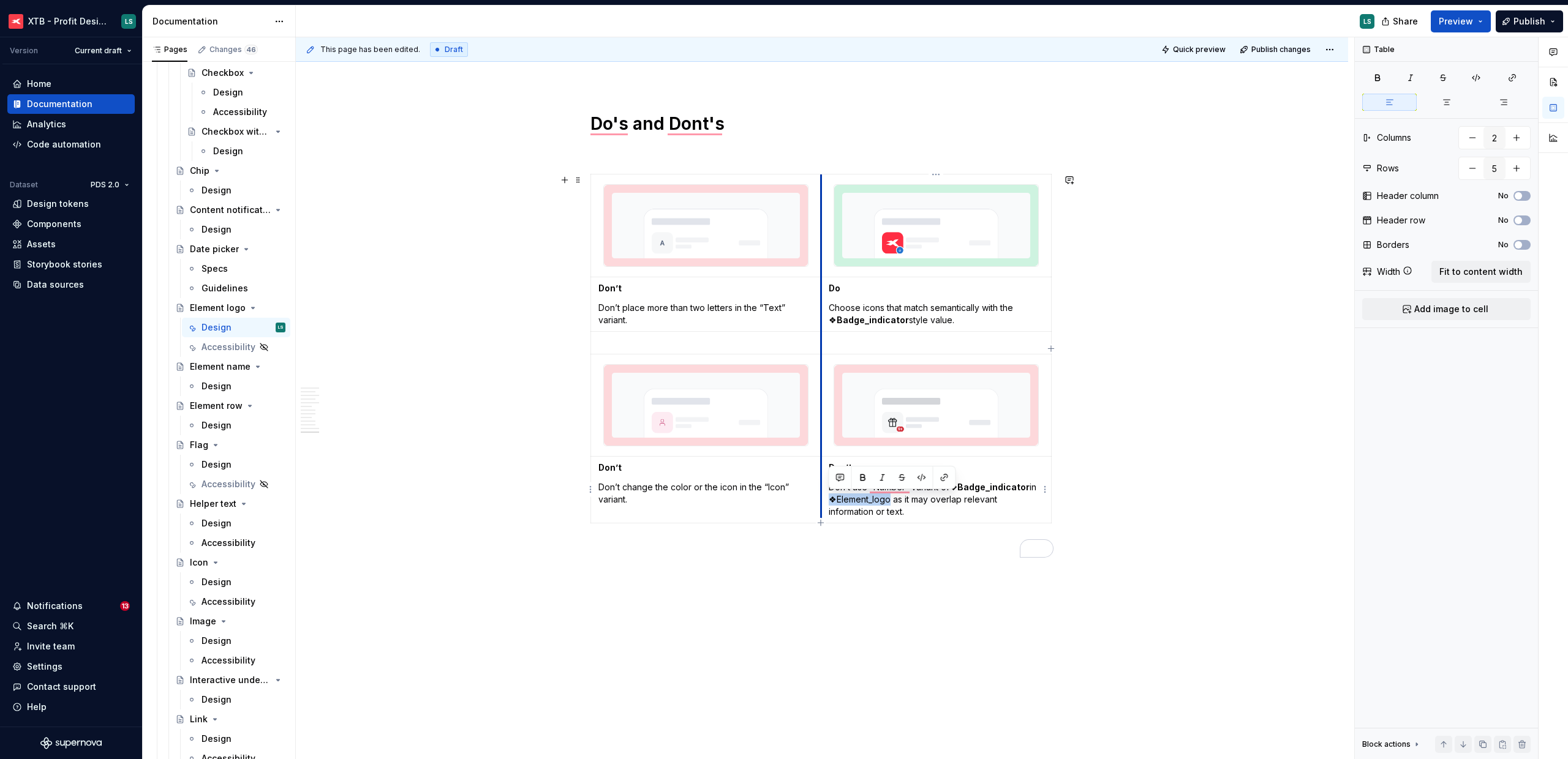
drag, startPoint x: 887, startPoint y: 499, endPoint x: 820, endPoint y: 498, distance: 67.0
click at [821, 498] on td "Don’t Don’t use “Number” variant of ❖Badge_indicator in ❖Element_logo as it may…" at bounding box center [936, 489] width 230 height 67
click at [959, 556] on p "To enrich screen reader interactions, please activate Accessibility in Grammarl…" at bounding box center [822, 550] width 463 height 15
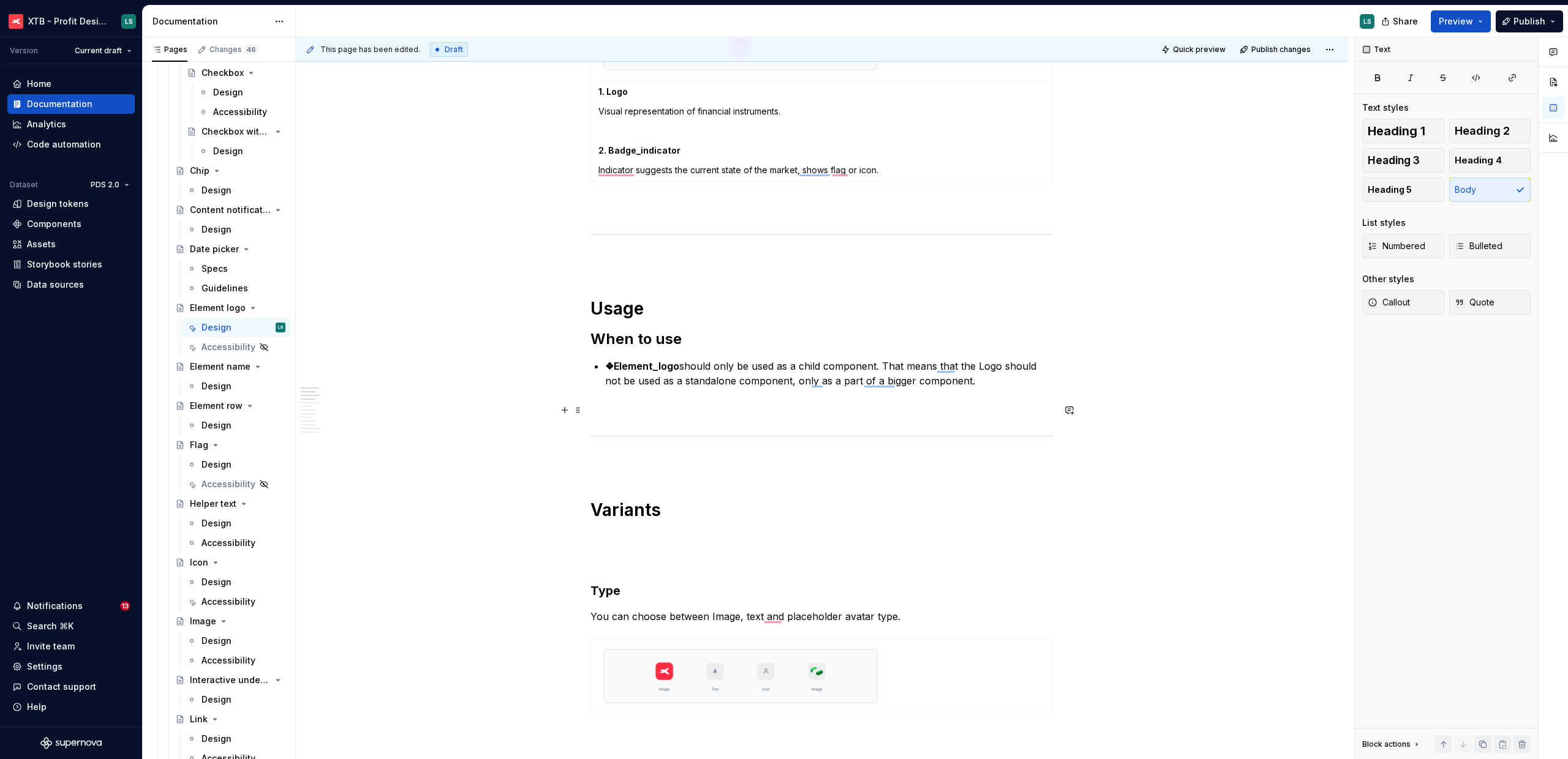
scroll to position [0, 0]
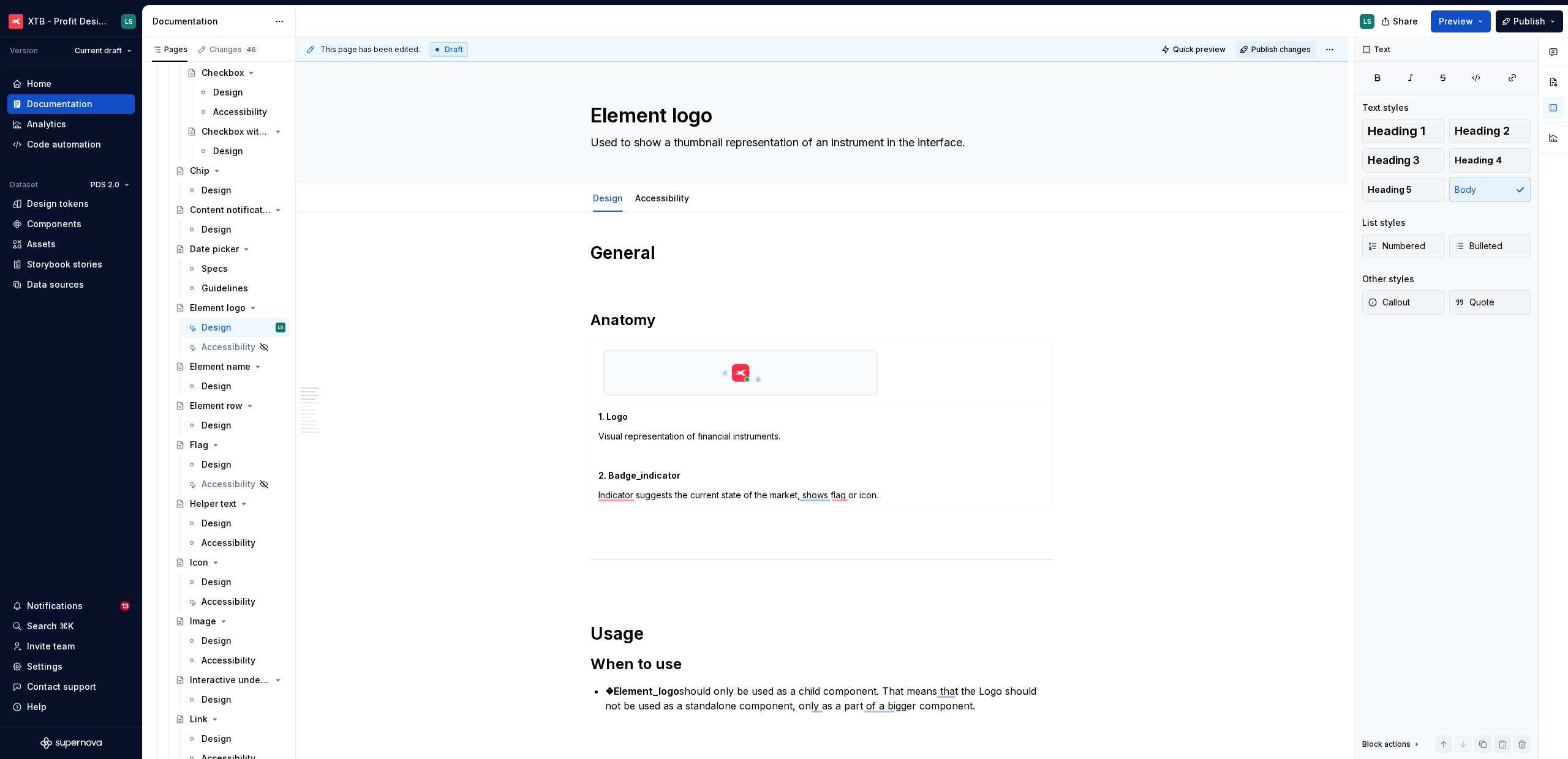
click at [1282, 45] on span "Publish changes" at bounding box center [1280, 49] width 59 height 10
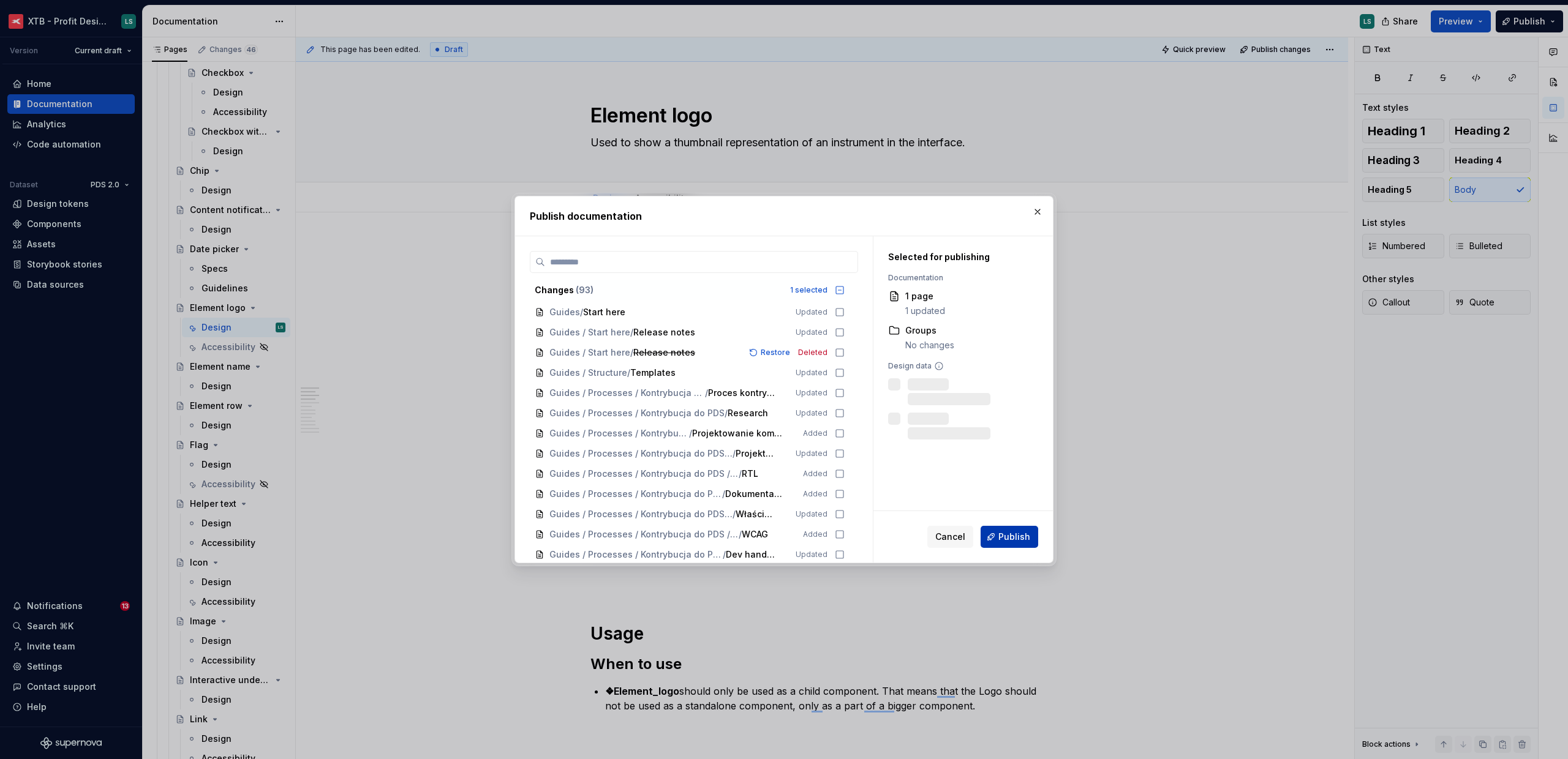
click at [1030, 535] on button "Publish" at bounding box center [1009, 537] width 57 height 22
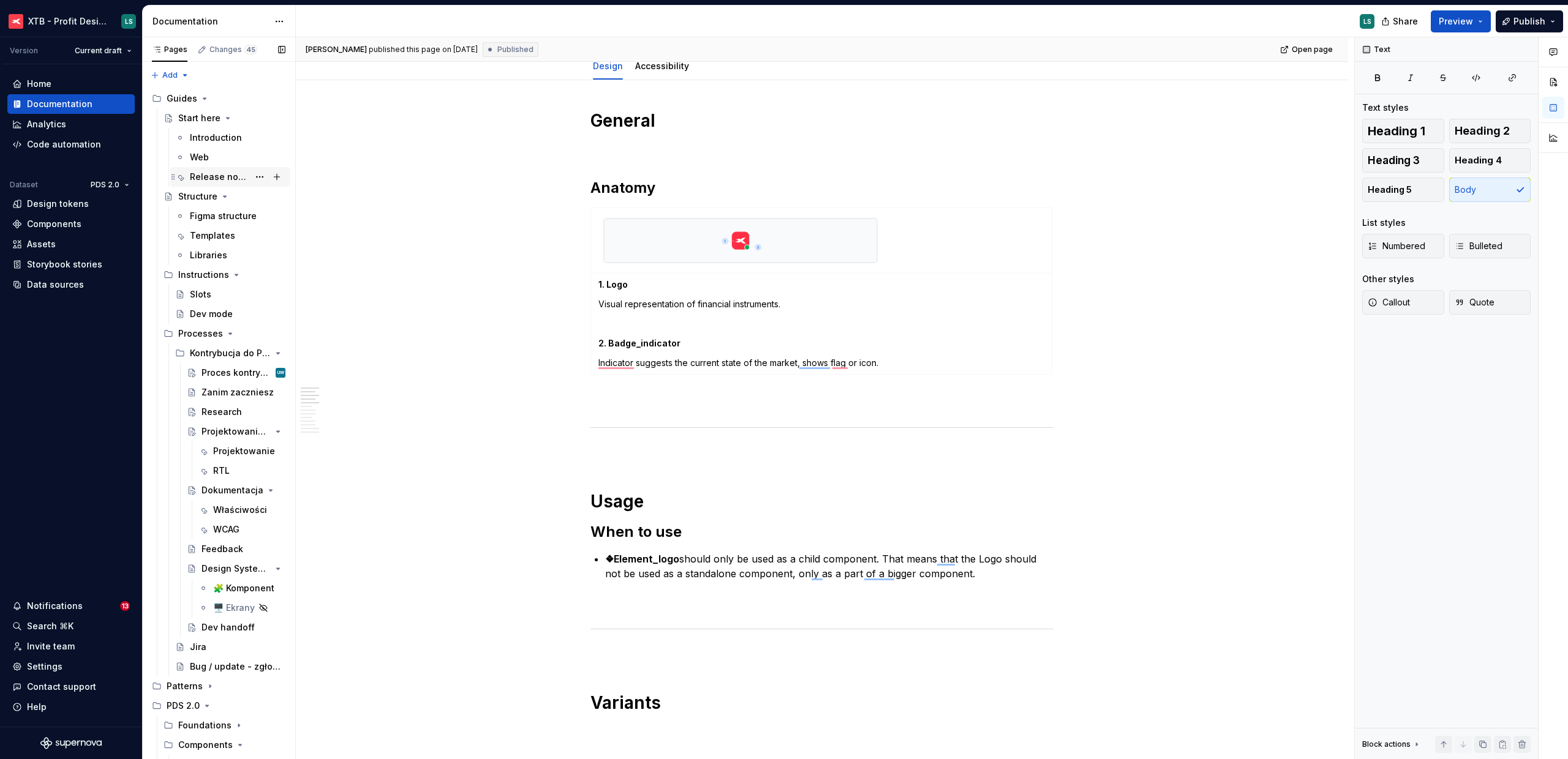
click at [224, 177] on div "Release notes" at bounding box center [219, 177] width 59 height 12
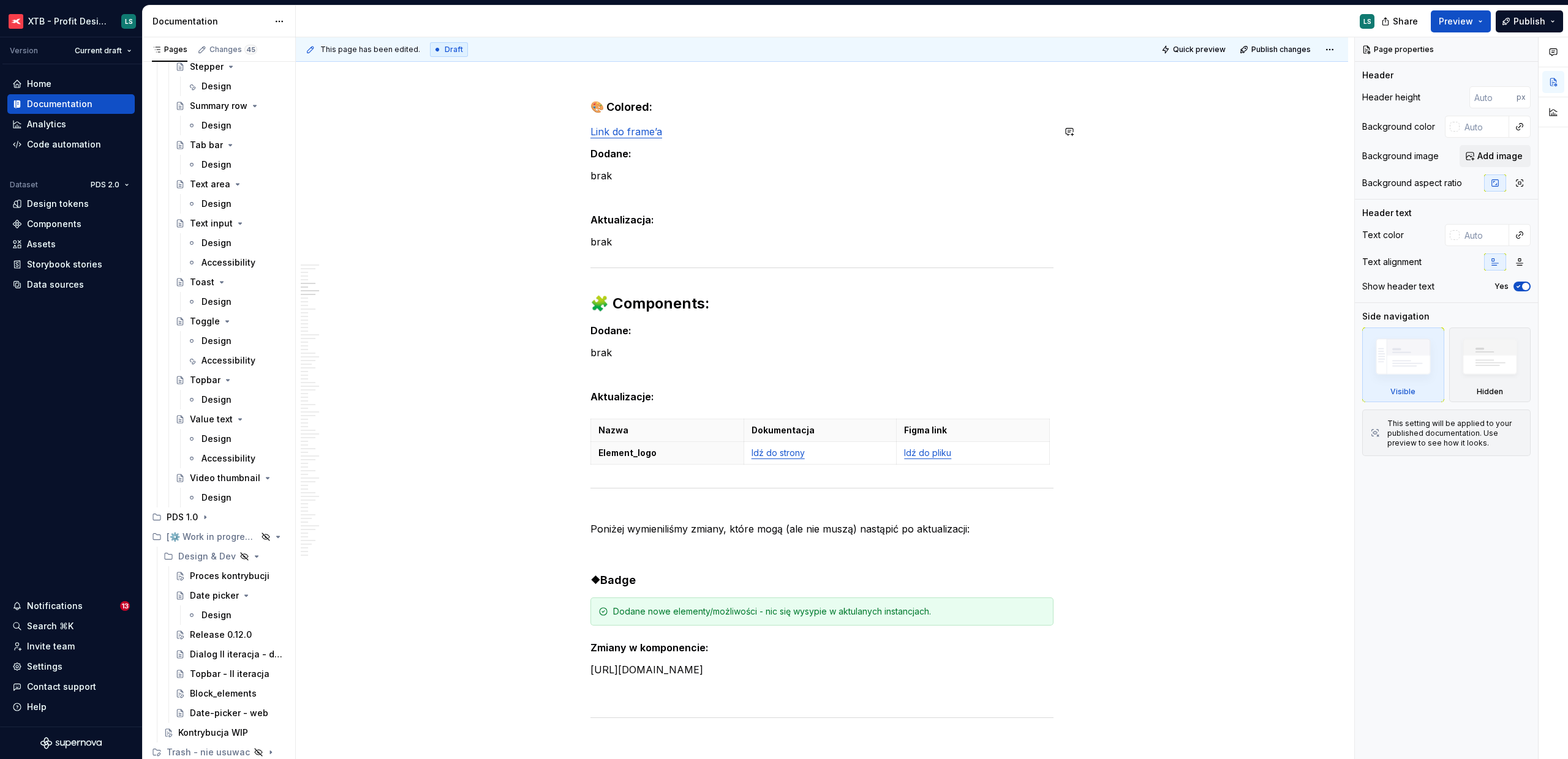
scroll to position [1573, 0]
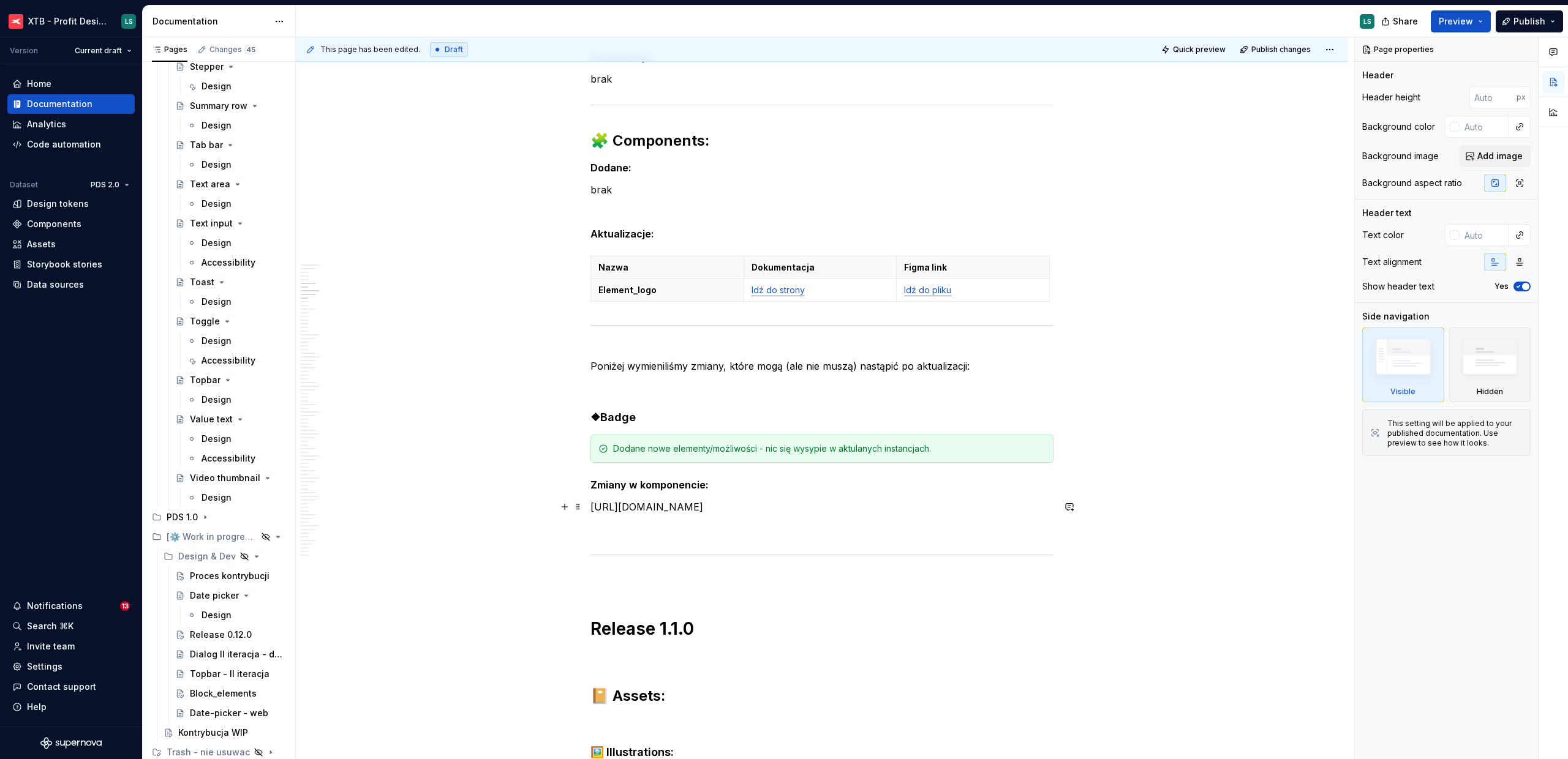
click at [789, 507] on p "[URL][DOMAIN_NAME]" at bounding box center [822, 507] width 463 height 15
click at [591, 414] on h4 "❖Badge" at bounding box center [822, 418] width 463 height 15
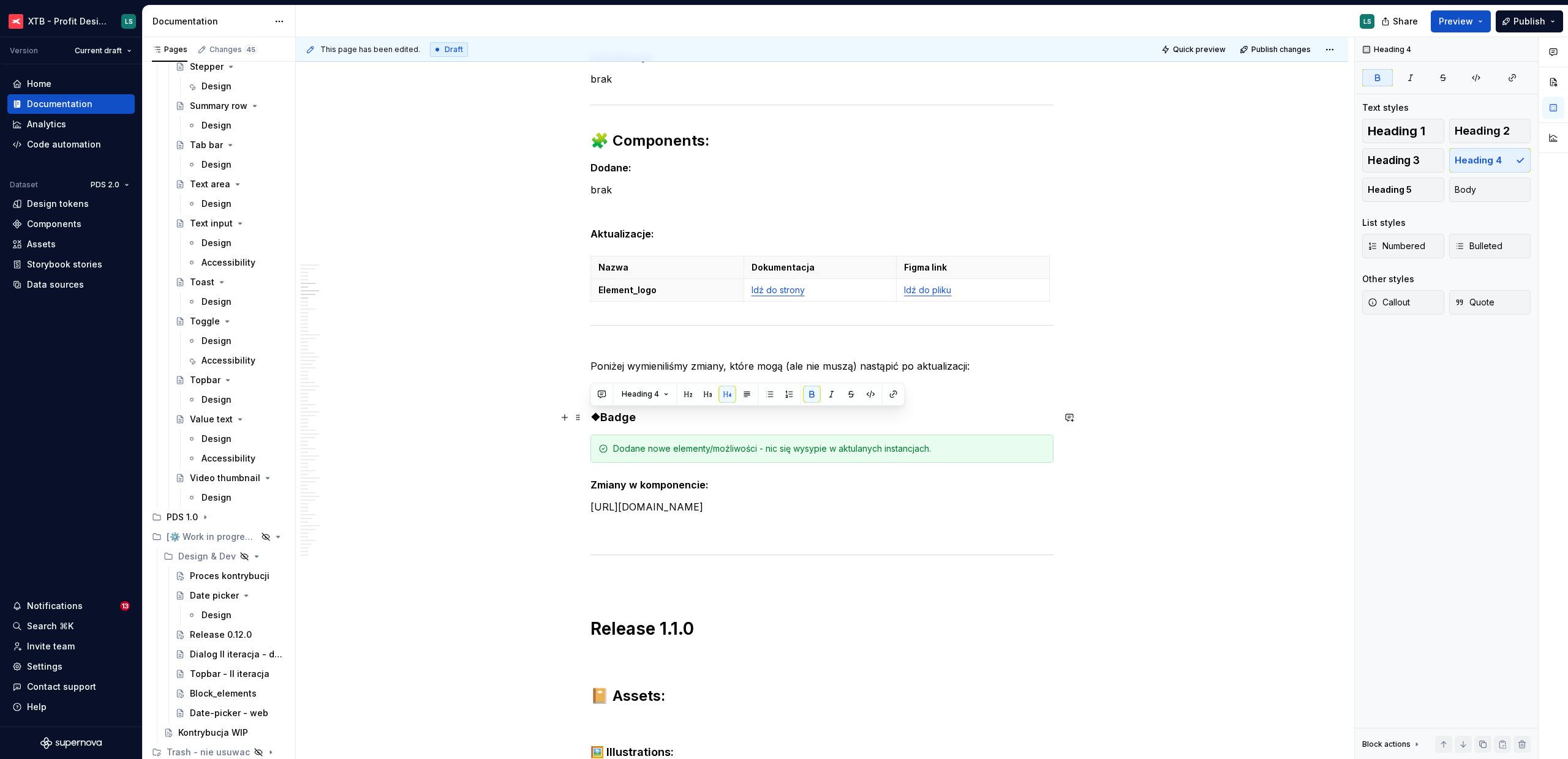
type textarea "*"
click at [604, 418] on strong "❖Badge" at bounding box center [613, 418] width 46 height 13
click at [599, 418] on strong "❖Badge" at bounding box center [613, 418] width 46 height 13
drag, startPoint x: 599, startPoint y: 418, endPoint x: 641, endPoint y: 417, distance: 42.0
click at [641, 417] on h4 "❖Badge" at bounding box center [822, 418] width 463 height 15
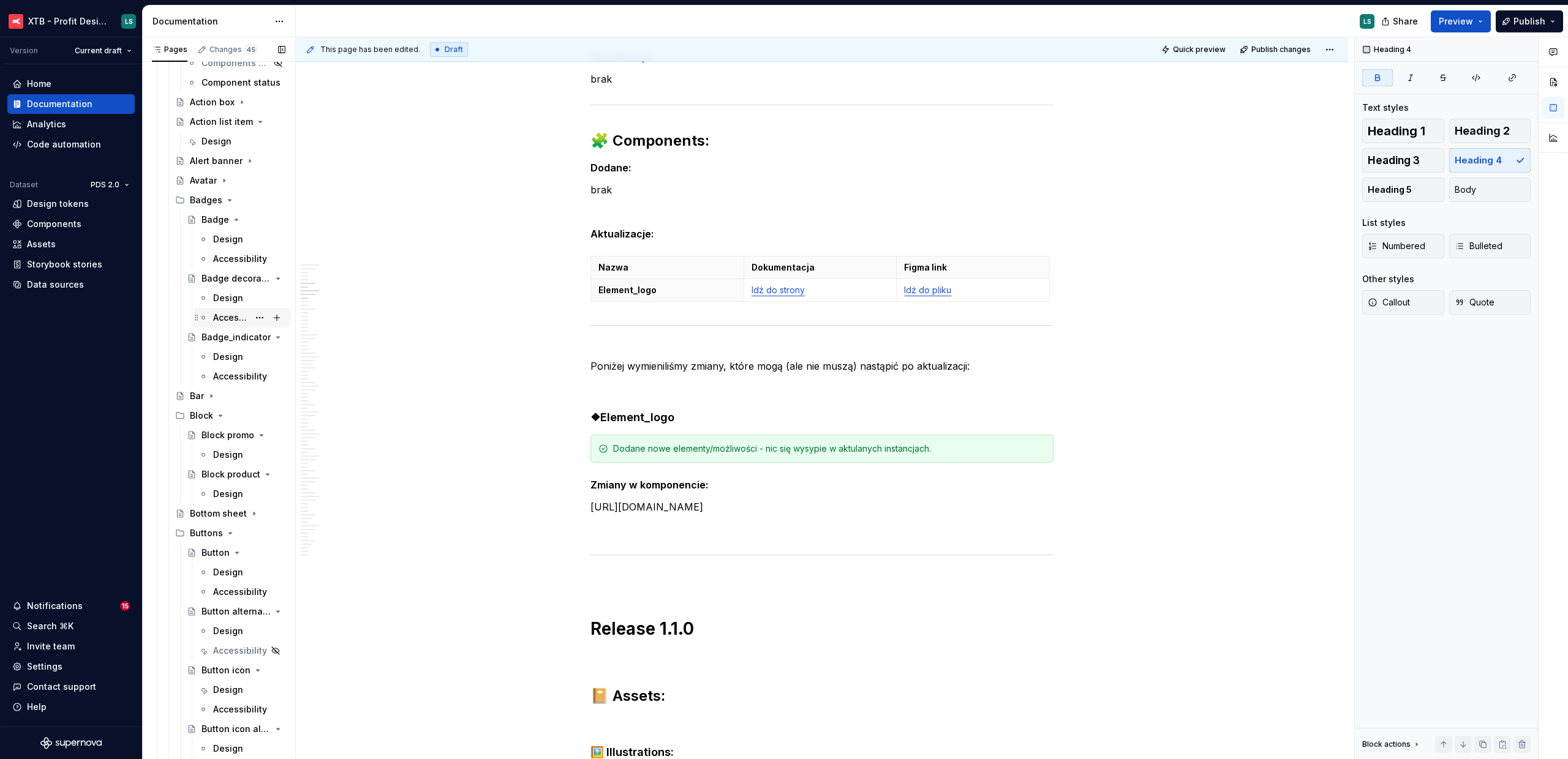
scroll to position [0, 0]
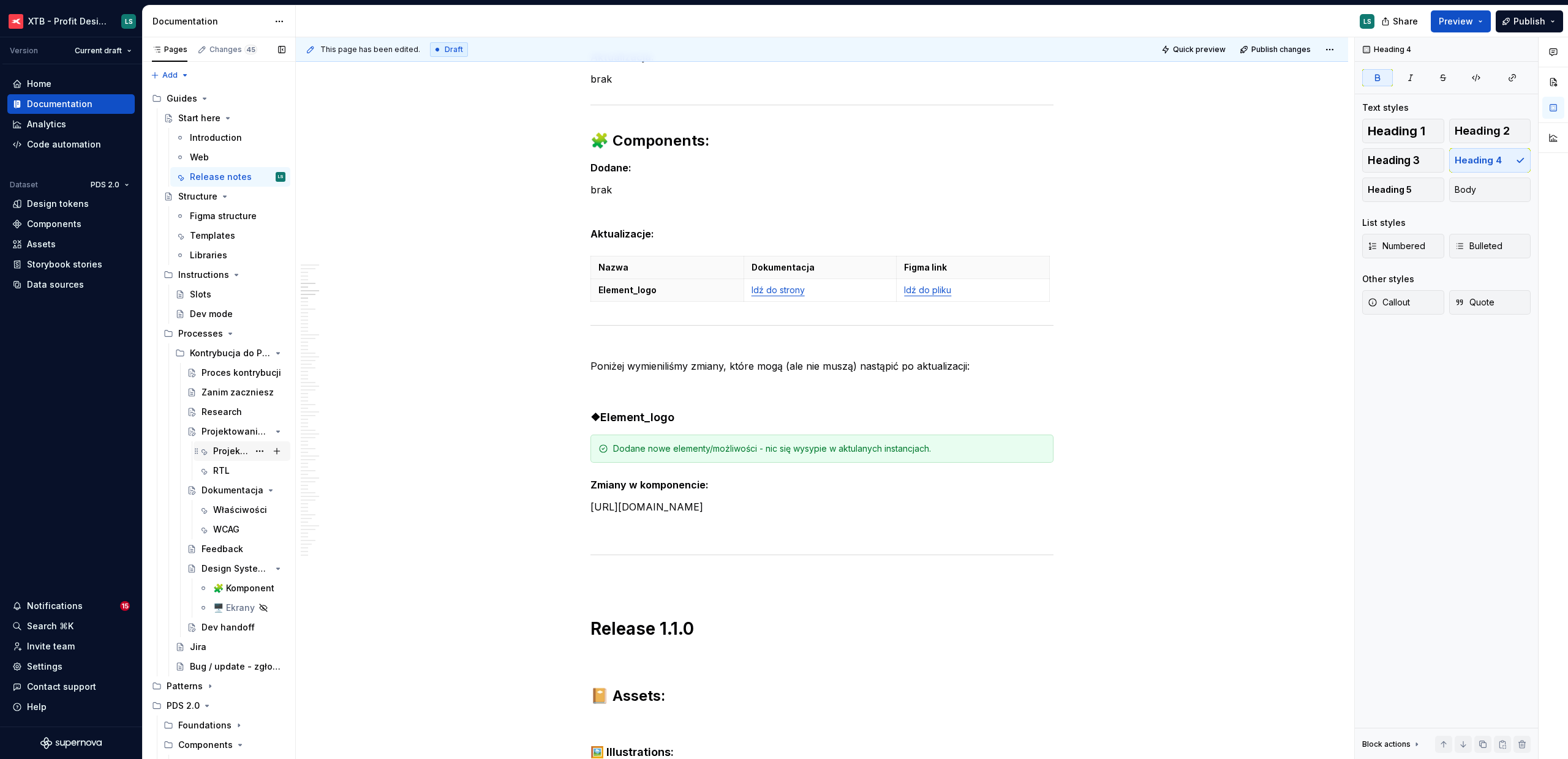
click at [228, 444] on div "Projektowanie UW" at bounding box center [249, 451] width 72 height 17
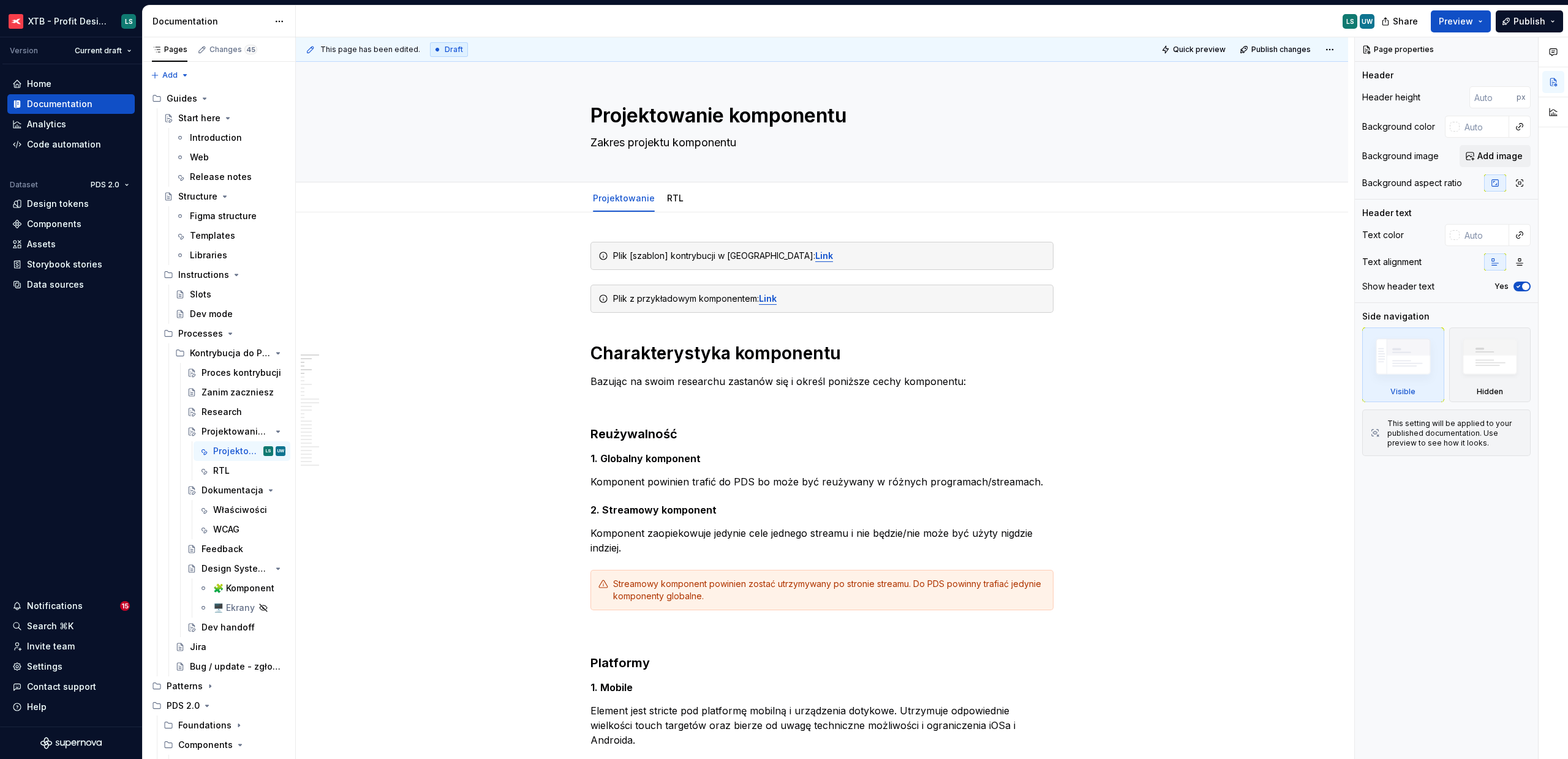
click at [73, 607] on div "Notifications" at bounding box center [55, 606] width 56 height 12
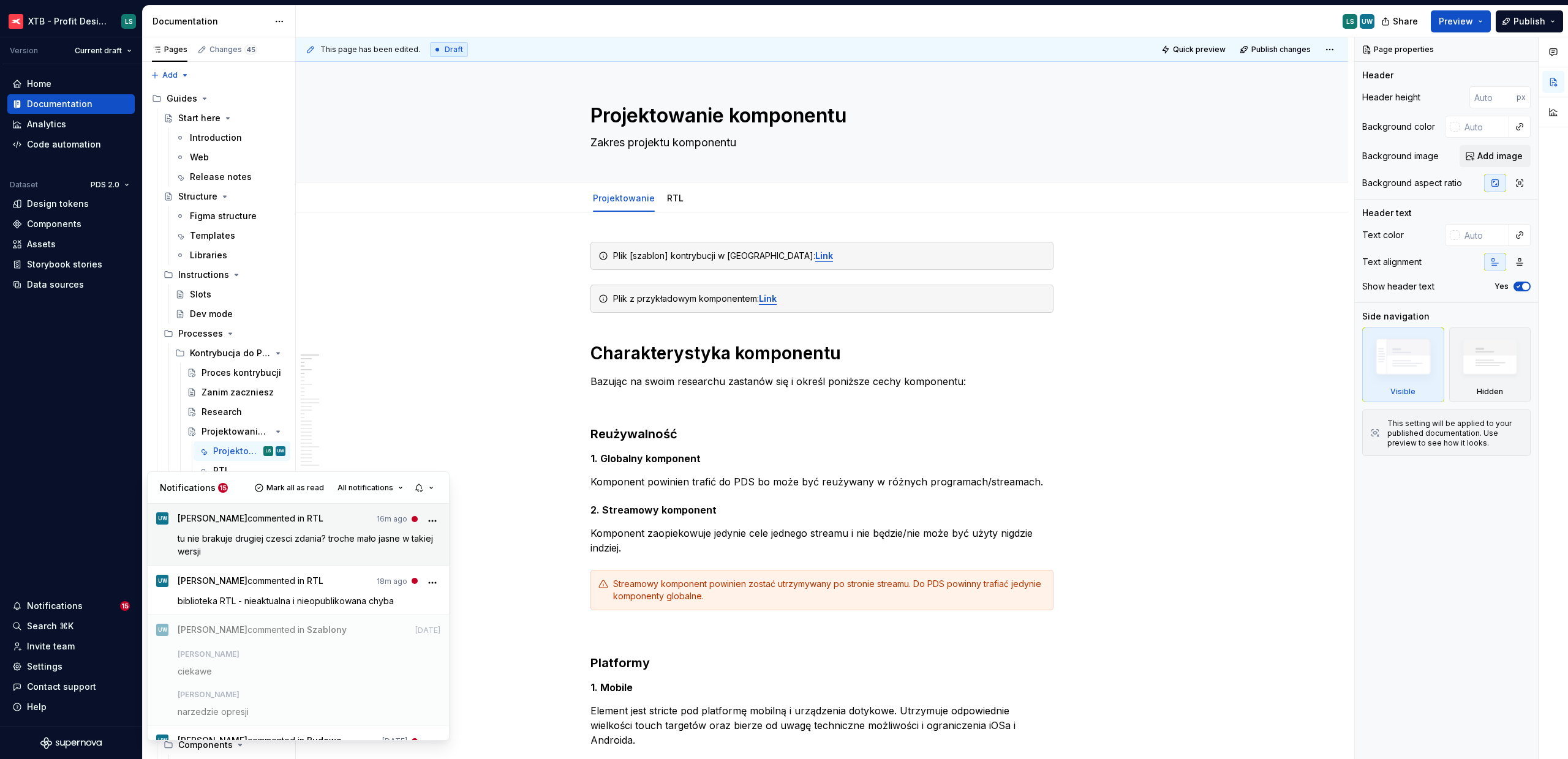
click at [292, 544] on p "tu nie brakuje drugiej czesci zdania? troche mało jasne w takiej wersji" at bounding box center [309, 545] width 264 height 26
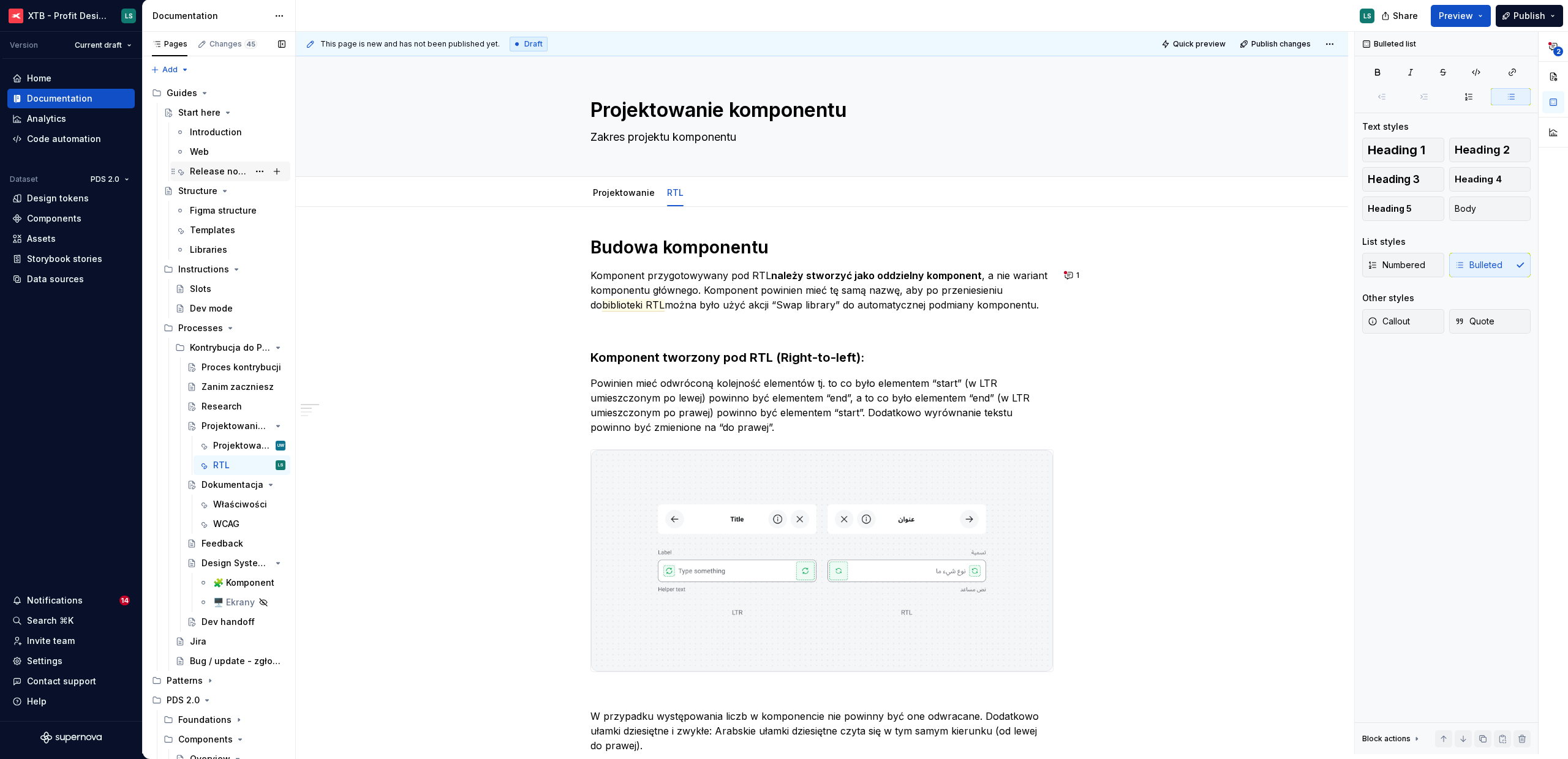
click at [213, 155] on div "Web" at bounding box center [237, 152] width 96 height 12
click at [215, 172] on div "Release notes" at bounding box center [219, 171] width 59 height 12
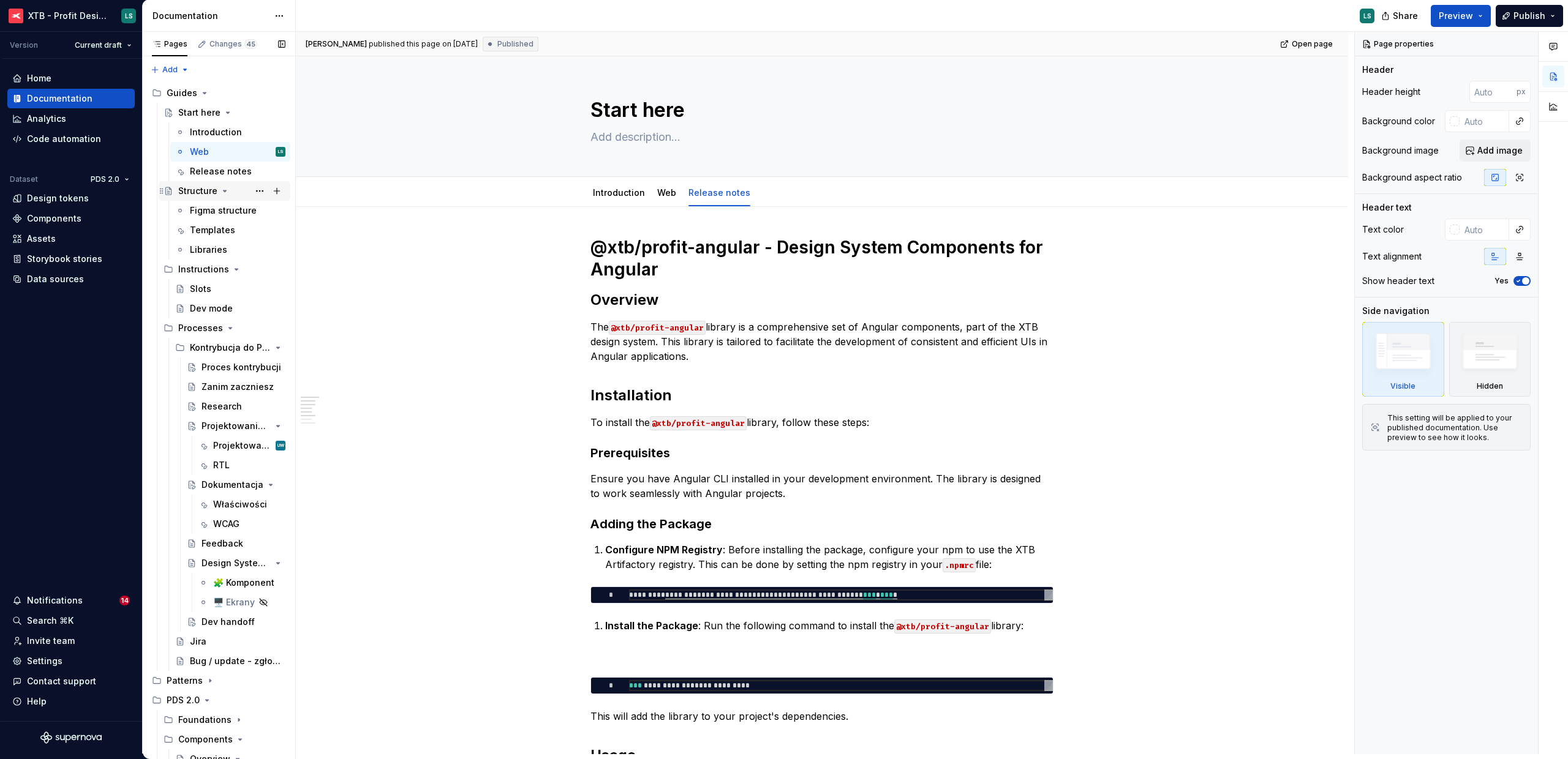
click at [216, 183] on div "Structure" at bounding box center [232, 191] width 107 height 17
click at [217, 175] on div "Release notes" at bounding box center [219, 171] width 59 height 12
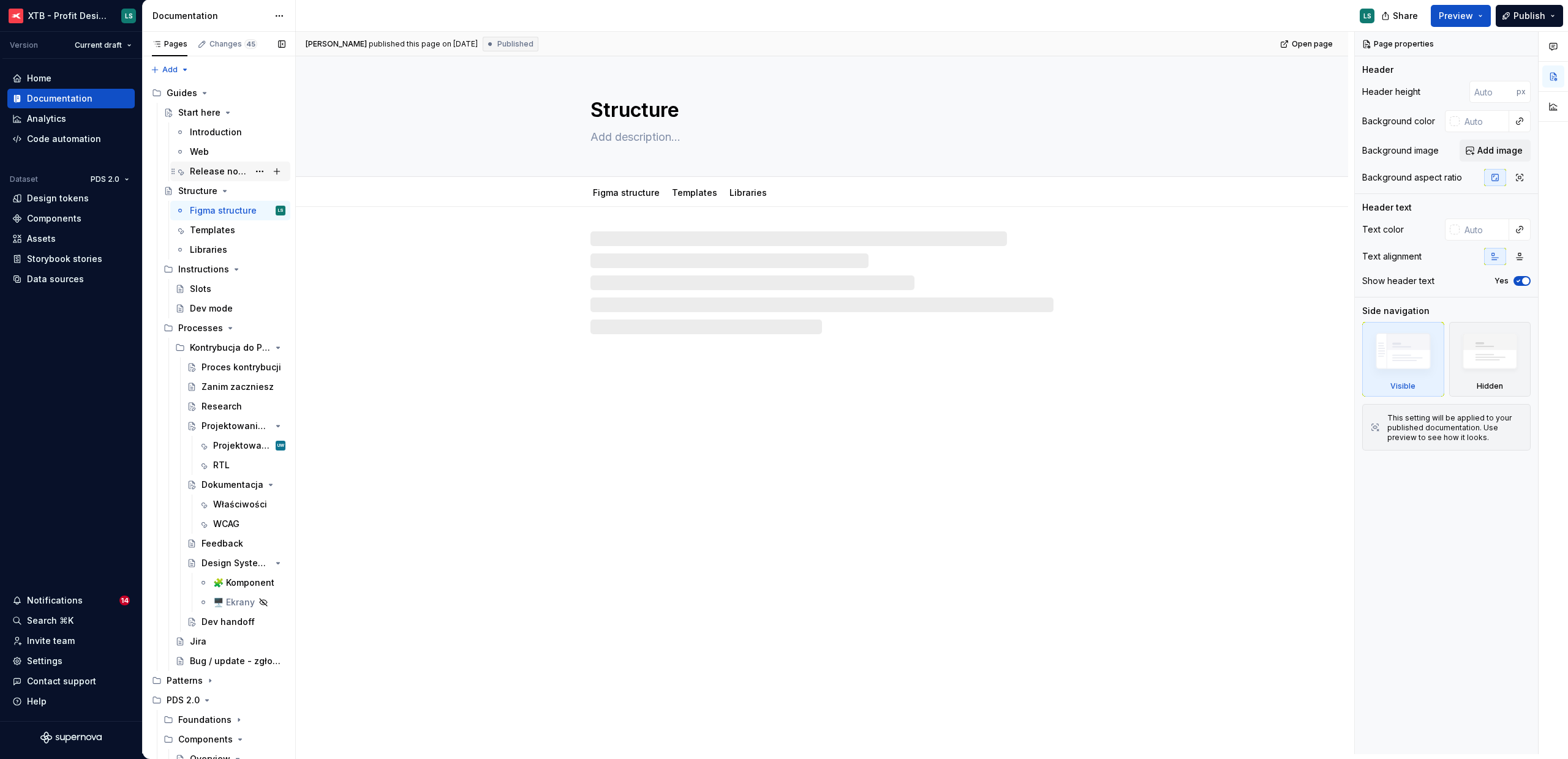
click at [218, 176] on div "Release notes" at bounding box center [219, 171] width 59 height 12
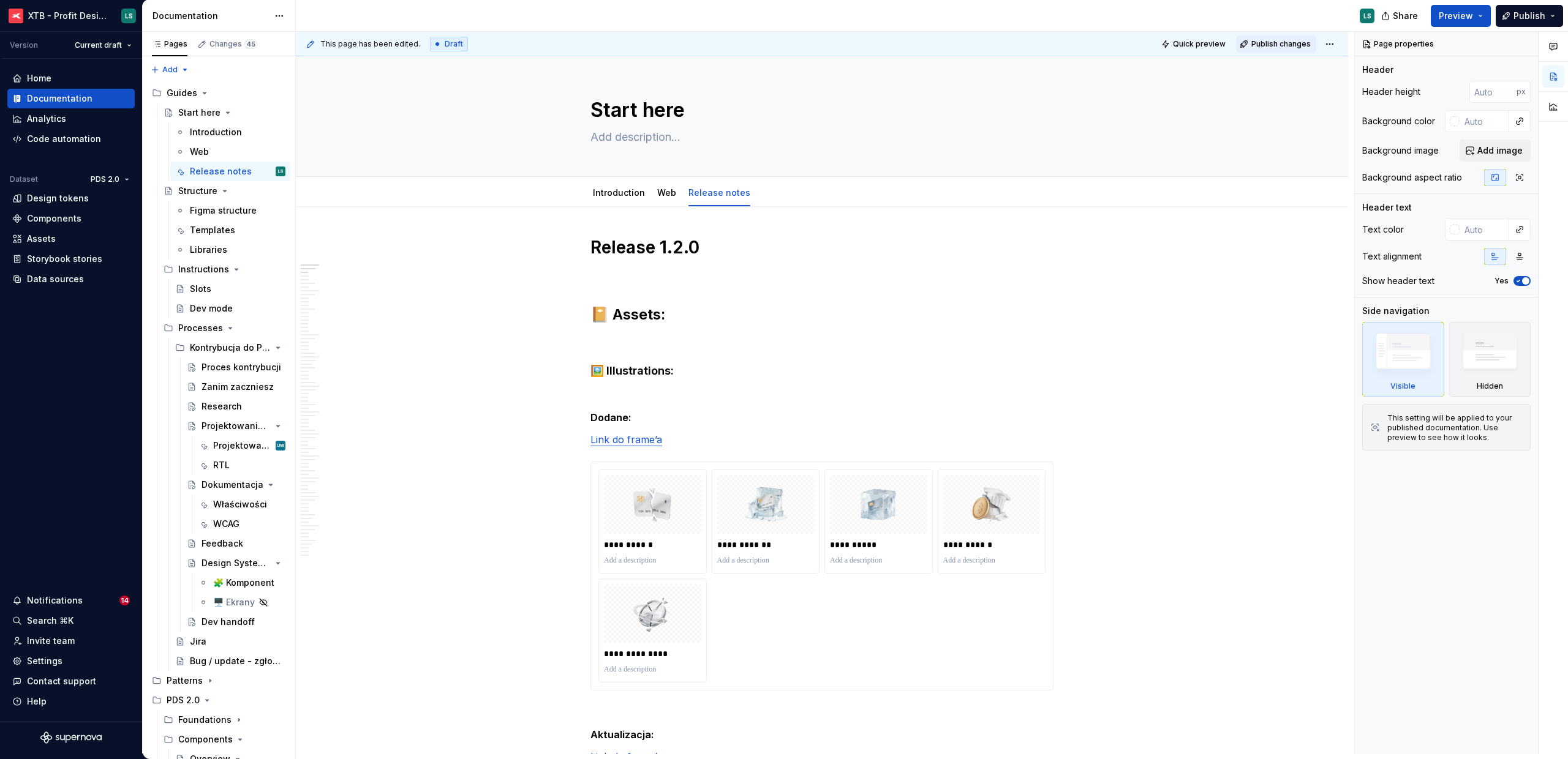
click at [1277, 47] on span "Publish changes" at bounding box center [1280, 44] width 59 height 10
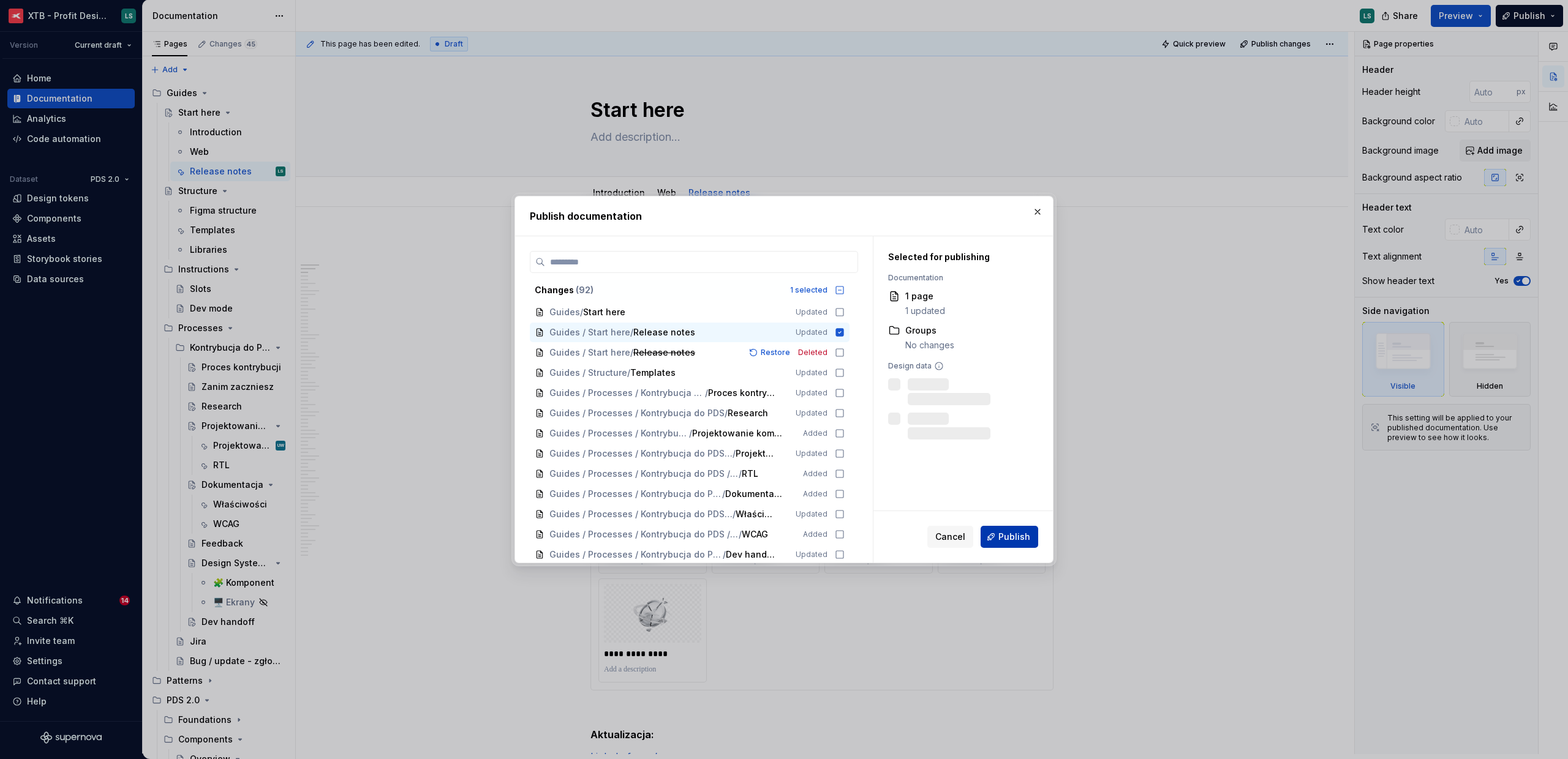
click at [1036, 541] on button "Publish" at bounding box center [1009, 537] width 57 height 22
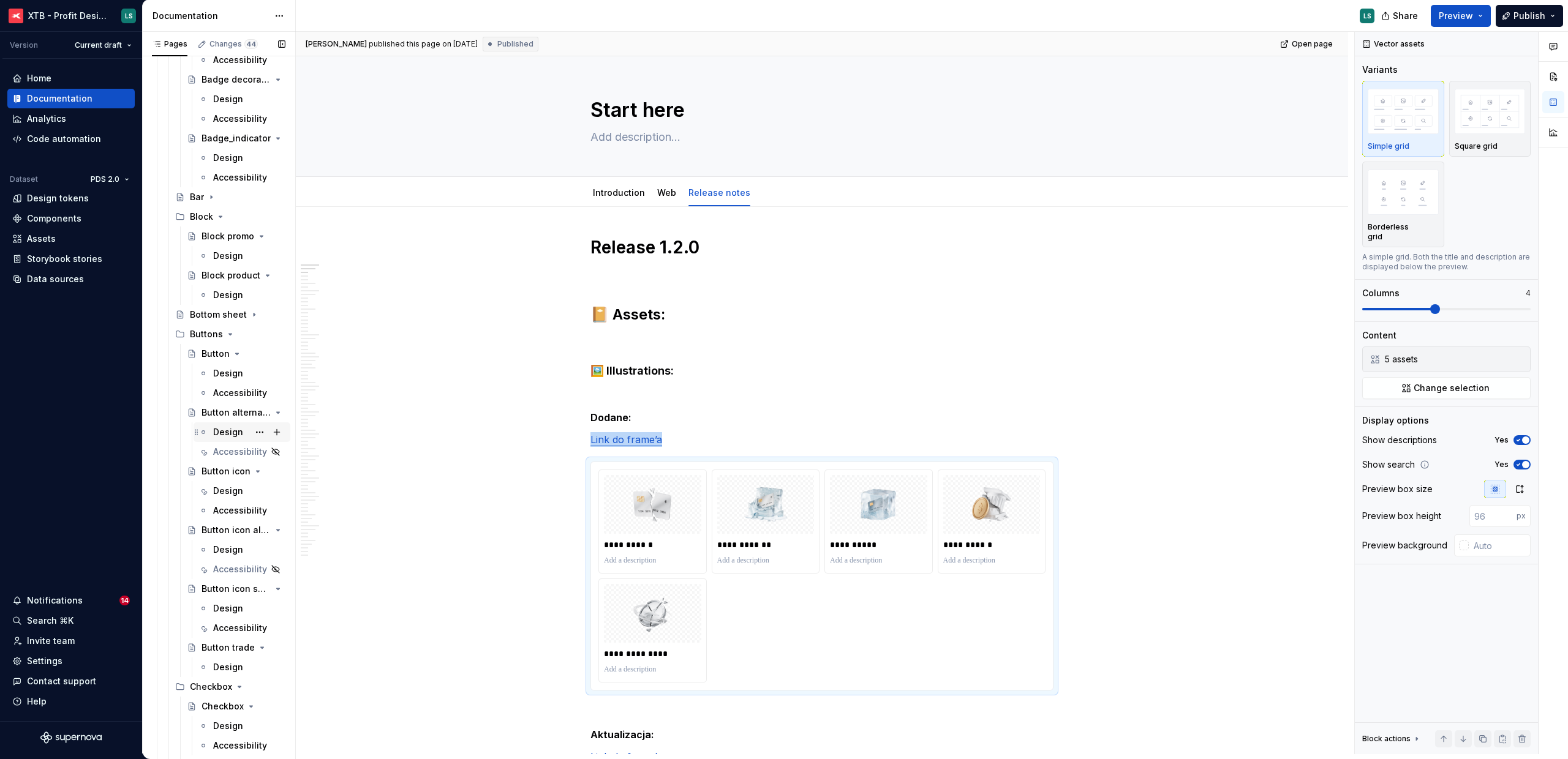
scroll to position [940, 0]
click at [240, 565] on icon "Page tree" at bounding box center [243, 563] width 7 height 7
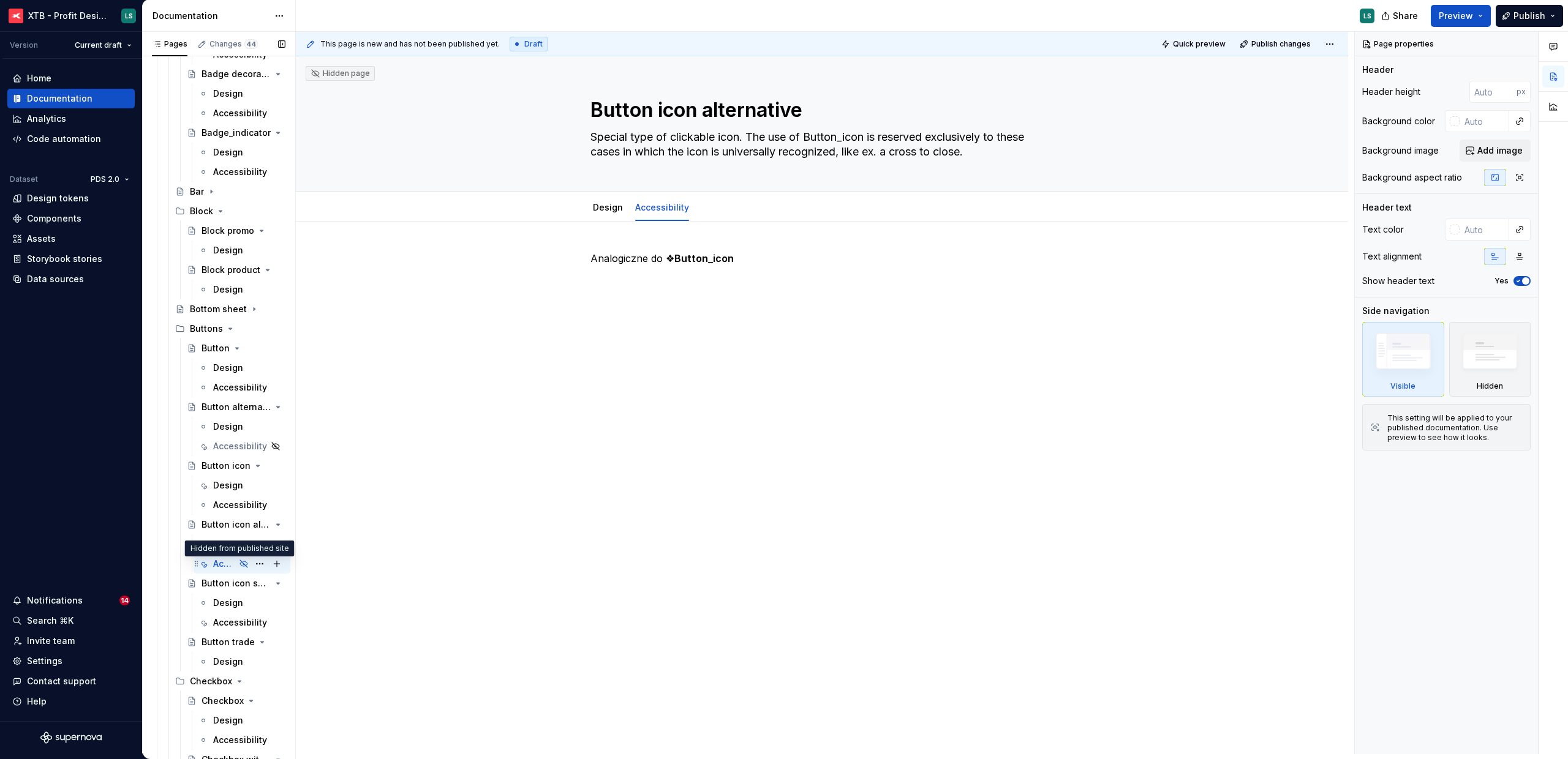
click at [239, 562] on icon "Page tree" at bounding box center [243, 563] width 10 height 10
click at [235, 542] on div "Design" at bounding box center [228, 544] width 30 height 12
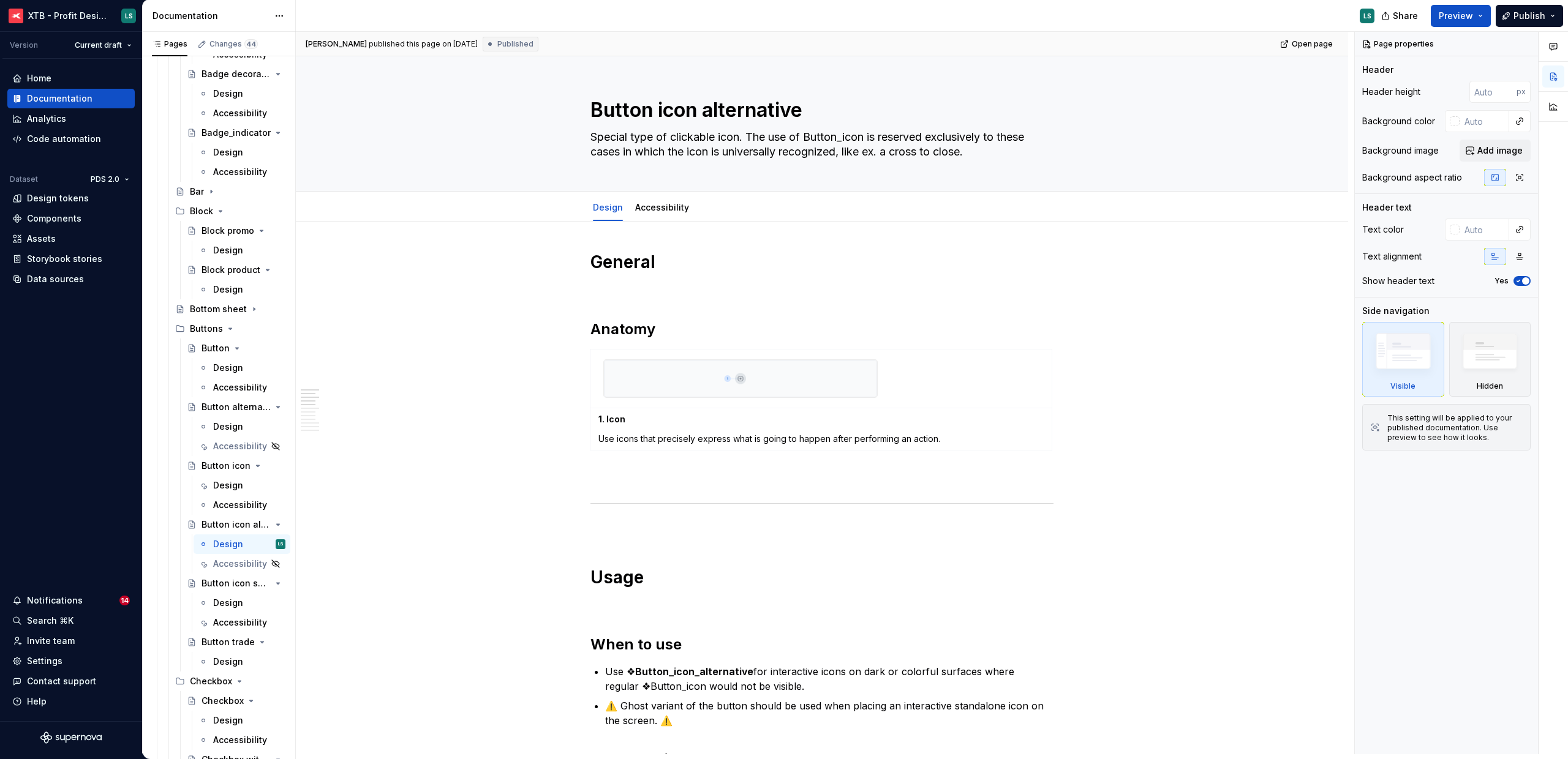
type textarea "*"
